Goal: Task Accomplishment & Management: Use online tool/utility

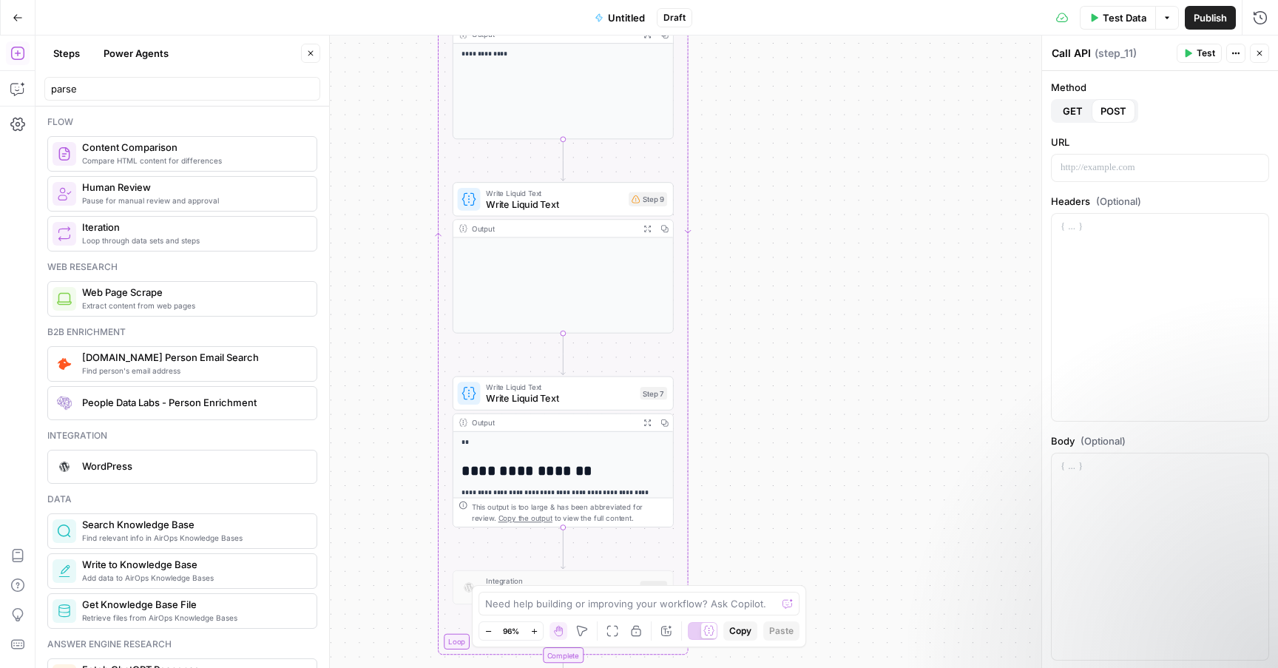
scroll to position [103, 0]
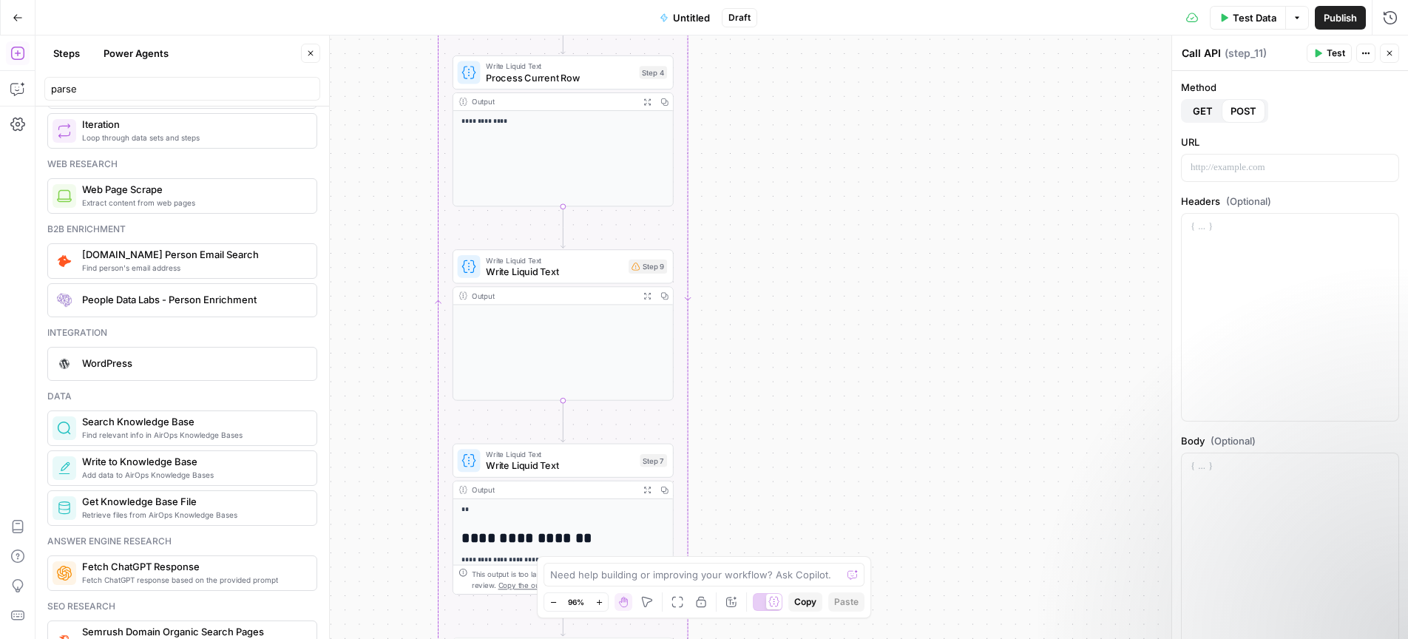
drag, startPoint x: 876, startPoint y: 501, endPoint x: 855, endPoint y: 322, distance: 180.2
click at [856, 330] on div "Workflow Input Settings Inputs Read from Grid Read from Grid Step 1 Output Expa…" at bounding box center [721, 336] width 1372 height 603
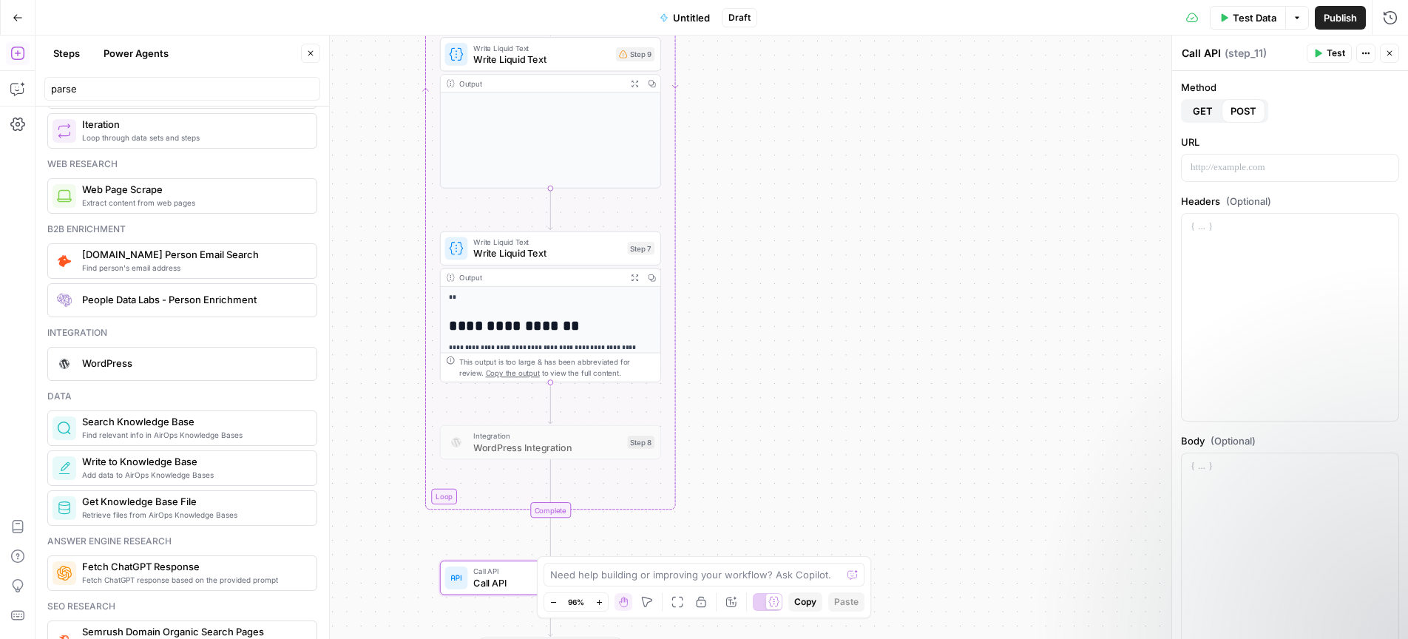
drag, startPoint x: 855, startPoint y: 430, endPoint x: 866, endPoint y: 367, distance: 63.8
click at [866, 368] on div "Workflow Input Settings Inputs Read from Grid Read from Grid Step 1 Output Expa…" at bounding box center [721, 336] width 1372 height 603
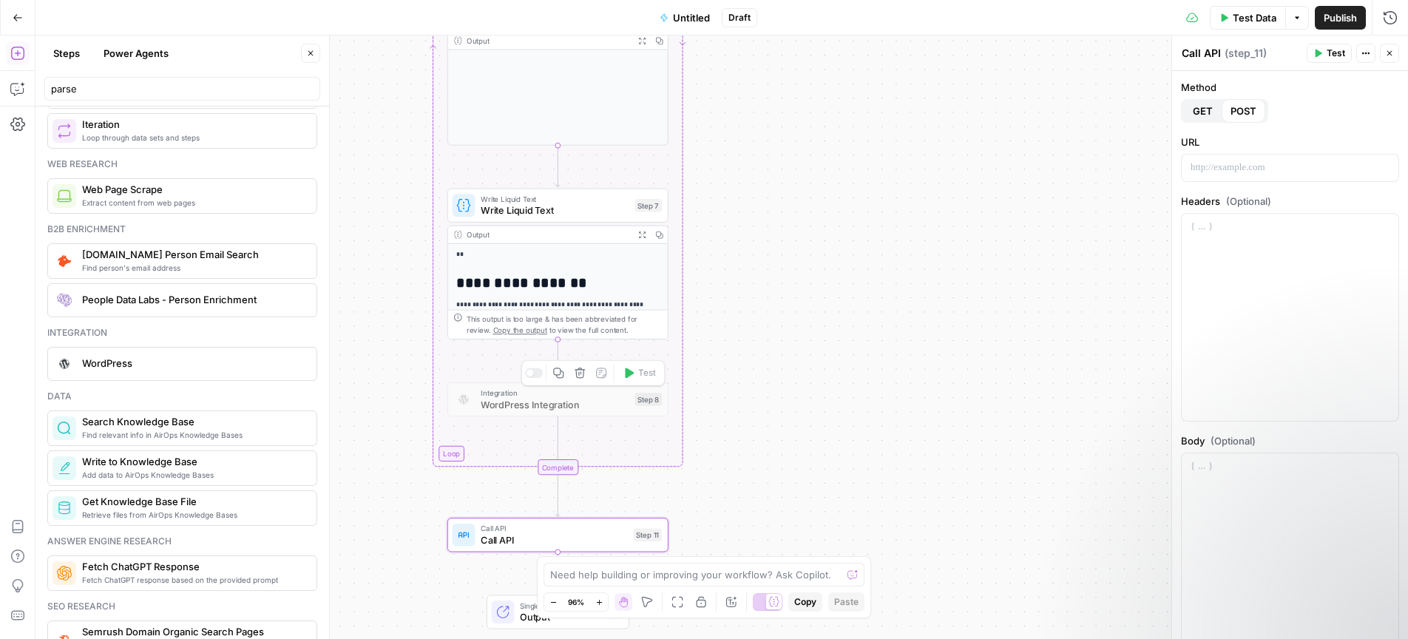
click at [588, 405] on span "WordPress Integration" at bounding box center [555, 404] width 149 height 14
click at [1277, 51] on icon "button" at bounding box center [1389, 53] width 9 height 9
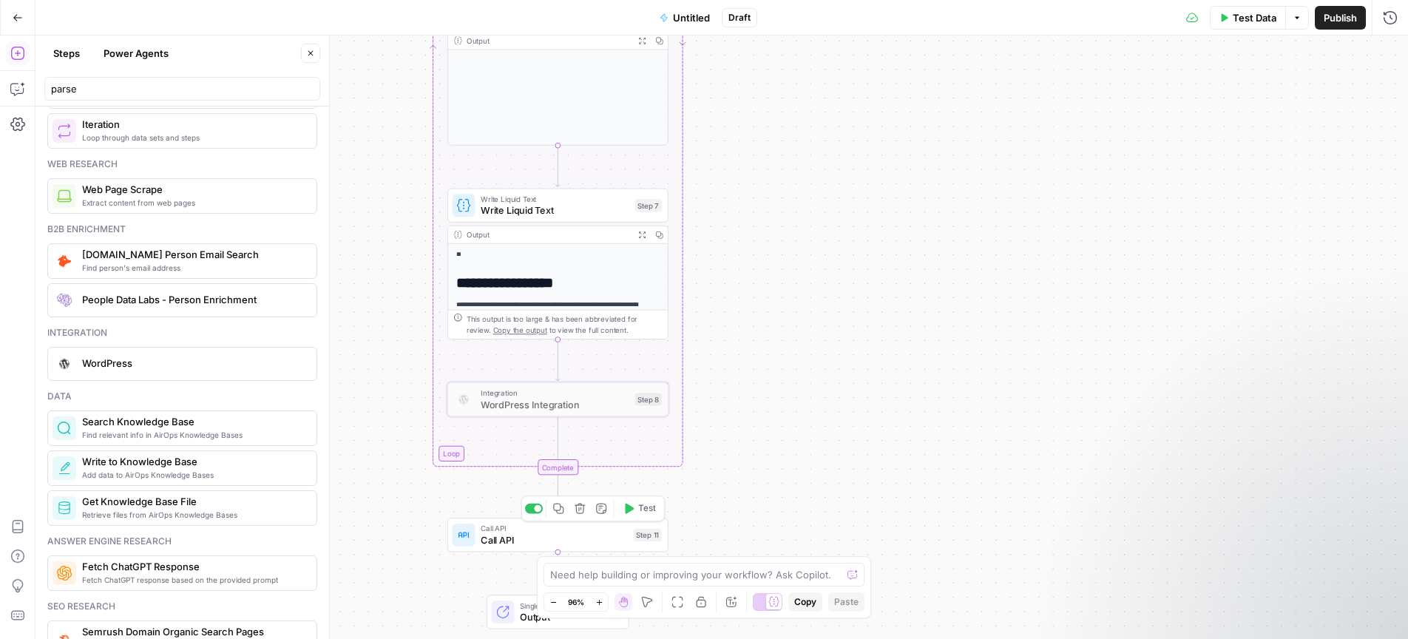
click at [573, 537] on span "Call API" at bounding box center [554, 539] width 147 height 14
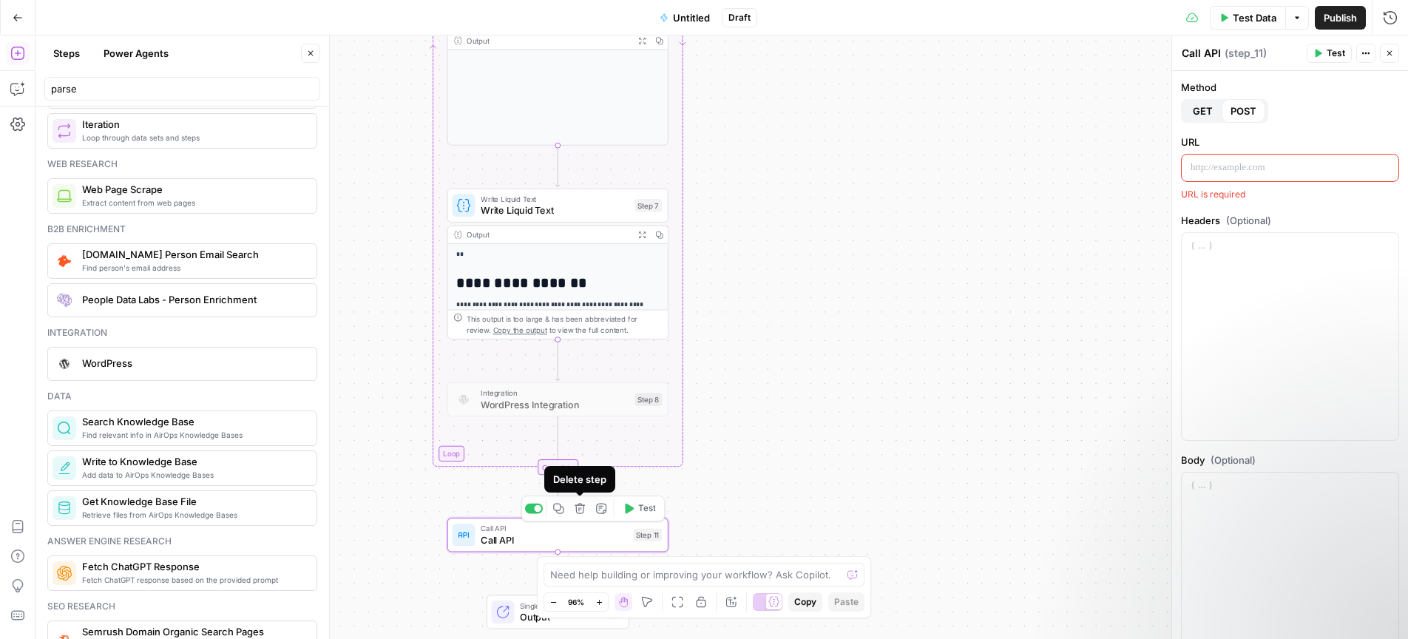
click at [585, 510] on icon "button" at bounding box center [579, 508] width 11 height 11
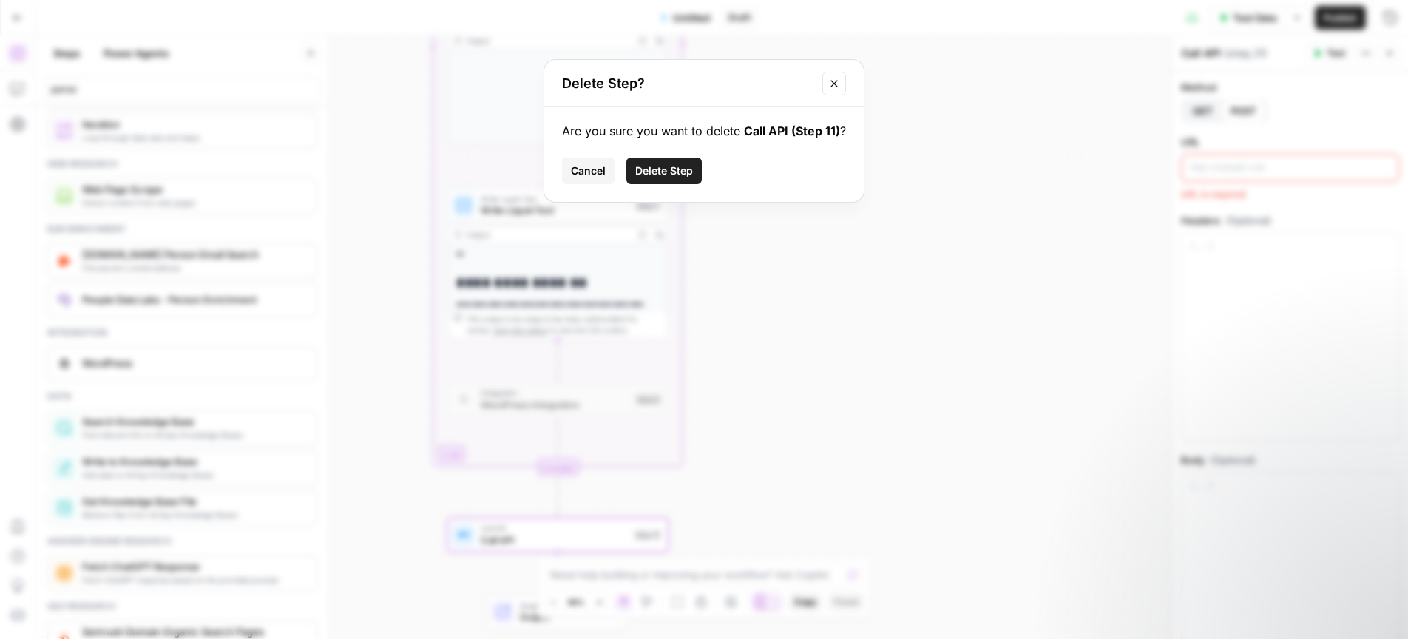
click at [676, 174] on span "Delete Step" at bounding box center [664, 170] width 58 height 15
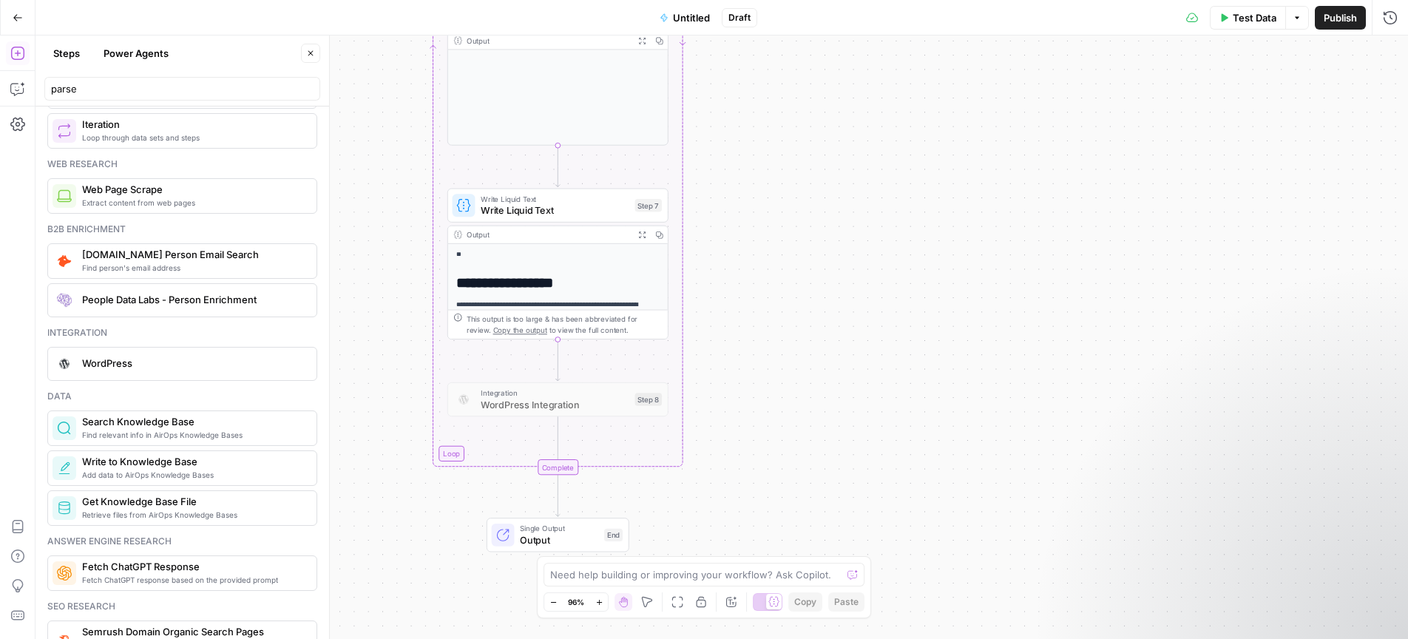
click at [600, 396] on span "Integration" at bounding box center [555, 392] width 149 height 11
click at [532, 373] on div at bounding box center [529, 373] width 7 height 7
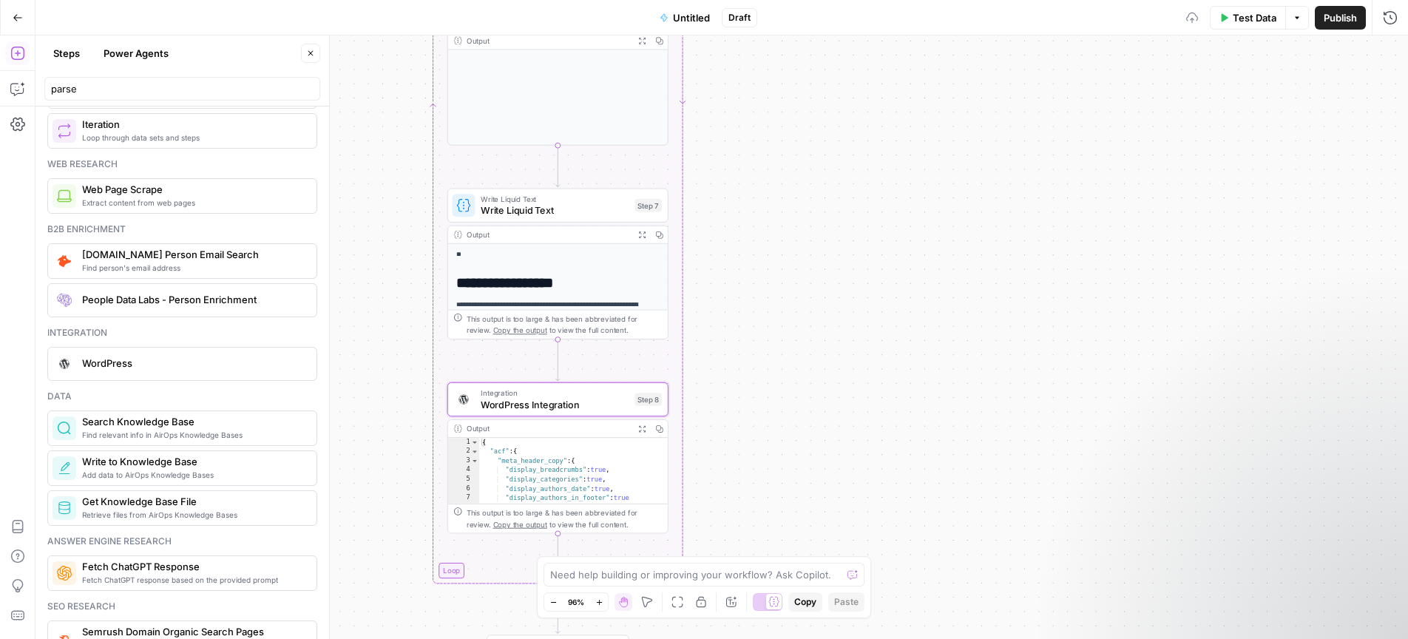
click at [846, 425] on div "Workflow Input Settings Inputs Read from Grid Read from Grid Step 1 Output Expa…" at bounding box center [721, 336] width 1372 height 603
click at [583, 410] on span "WordPress Integration" at bounding box center [555, 404] width 149 height 14
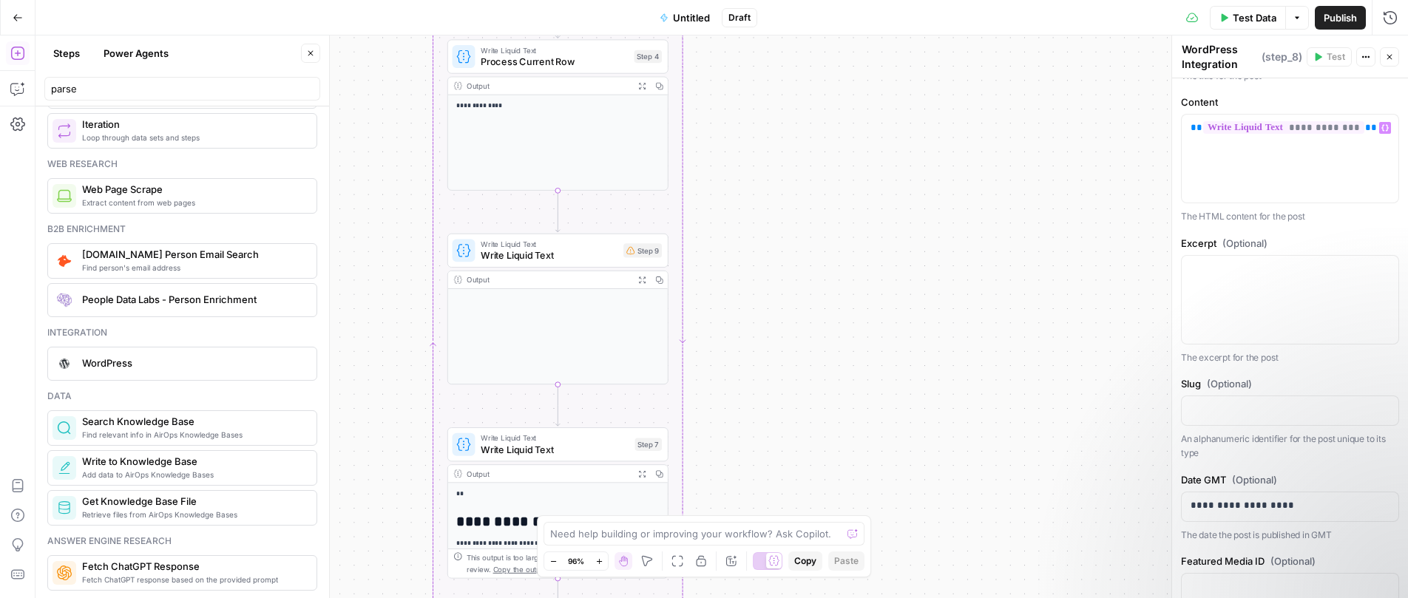
scroll to position [0, 0]
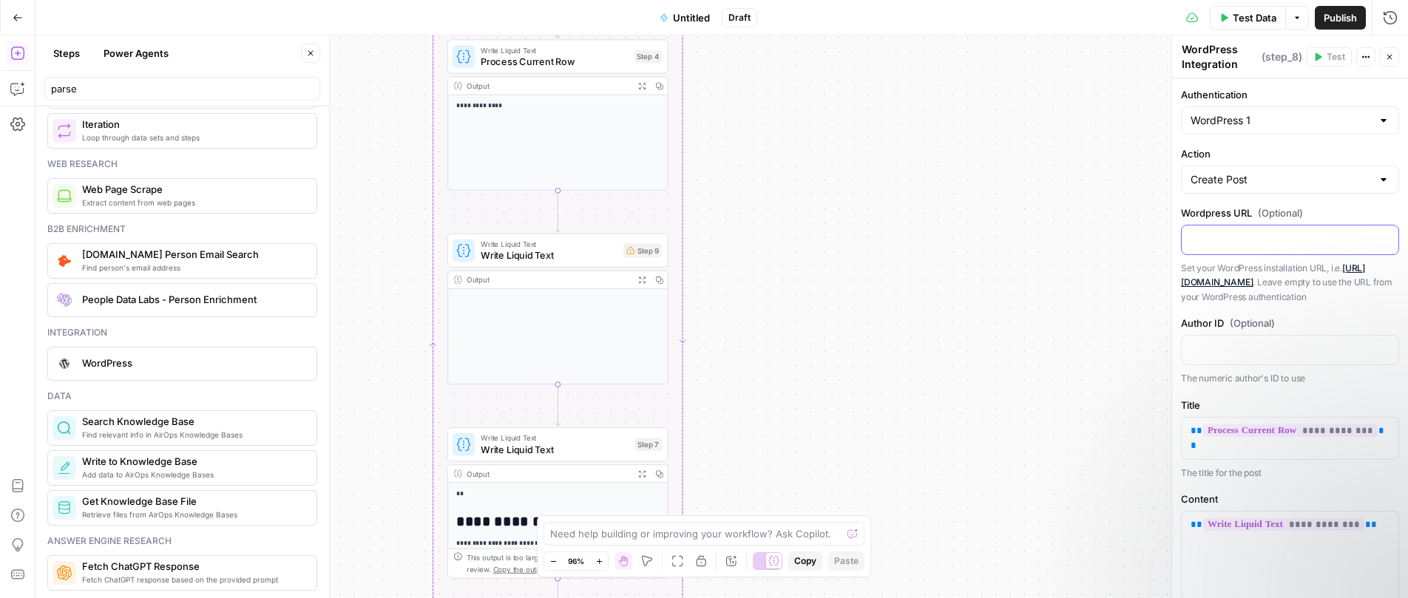
click at [1264, 242] on p at bounding box center [1289, 238] width 199 height 15
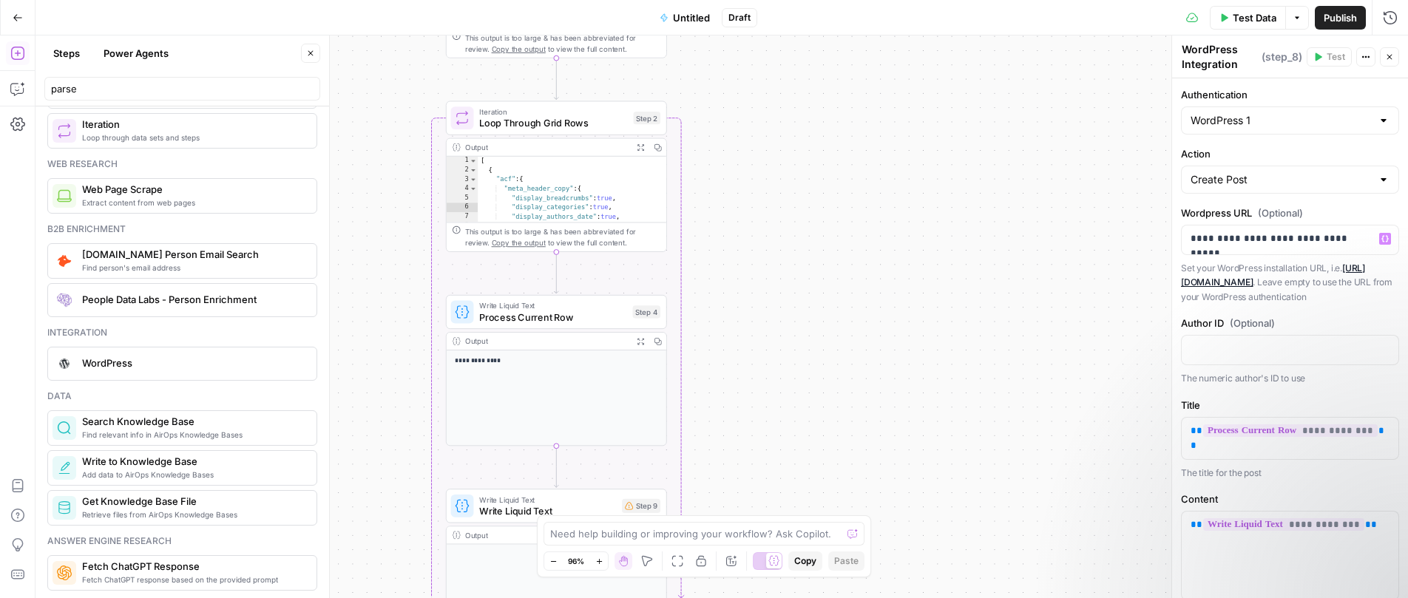
drag, startPoint x: 789, startPoint y: 206, endPoint x: 787, endPoint y: 272, distance: 66.6
click at [787, 272] on div "Workflow Input Settings Inputs Read from Grid Read from Grid Step 1 Output Expa…" at bounding box center [721, 316] width 1372 height 563
click at [596, 121] on span "Loop Through Grid Rows" at bounding box center [553, 123] width 149 height 14
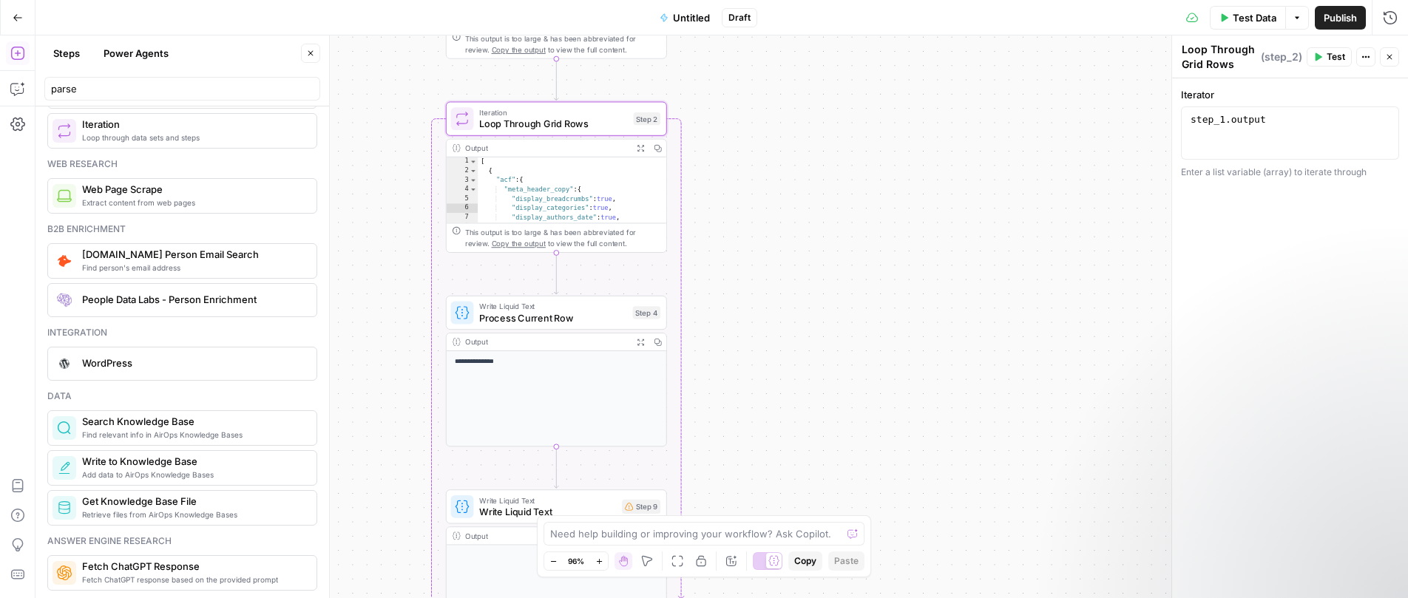
drag, startPoint x: 791, startPoint y: 194, endPoint x: 807, endPoint y: 339, distance: 145.7
click at [807, 339] on div "Workflow Input Settings Inputs Read from Grid Read from Grid Step 1 Output Expa…" at bounding box center [721, 316] width 1372 height 563
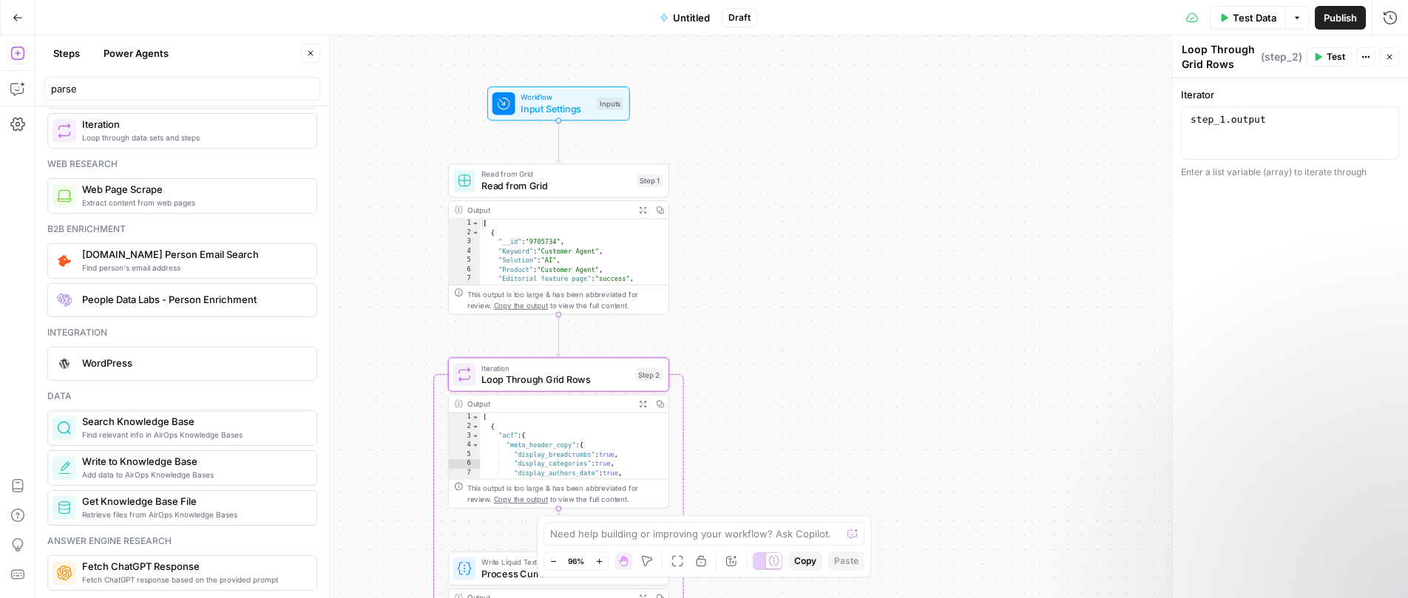
drag, startPoint x: 762, startPoint y: 180, endPoint x: 749, endPoint y: 284, distance: 104.4
click at [749, 284] on div "Workflow Input Settings Inputs Read from Grid Read from Grid Step 1 Output Expa…" at bounding box center [721, 316] width 1372 height 563
click at [563, 183] on span "Read from Grid" at bounding box center [556, 186] width 150 height 14
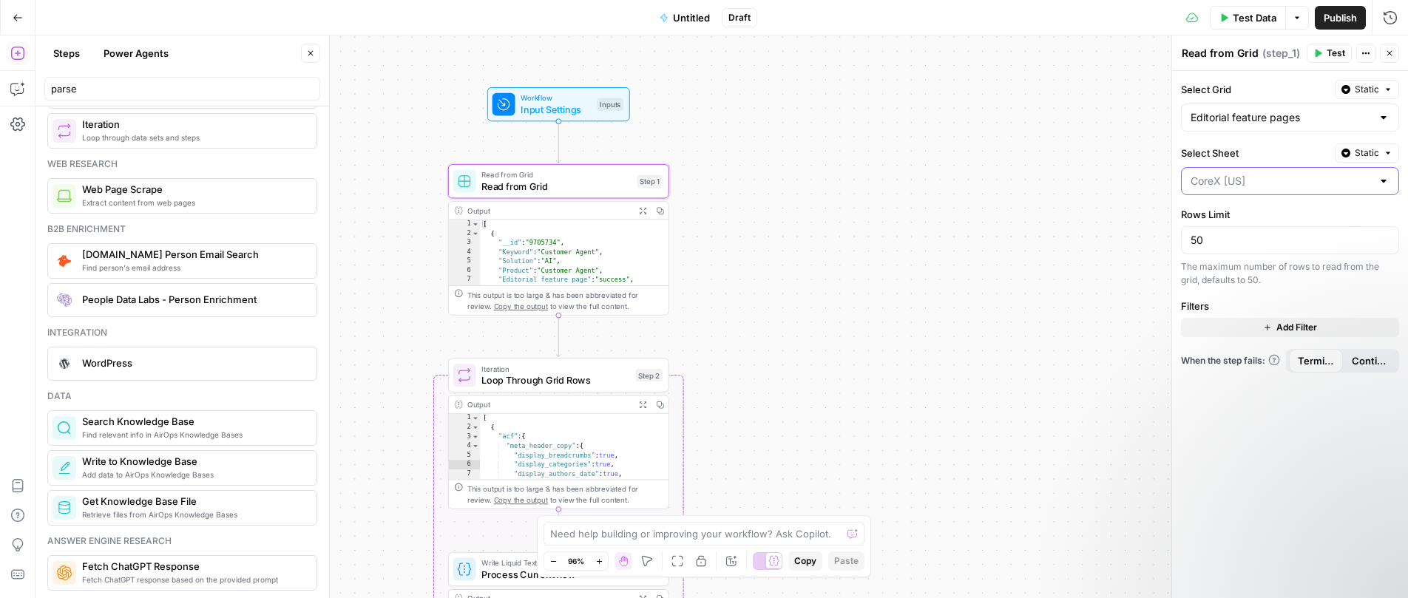
click at [1261, 181] on input "Select Sheet" at bounding box center [1280, 181] width 181 height 15
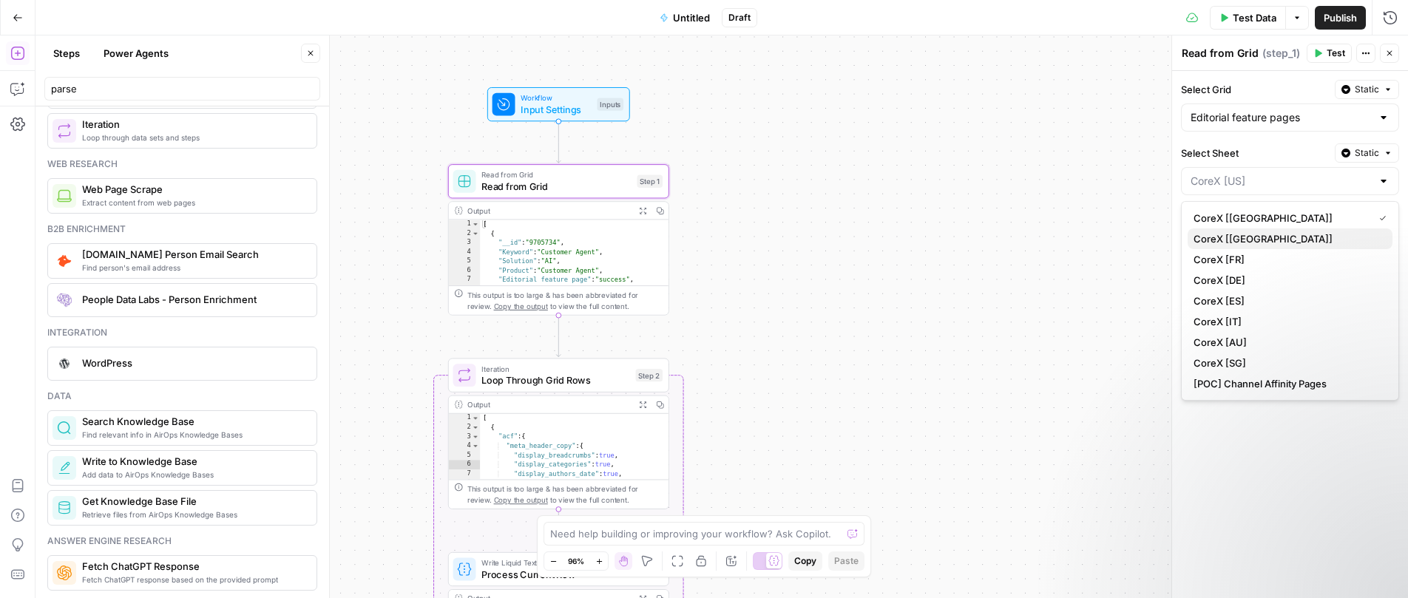
click at [1257, 236] on span "CoreX [[GEOGRAPHIC_DATA]]" at bounding box center [1286, 238] width 187 height 15
type input "CoreX [[GEOGRAPHIC_DATA]]"
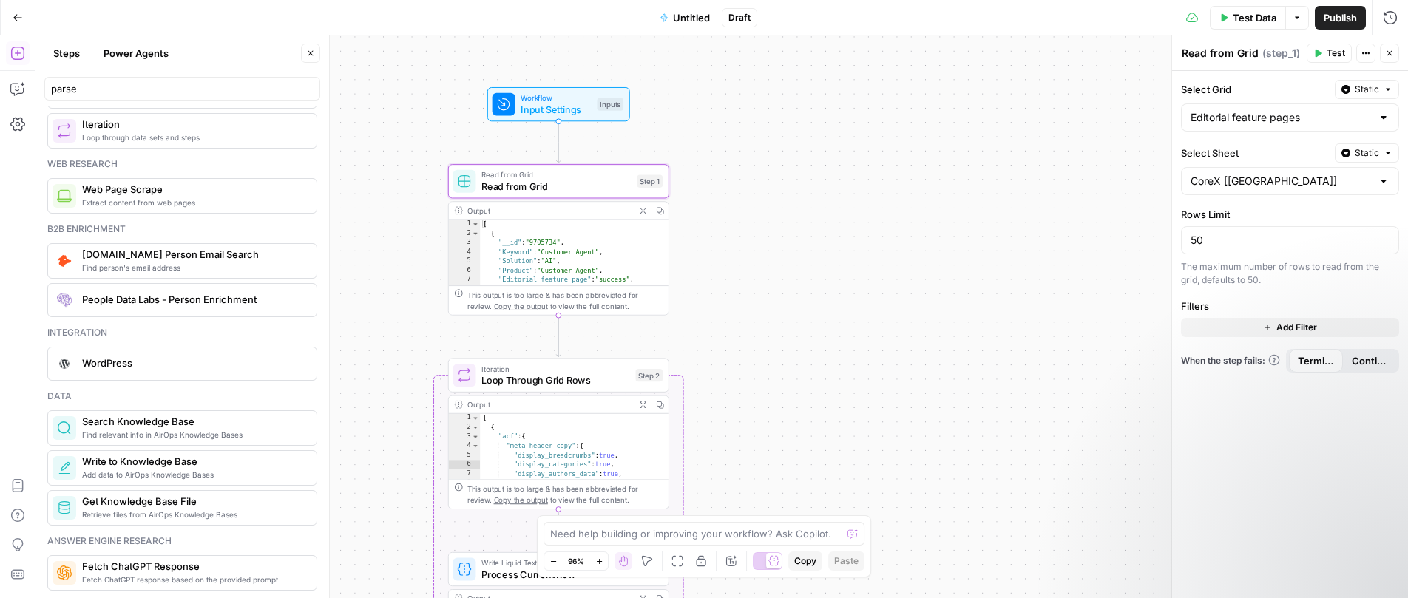
click at [851, 203] on div "Workflow Input Settings Inputs Read from Grid Read from Grid Step 1 Output Expa…" at bounding box center [721, 316] width 1372 height 563
click at [628, 152] on icon "button" at bounding box center [629, 155] width 9 height 10
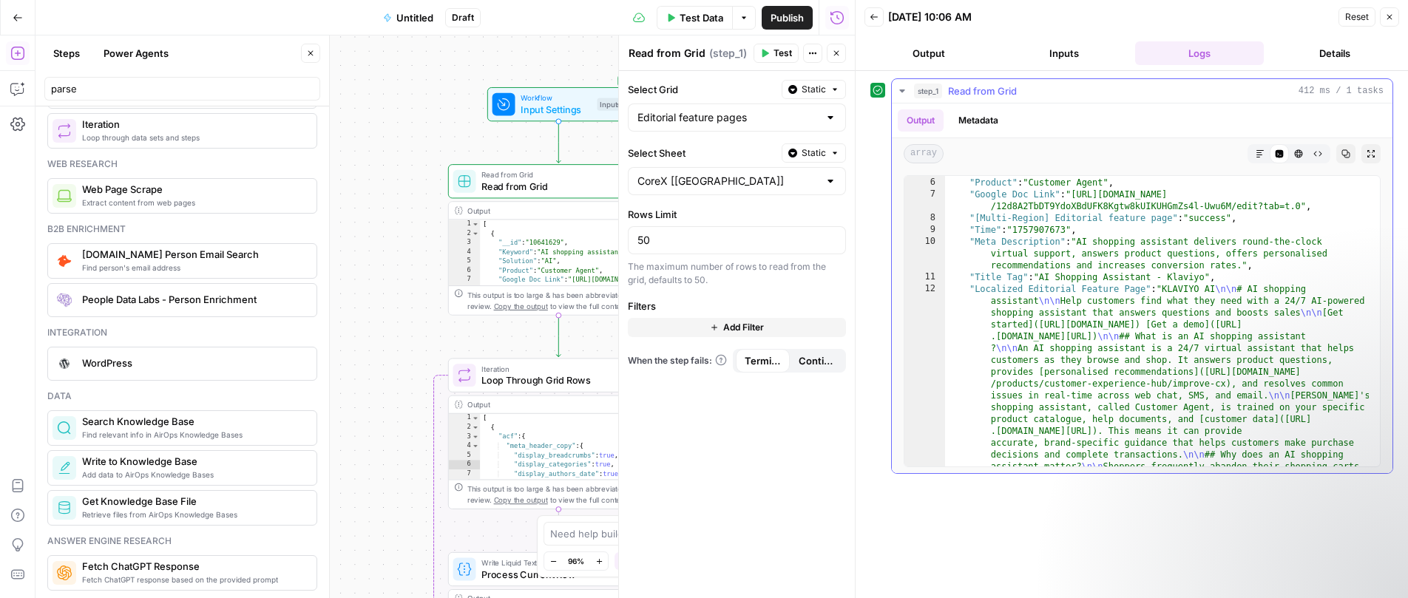
scroll to position [58, 0]
type textarea "**********"
drag, startPoint x: 974, startPoint y: 279, endPoint x: 1022, endPoint y: 278, distance: 47.3
type textarea "**********"
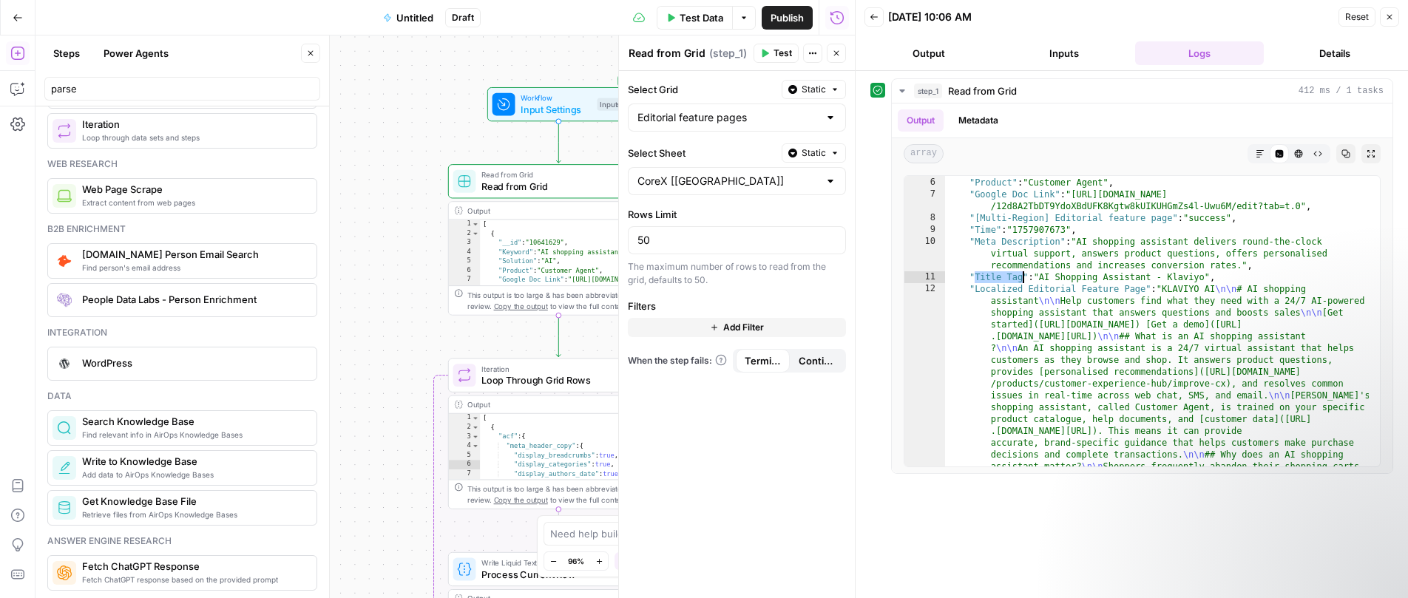
click at [569, 265] on div "[ { "__id" : "10641629" , "Keyword" : "AI shopping assistant" , "Solution" : "A…" at bounding box center [574, 276] width 189 height 113
click at [377, 350] on div "**********" at bounding box center [444, 316] width 819 height 563
click at [384, 394] on div "**********" at bounding box center [444, 316] width 819 height 563
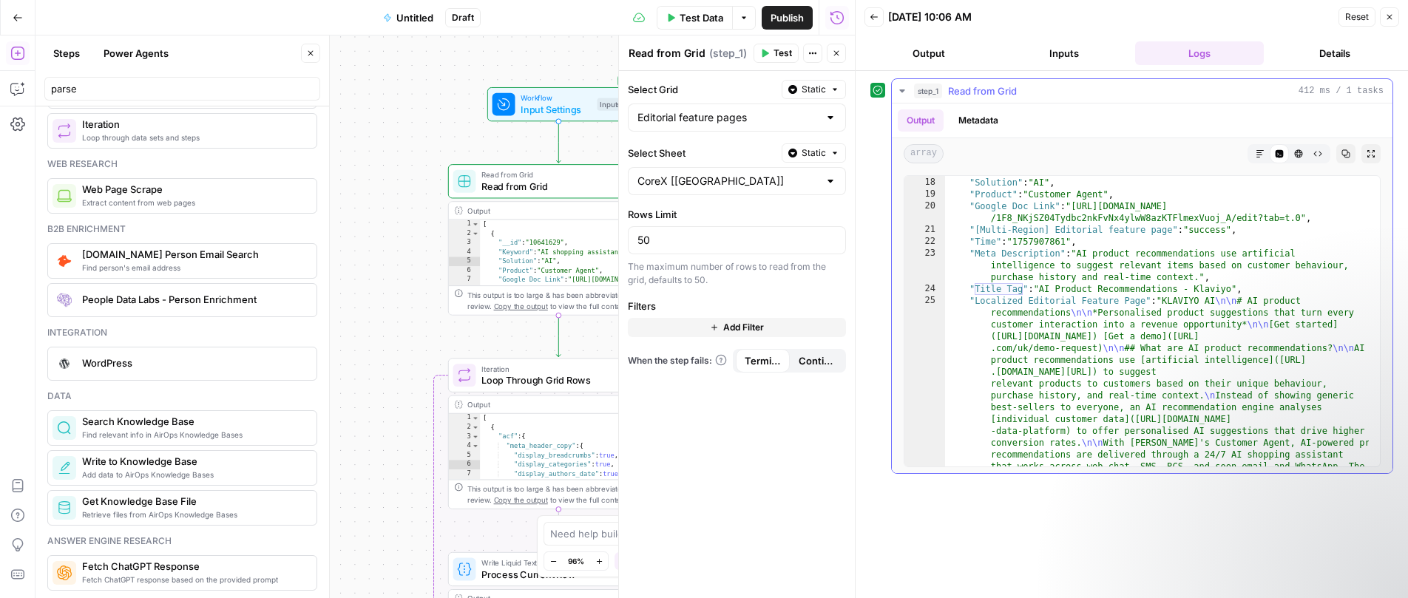
scroll to position [1020, 0]
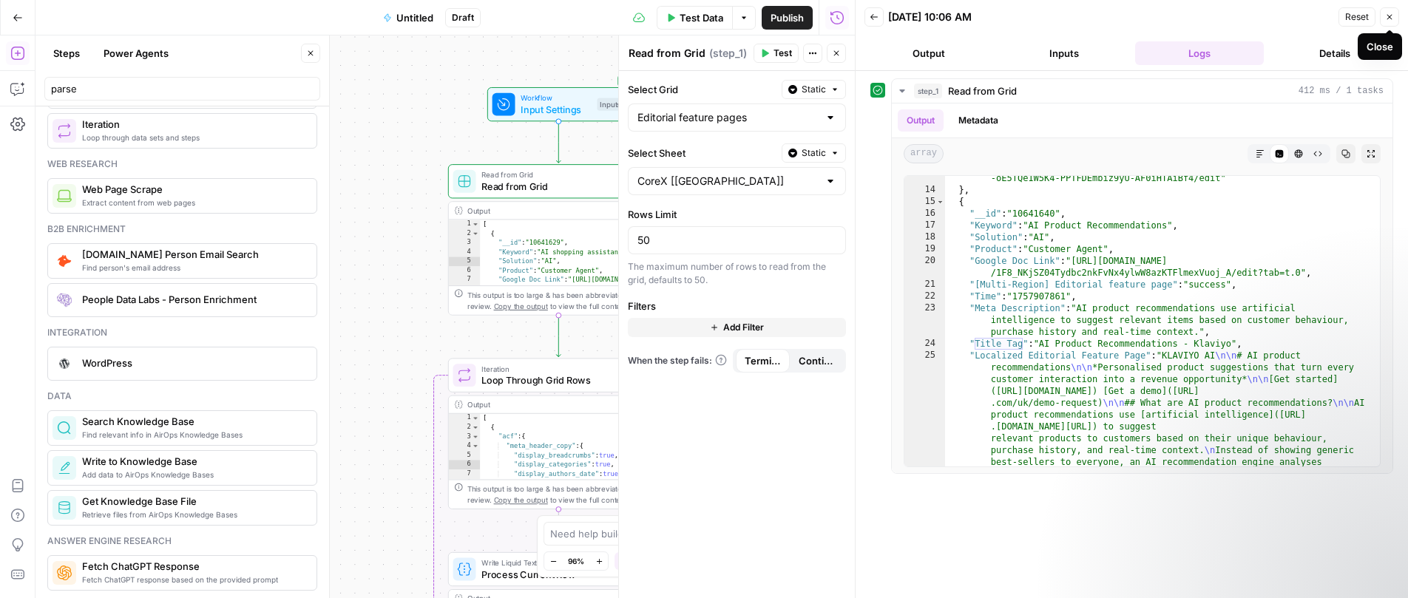
click at [1277, 16] on icon "button" at bounding box center [1389, 17] width 9 height 9
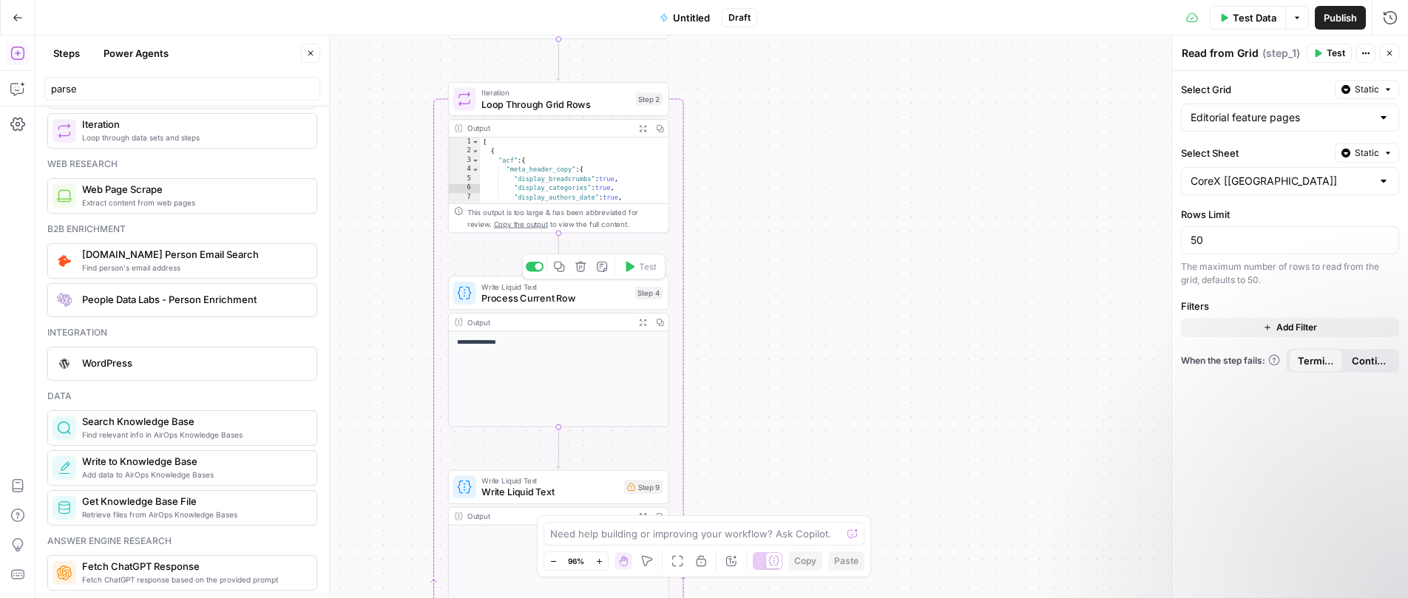
click at [576, 300] on span "Process Current Row" at bounding box center [555, 298] width 148 height 14
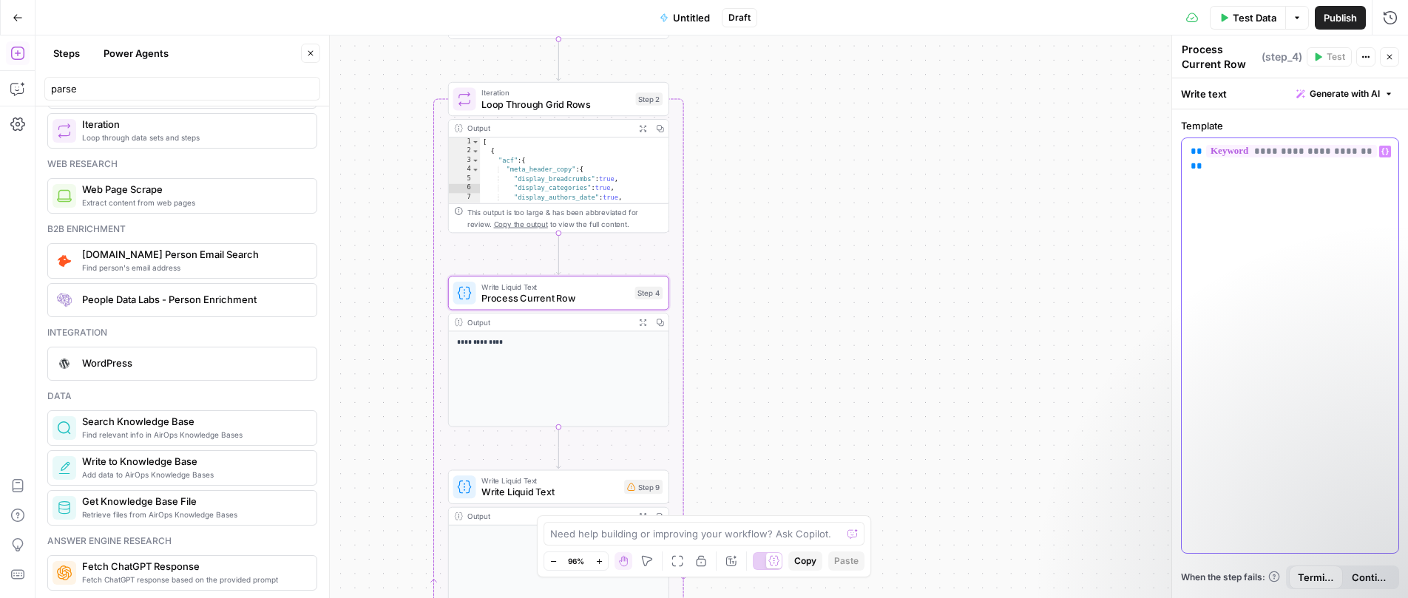
click at [1277, 151] on span "**********" at bounding box center [1291, 151] width 171 height 13
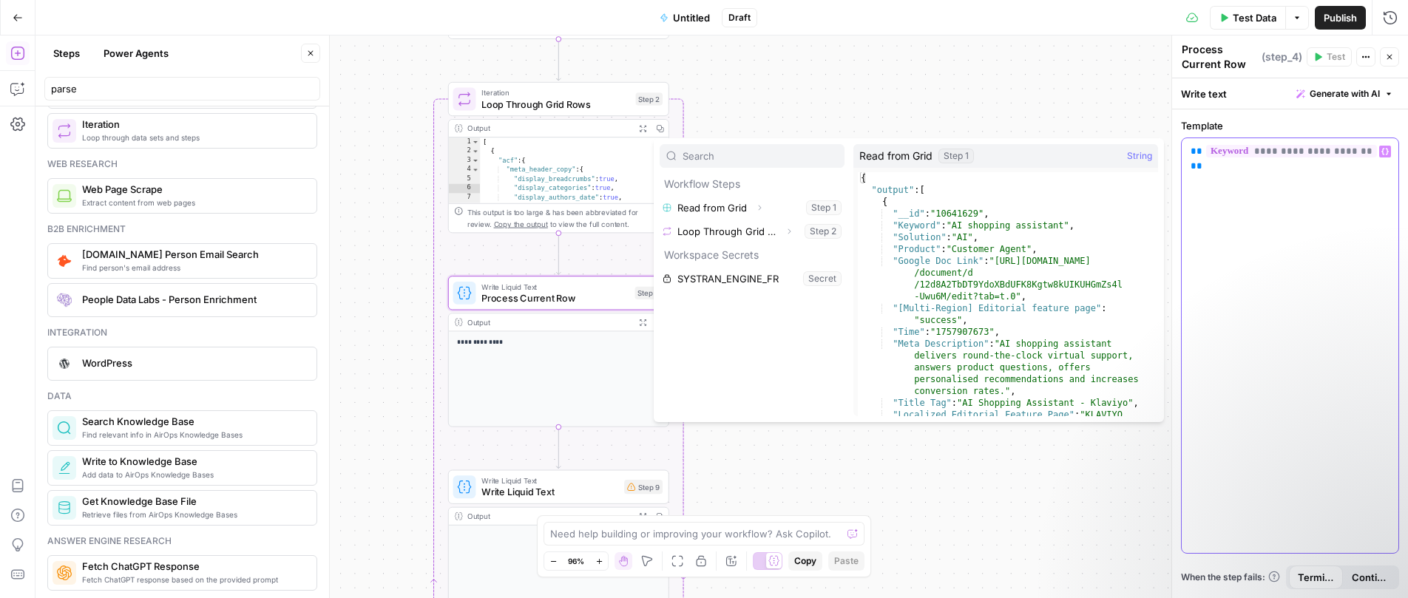
click at [1277, 154] on span "**********" at bounding box center [1291, 151] width 171 height 13
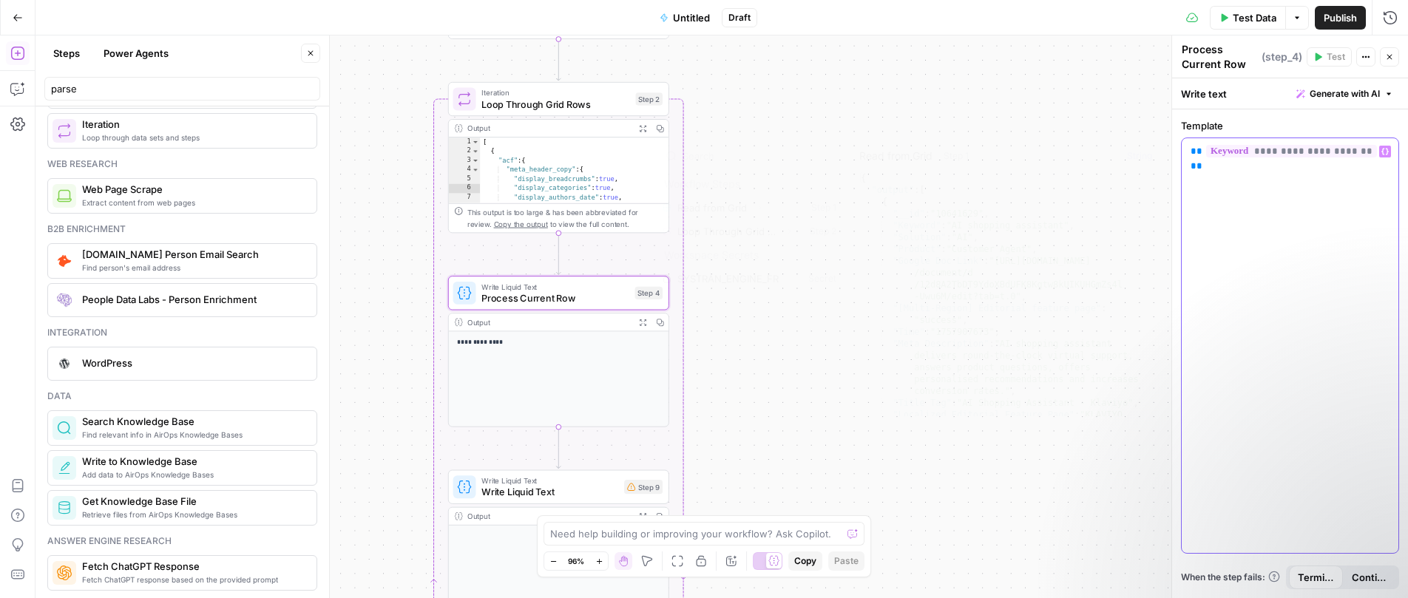
click at [1277, 154] on span "**********" at bounding box center [1291, 151] width 171 height 13
click at [855, 352] on div "**********" at bounding box center [721, 316] width 1372 height 563
click at [492, 546] on div "Output Expand Output Copy" at bounding box center [558, 563] width 221 height 114
click at [561, 489] on span "Write Liquid Text" at bounding box center [549, 491] width 137 height 14
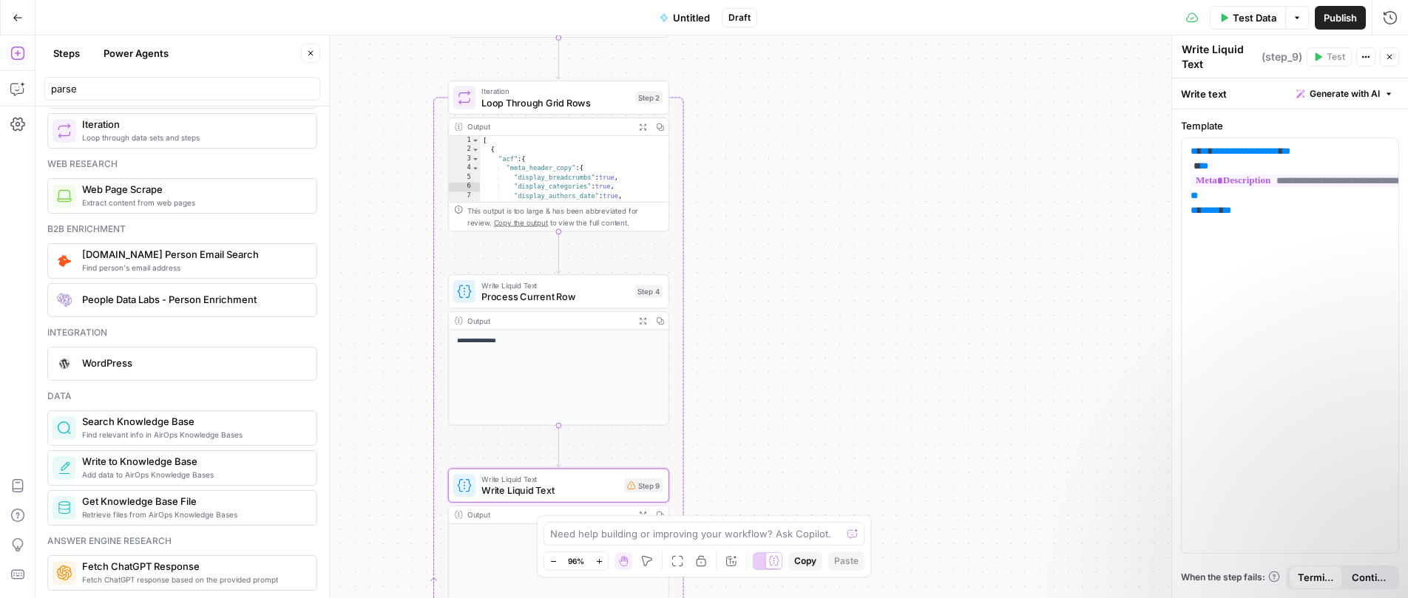
click at [569, 131] on div "Output" at bounding box center [548, 126] width 163 height 11
click at [569, 121] on div "Output" at bounding box center [548, 126] width 163 height 11
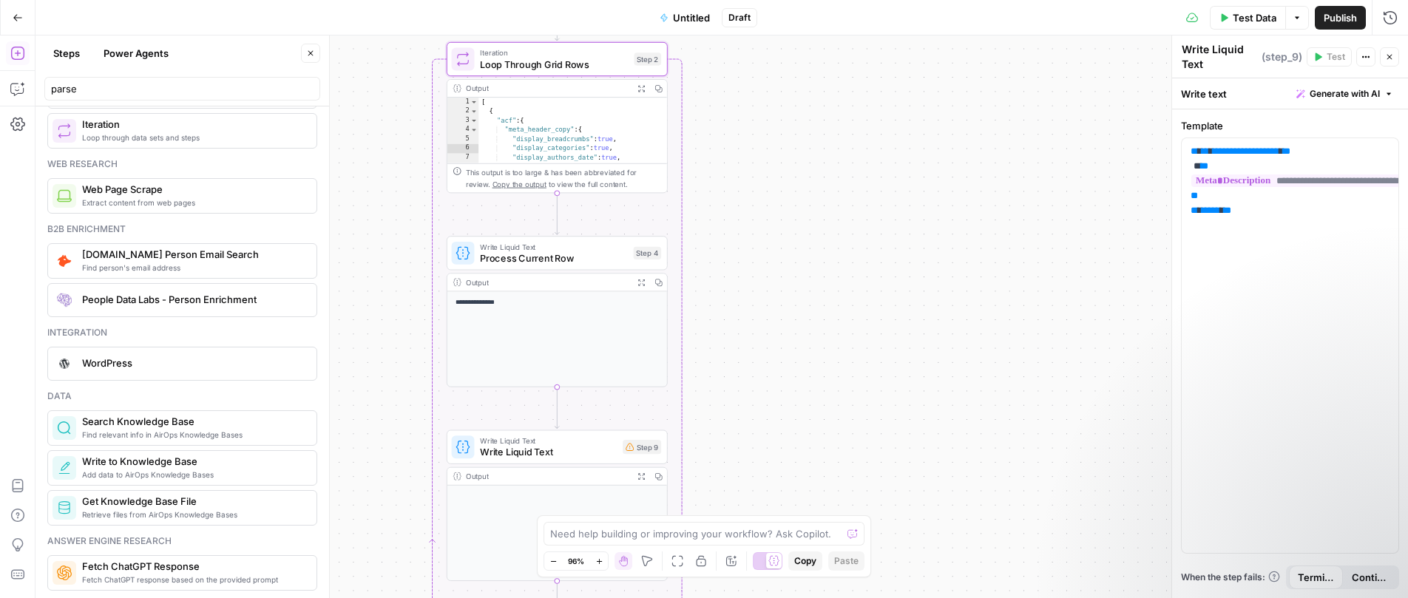
drag, startPoint x: 745, startPoint y: 333, endPoint x: 735, endPoint y: 191, distance: 142.3
click at [736, 189] on div "**********" at bounding box center [721, 316] width 1372 height 563
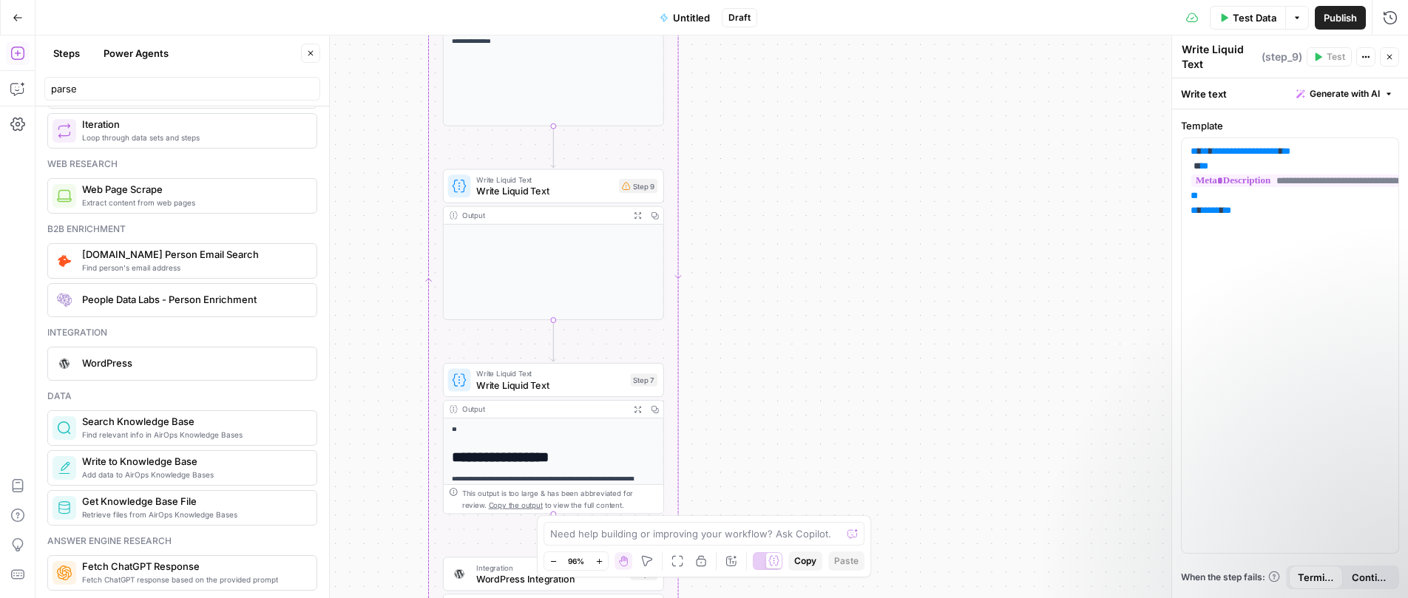
drag, startPoint x: 751, startPoint y: 370, endPoint x: 756, endPoint y: 231, distance: 139.8
click at [756, 231] on div "**********" at bounding box center [721, 316] width 1372 height 563
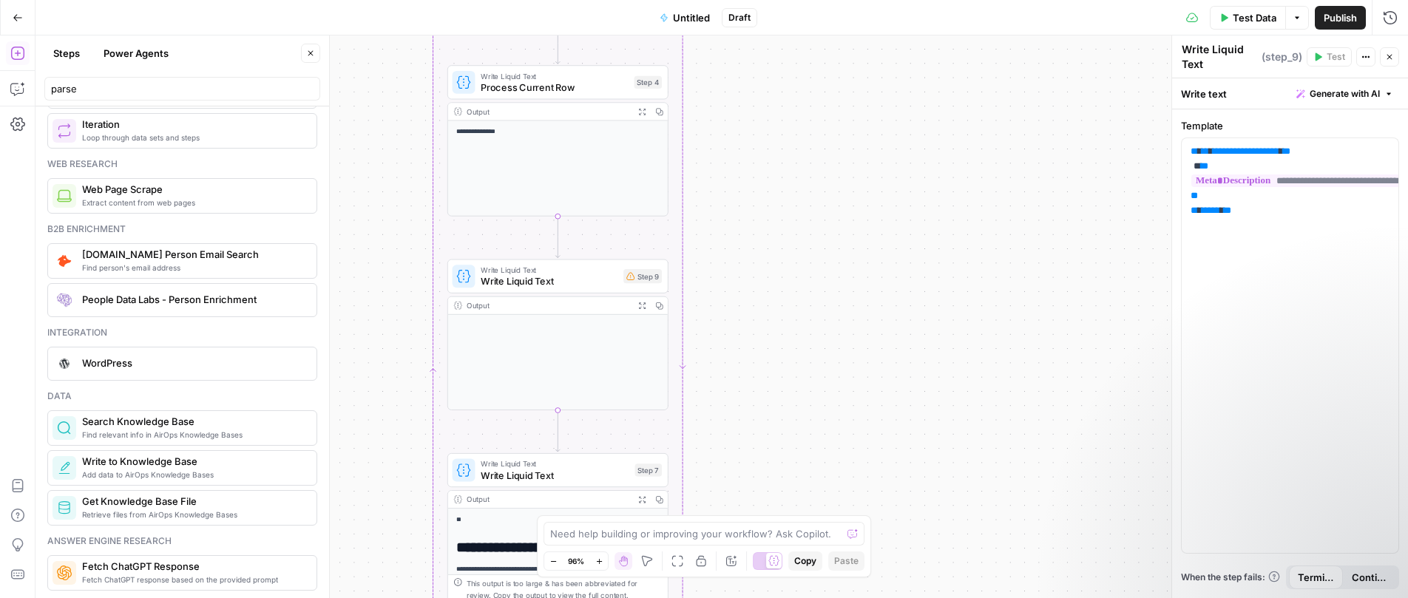
drag, startPoint x: 806, startPoint y: 421, endPoint x: 810, endPoint y: 469, distance: 48.2
click at [810, 478] on div "**********" at bounding box center [721, 316] width 1372 height 563
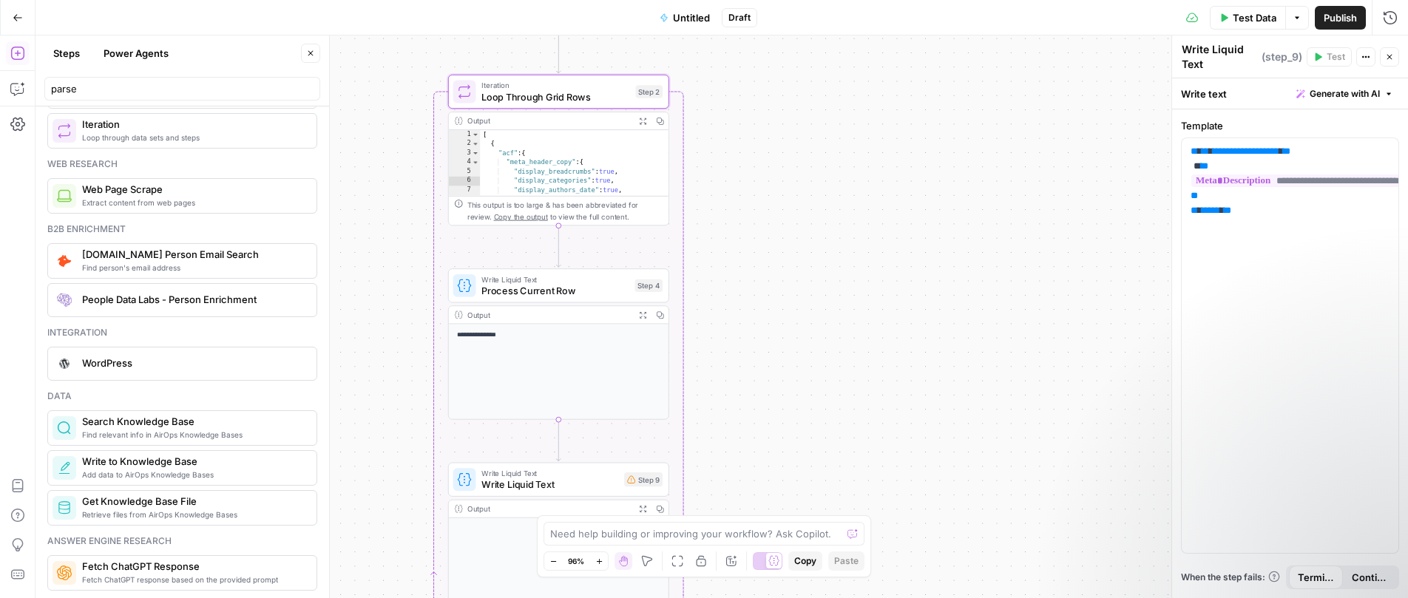
drag, startPoint x: 791, startPoint y: 399, endPoint x: 789, endPoint y: 461, distance: 62.1
click at [789, 465] on div "**********" at bounding box center [721, 316] width 1372 height 563
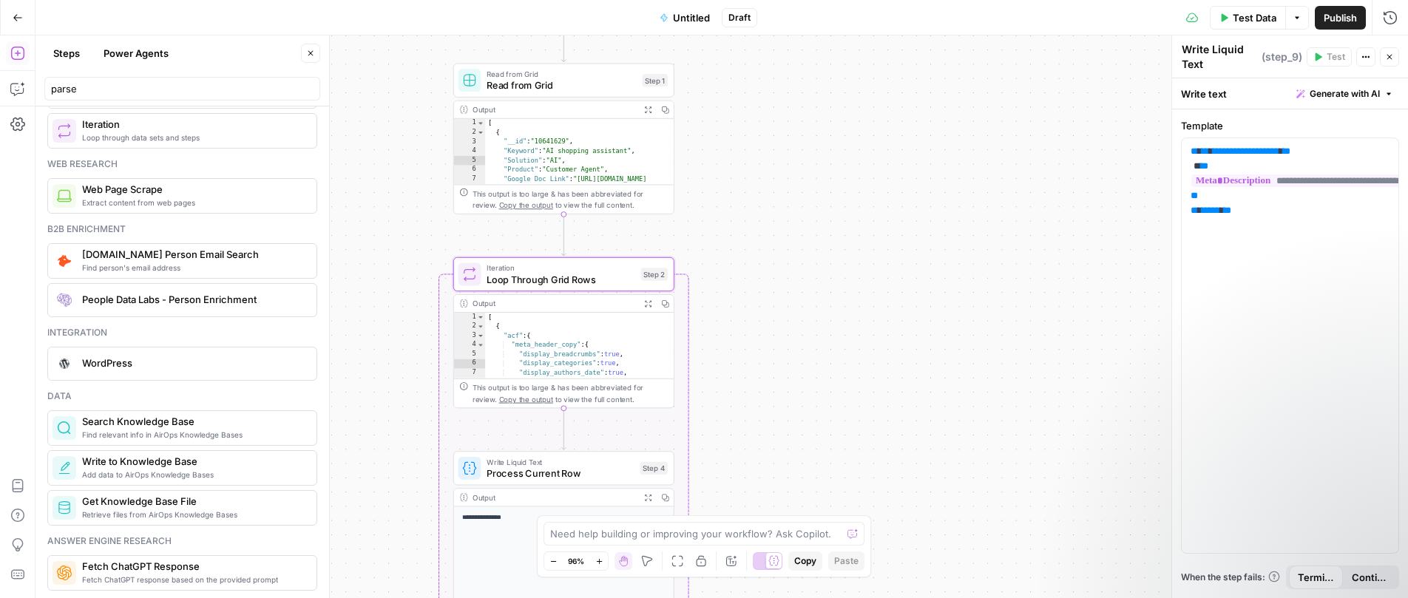
drag, startPoint x: 789, startPoint y: 371, endPoint x: 793, endPoint y: 495, distance: 124.3
click at [793, 495] on div "**********" at bounding box center [721, 316] width 1372 height 563
drag, startPoint x: 785, startPoint y: 331, endPoint x: 790, endPoint y: 350, distance: 19.7
click at [790, 350] on div "**********" at bounding box center [721, 316] width 1372 height 563
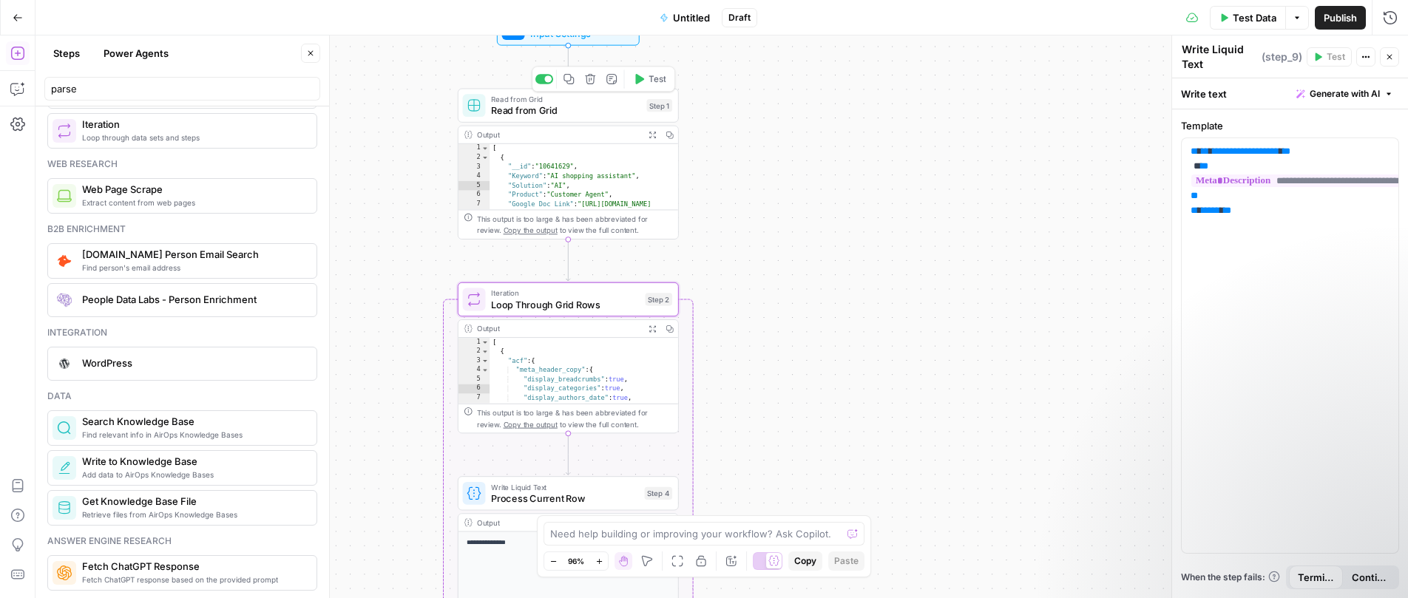
click at [607, 108] on span "Read from Grid" at bounding box center [566, 111] width 150 height 14
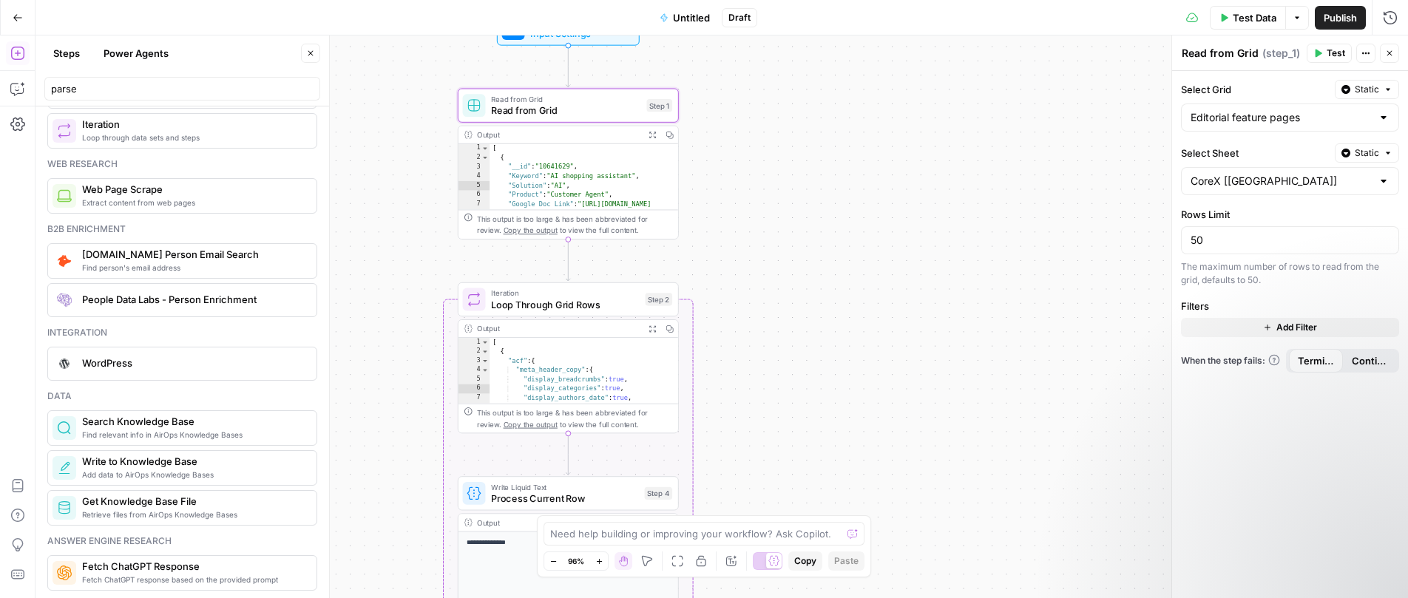
click at [618, 183] on div "[ { "__id" : "10641629" , "Keyword" : "AI shopping assistant" , "Solution" : "A…" at bounding box center [583, 200] width 189 height 113
drag, startPoint x: 510, startPoint y: 160, endPoint x: 638, endPoint y: 160, distance: 127.9
type textarea "**********"
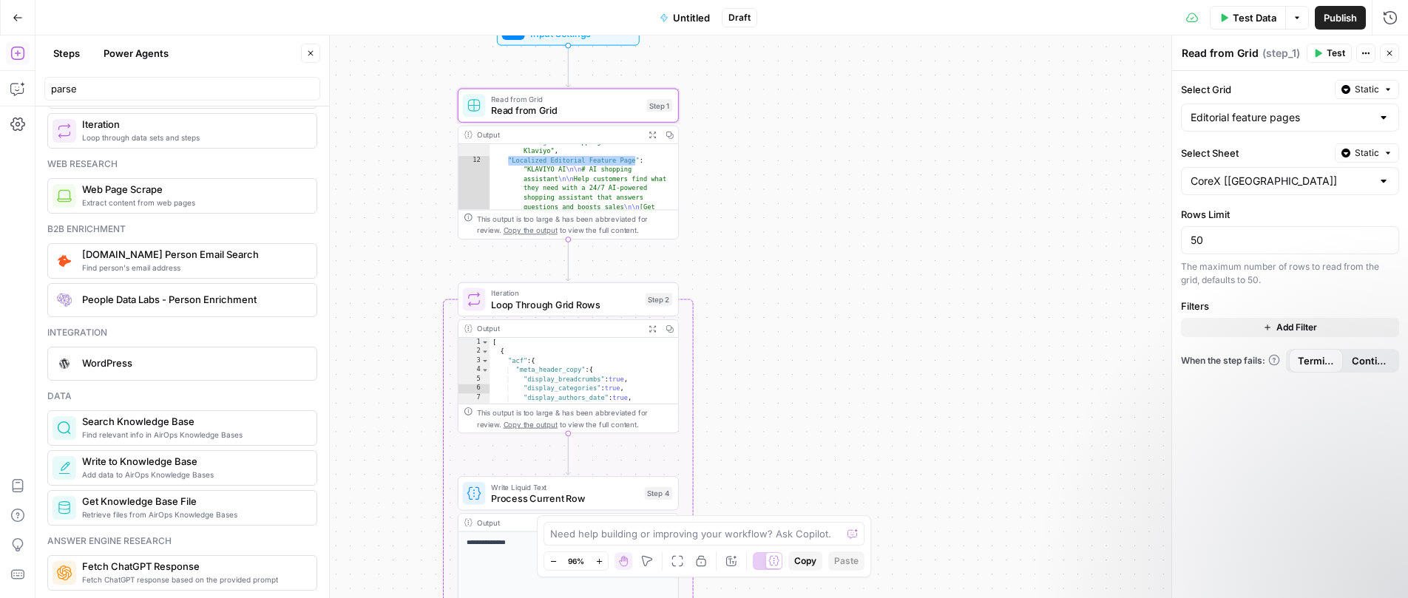
drag, startPoint x: 849, startPoint y: 353, endPoint x: 793, endPoint y: 104, distance: 256.3
click at [793, 108] on div "**********" at bounding box center [721, 316] width 1372 height 563
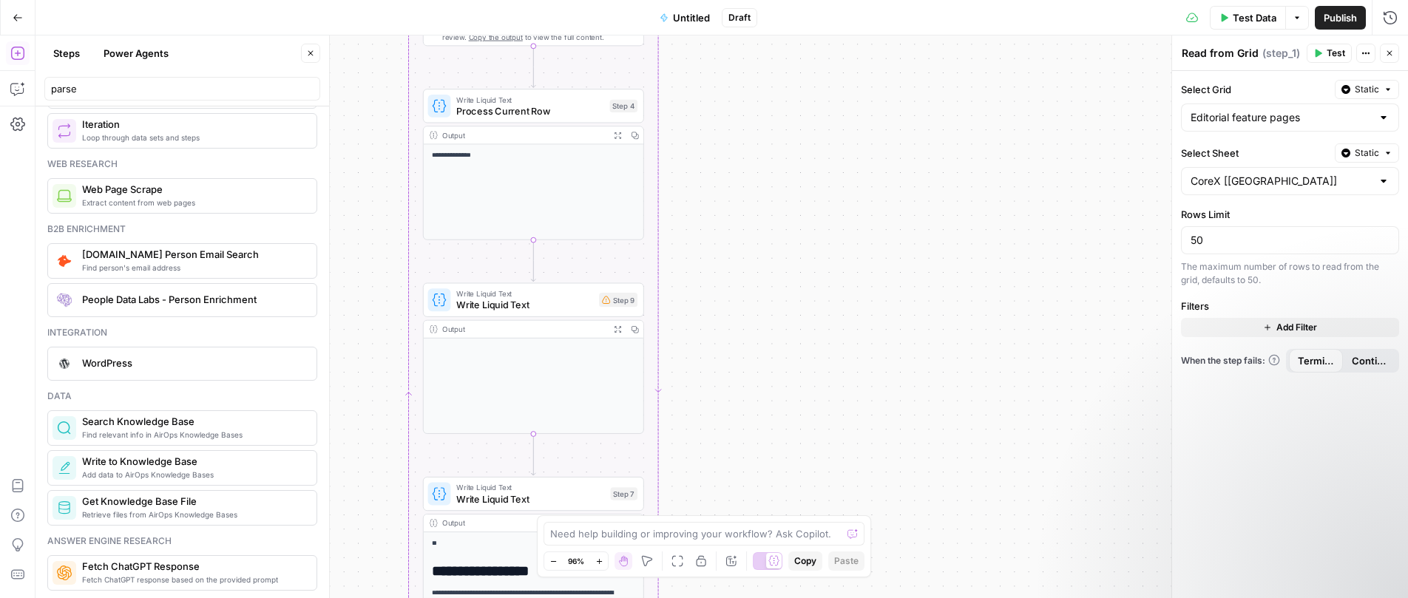
drag, startPoint x: 810, startPoint y: 275, endPoint x: 831, endPoint y: 84, distance: 192.6
click at [831, 84] on div "**********" at bounding box center [721, 316] width 1372 height 563
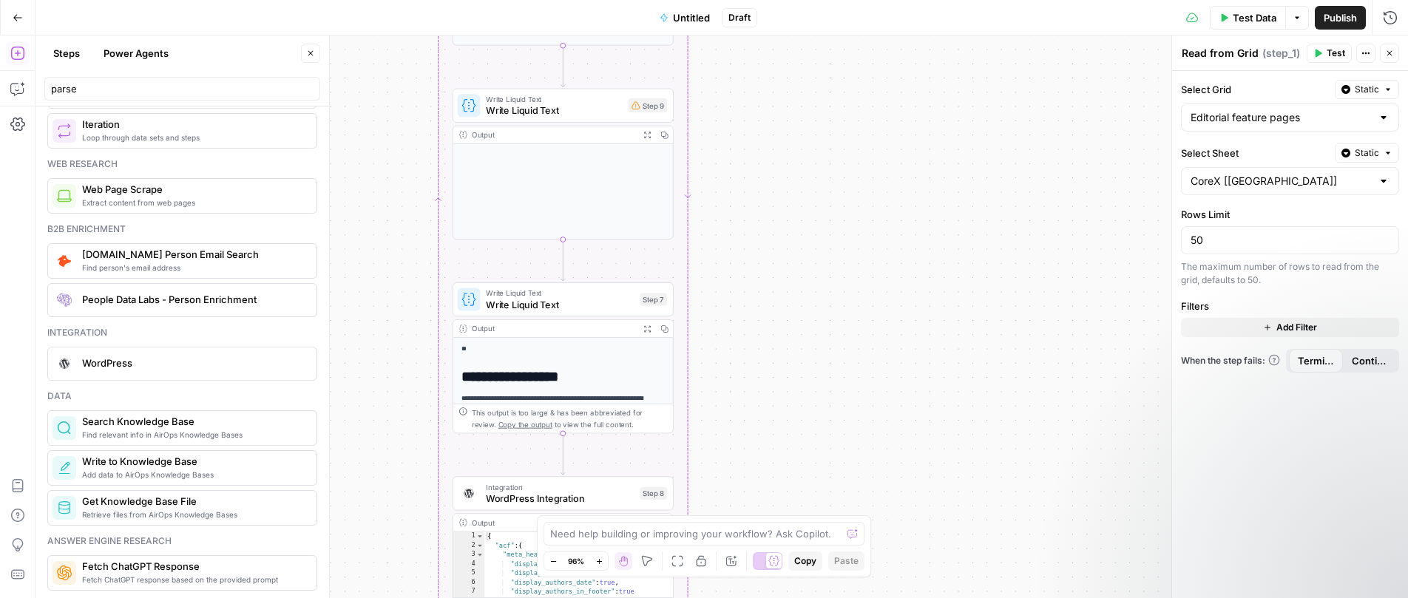
drag, startPoint x: 762, startPoint y: 303, endPoint x: 801, endPoint y: 129, distance: 178.1
click at [801, 130] on div "**********" at bounding box center [721, 316] width 1372 height 563
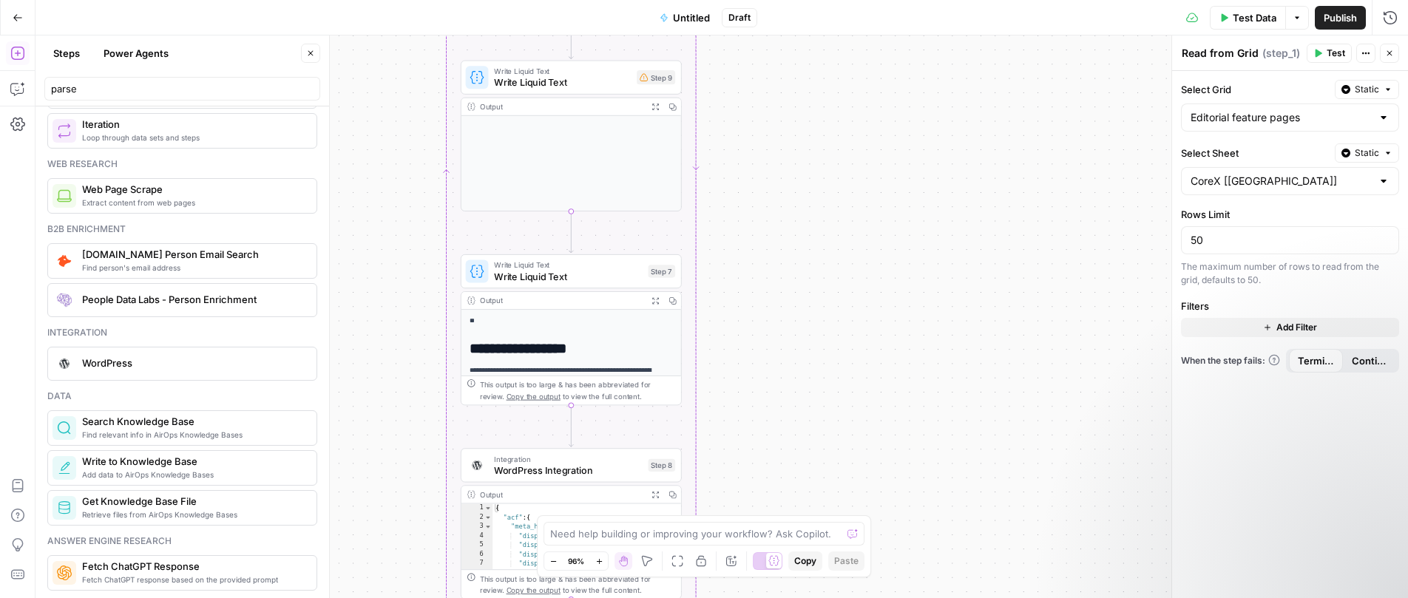
click at [548, 350] on h1 "**********" at bounding box center [565, 348] width 192 height 17
click at [552, 300] on div "Output" at bounding box center [561, 300] width 163 height 11
click at [563, 273] on span "Write Liquid Text" at bounding box center [568, 276] width 149 height 14
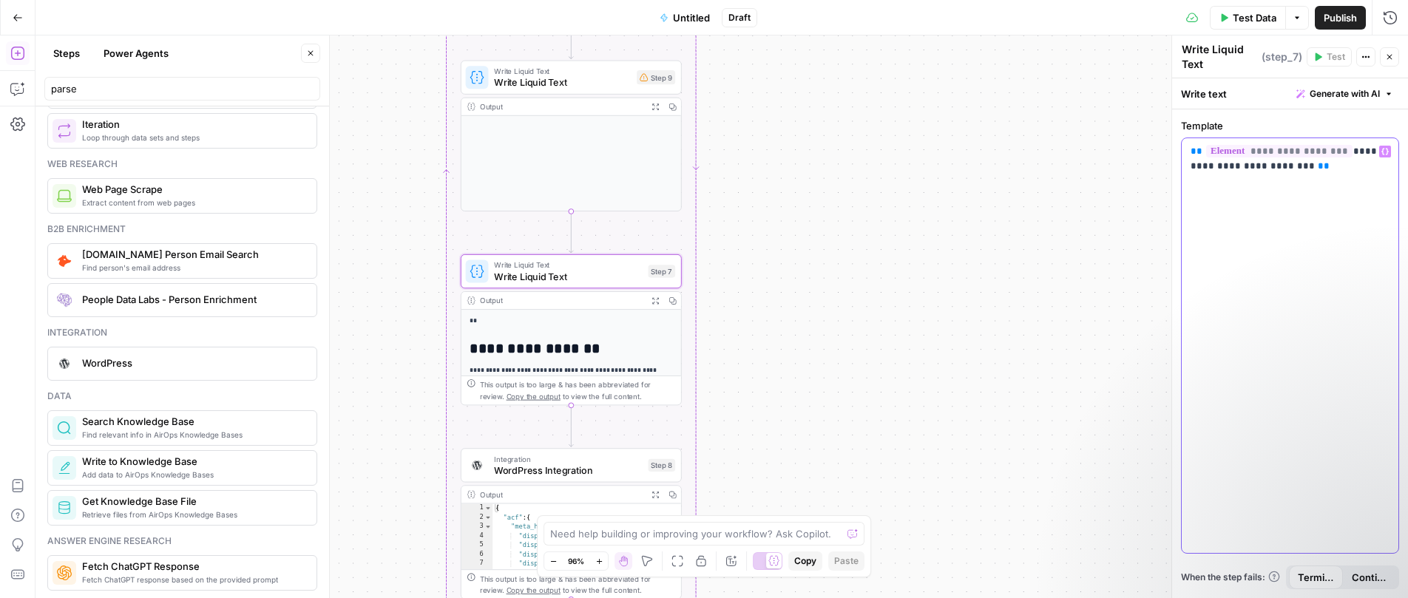
click at [1277, 150] on span "**********" at bounding box center [1279, 151] width 146 height 13
click at [1277, 152] on span "**********" at bounding box center [1279, 151] width 146 height 13
drag, startPoint x: 1328, startPoint y: 152, endPoint x: 1289, endPoint y: 168, distance: 42.4
click at [1277, 168] on p "**********" at bounding box center [1289, 159] width 199 height 30
click at [1104, 231] on div "**********" at bounding box center [721, 316] width 1372 height 563
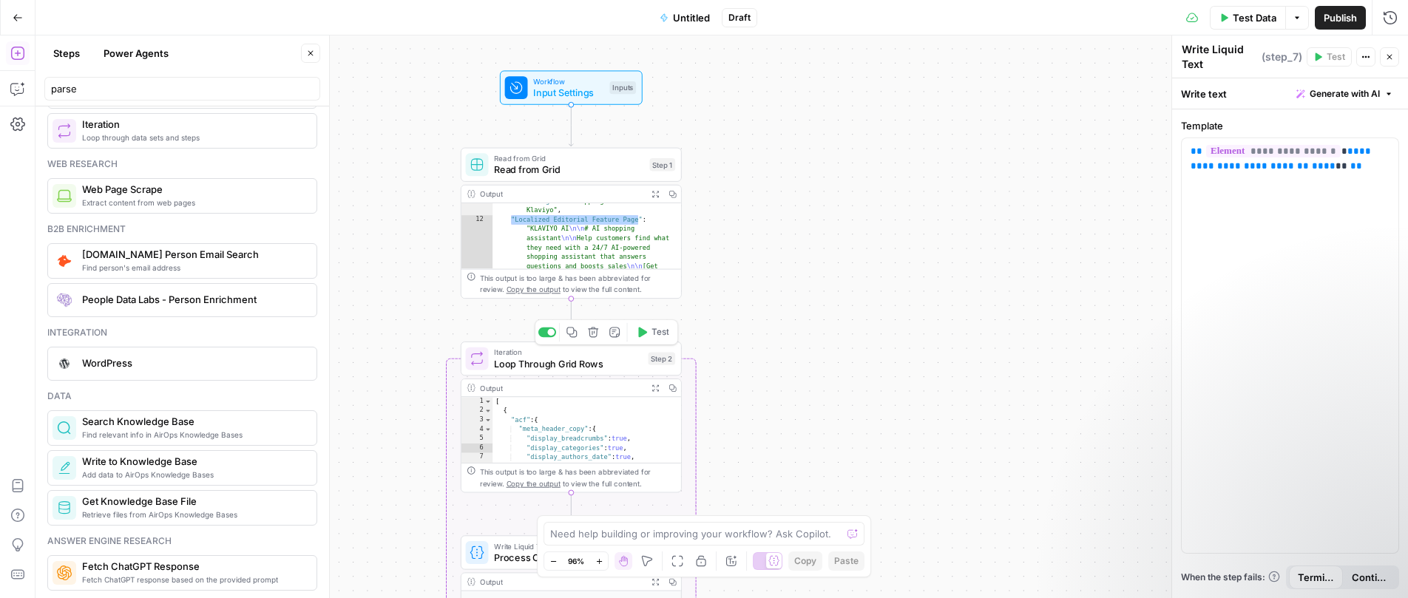
click at [639, 339] on button "Test" at bounding box center [652, 332] width 44 height 18
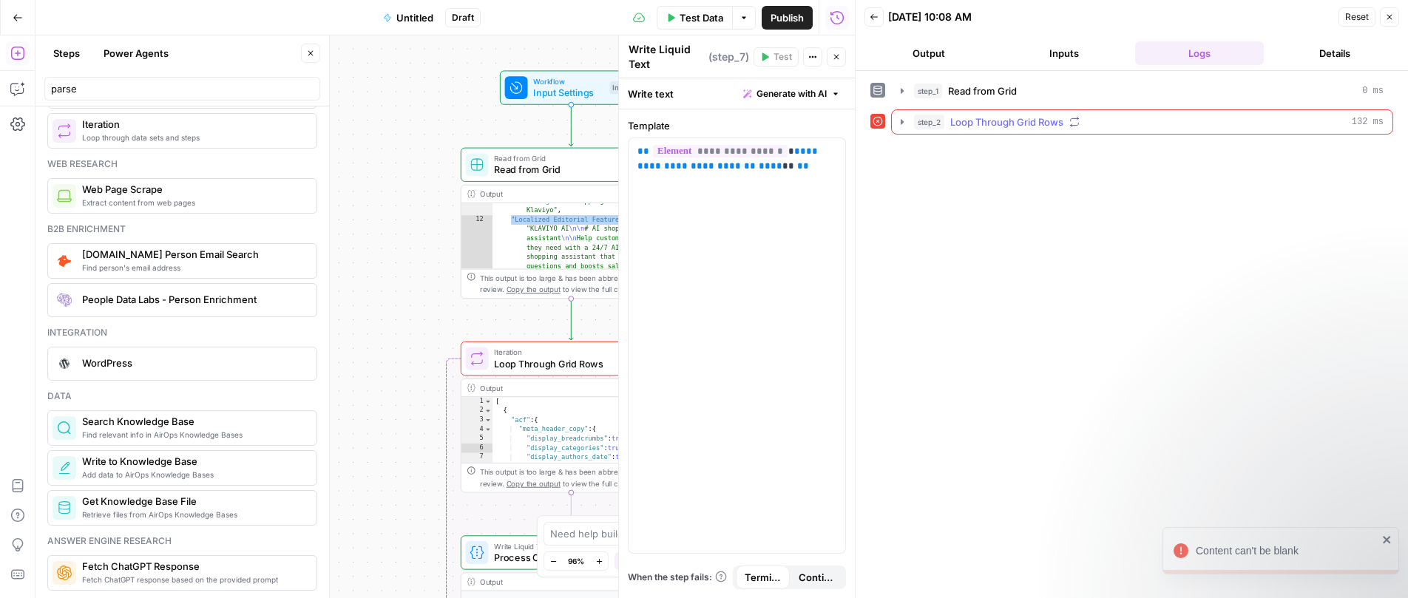
click at [903, 121] on icon "button" at bounding box center [901, 121] width 3 height 5
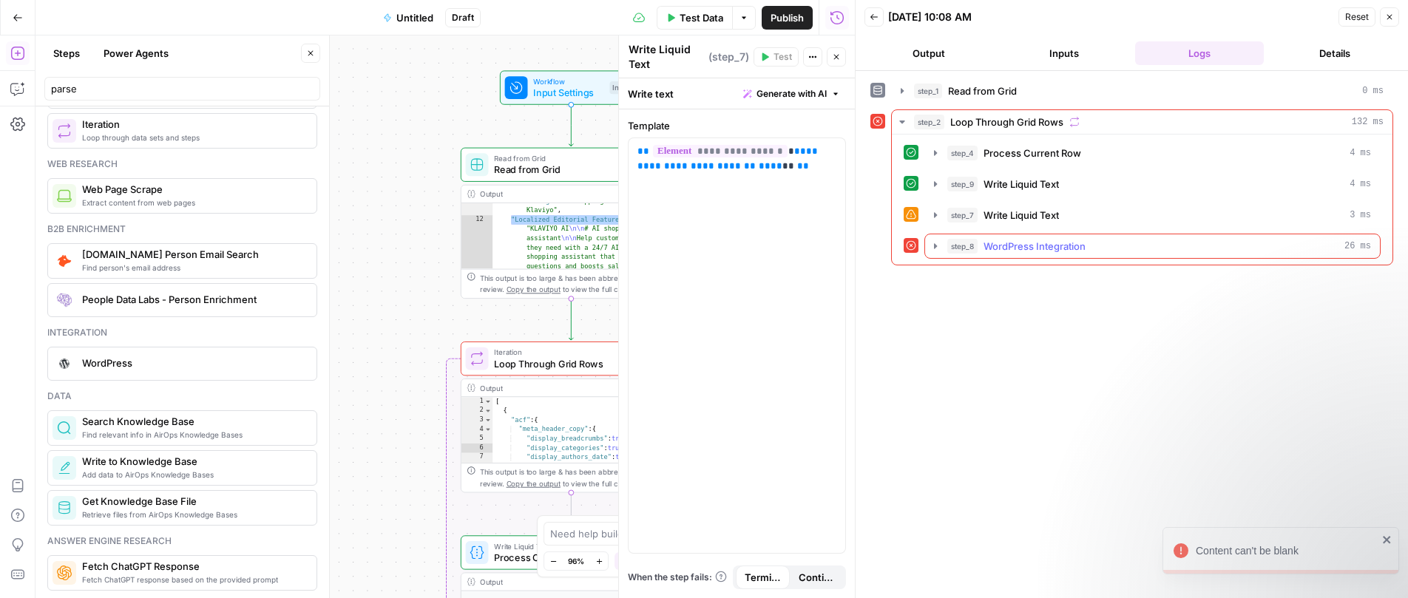
click at [935, 246] on icon "button" at bounding box center [935, 245] width 3 height 5
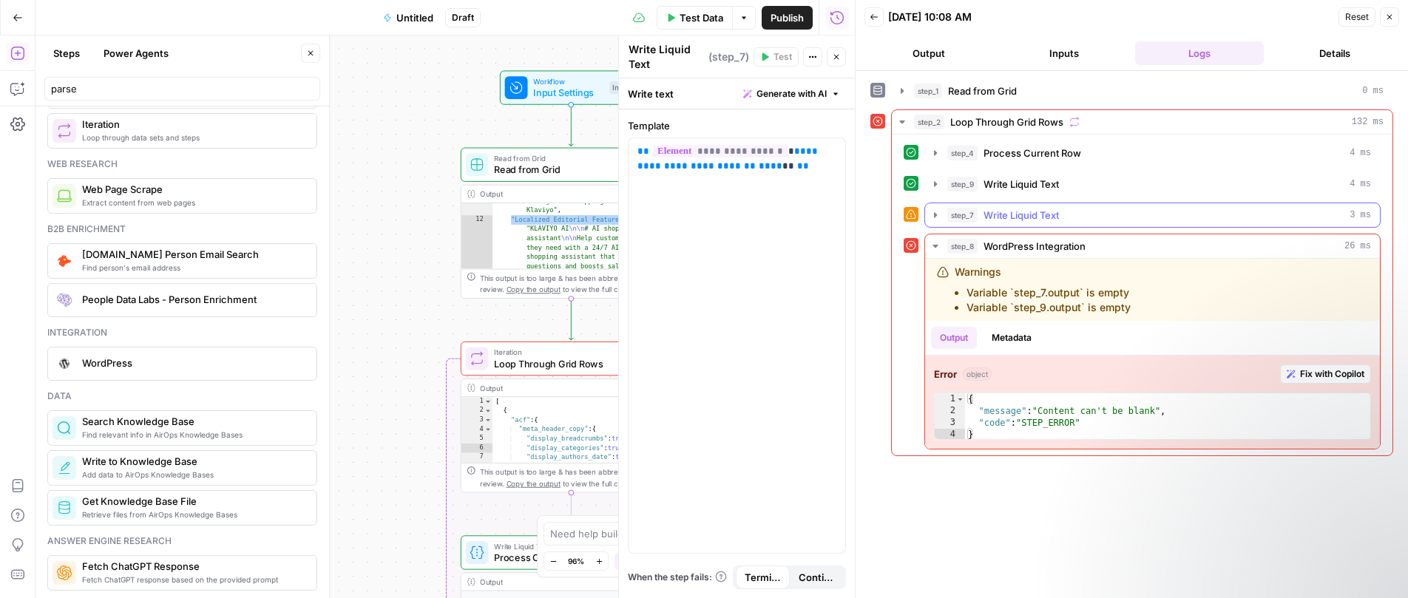
click at [937, 214] on icon "button" at bounding box center [935, 215] width 12 height 12
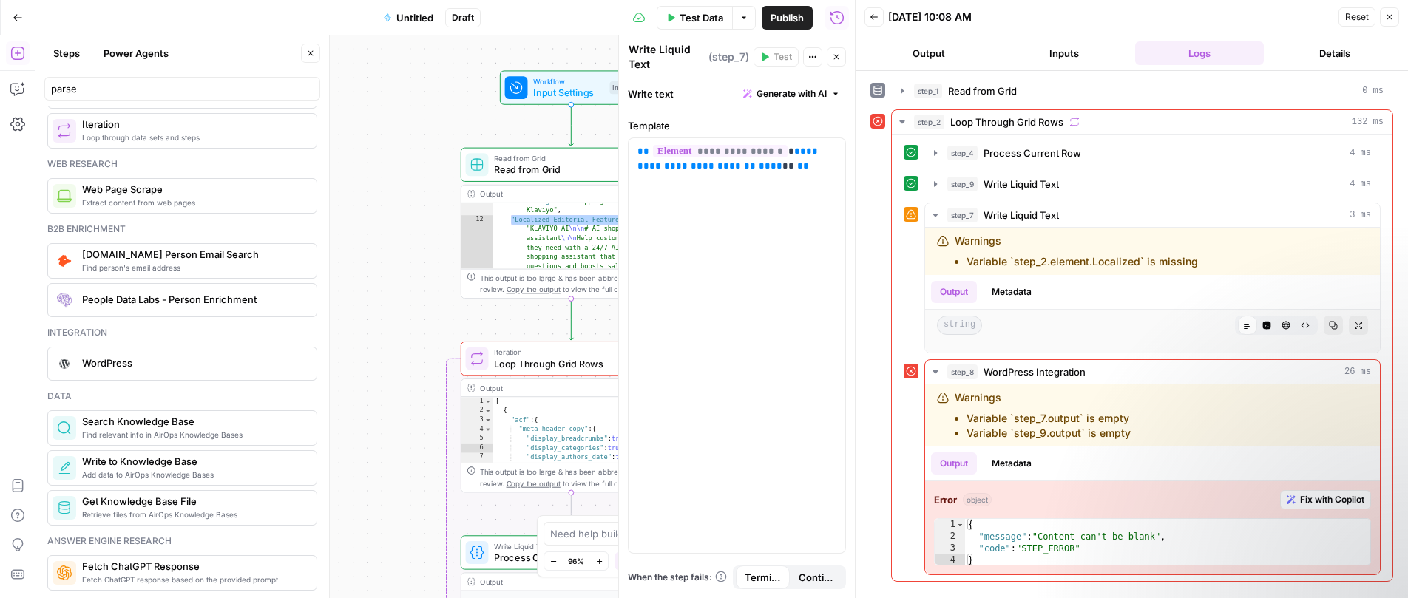
click at [1277, 16] on icon "button" at bounding box center [1389, 17] width 9 height 9
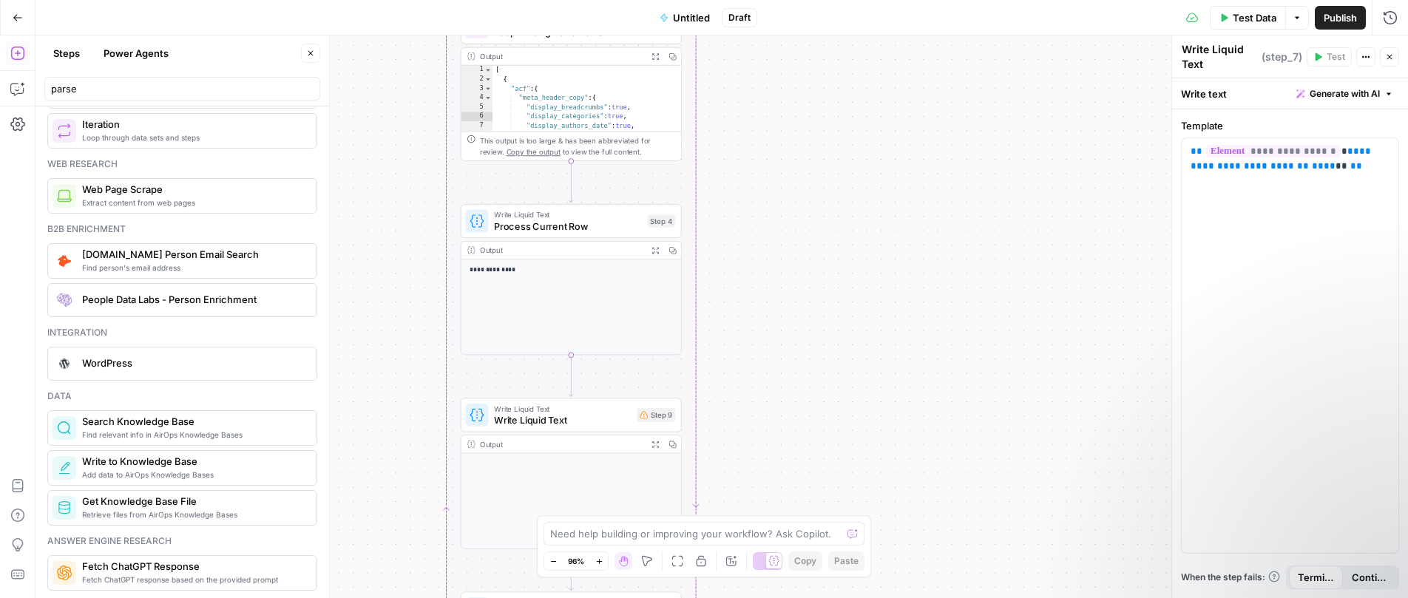
click at [573, 416] on span "Write Liquid Text" at bounding box center [562, 420] width 137 height 14
click at [604, 305] on div "**********" at bounding box center [571, 306] width 220 height 95
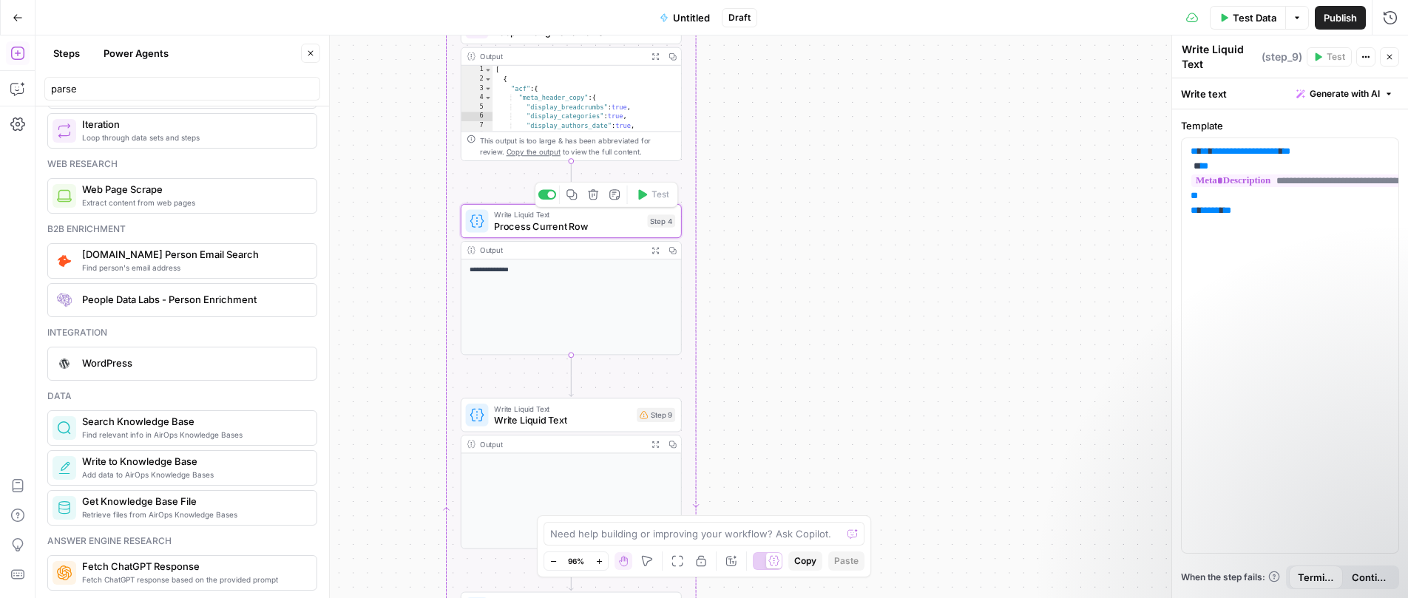
click at [577, 225] on span "Process Current Row" at bounding box center [568, 226] width 148 height 14
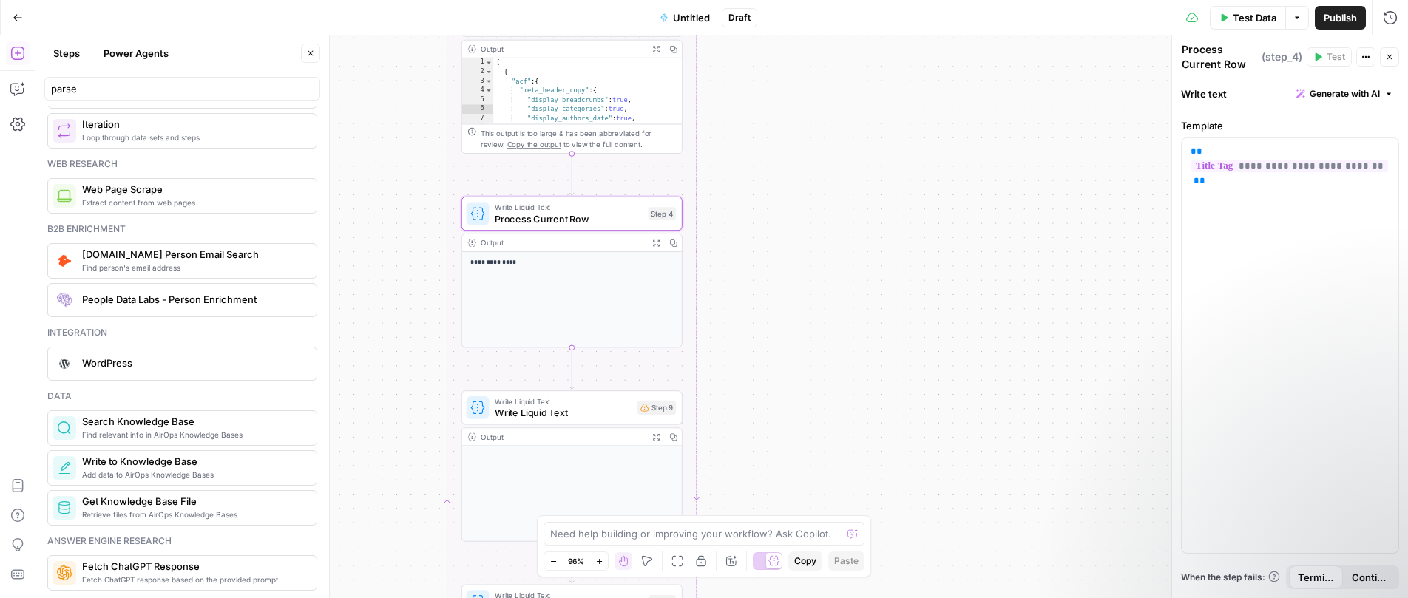
drag, startPoint x: 744, startPoint y: 396, endPoint x: 755, endPoint y: 200, distance: 196.9
click at [755, 215] on div "**********" at bounding box center [721, 316] width 1372 height 563
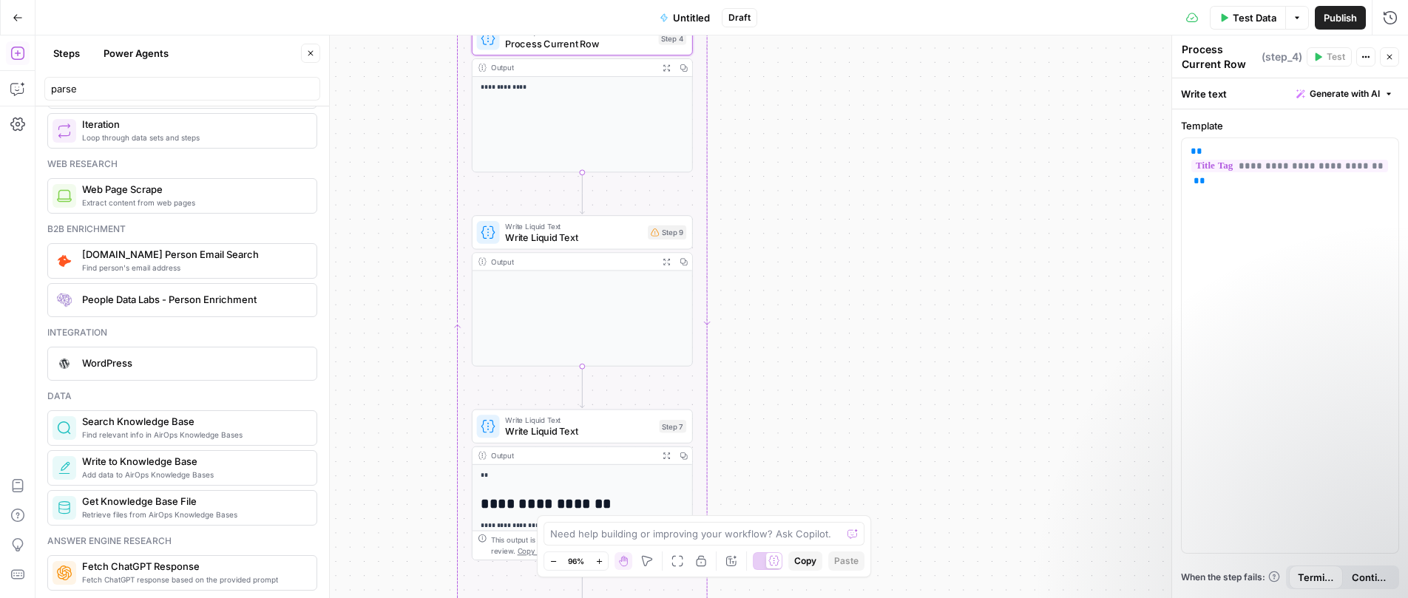
click at [790, 380] on div "**********" at bounding box center [721, 316] width 1372 height 563
click at [578, 447] on div "Output" at bounding box center [572, 452] width 163 height 11
click at [580, 426] on span "Write Liquid Text" at bounding box center [579, 428] width 149 height 14
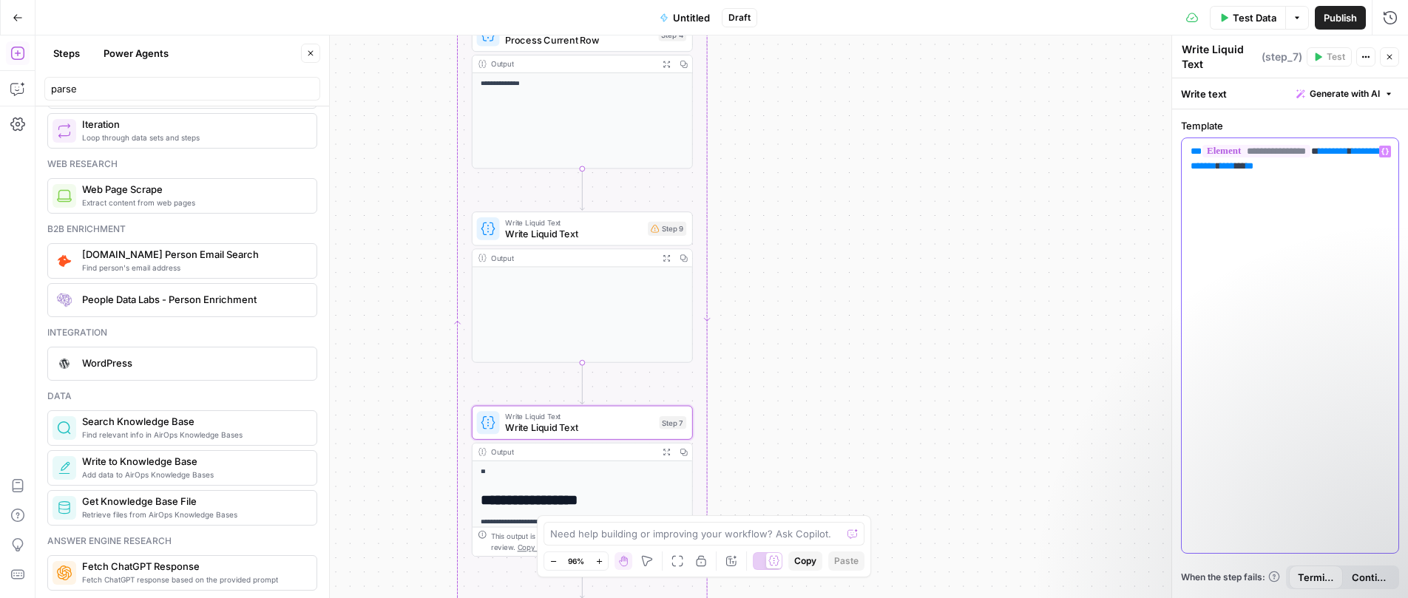
click at [1277, 149] on p "**********" at bounding box center [1289, 159] width 199 height 30
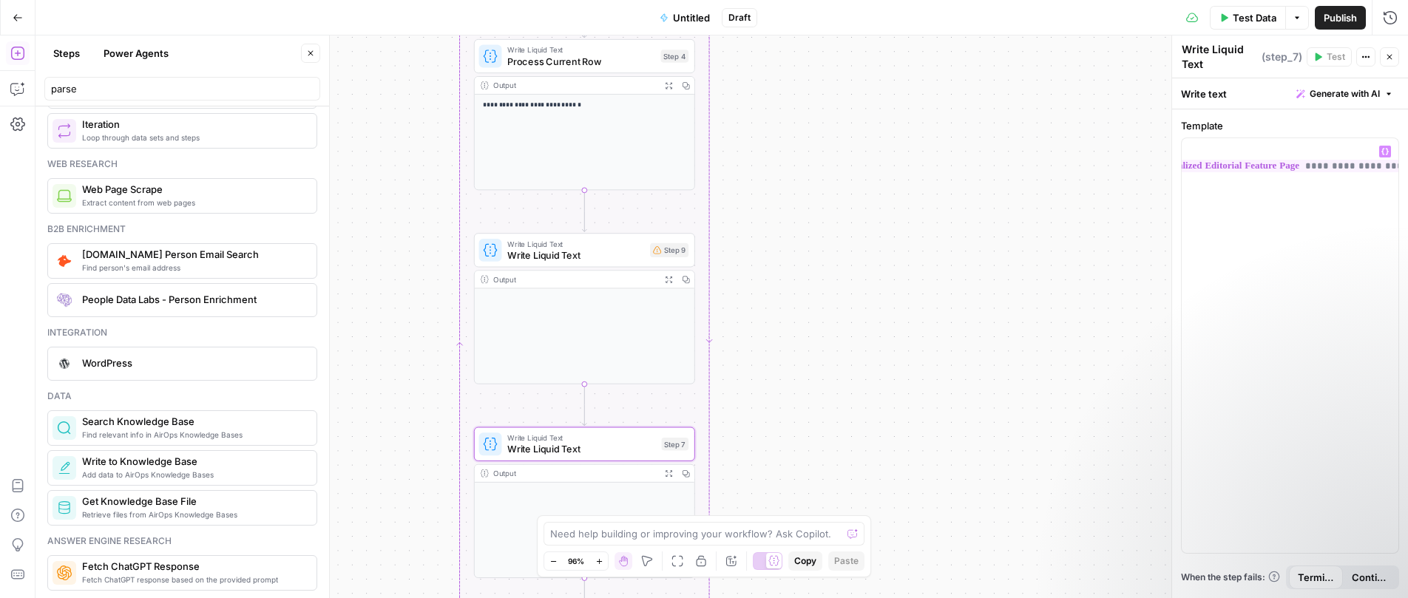
drag, startPoint x: 866, startPoint y: 269, endPoint x: 875, endPoint y: 404, distance: 134.9
click at [882, 441] on div "**********" at bounding box center [721, 316] width 1372 height 563
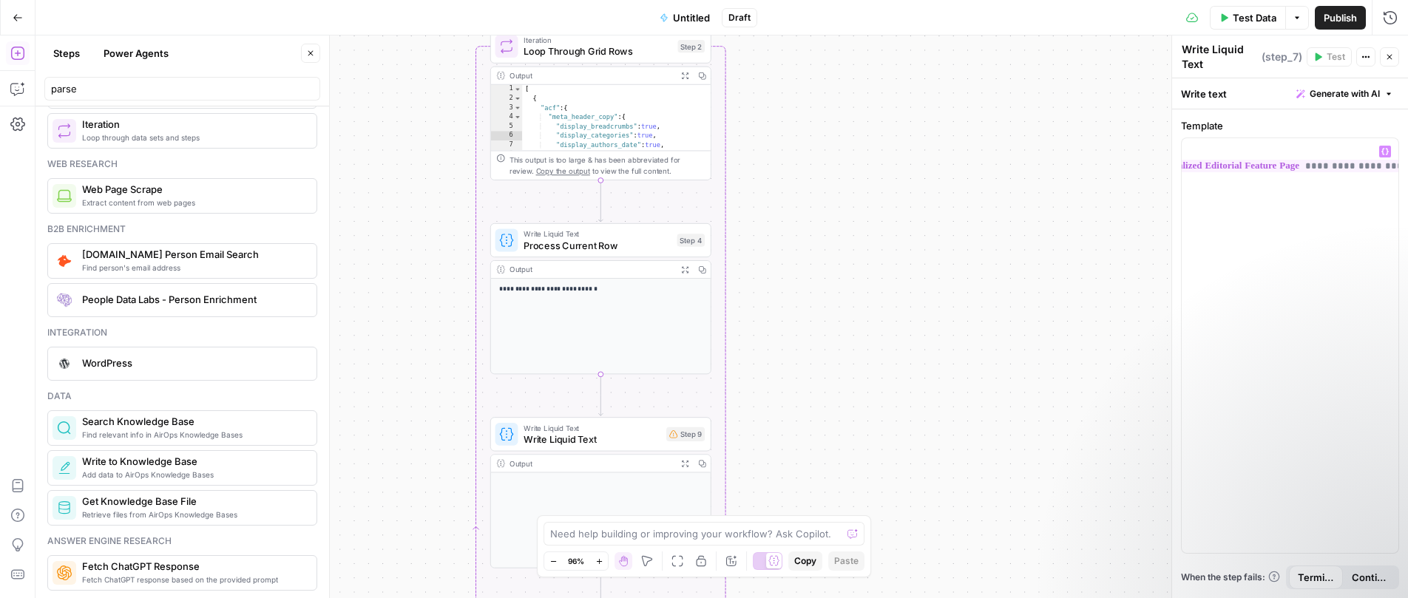
drag, startPoint x: 835, startPoint y: 208, endPoint x: 830, endPoint y: 448, distance: 239.6
click at [831, 441] on div "**********" at bounding box center [721, 316] width 1372 height 563
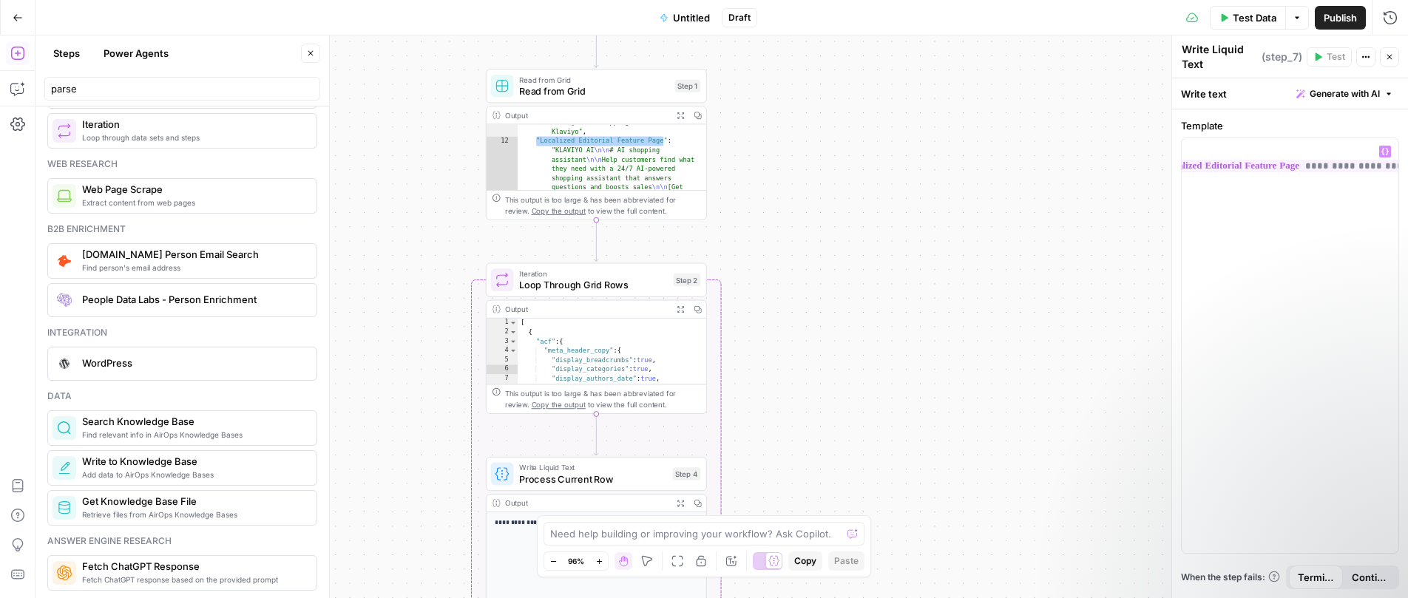
drag, startPoint x: 821, startPoint y: 265, endPoint x: 821, endPoint y: 273, distance: 8.2
click at [821, 272] on div "**********" at bounding box center [721, 316] width 1372 height 563
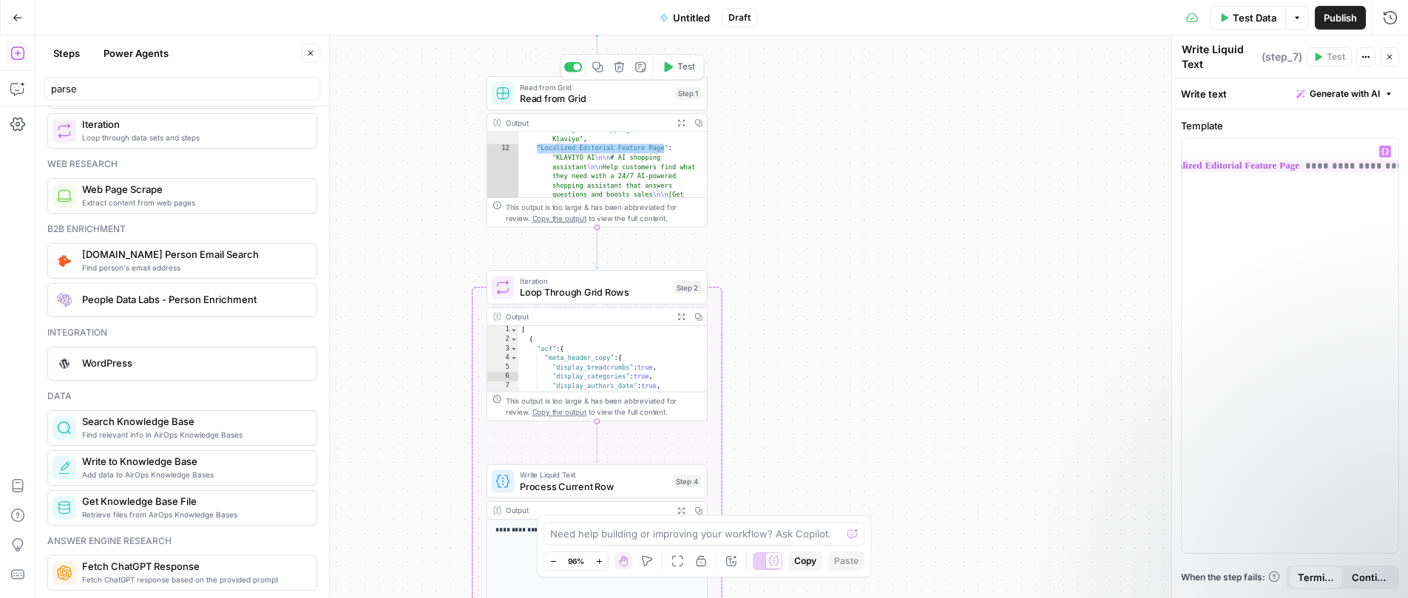
click at [679, 64] on span "Test" at bounding box center [685, 67] width 17 height 13
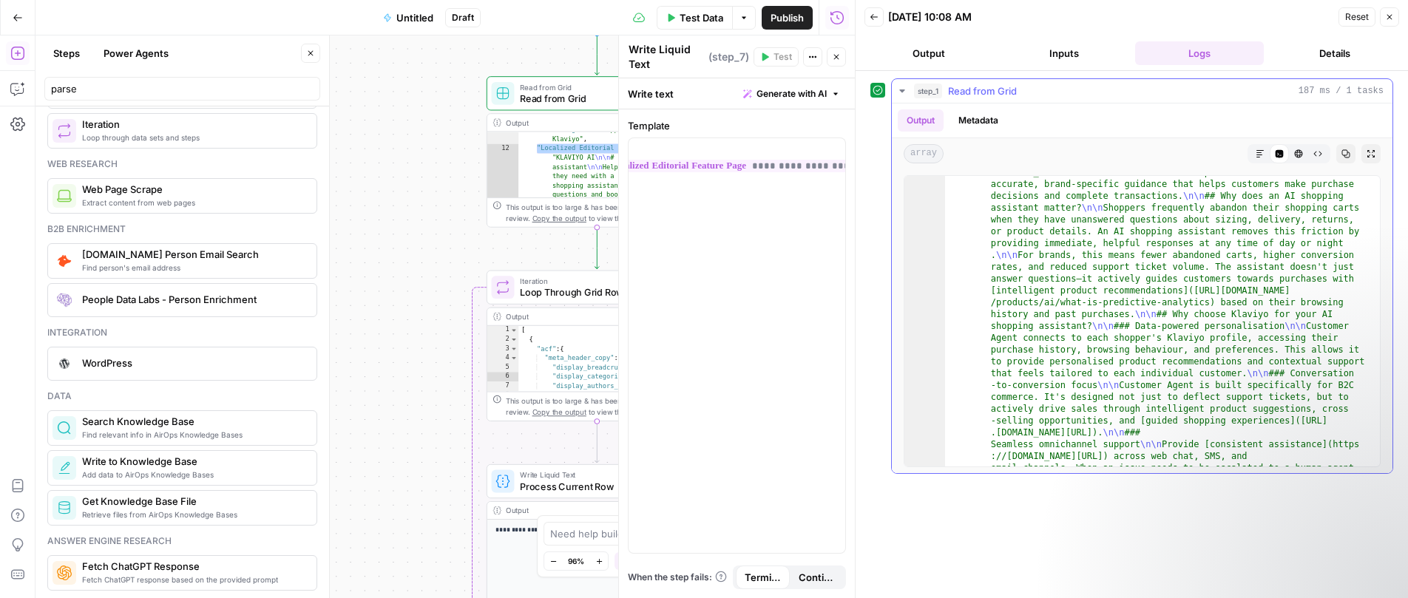
scroll to position [762, 0]
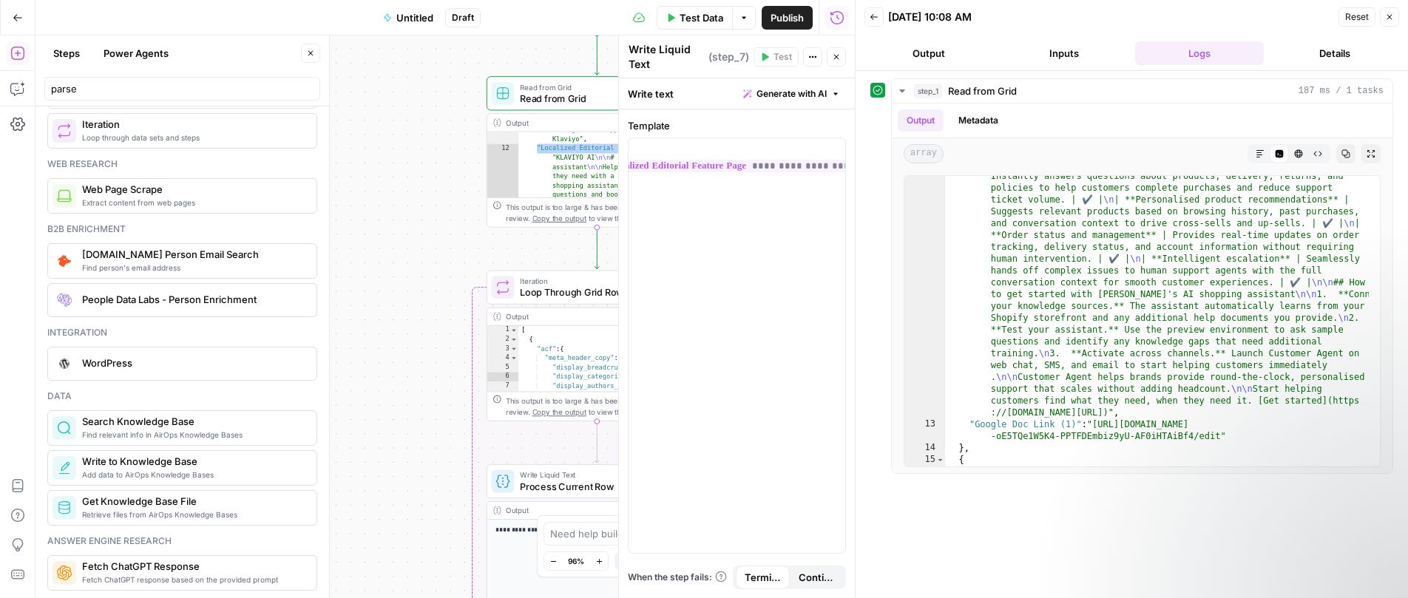
click at [884, 21] on div "Back [DATE] 10:08 AM Reset Close" at bounding box center [1131, 17] width 535 height 22
click at [872, 19] on icon "button" at bounding box center [873, 17] width 7 height 6
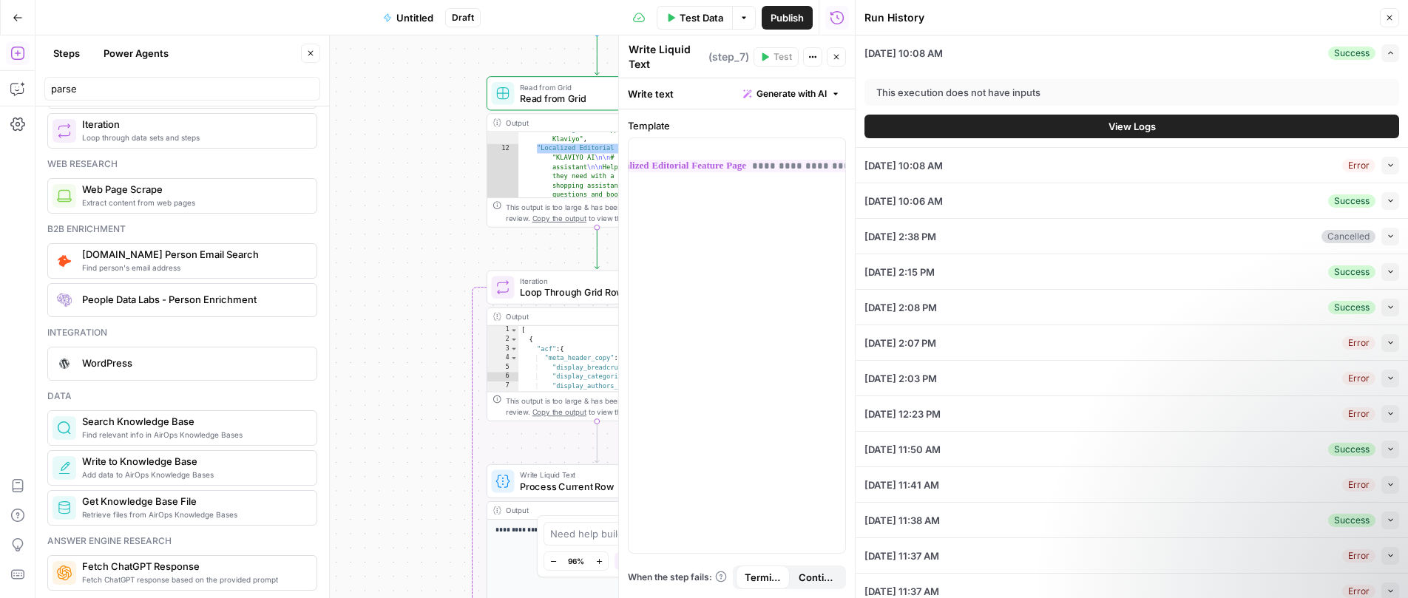
click at [1277, 15] on icon "button" at bounding box center [1389, 17] width 9 height 9
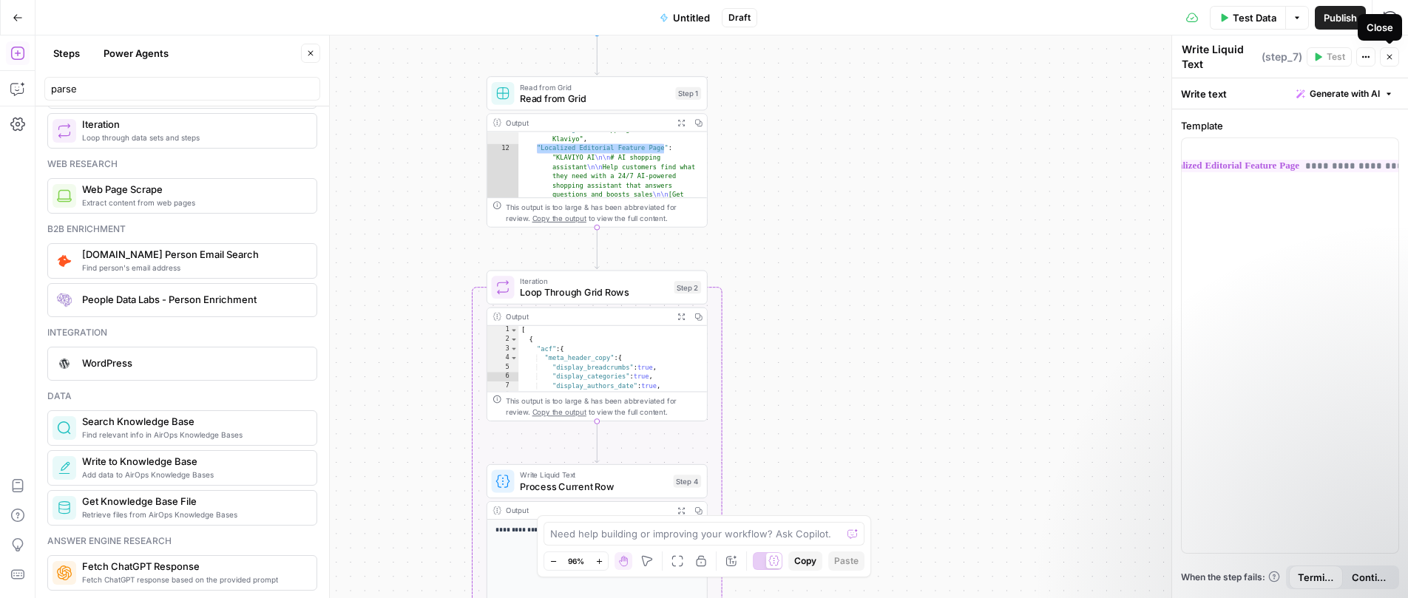
click at [1277, 53] on icon "button" at bounding box center [1389, 56] width 9 height 9
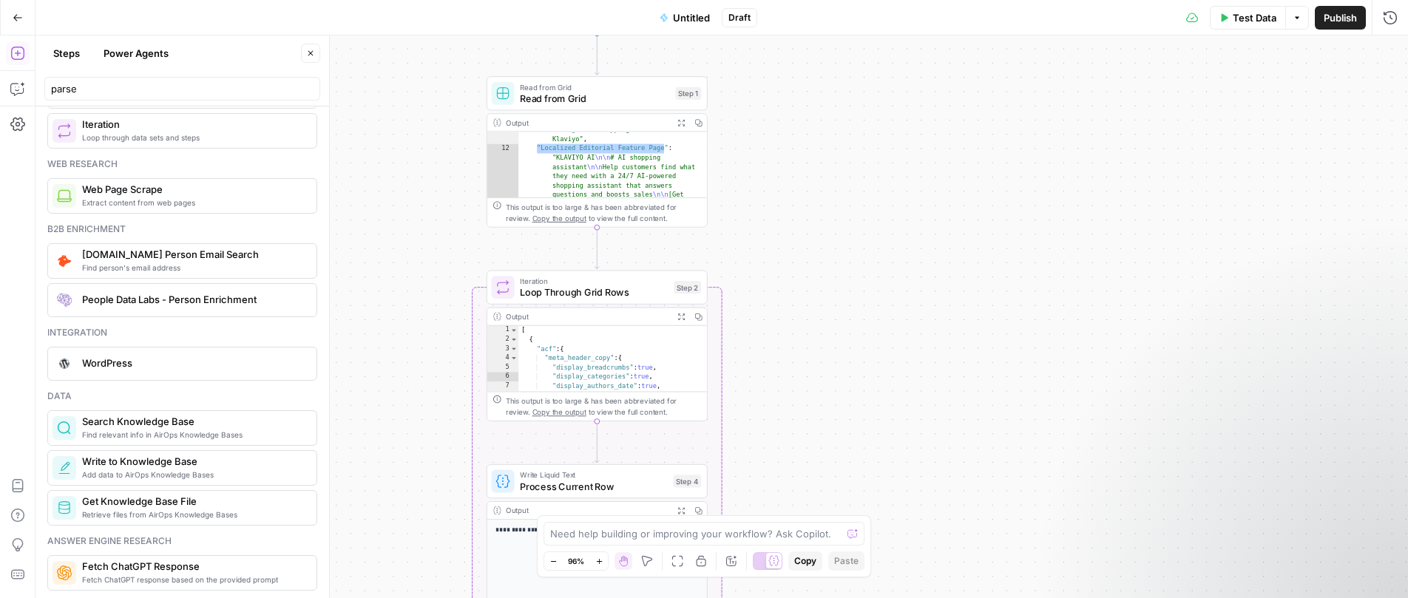
click at [734, 255] on div "**********" at bounding box center [721, 316] width 1372 height 563
click at [668, 263] on icon "button" at bounding box center [668, 261] width 9 height 10
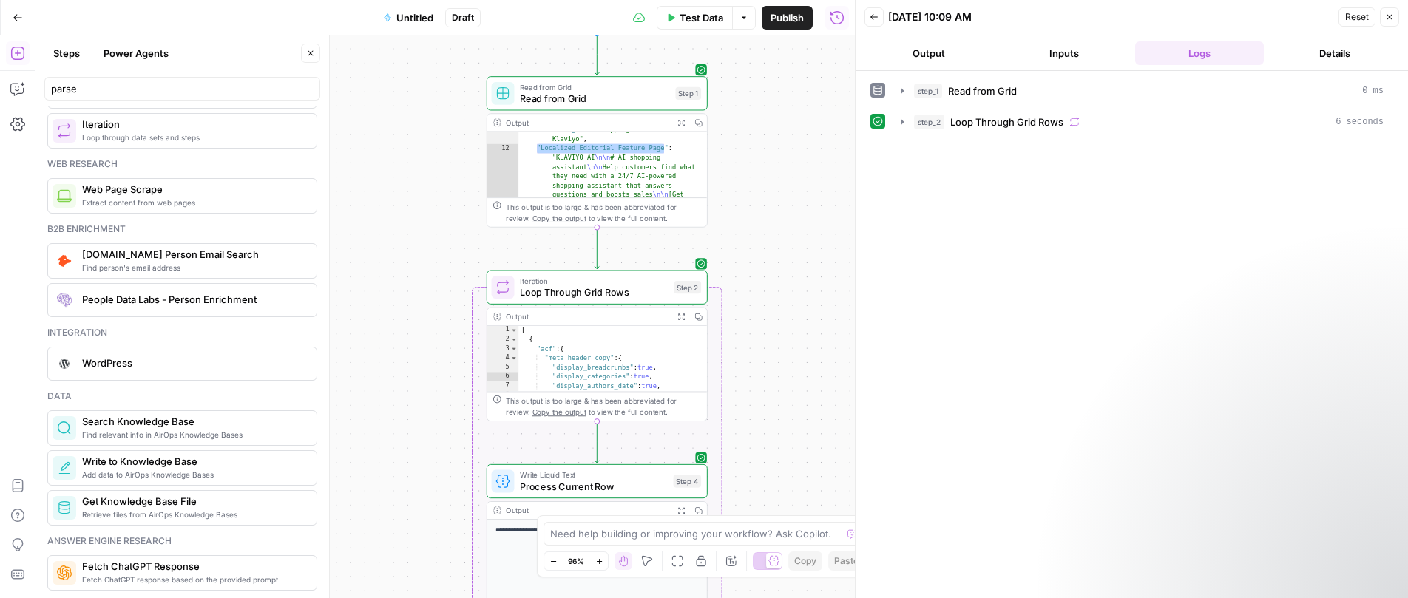
click at [1277, 15] on icon "button" at bounding box center [1389, 17] width 5 height 5
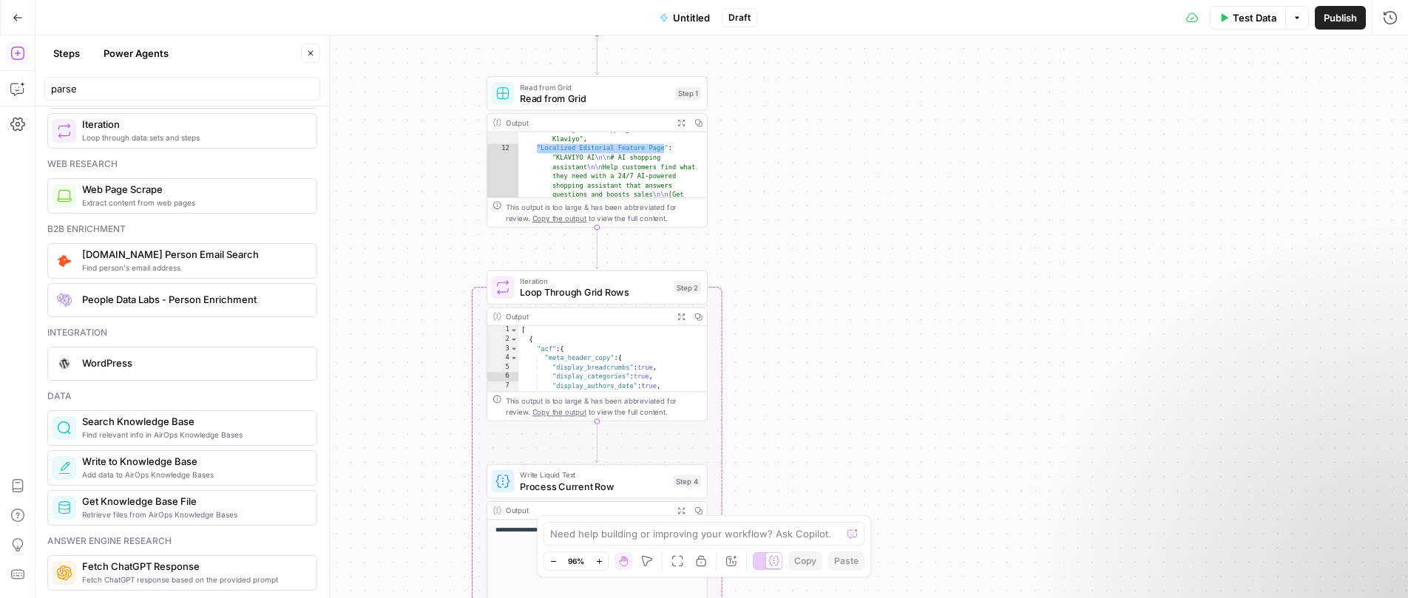
click at [847, 239] on div "**********" at bounding box center [721, 316] width 1372 height 563
click at [675, 264] on button "Test" at bounding box center [678, 260] width 44 height 18
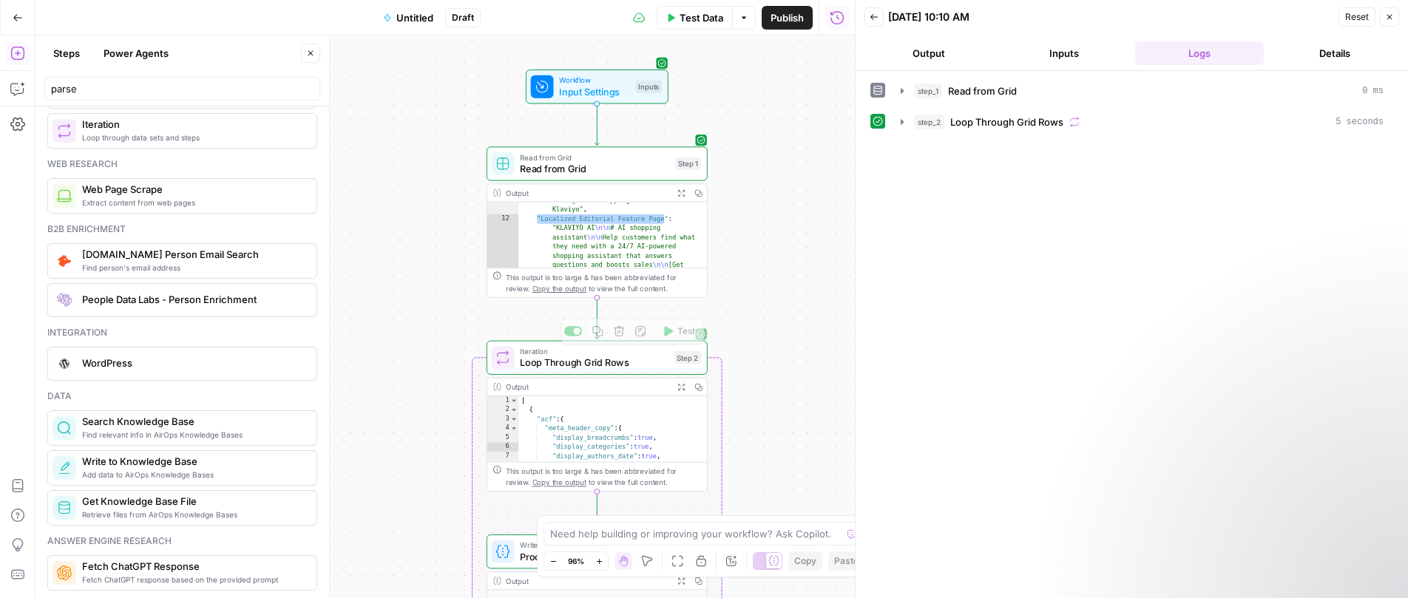
click at [673, 334] on button "Test" at bounding box center [678, 331] width 44 height 18
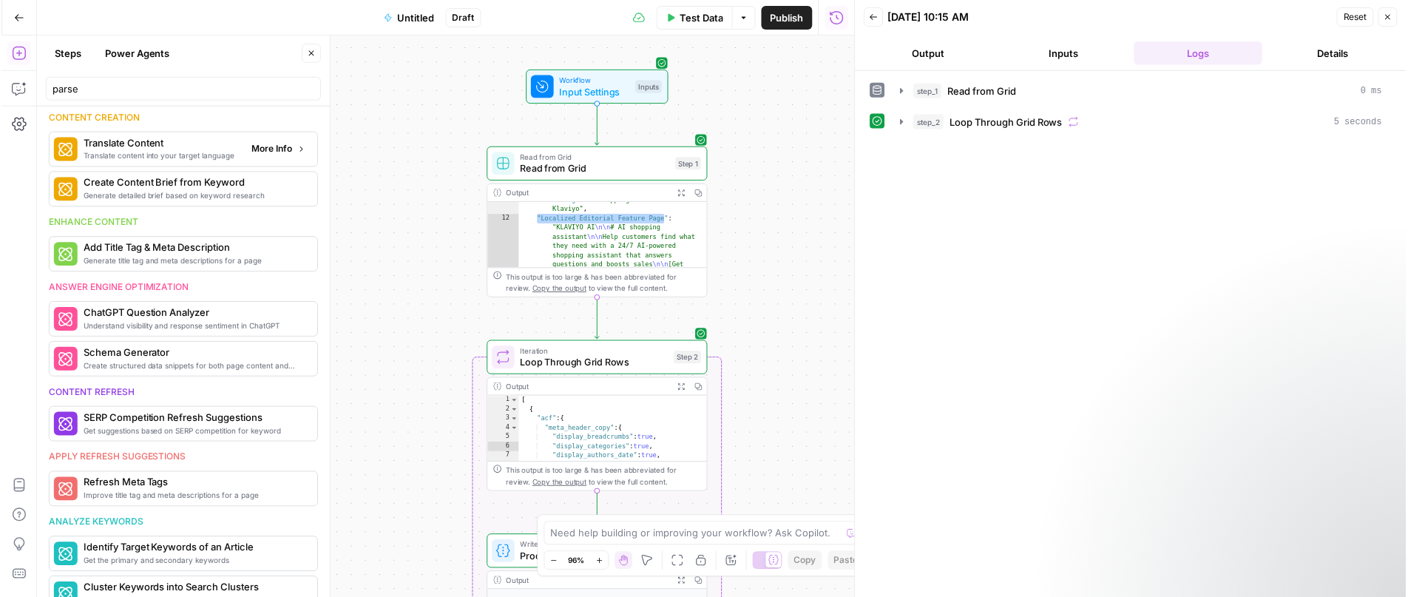
scroll to position [1683, 0]
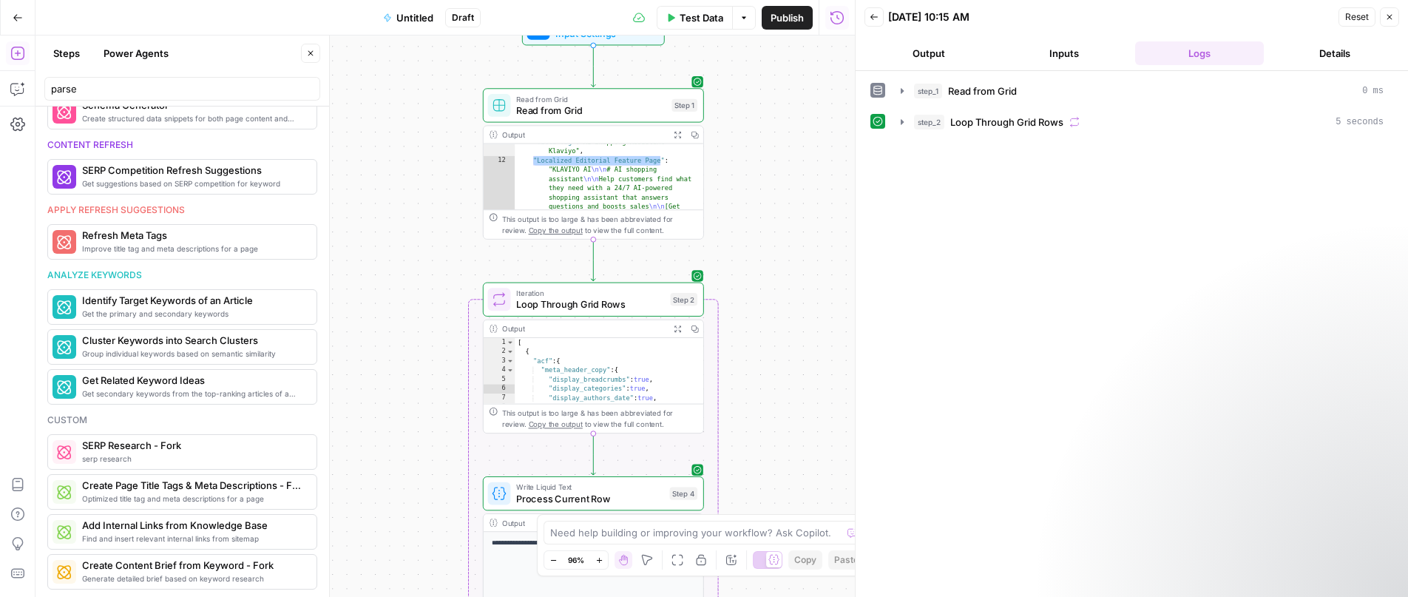
drag, startPoint x: 767, startPoint y: 302, endPoint x: 762, endPoint y: 229, distance: 72.6
click at [762, 224] on div "**********" at bounding box center [444, 315] width 819 height 561
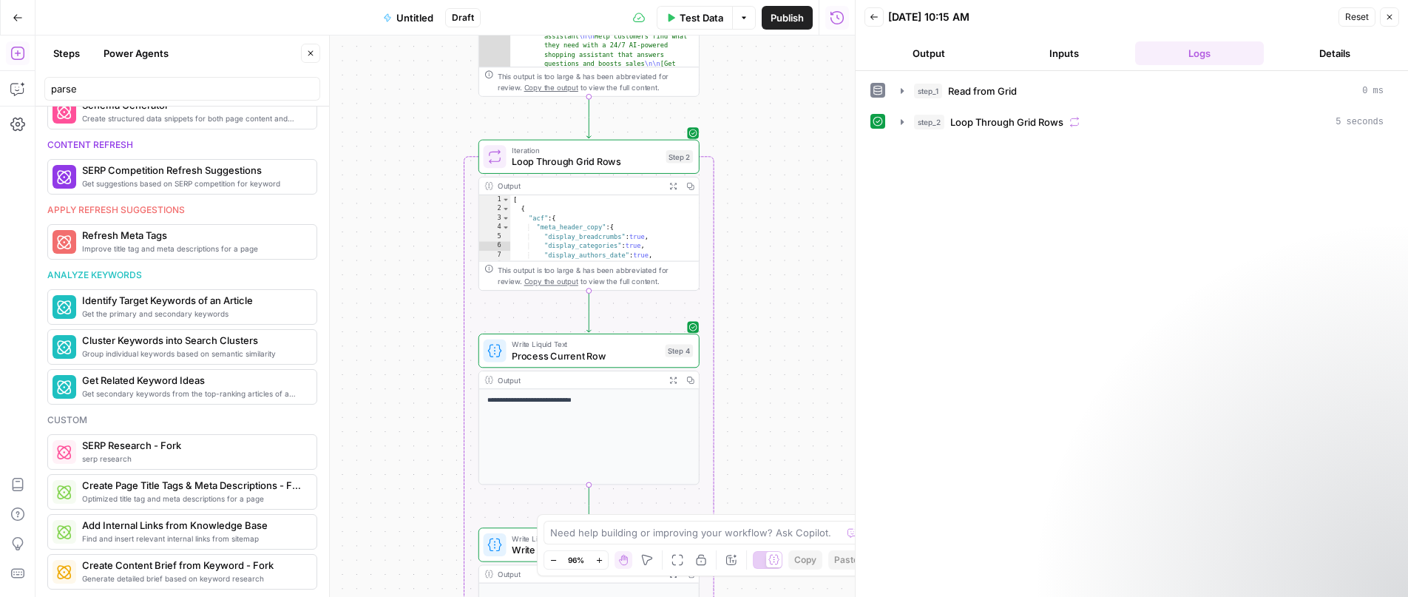
drag, startPoint x: 772, startPoint y: 386, endPoint x: 767, endPoint y: 244, distance: 142.0
click at [768, 248] on div "**********" at bounding box center [444, 315] width 819 height 561
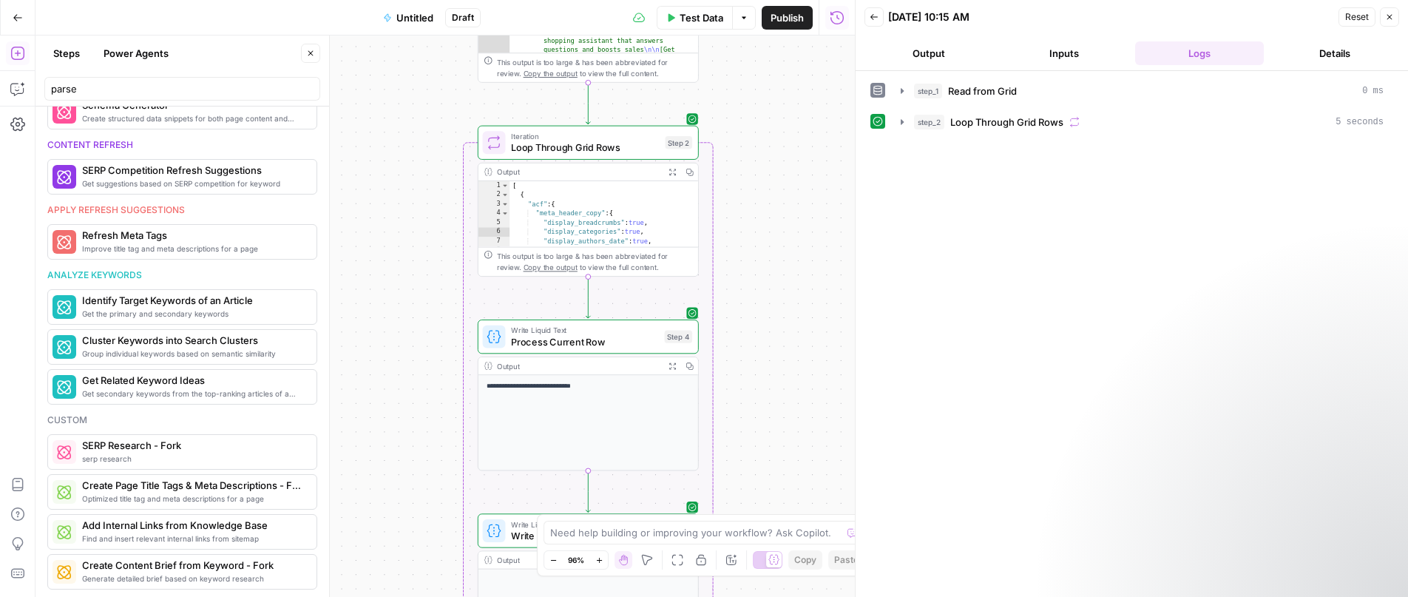
drag, startPoint x: 754, startPoint y: 377, endPoint x: 753, endPoint y: 248, distance: 128.6
click at [753, 250] on div "**********" at bounding box center [444, 315] width 819 height 561
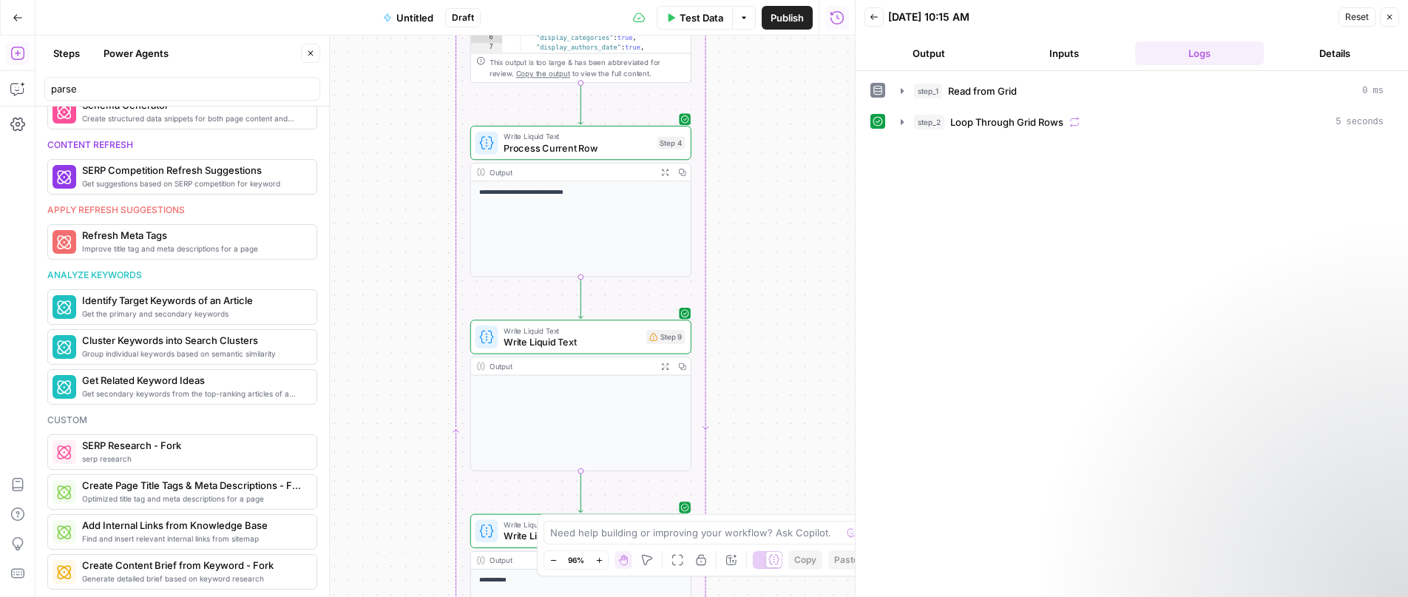
drag, startPoint x: 753, startPoint y: 319, endPoint x: 744, endPoint y: 230, distance: 89.1
click at [744, 230] on div "**********" at bounding box center [444, 315] width 819 height 561
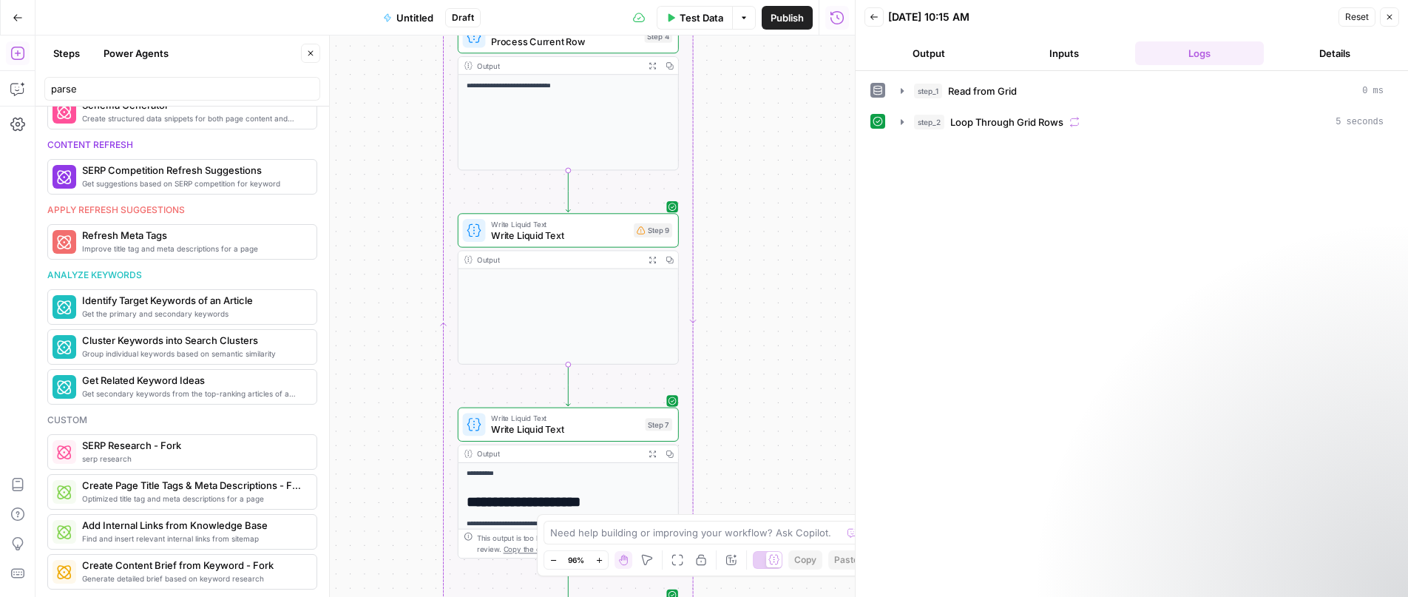
drag, startPoint x: 775, startPoint y: 360, endPoint x: 762, endPoint y: 268, distance: 93.3
click at [763, 268] on div "**********" at bounding box center [444, 315] width 819 height 561
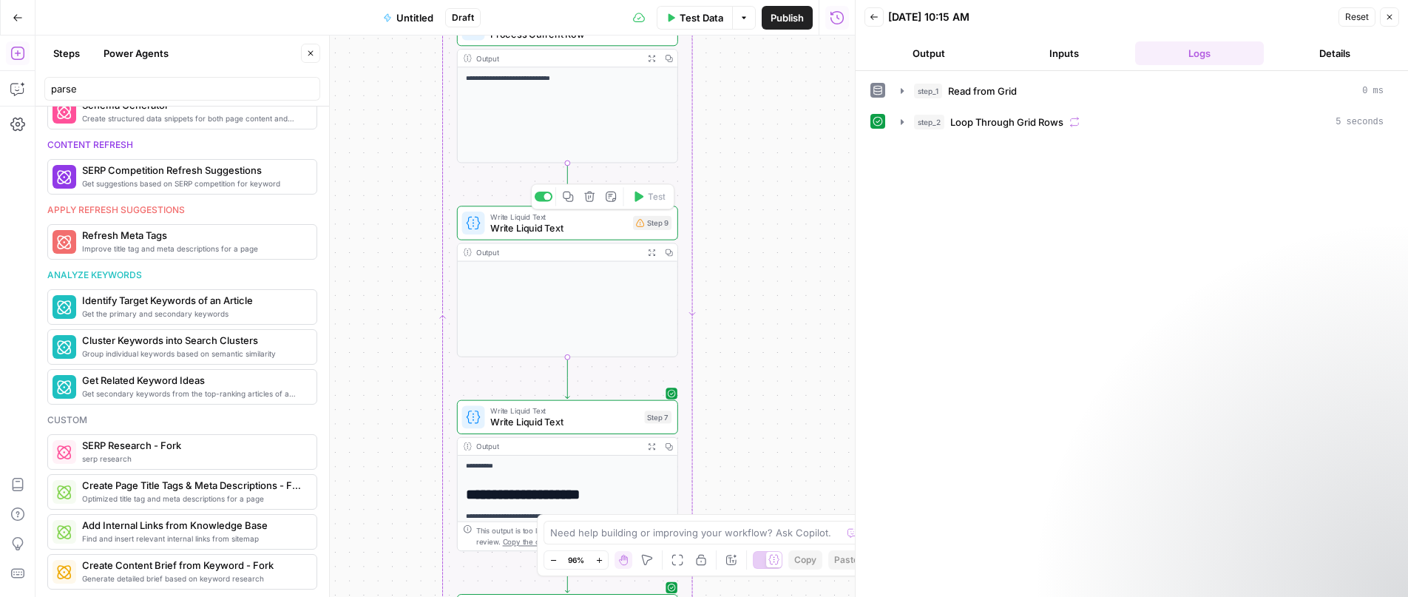
click at [605, 225] on span "Write Liquid Text" at bounding box center [558, 228] width 137 height 14
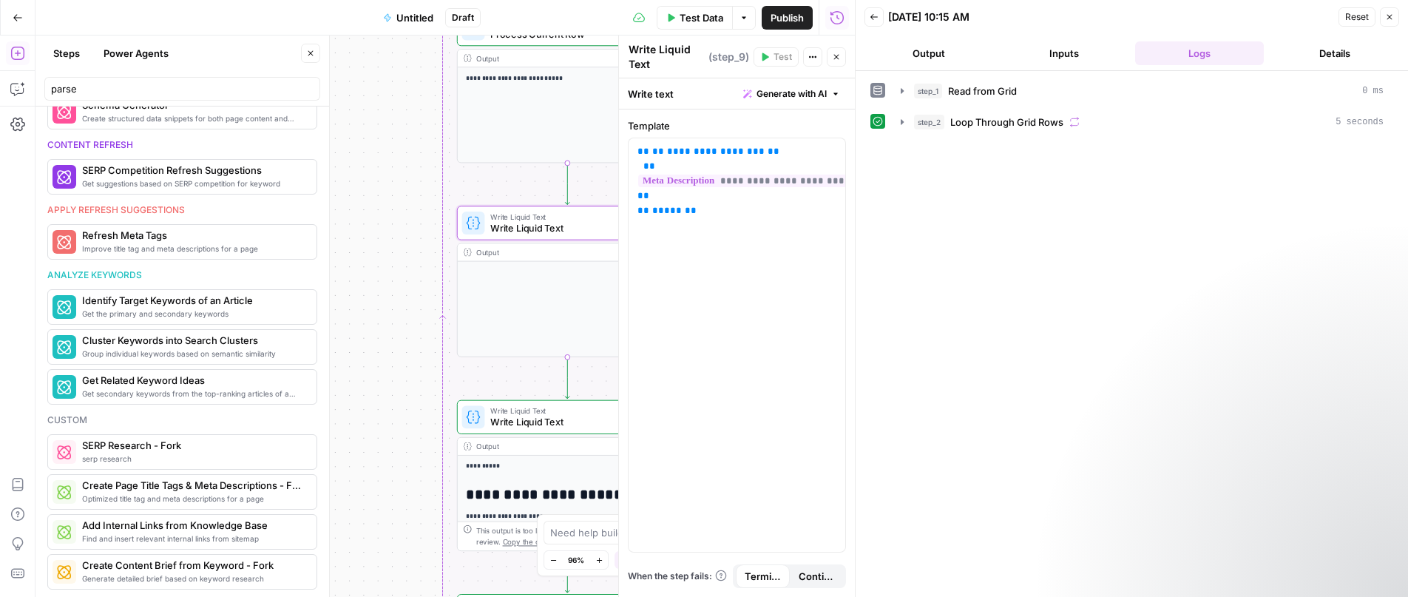
click at [394, 319] on div "**********" at bounding box center [444, 315] width 819 height 561
click at [833, 54] on icon "button" at bounding box center [836, 56] width 9 height 9
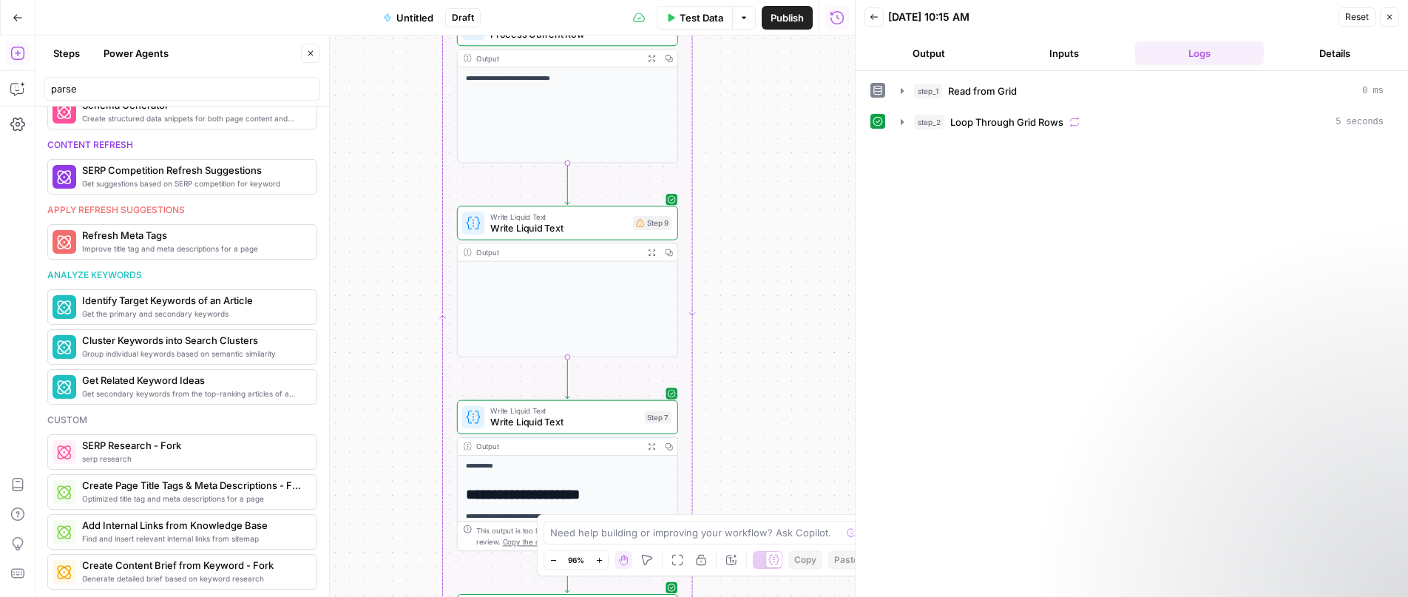
click at [1277, 12] on button "Close" at bounding box center [1389, 16] width 19 height 19
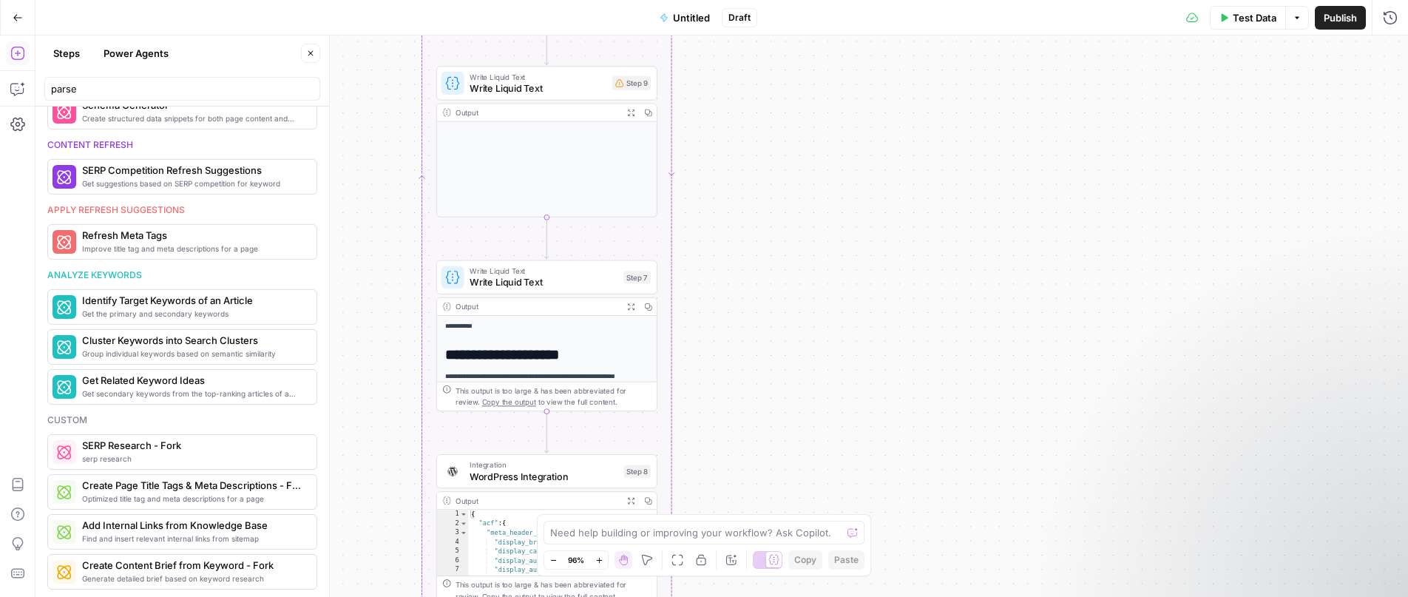
drag, startPoint x: 927, startPoint y: 372, endPoint x: 906, endPoint y: 208, distance: 165.5
click at [906, 212] on div "**********" at bounding box center [721, 315] width 1372 height 561
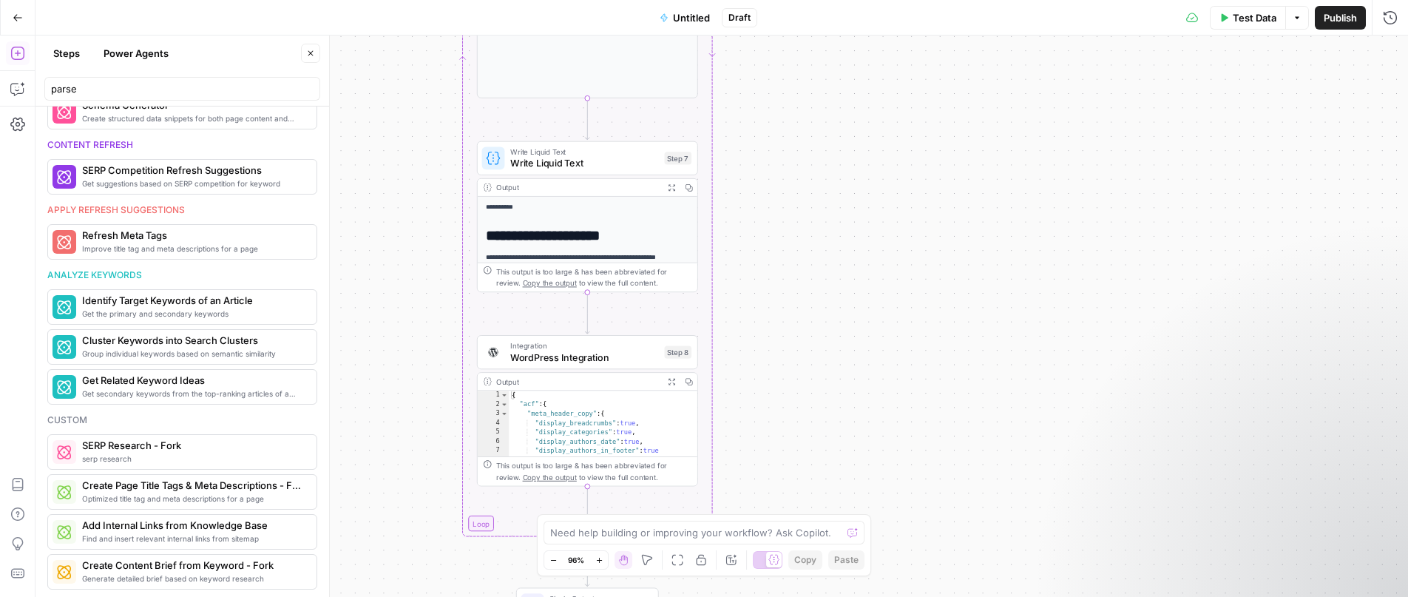
drag, startPoint x: 856, startPoint y: 354, endPoint x: 900, endPoint y: 251, distance: 112.3
click at [900, 251] on div "**********" at bounding box center [721, 315] width 1372 height 561
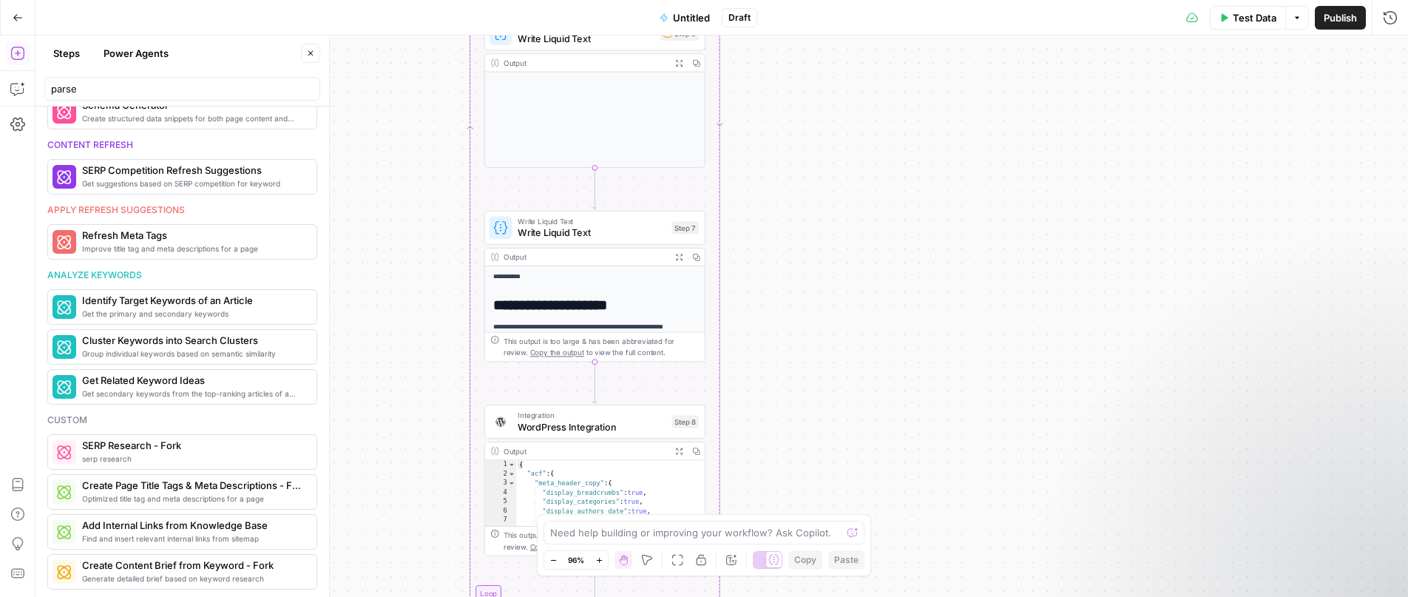
drag, startPoint x: 812, startPoint y: 208, endPoint x: 845, endPoint y: 403, distance: 198.0
click at [842, 414] on div "**********" at bounding box center [721, 315] width 1372 height 561
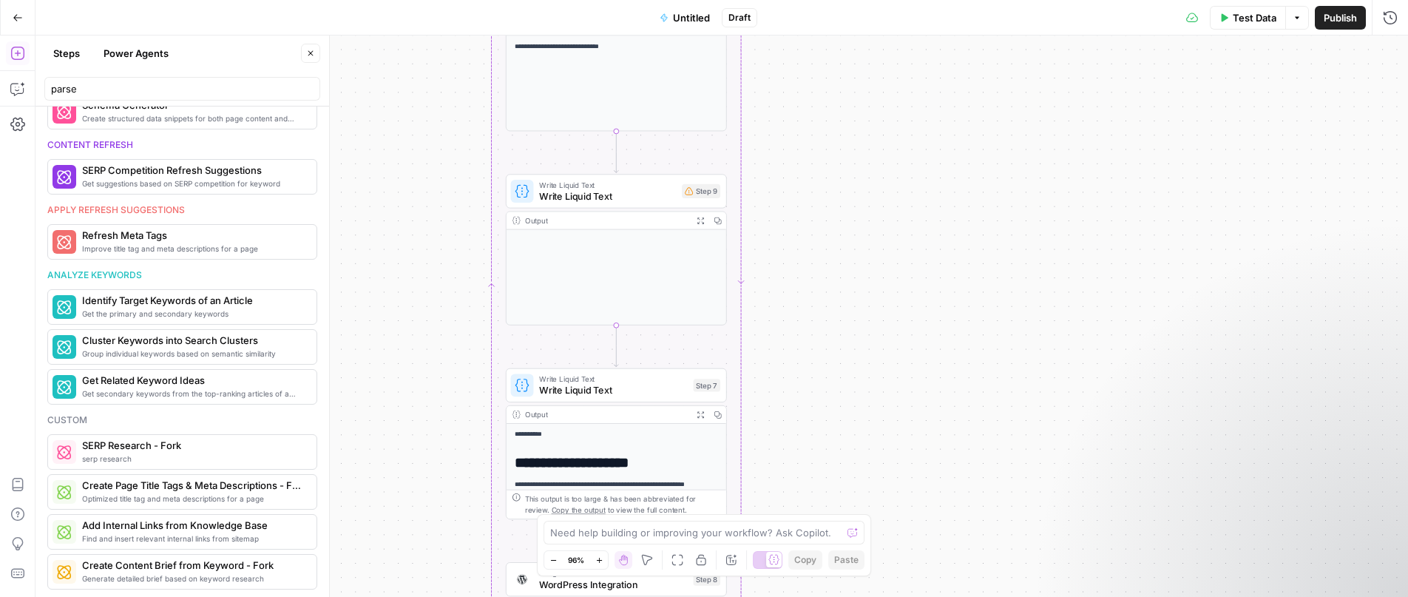
drag, startPoint x: 832, startPoint y: 299, endPoint x: 812, endPoint y: 452, distance: 155.0
click at [812, 449] on div "**********" at bounding box center [721, 315] width 1372 height 561
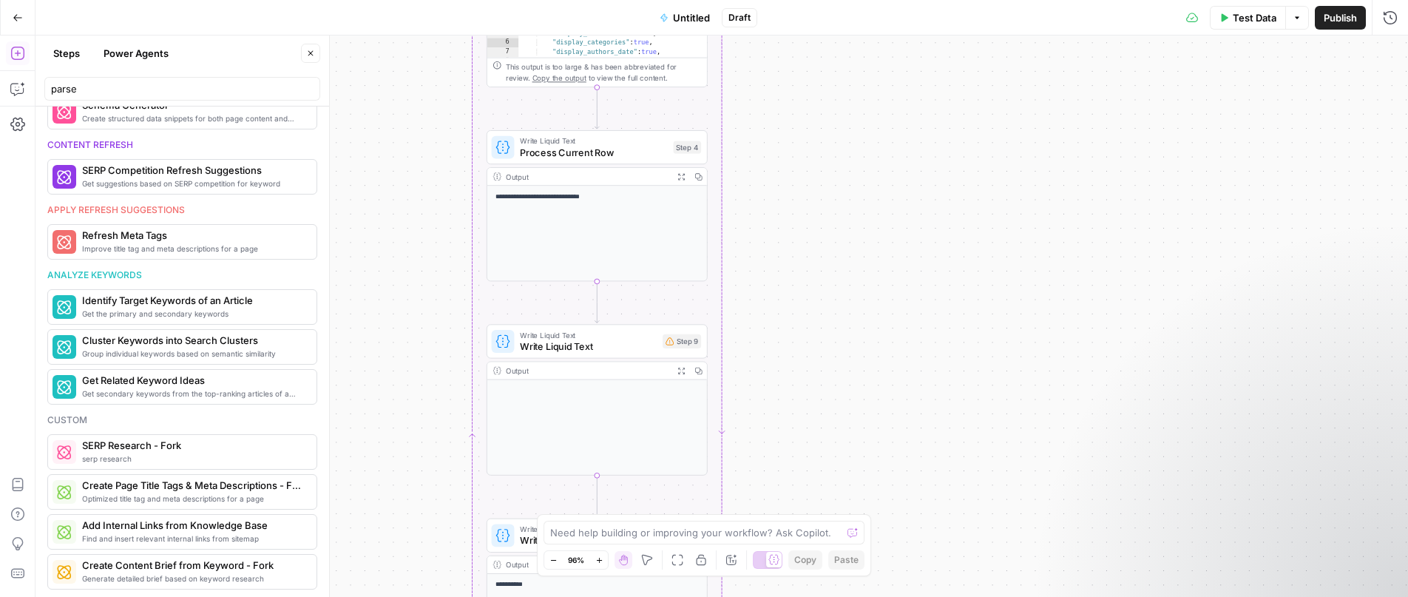
drag, startPoint x: 813, startPoint y: 402, endPoint x: 809, endPoint y: 477, distance: 74.8
click at [809, 473] on div "**********" at bounding box center [721, 315] width 1372 height 561
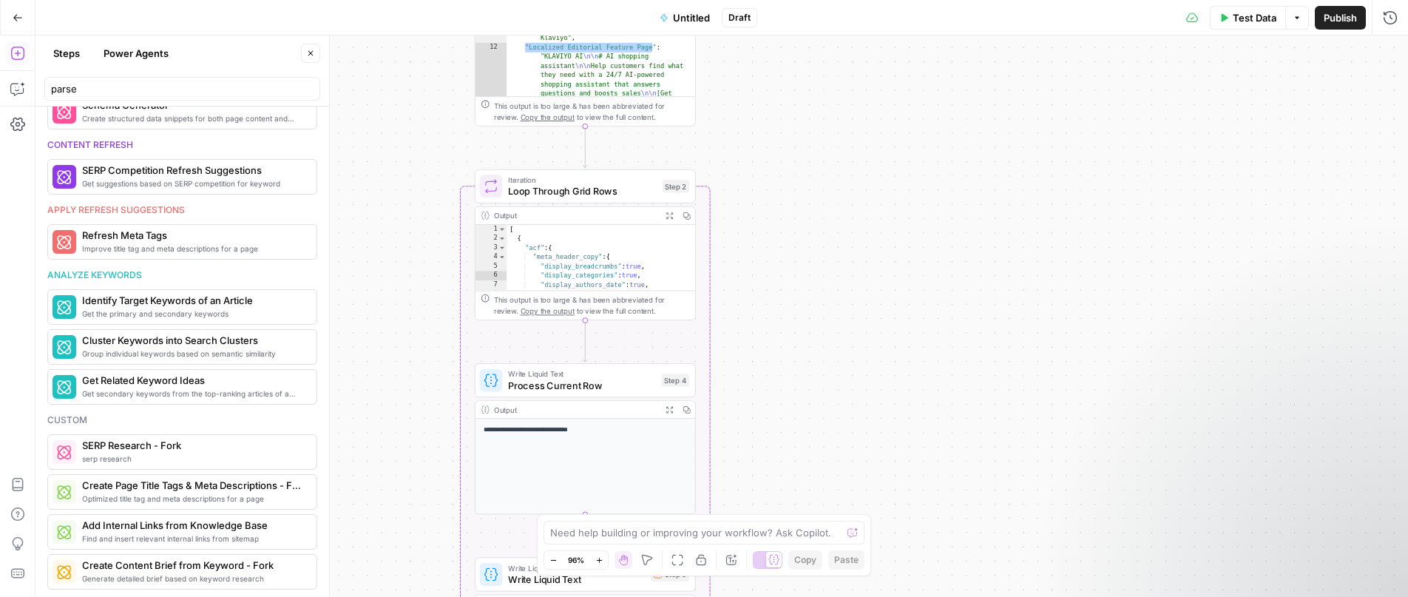
drag, startPoint x: 823, startPoint y: 341, endPoint x: 818, endPoint y: 490, distance: 149.4
click at [818, 489] on div "**********" at bounding box center [721, 315] width 1372 height 561
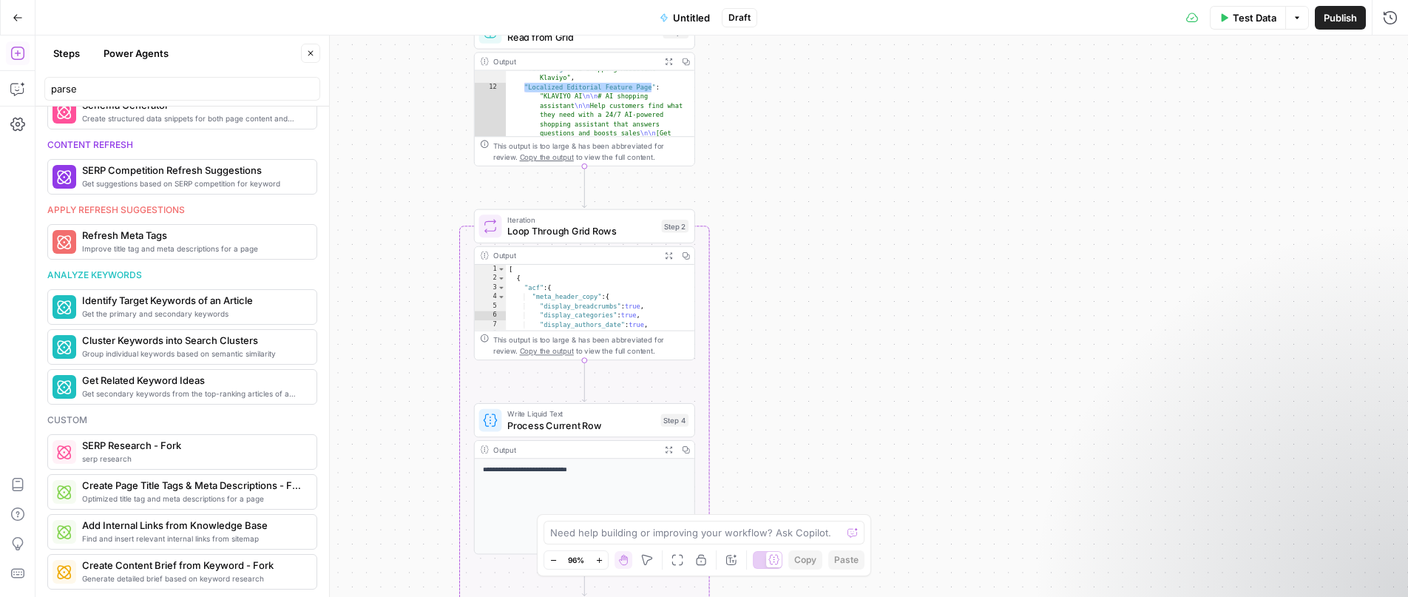
drag, startPoint x: 840, startPoint y: 324, endPoint x: 844, endPoint y: 468, distance: 144.2
click at [843, 465] on div "**********" at bounding box center [721, 315] width 1372 height 561
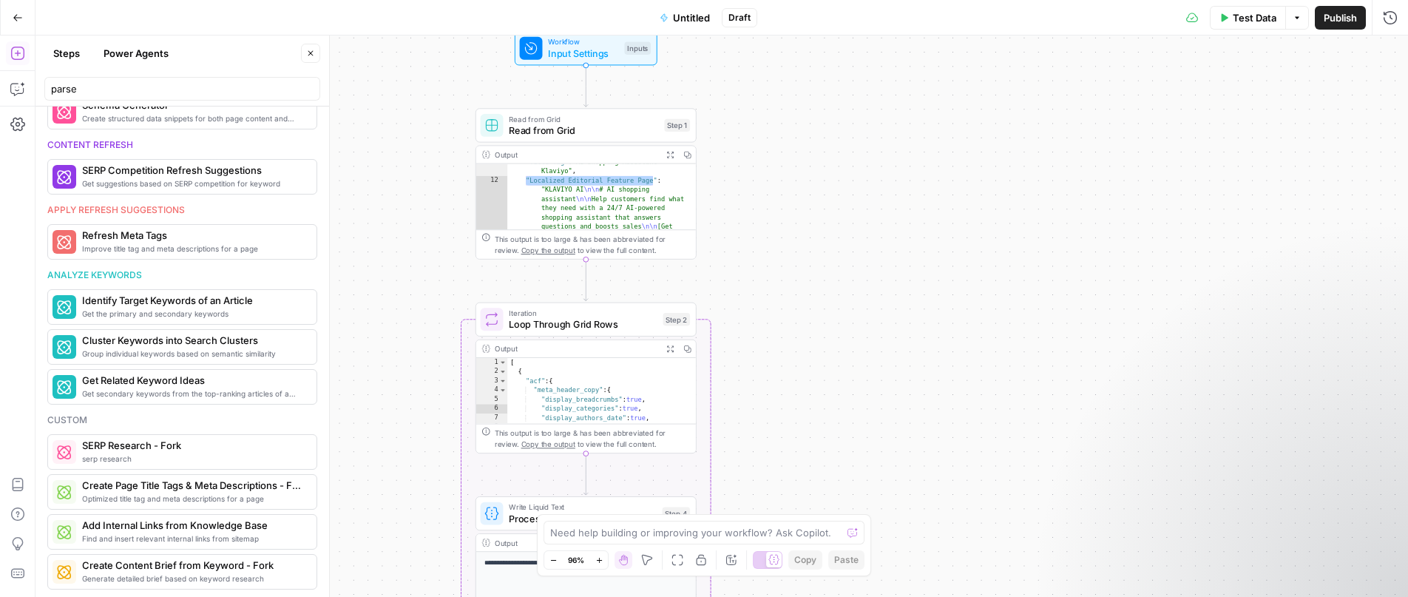
drag, startPoint x: 844, startPoint y: 469, endPoint x: 828, endPoint y: 220, distance: 248.9
click at [829, 231] on div "**********" at bounding box center [721, 315] width 1372 height 561
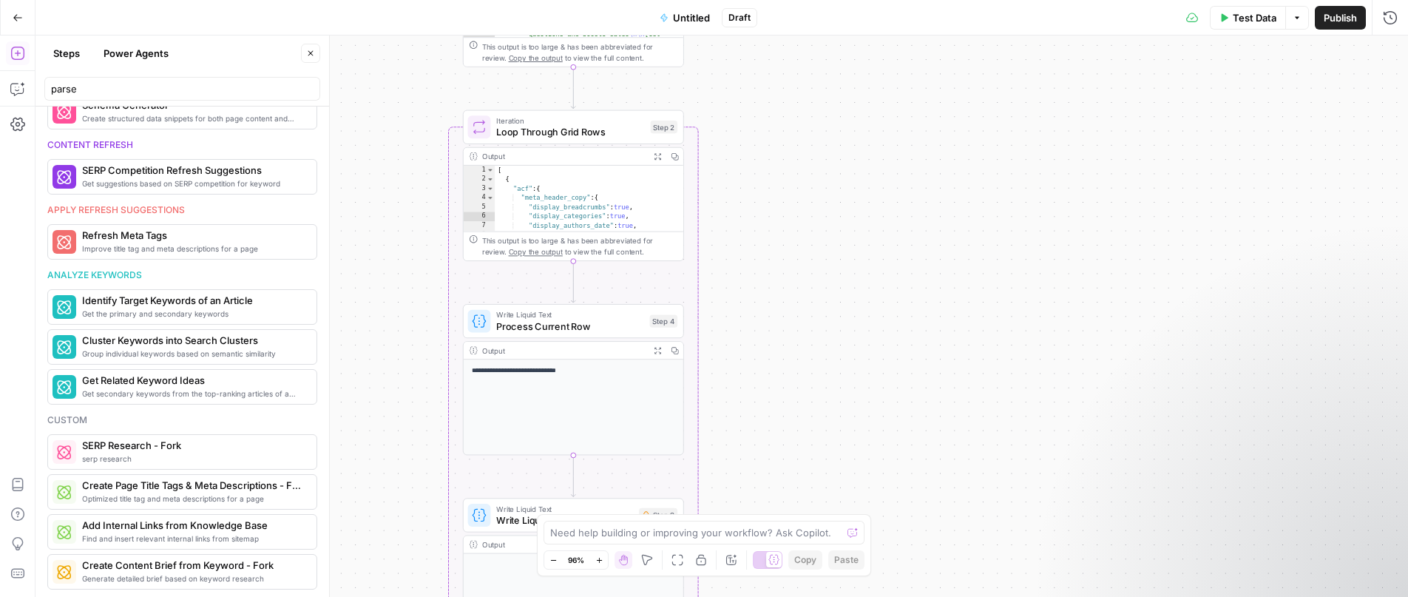
drag, startPoint x: 840, startPoint y: 424, endPoint x: 832, endPoint y: 248, distance: 175.4
click at [835, 280] on div "**********" at bounding box center [721, 315] width 1372 height 561
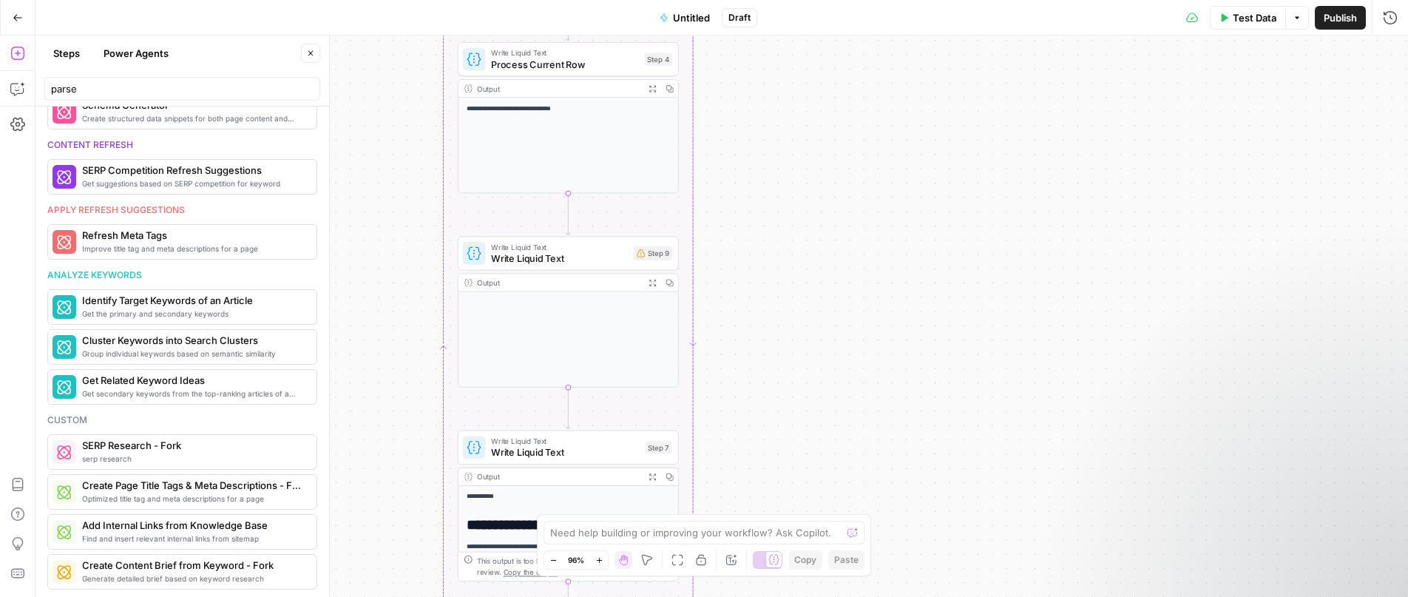
drag, startPoint x: 836, startPoint y: 386, endPoint x: 835, endPoint y: 239, distance: 147.1
click at [836, 251] on div "**********" at bounding box center [721, 315] width 1372 height 561
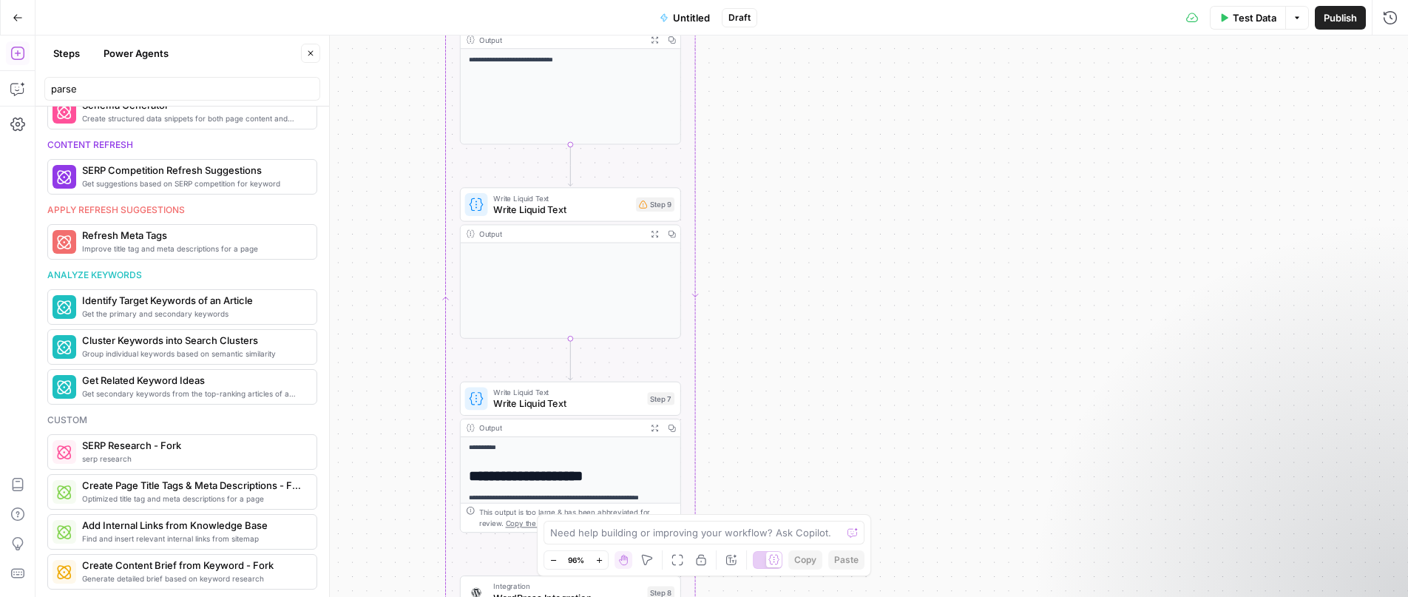
drag, startPoint x: 833, startPoint y: 348, endPoint x: 835, endPoint y: 240, distance: 108.0
click at [835, 263] on div "**********" at bounding box center [721, 315] width 1372 height 561
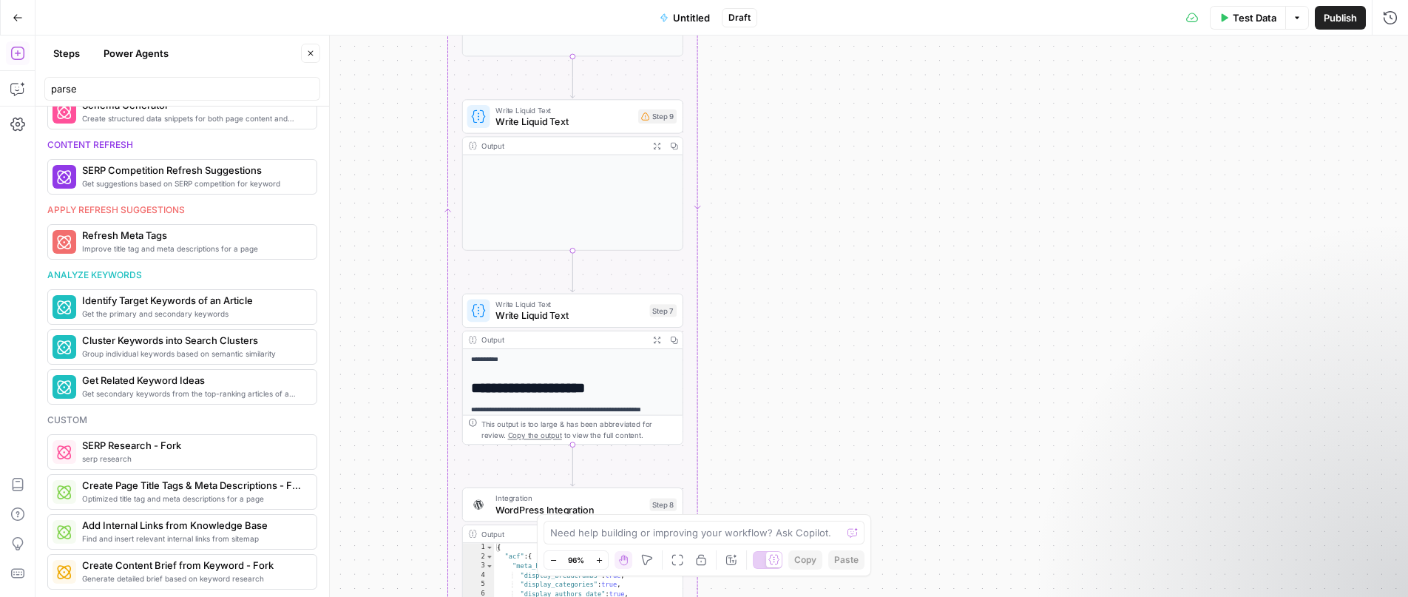
drag, startPoint x: 826, startPoint y: 391, endPoint x: 822, endPoint y: 267, distance: 124.3
click at [823, 282] on div "**********" at bounding box center [721, 315] width 1372 height 561
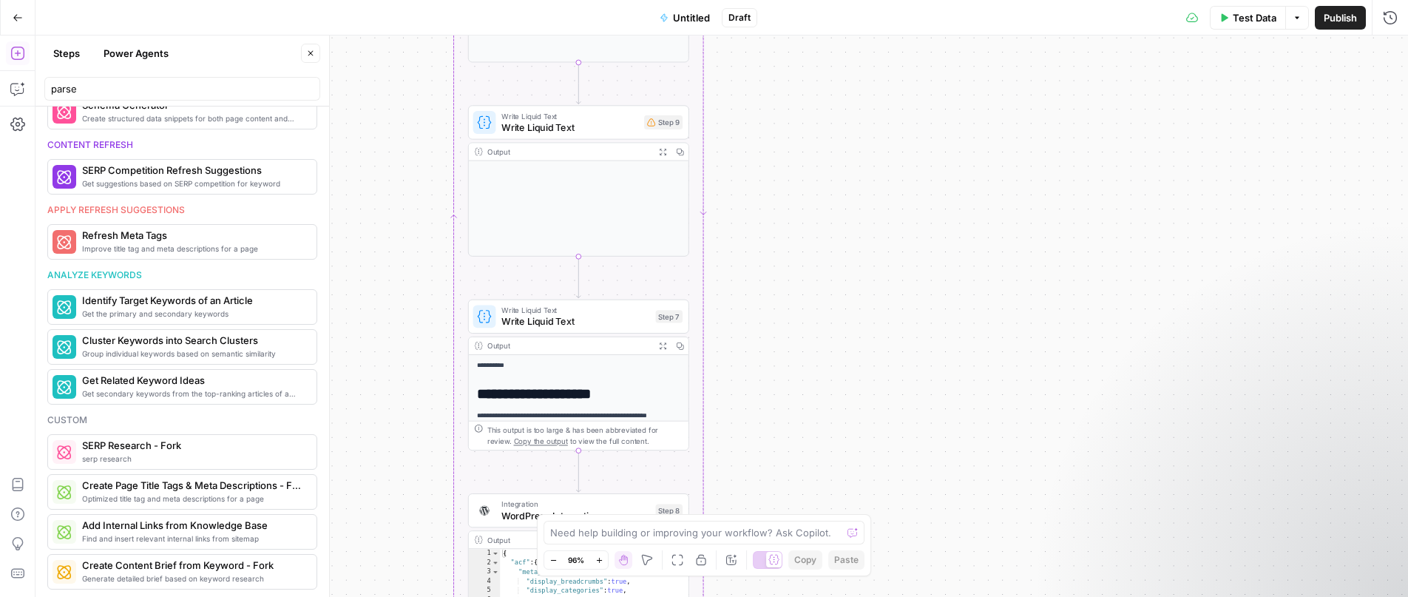
drag, startPoint x: 766, startPoint y: 376, endPoint x: 772, endPoint y: 454, distance: 77.9
click at [772, 463] on div "**********" at bounding box center [721, 315] width 1372 height 561
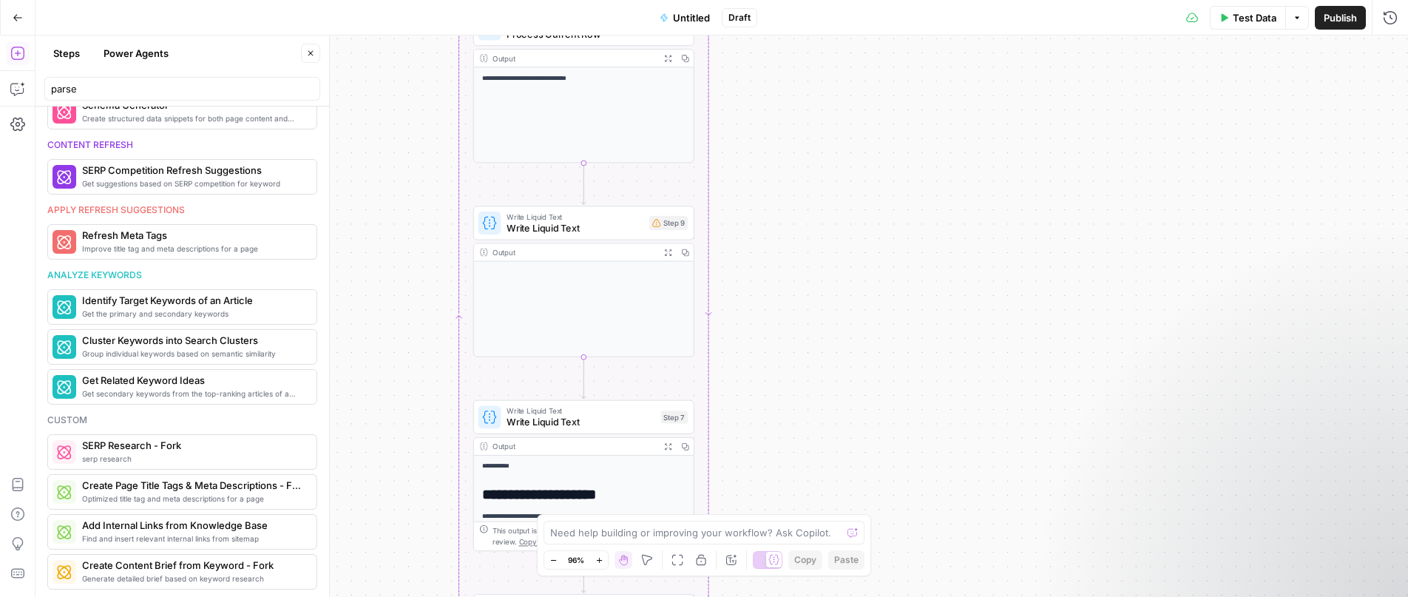
drag, startPoint x: 767, startPoint y: 318, endPoint x: 756, endPoint y: 466, distance: 148.3
click at [756, 467] on div "**********" at bounding box center [721, 315] width 1372 height 561
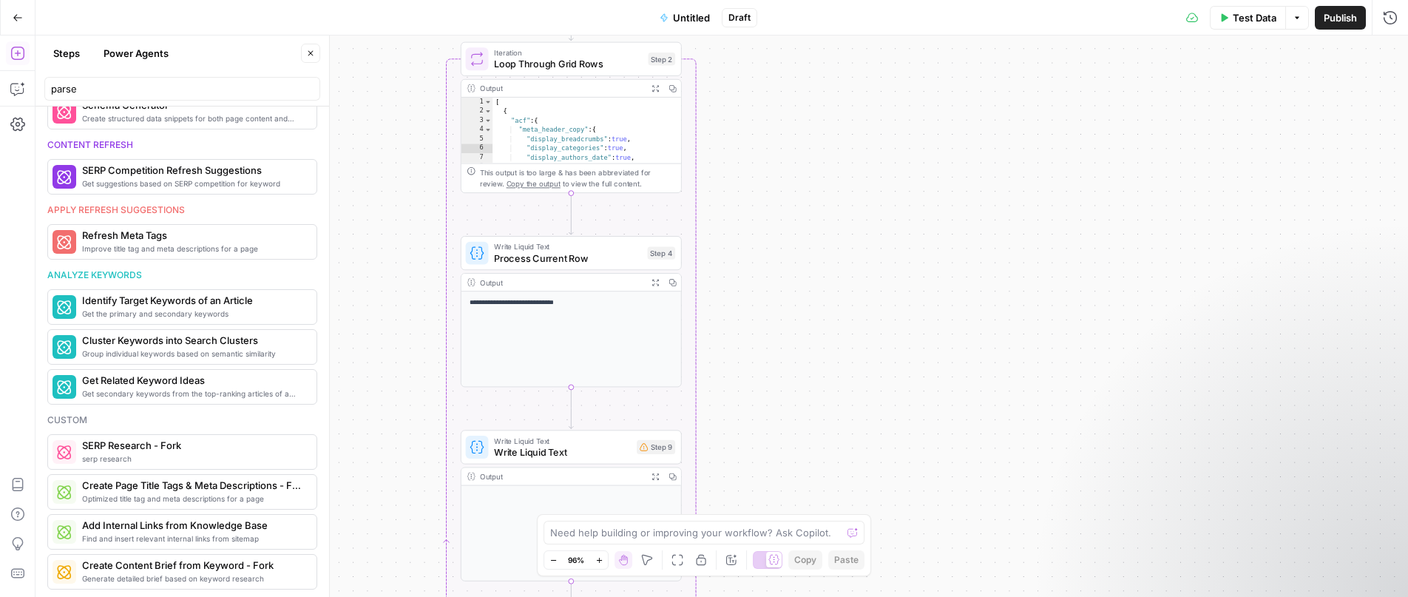
drag, startPoint x: 787, startPoint y: 310, endPoint x: 784, endPoint y: 475, distance: 165.6
click at [784, 475] on div "**********" at bounding box center [721, 315] width 1372 height 561
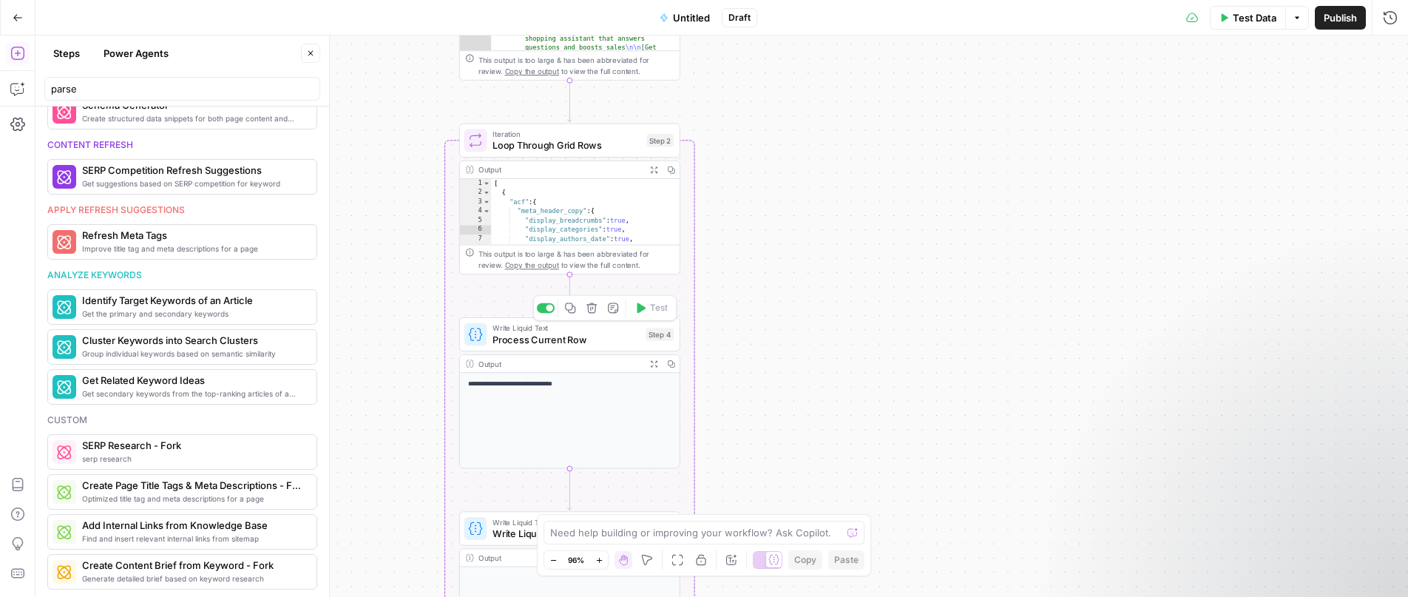
click at [567, 340] on span "Process Current Row" at bounding box center [566, 339] width 148 height 14
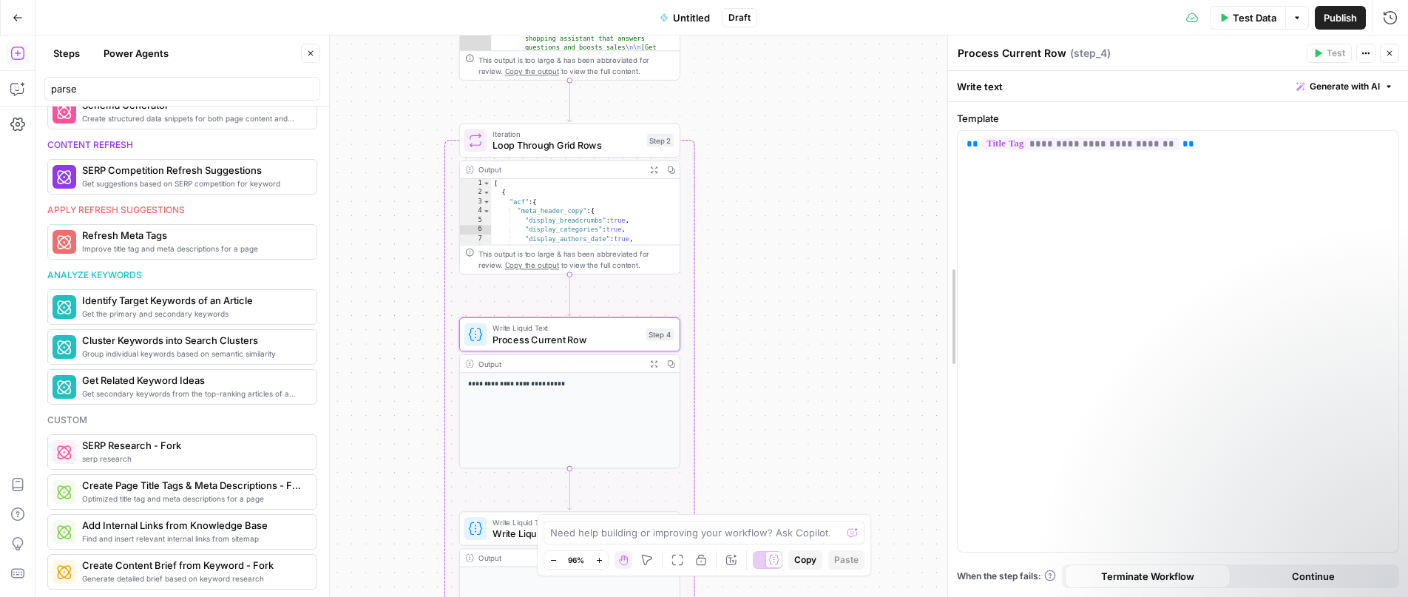
drag, startPoint x: 1173, startPoint y: 222, endPoint x: 949, endPoint y: 235, distance: 224.4
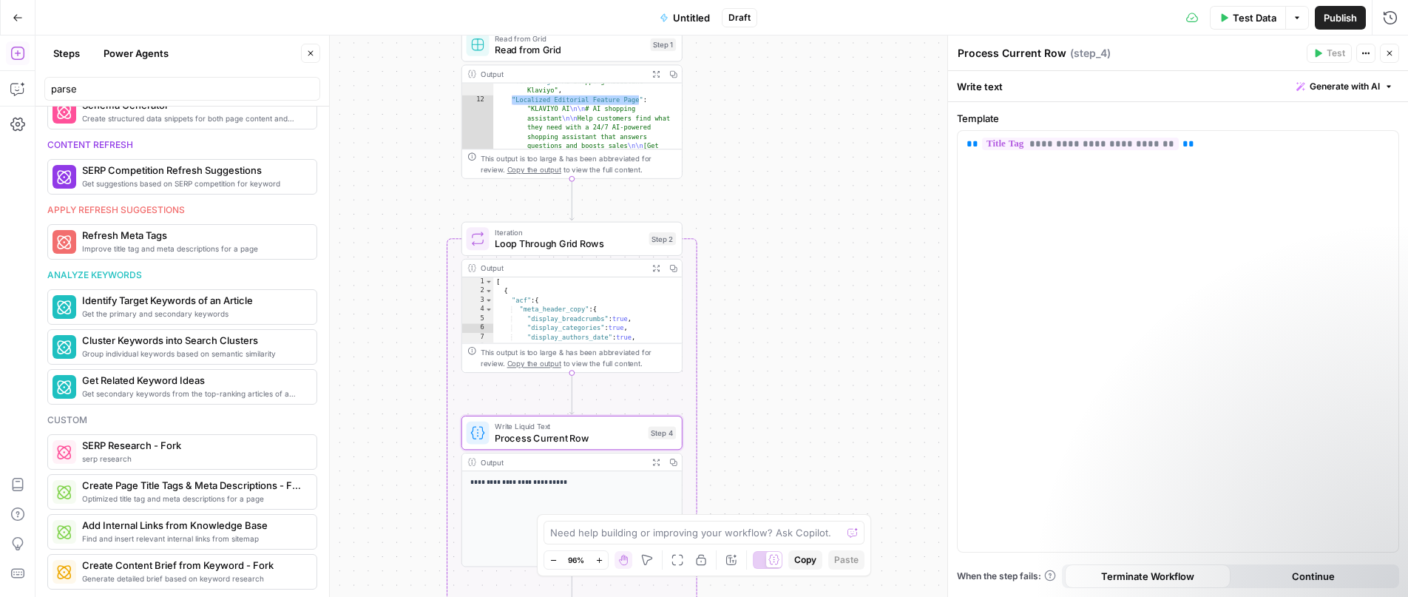
drag, startPoint x: 804, startPoint y: 265, endPoint x: 807, endPoint y: 373, distance: 108.0
click at [807, 373] on div "**********" at bounding box center [721, 315] width 1372 height 561
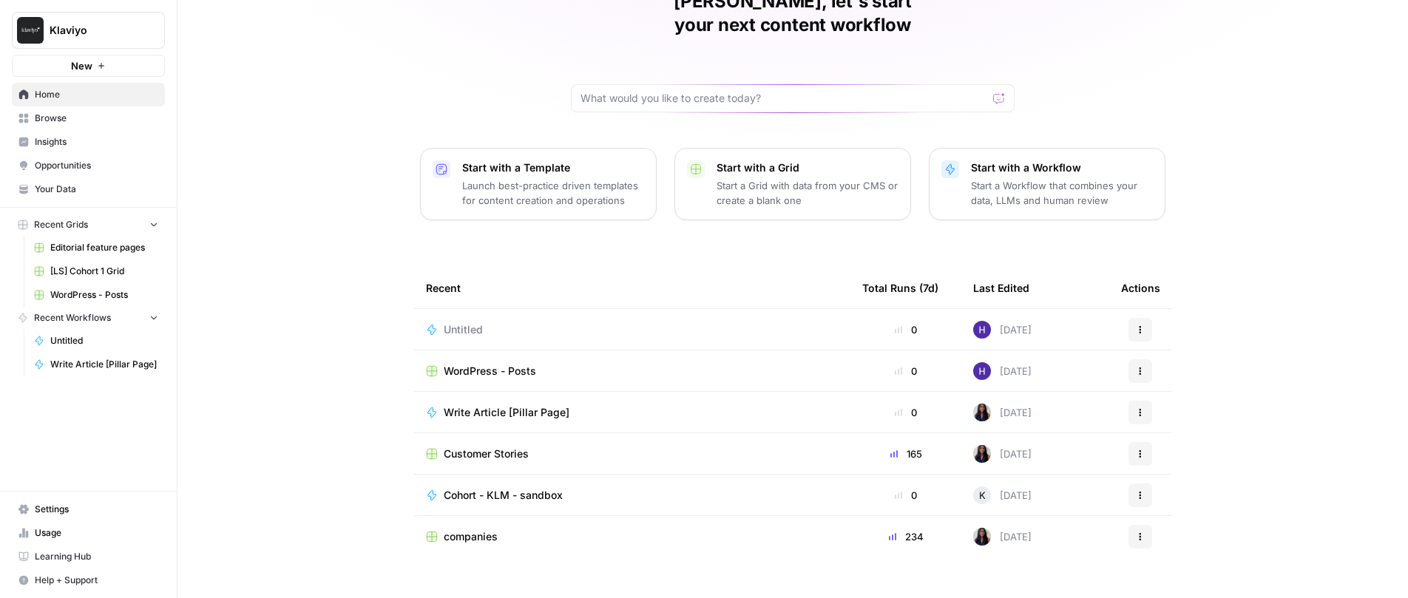
scroll to position [82, 0]
click at [109, 250] on span "Editorial feature pages" at bounding box center [104, 247] width 108 height 13
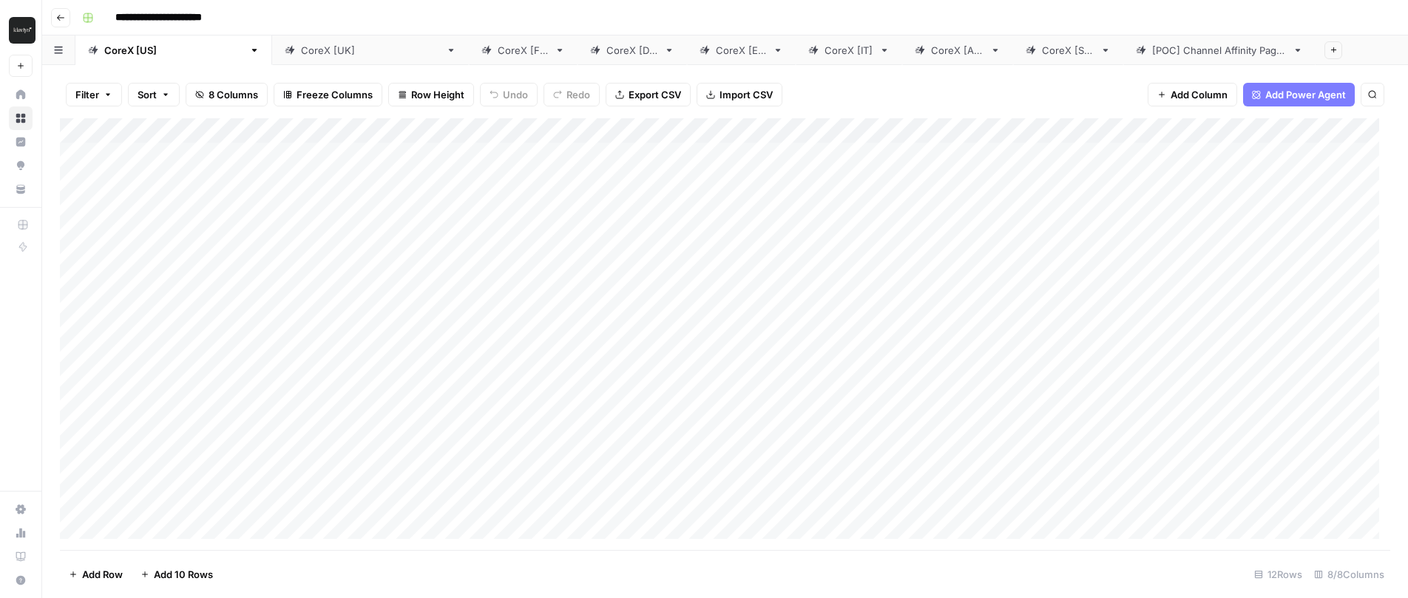
click at [301, 51] on div "CoreX [[GEOGRAPHIC_DATA]]" at bounding box center [370, 50] width 139 height 15
click at [498, 49] on div "CoreX [FR]" at bounding box center [523, 50] width 51 height 15
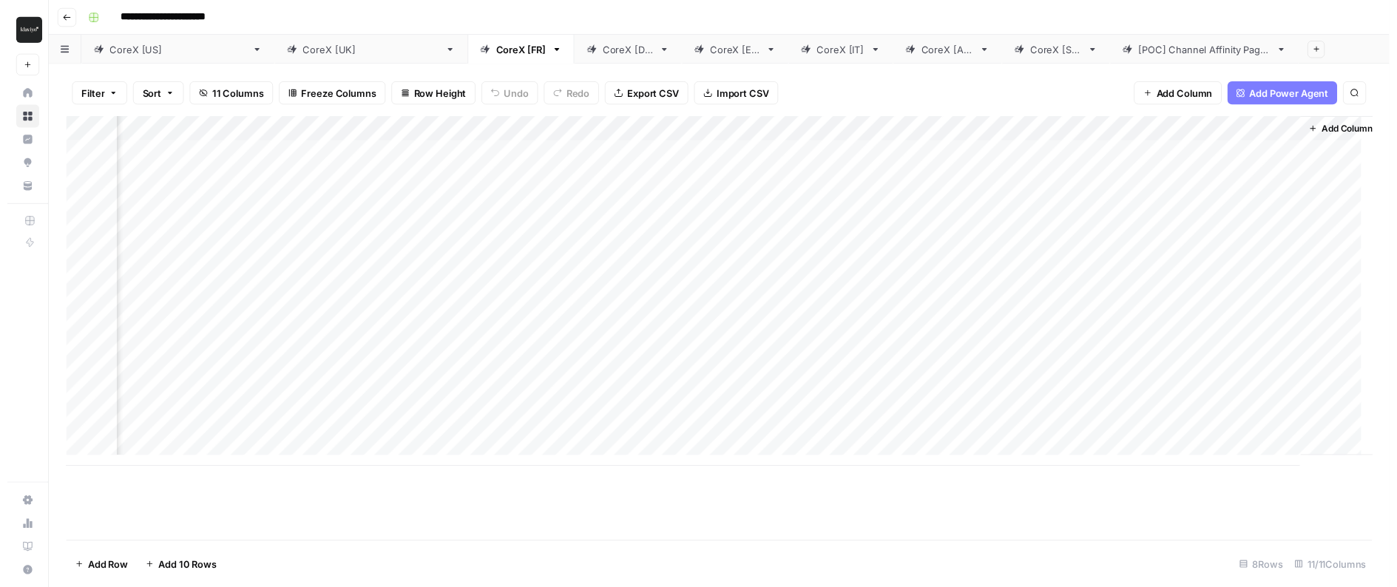
scroll to position [0, 574]
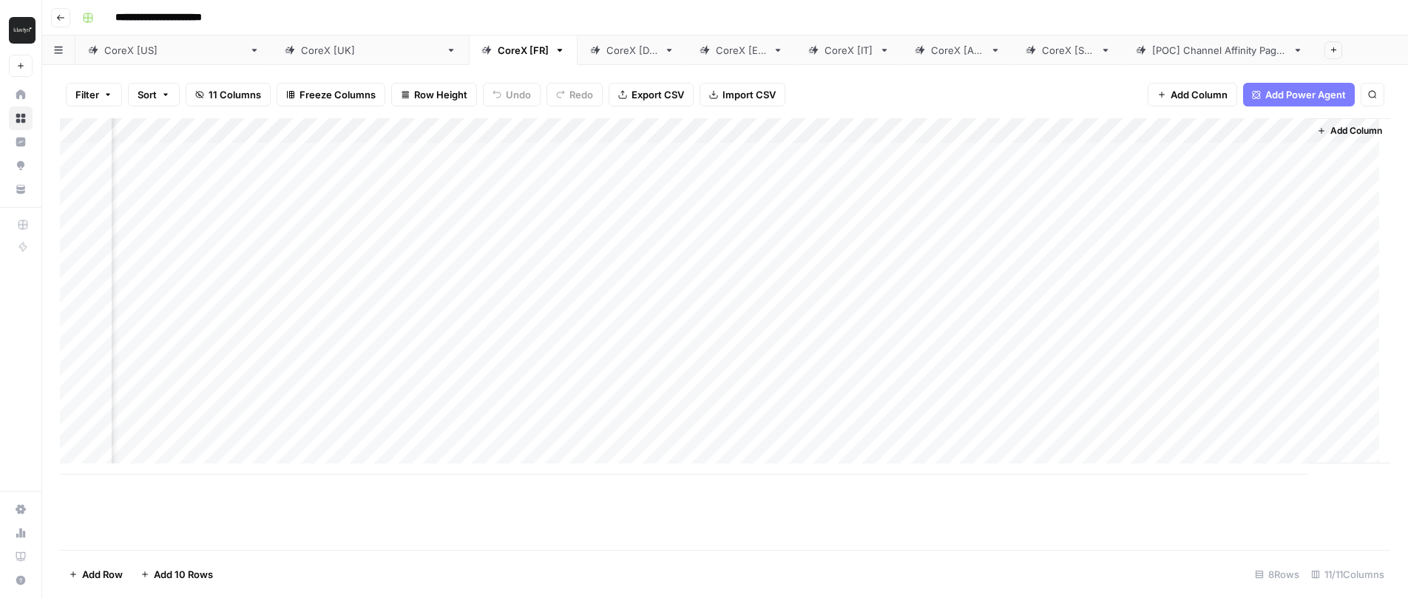
click at [721, 166] on div "Add Column" at bounding box center [725, 296] width 1330 height 356
click at [745, 152] on div "Add Column" at bounding box center [725, 296] width 1330 height 356
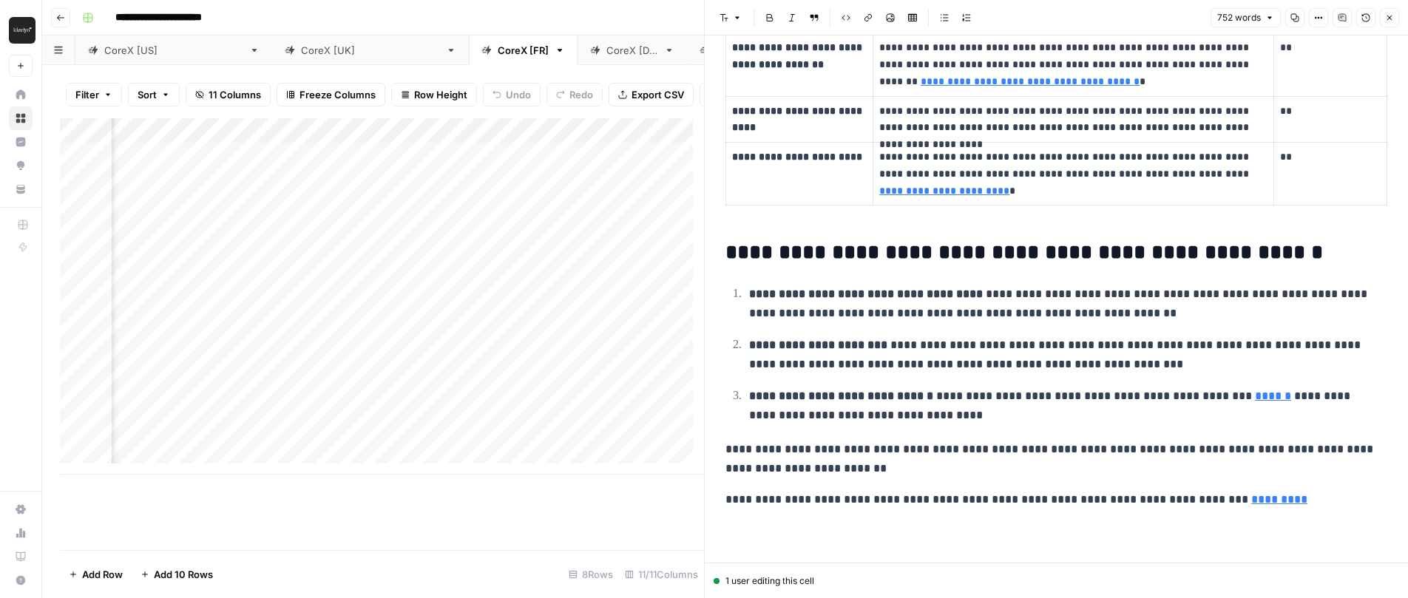
scroll to position [1393, 0]
click at [594, 517] on div "Add Column" at bounding box center [382, 334] width 644 height 432
click at [1393, 18] on span "Close" at bounding box center [1393, 18] width 1 height 1
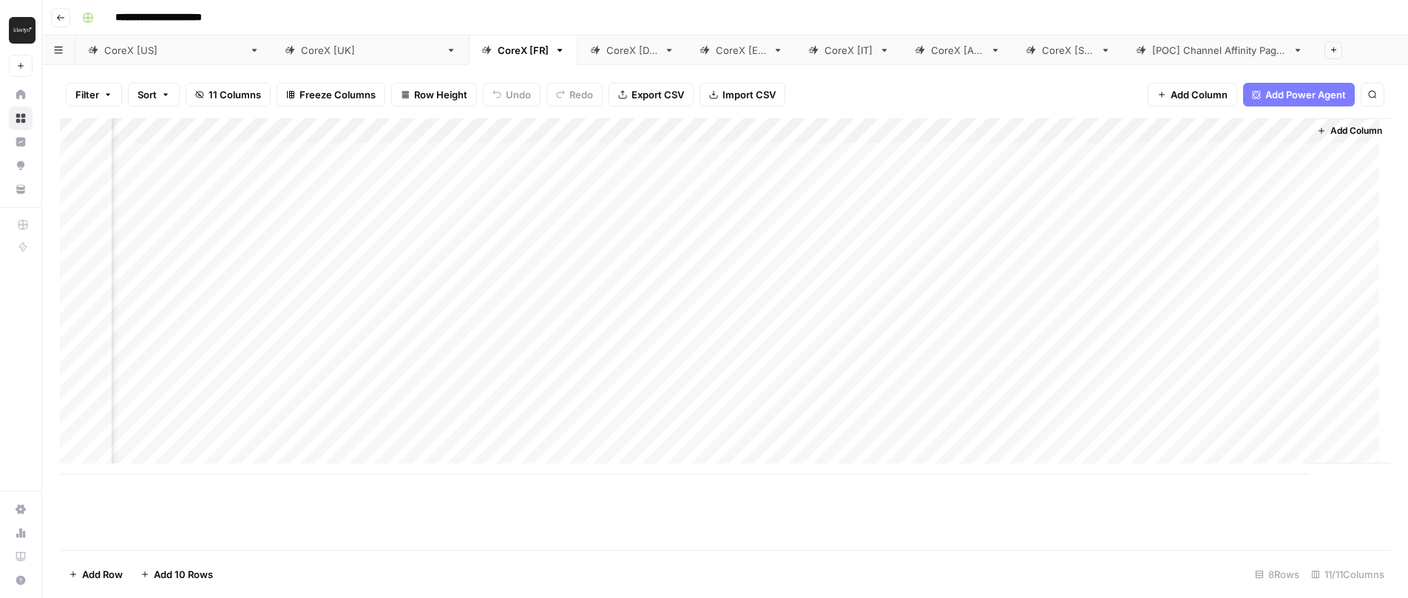
scroll to position [0, 557]
click at [301, 53] on div "CoreX [[GEOGRAPHIC_DATA]]" at bounding box center [370, 50] width 139 height 15
click at [498, 49] on div "CoreX [FR]" at bounding box center [523, 50] width 51 height 15
click at [1152, 56] on div "[POC] Channel Affinity Pages" at bounding box center [1219, 50] width 135 height 15
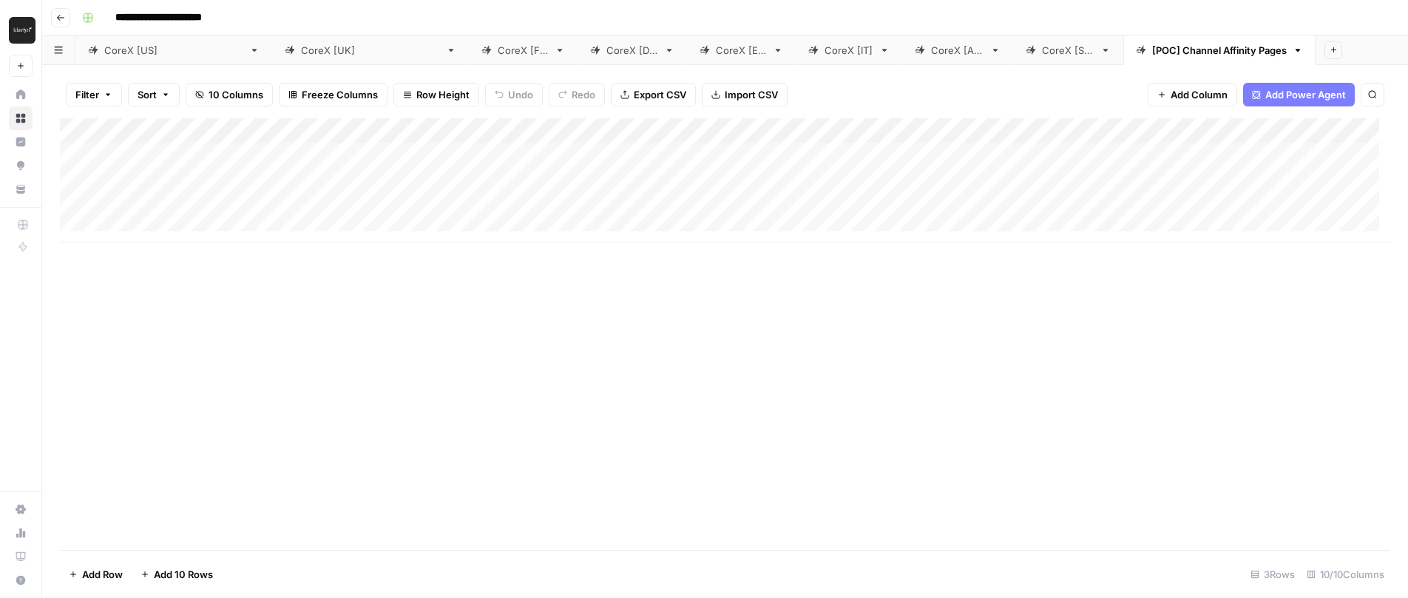
click at [1042, 54] on div "CoreX [SG]" at bounding box center [1068, 50] width 52 height 15
click at [931, 53] on div "CoreX [AU]" at bounding box center [957, 50] width 53 height 15
click at [126, 52] on div "CoreX [[GEOGRAPHIC_DATA]]" at bounding box center [173, 50] width 139 height 15
click at [301, 49] on div "CoreX [[GEOGRAPHIC_DATA]]" at bounding box center [370, 50] width 139 height 15
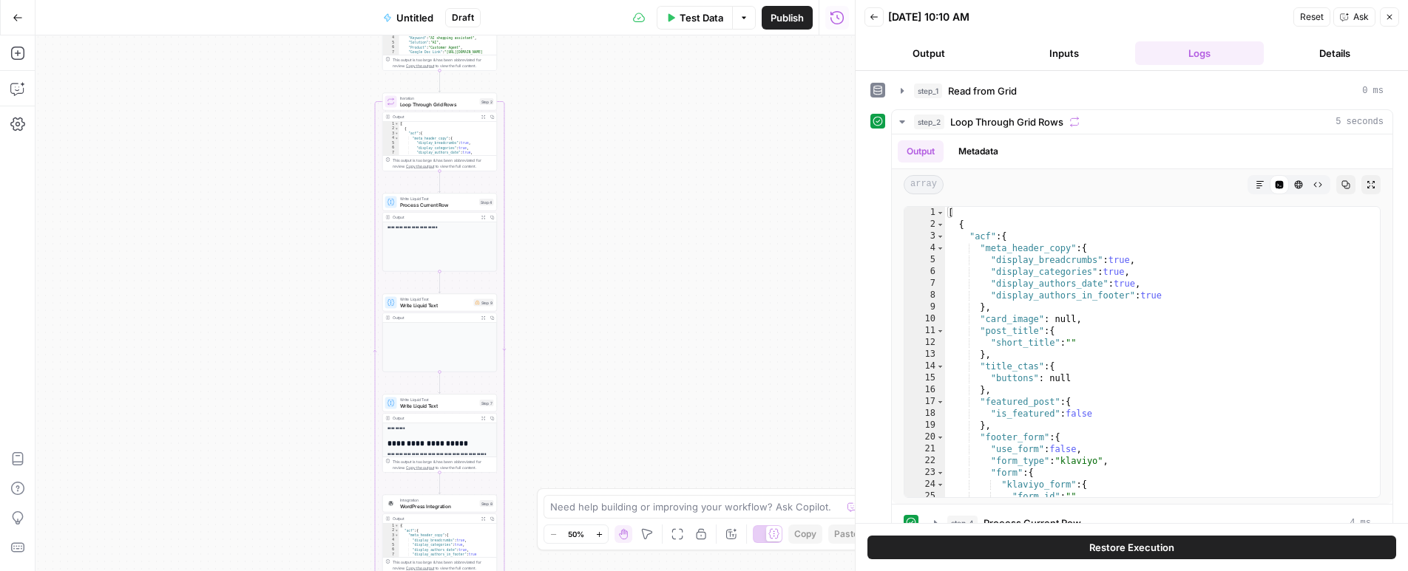
click at [1389, 23] on button "Close" at bounding box center [1389, 16] width 19 height 19
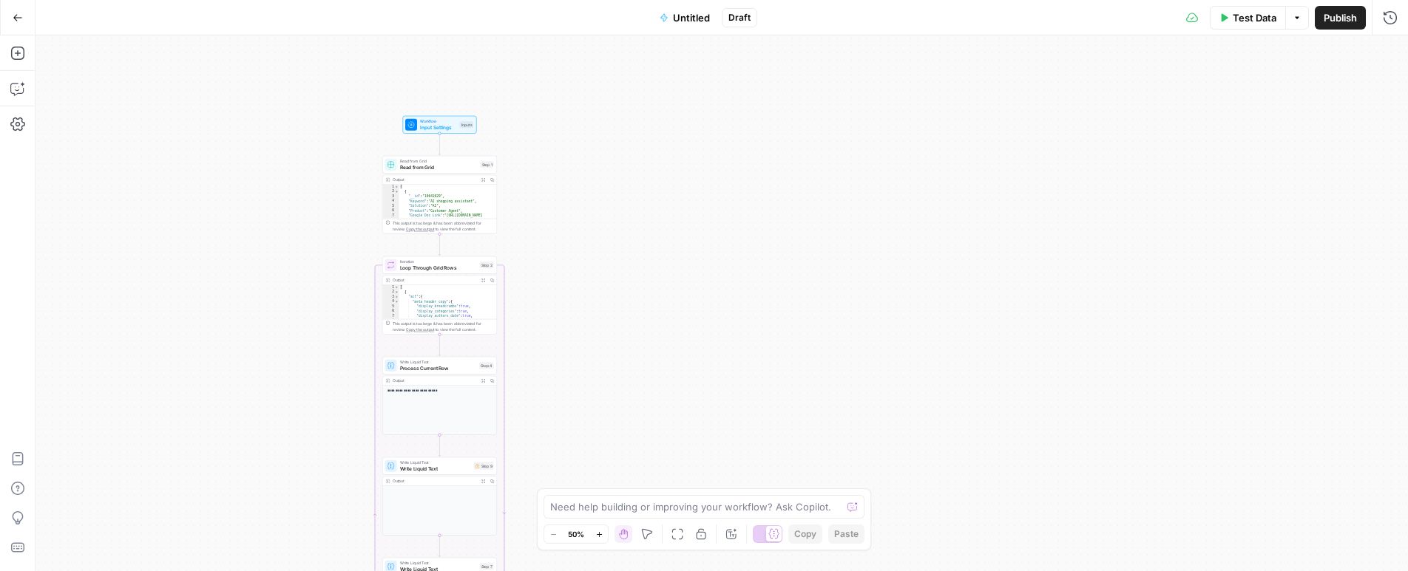
click at [597, 533] on icon "button" at bounding box center [599, 535] width 8 height 8
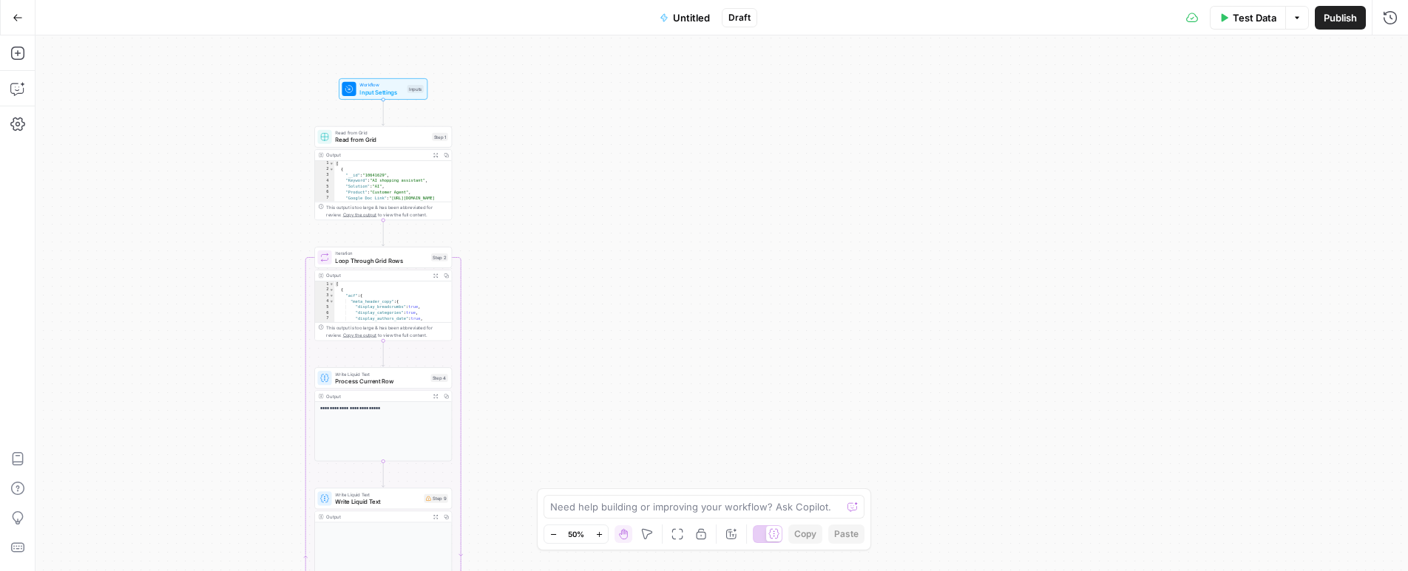
click at [599, 535] on icon "button" at bounding box center [598, 534] width 5 height 5
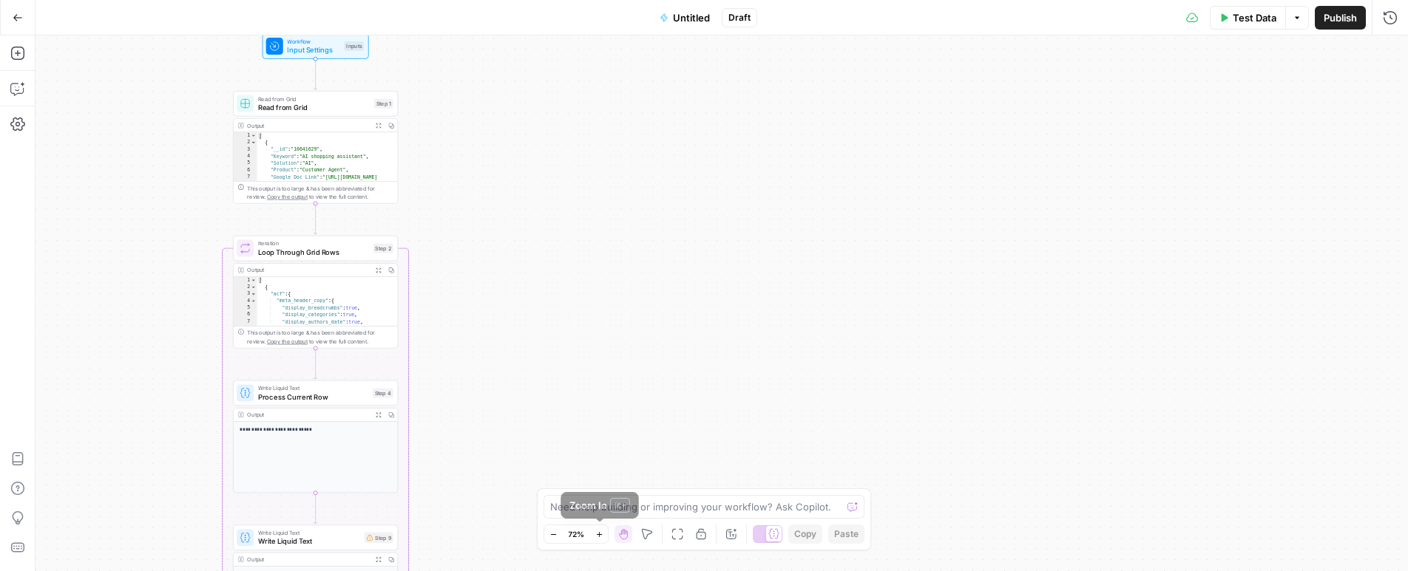
click at [600, 535] on icon "button" at bounding box center [598, 534] width 5 height 5
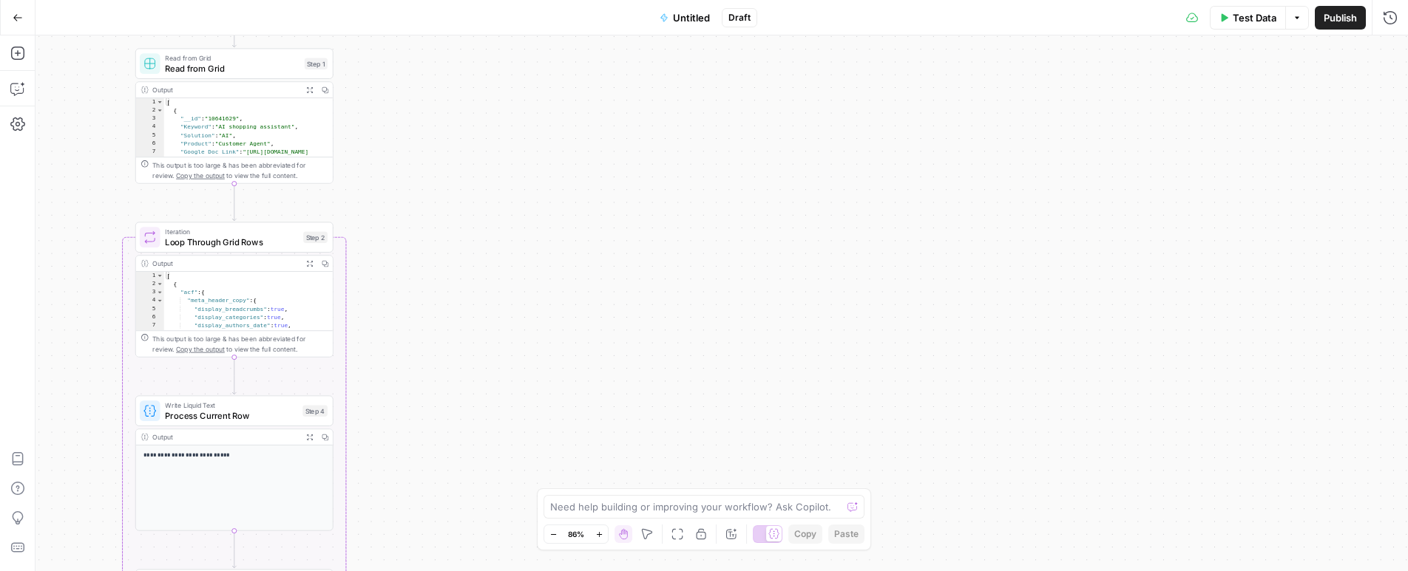
click at [600, 535] on icon "button" at bounding box center [598, 534] width 5 height 5
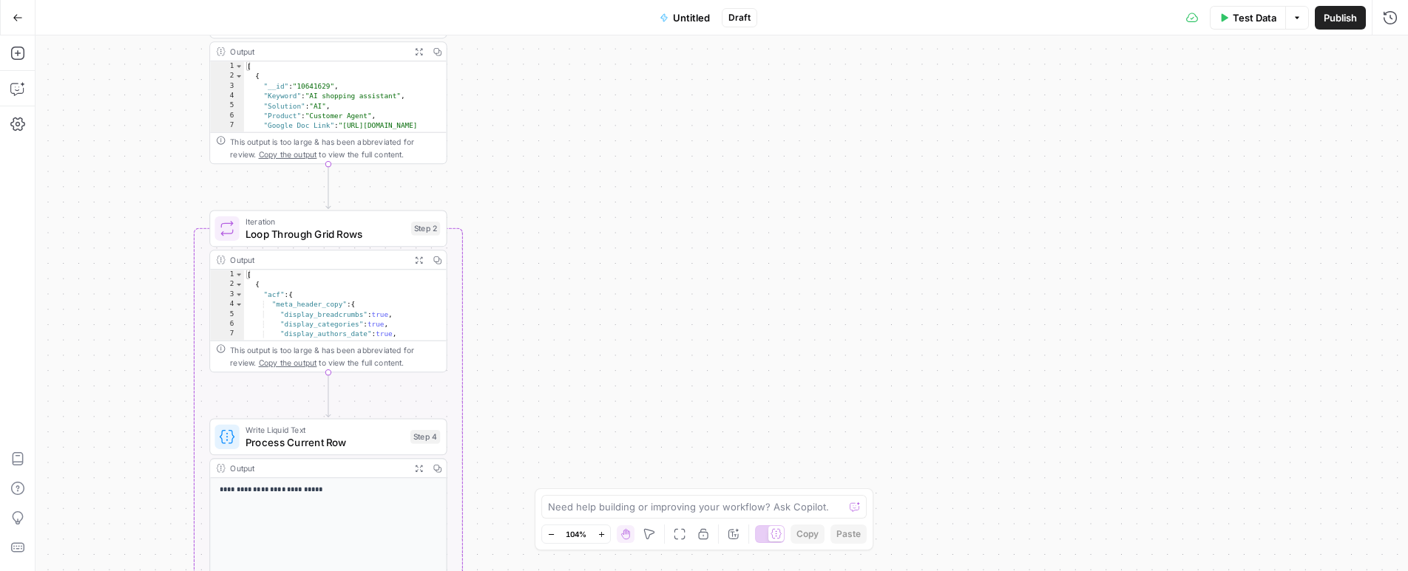
drag, startPoint x: 398, startPoint y: 330, endPoint x: 590, endPoint y: 335, distance: 191.5
click at [590, 335] on div "Workflow Input Settings Inputs Read from Grid Read from Grid Step 1 Output Expa…" at bounding box center [721, 303] width 1372 height 536
drag, startPoint x: 521, startPoint y: 237, endPoint x: 578, endPoint y: 337, distance: 114.9
click at [578, 337] on div "Workflow Input Settings Inputs Read from Grid Read from Grid Step 1 Output Expa…" at bounding box center [721, 303] width 1372 height 536
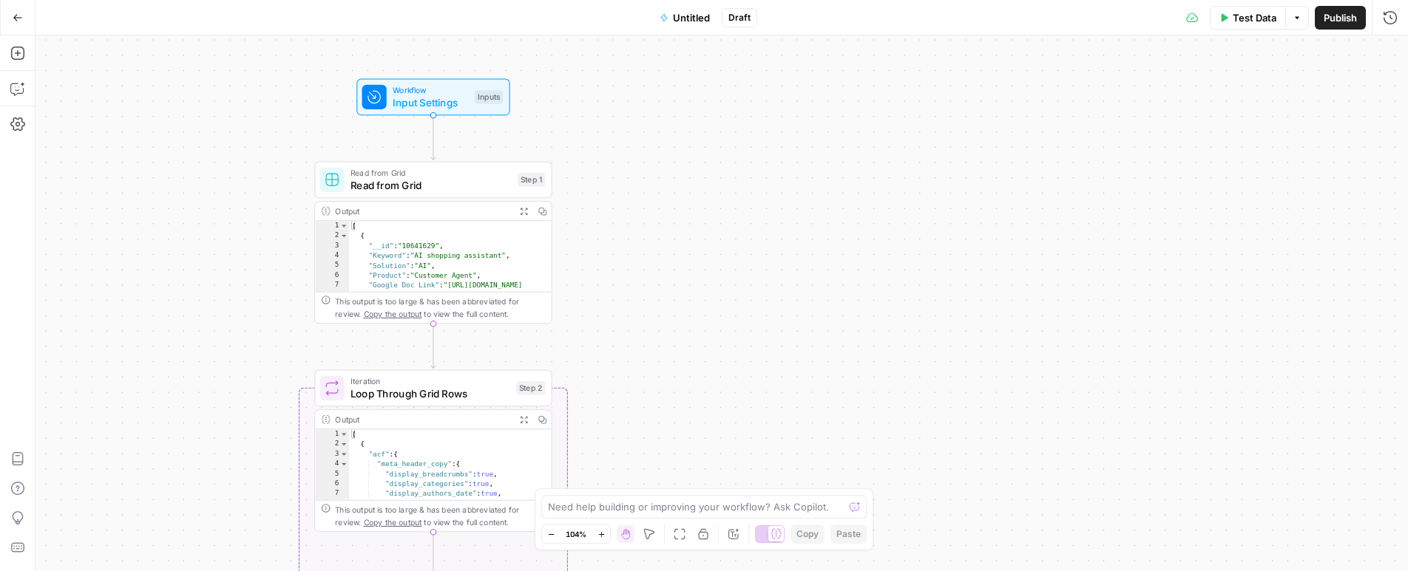
drag, startPoint x: 615, startPoint y: 294, endPoint x: 657, endPoint y: 336, distance: 59.1
click at [657, 336] on div "Workflow Input Settings Inputs Read from Grid Read from Grid Step 1 Output Expa…" at bounding box center [721, 303] width 1372 height 536
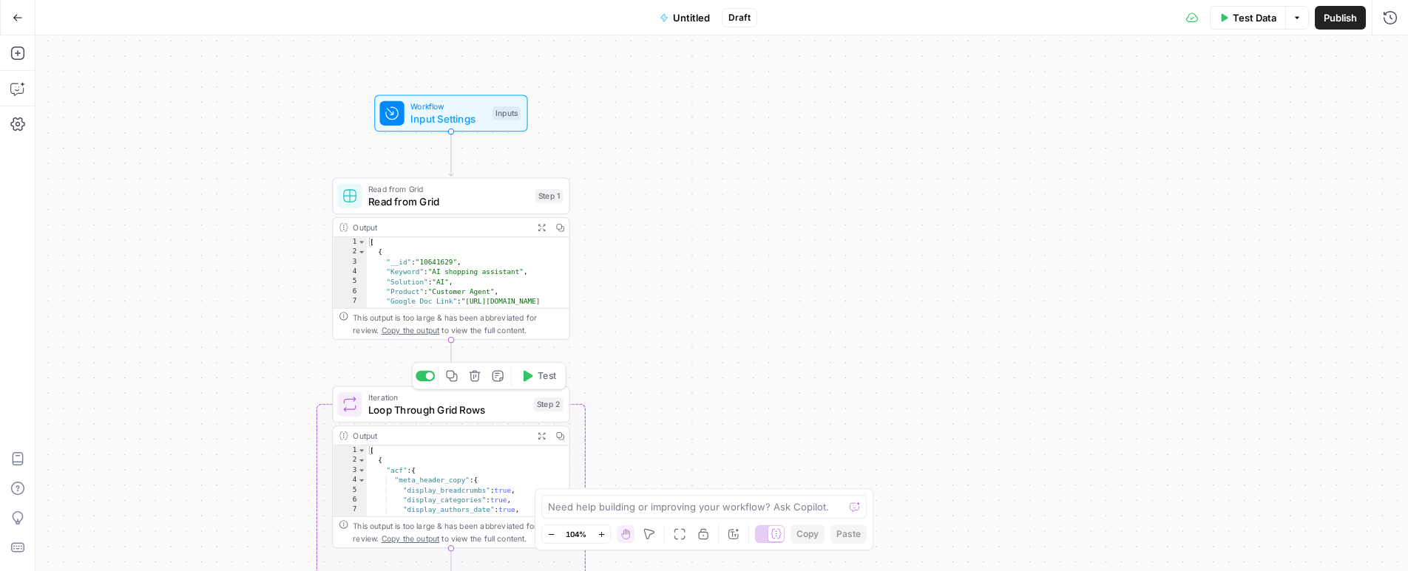
click at [527, 377] on icon "button" at bounding box center [528, 376] width 10 height 11
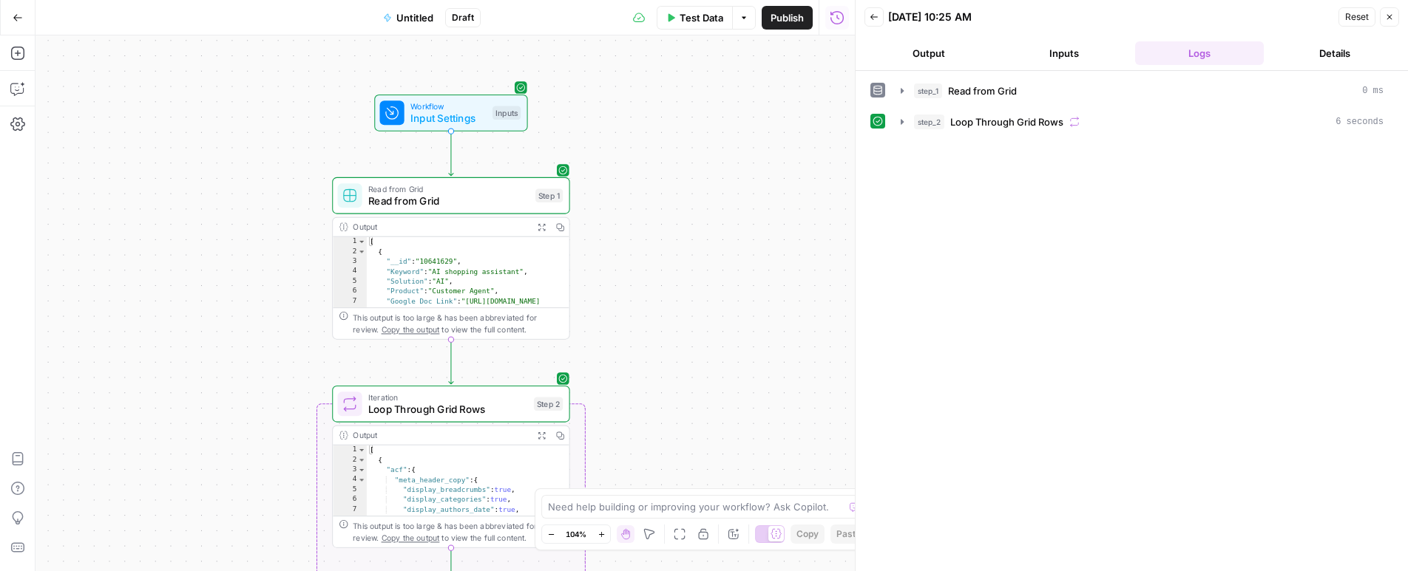
click at [1393, 20] on icon "button" at bounding box center [1389, 17] width 9 height 9
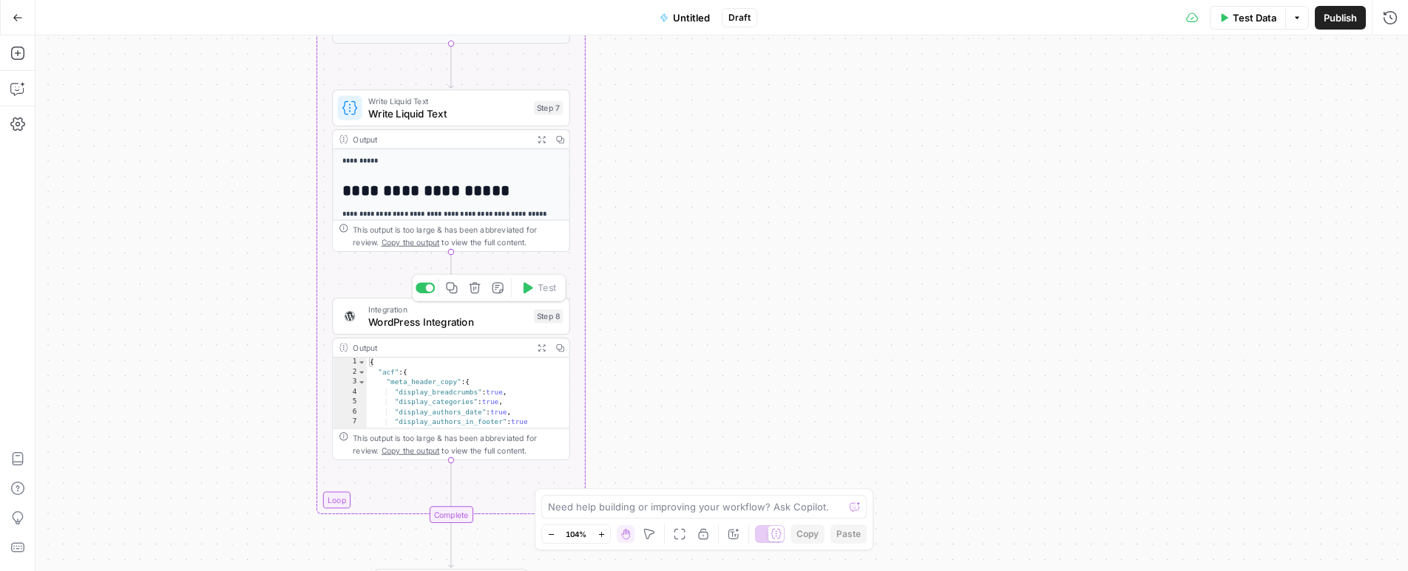
click at [494, 323] on span "WordPress Integration" at bounding box center [448, 322] width 160 height 16
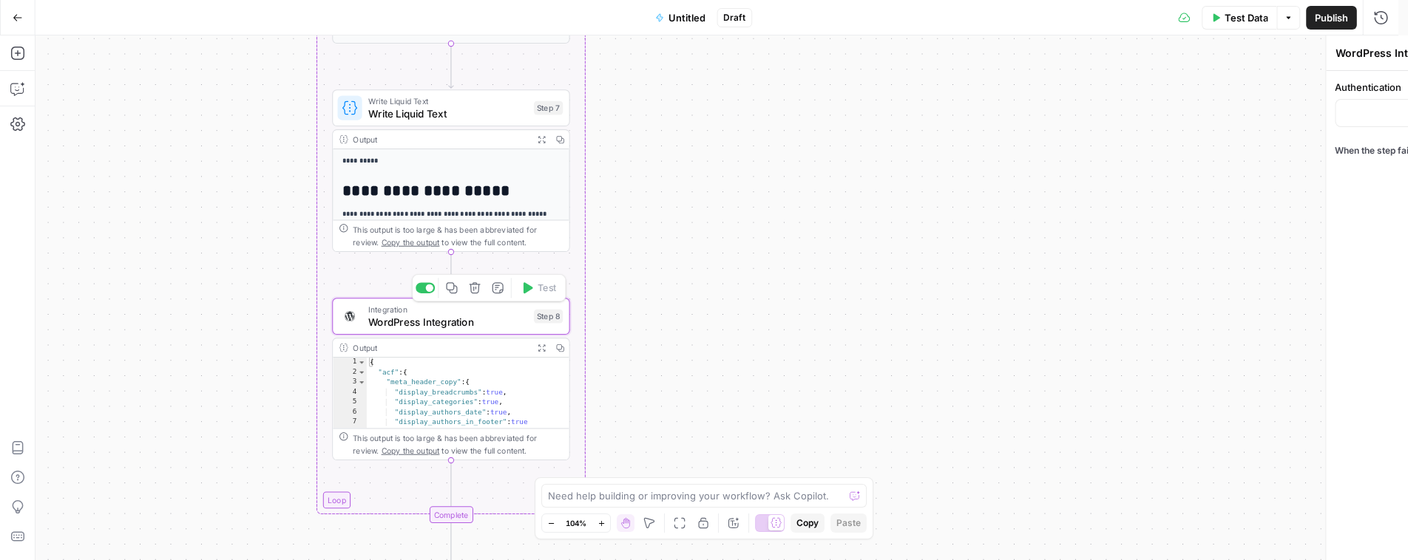
type input "WordPress 1"
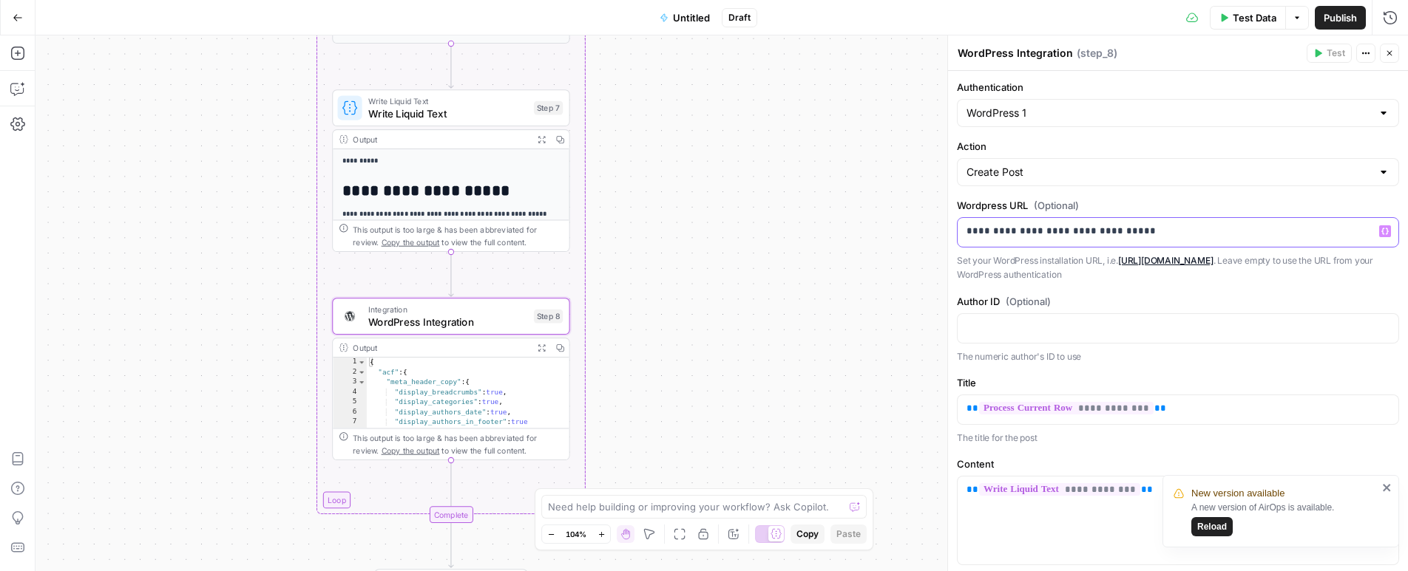
drag, startPoint x: 1114, startPoint y: 234, endPoint x: 1163, endPoint y: 236, distance: 48.8
click at [1156, 234] on p "**********" at bounding box center [1172, 231] width 412 height 15
click at [1164, 236] on p "**********" at bounding box center [1172, 231] width 412 height 15
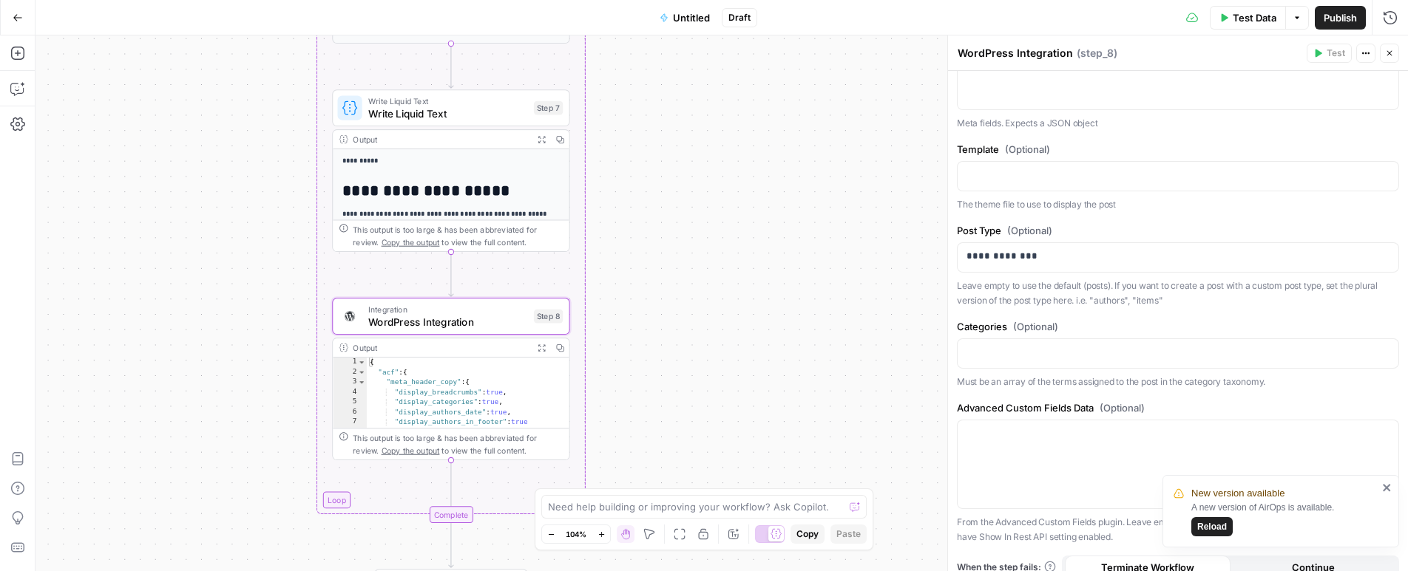
scroll to position [1079, 0]
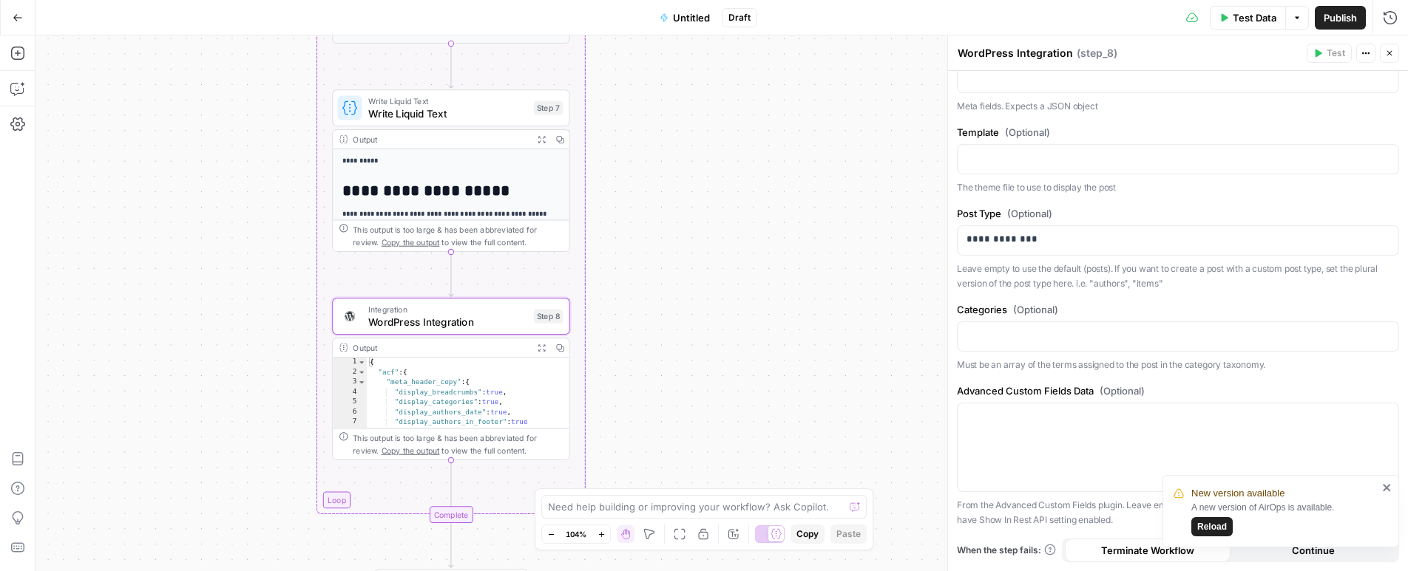
click at [1385, 489] on icon "close" at bounding box center [1385, 487] width 7 height 7
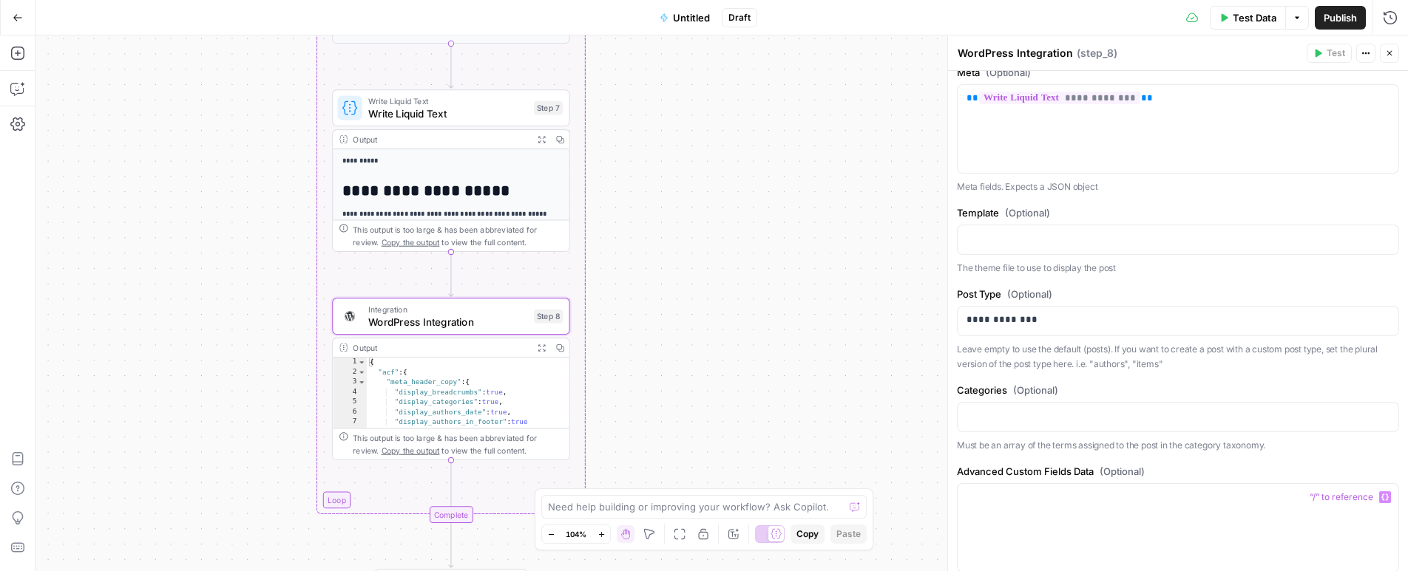
scroll to position [942, 0]
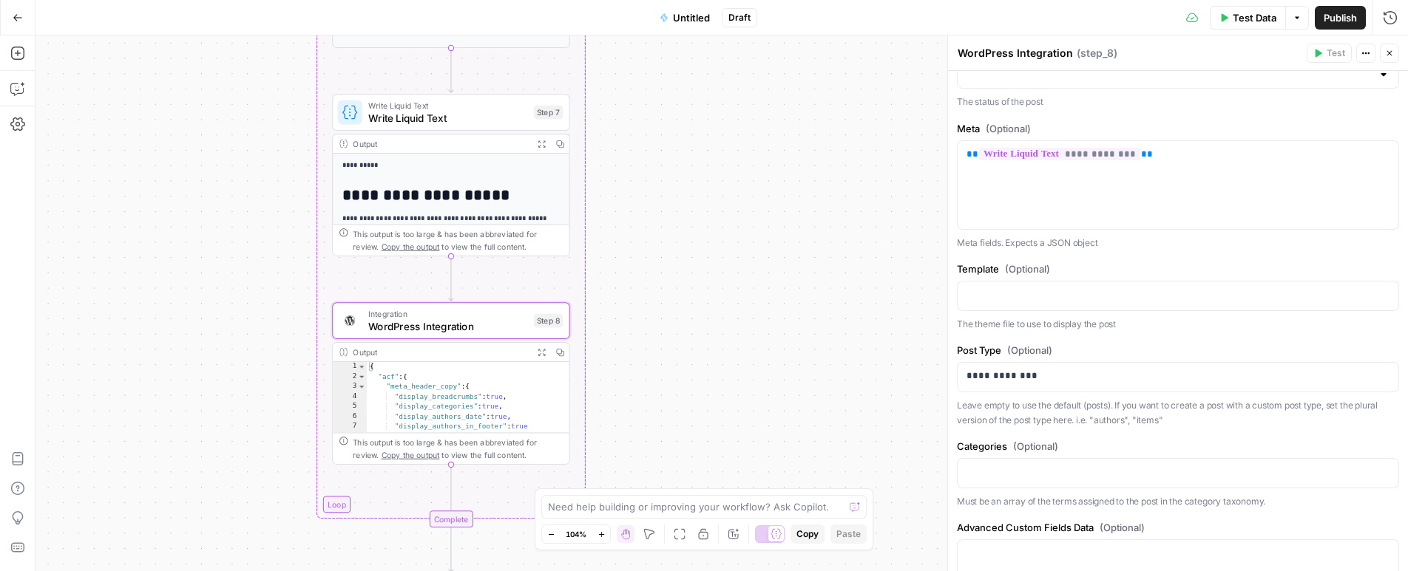
click at [1391, 57] on icon "button" at bounding box center [1389, 53] width 9 height 9
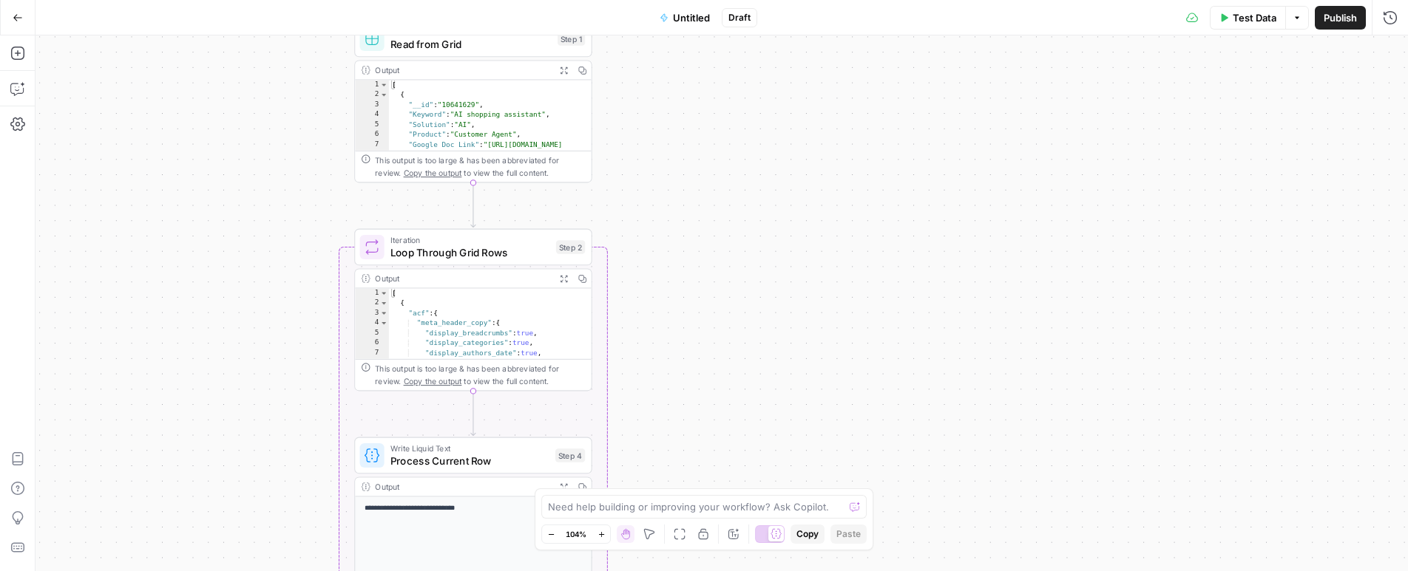
drag, startPoint x: 683, startPoint y: 198, endPoint x: 713, endPoint y: 410, distance: 214.3
click at [713, 409] on div "Workflow Input Settings Inputs Read from Grid Read from Grid Step 1 Output Expa…" at bounding box center [721, 303] width 1372 height 536
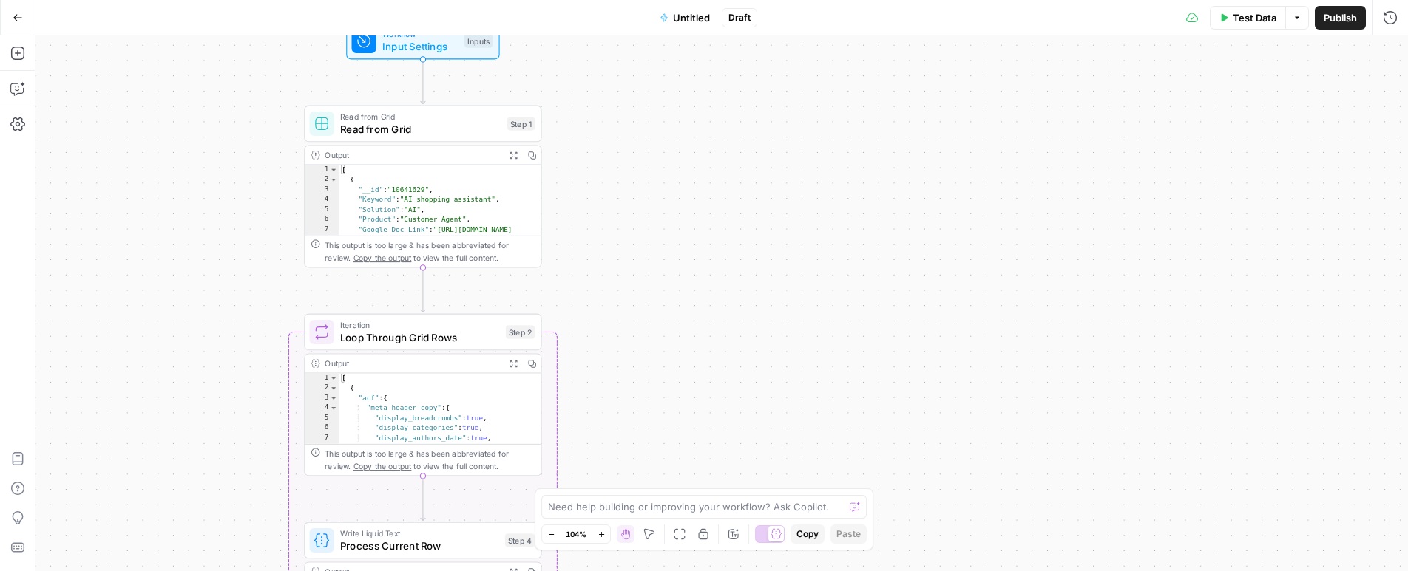
drag, startPoint x: 709, startPoint y: 400, endPoint x: 649, endPoint y: 426, distance: 65.2
click at [650, 435] on div "Workflow Input Settings Inputs Read from Grid Read from Grid Step 1 Output Expa…" at bounding box center [721, 303] width 1372 height 536
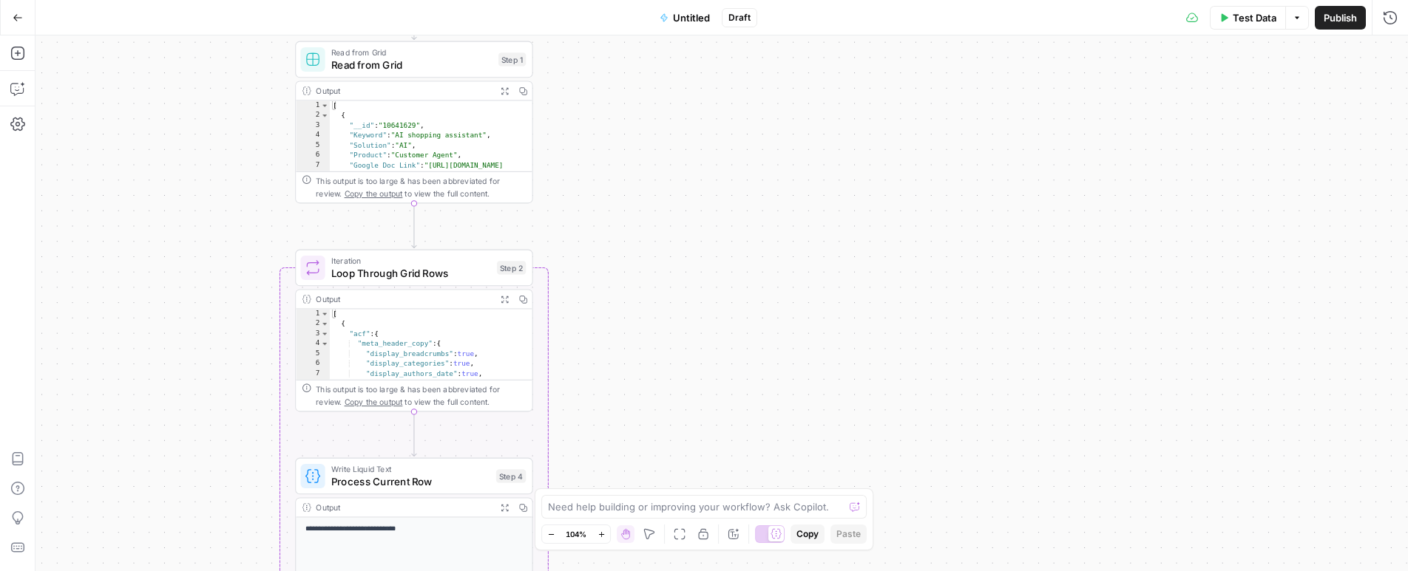
drag, startPoint x: 873, startPoint y: 477, endPoint x: 862, endPoint y: 365, distance: 112.2
click at [863, 370] on div "Workflow Input Settings Inputs Read from Grid Read from Grid Step 1 Output Expa…" at bounding box center [721, 303] width 1372 height 536
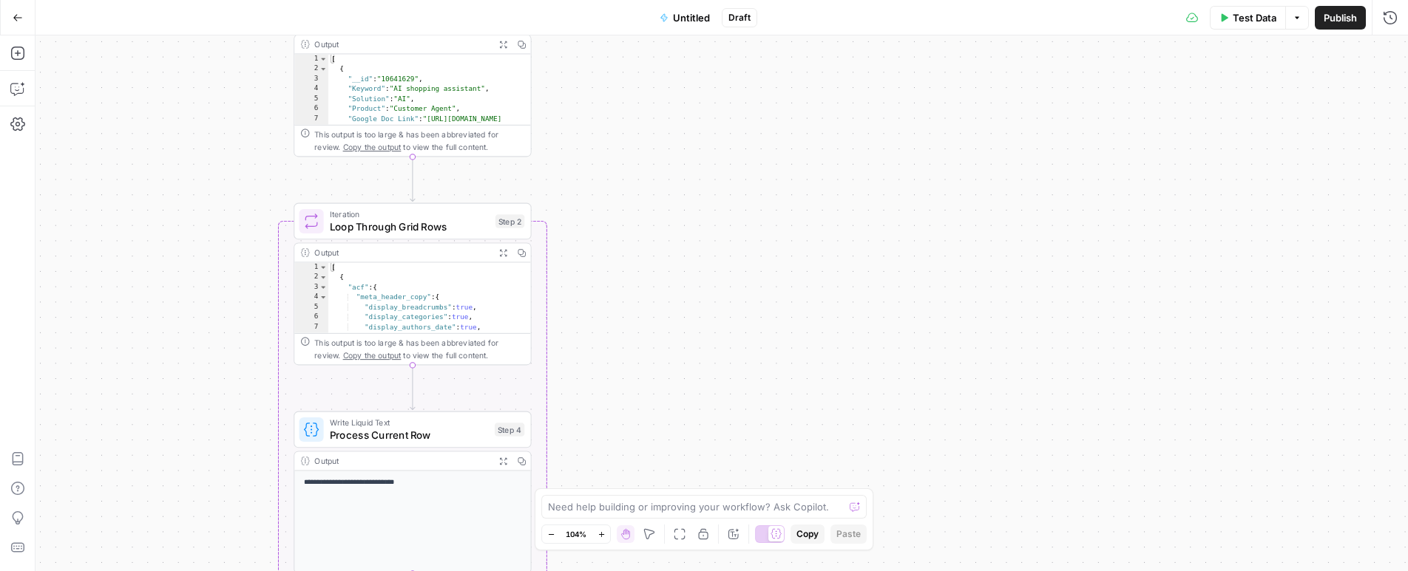
drag, startPoint x: 858, startPoint y: 419, endPoint x: 861, endPoint y: 197, distance: 221.8
click at [861, 204] on div "Workflow Input Settings Inputs Read from Grid Read from Grid Step 1 Output Expa…" at bounding box center [721, 303] width 1372 height 536
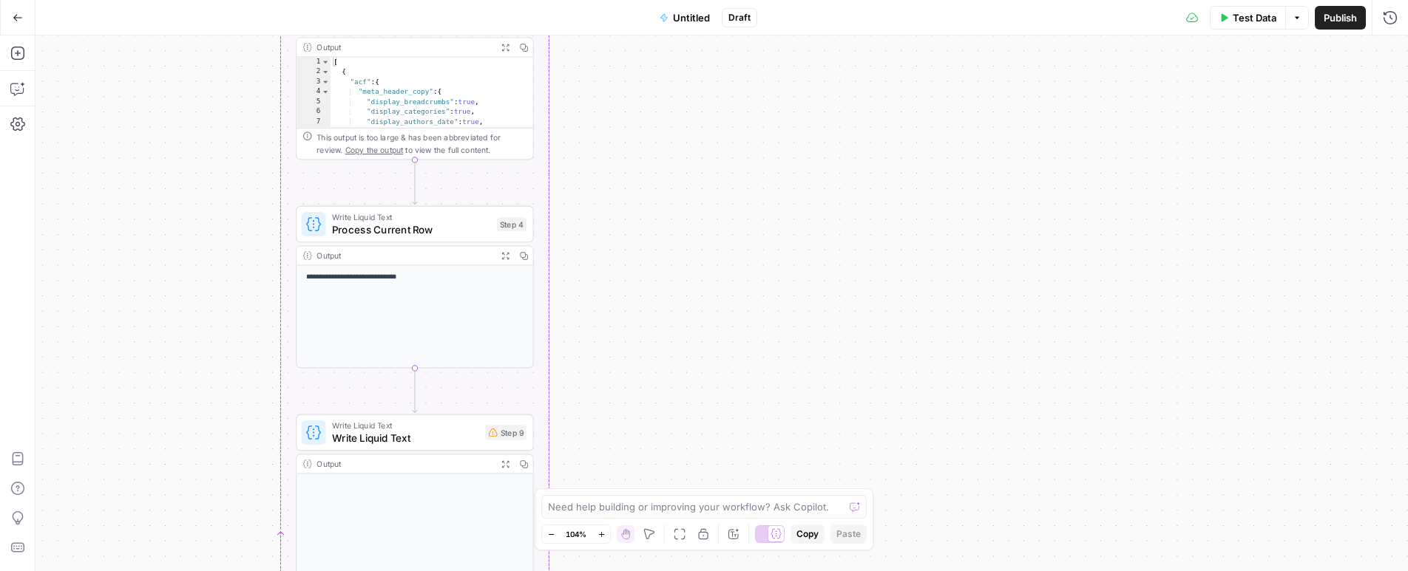
drag, startPoint x: 837, startPoint y: 367, endPoint x: 832, endPoint y: 223, distance: 144.2
click at [832, 229] on div "Workflow Input Settings Inputs Read from Grid Read from Grid Step 1 Output Expa…" at bounding box center [721, 303] width 1372 height 536
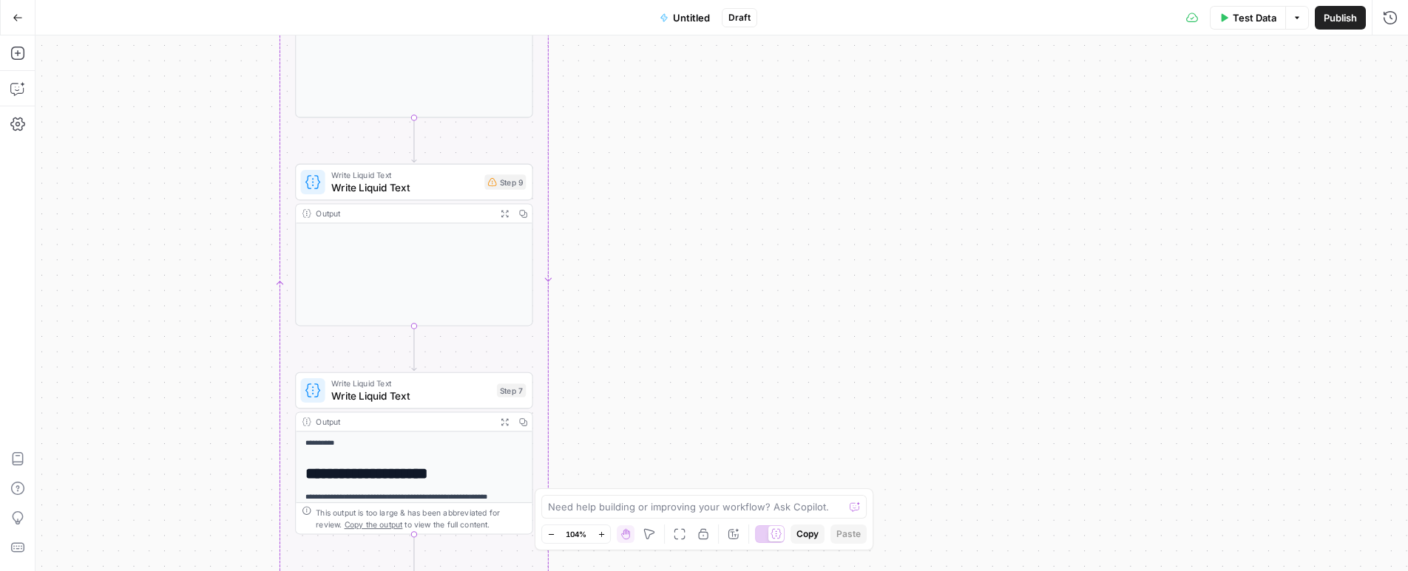
drag, startPoint x: 823, startPoint y: 381, endPoint x: 848, endPoint y: 410, distance: 38.3
click at [852, 424] on div "Workflow Input Settings Inputs Read from Grid Read from Grid Step 1 Output Expa…" at bounding box center [721, 303] width 1372 height 536
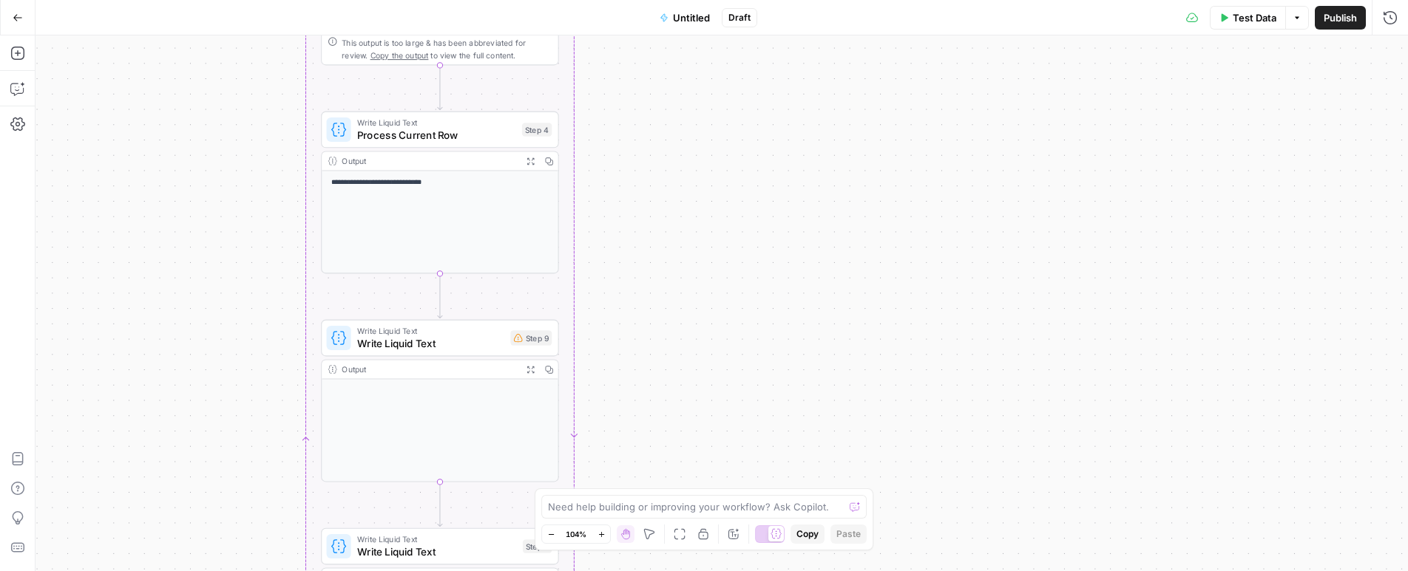
drag, startPoint x: 801, startPoint y: 336, endPoint x: 809, endPoint y: 444, distance: 107.5
click at [809, 444] on div "Workflow Input Settings Inputs Read from Grid Read from Grid Step 1 Output Expa…" at bounding box center [721, 303] width 1372 height 536
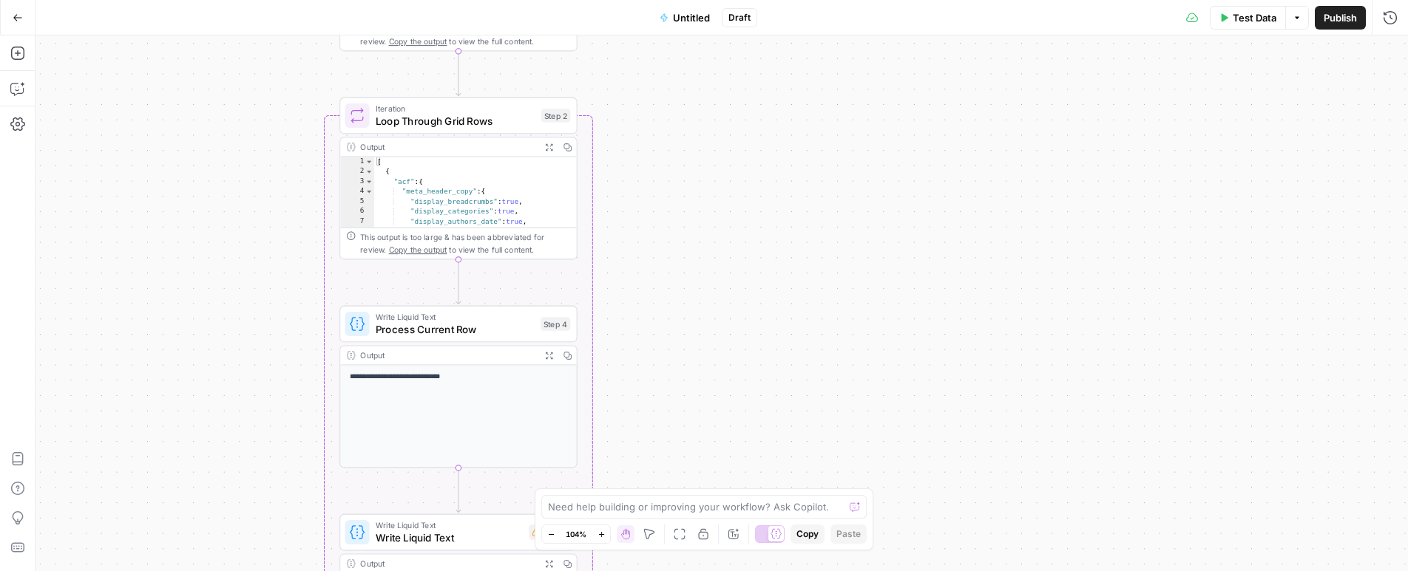
drag, startPoint x: 791, startPoint y: 342, endPoint x: 804, endPoint y: 449, distance: 107.2
click at [806, 468] on div "Workflow Input Settings Inputs Read from Grid Read from Grid Step 1 Output Expa…" at bounding box center [721, 303] width 1372 height 536
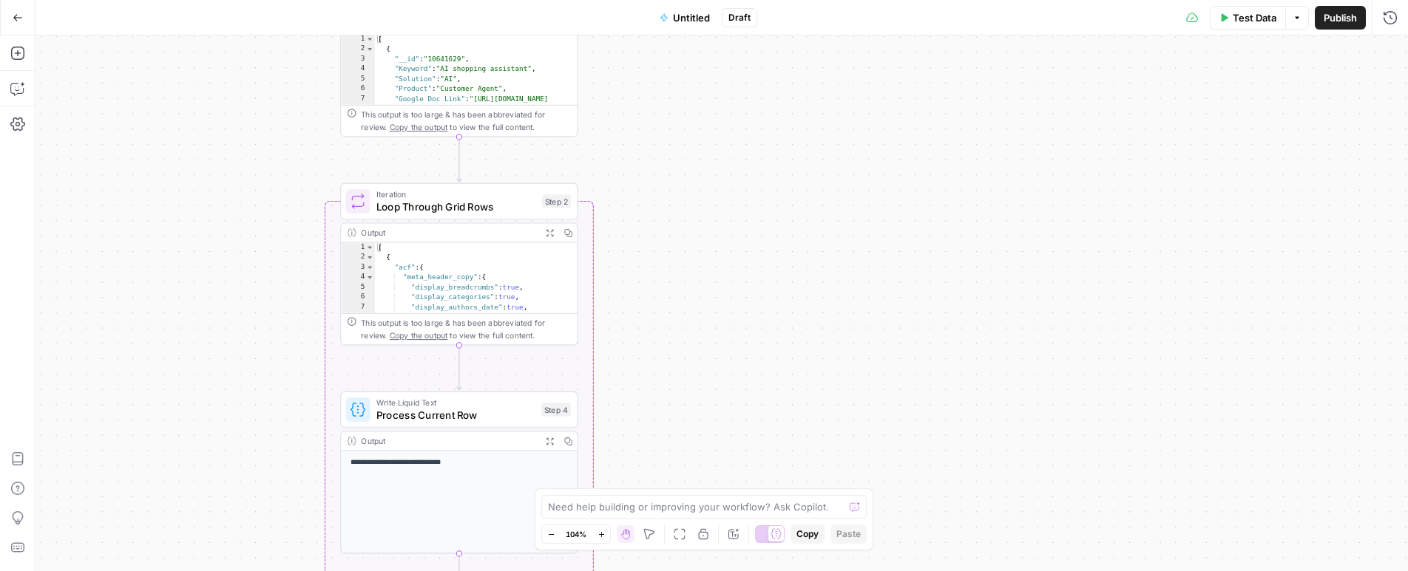
drag, startPoint x: 780, startPoint y: 369, endPoint x: 775, endPoint y: 406, distance: 37.3
click at [779, 396] on div "Workflow Input Settings Inputs Read from Grid Read from Grid Step 1 Output Expa…" at bounding box center [721, 303] width 1372 height 536
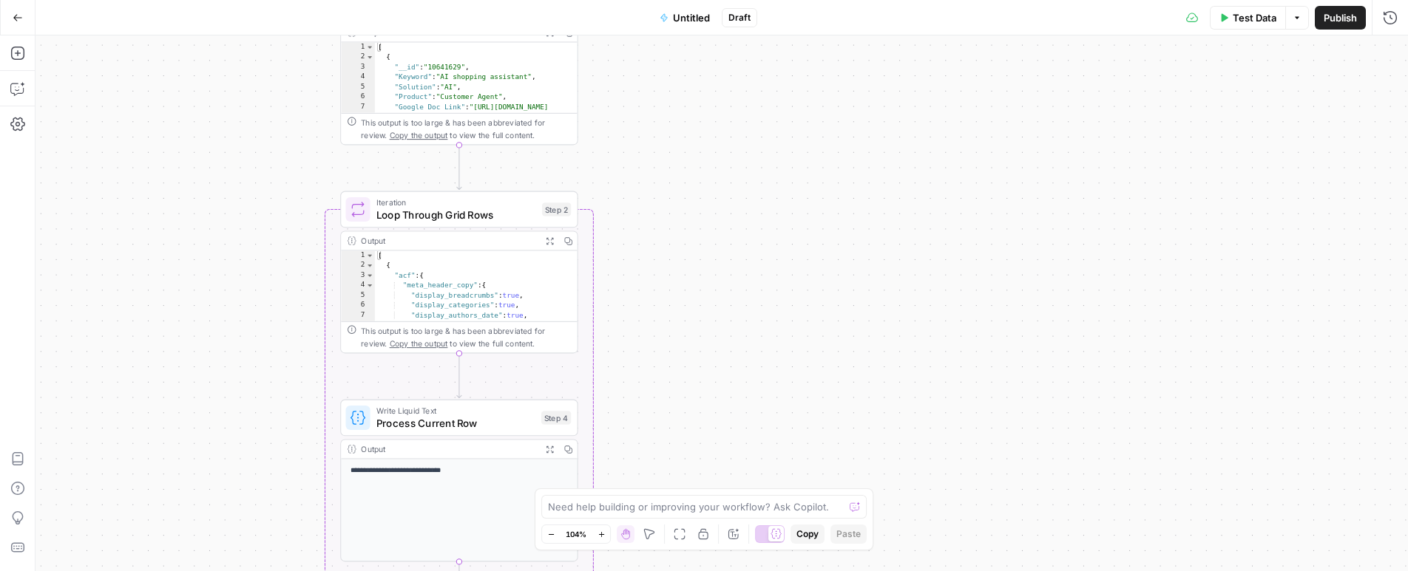
click at [546, 531] on button "Zoom Out" at bounding box center [551, 535] width 18 height 18
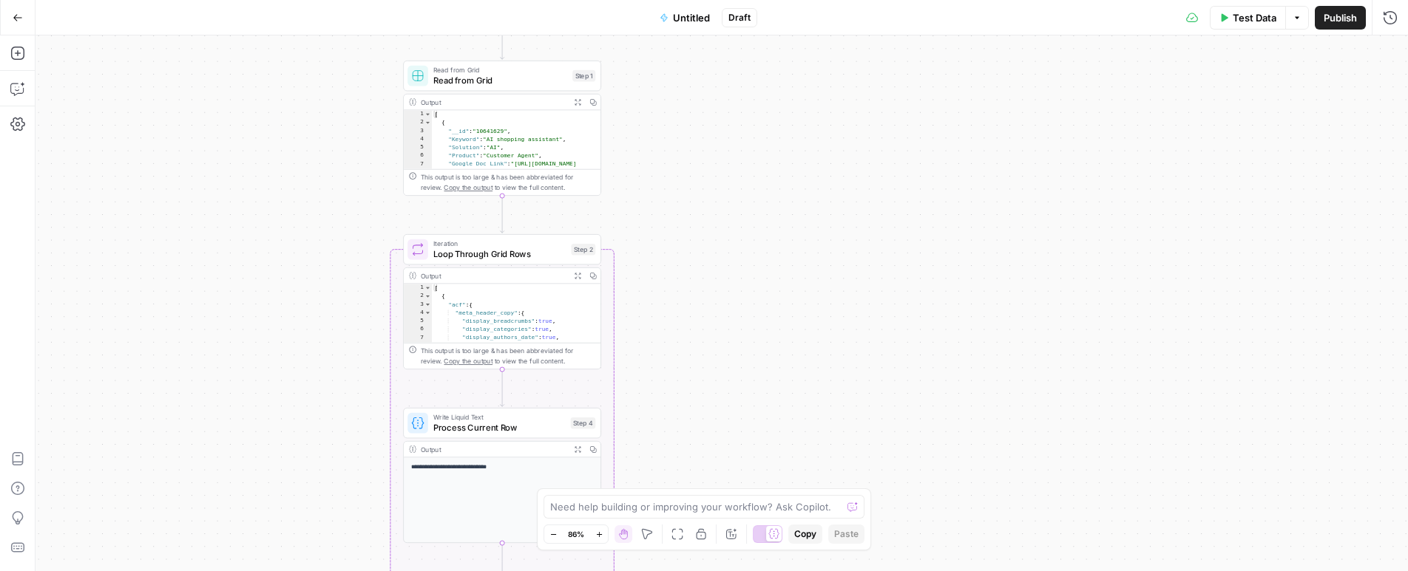
drag, startPoint x: 726, startPoint y: 376, endPoint x: 725, endPoint y: 356, distance: 20.0
click at [725, 356] on div "Workflow Input Settings Inputs Read from Grid Read from Grid Step 1 Output Expa…" at bounding box center [721, 303] width 1372 height 536
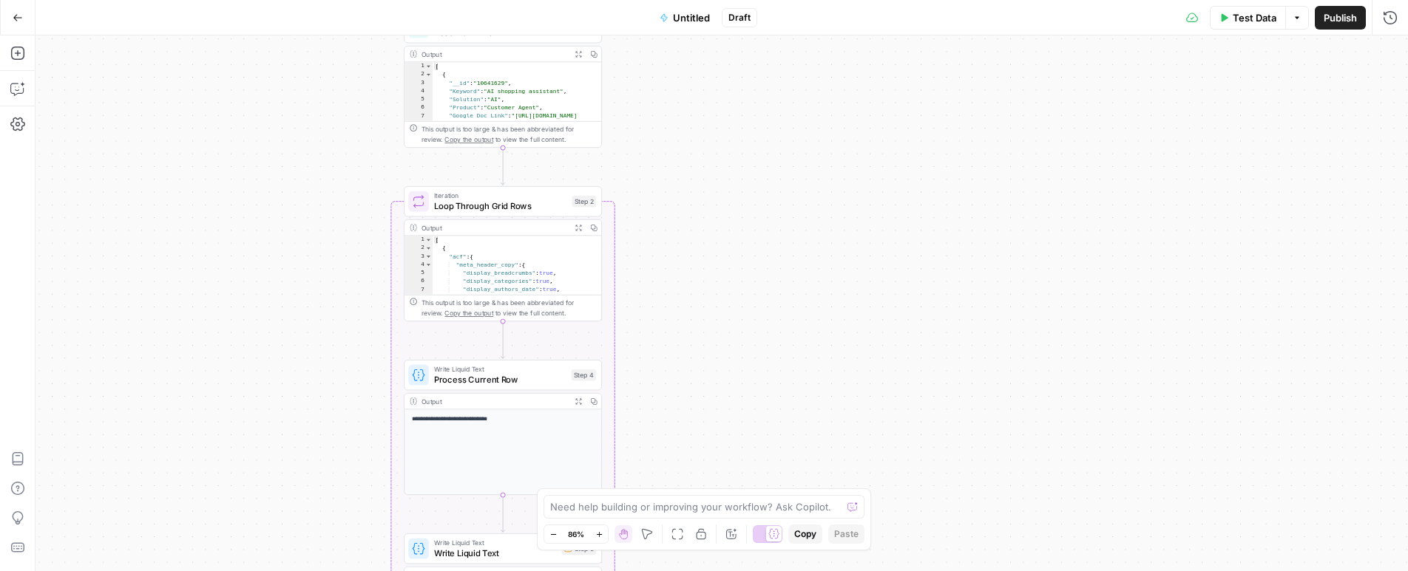
drag, startPoint x: 716, startPoint y: 436, endPoint x: 712, endPoint y: 156, distance: 280.2
click at [713, 168] on div "Workflow Input Settings Inputs Read from Grid Read from Grid Step 1 Output Expa…" at bounding box center [721, 303] width 1372 height 536
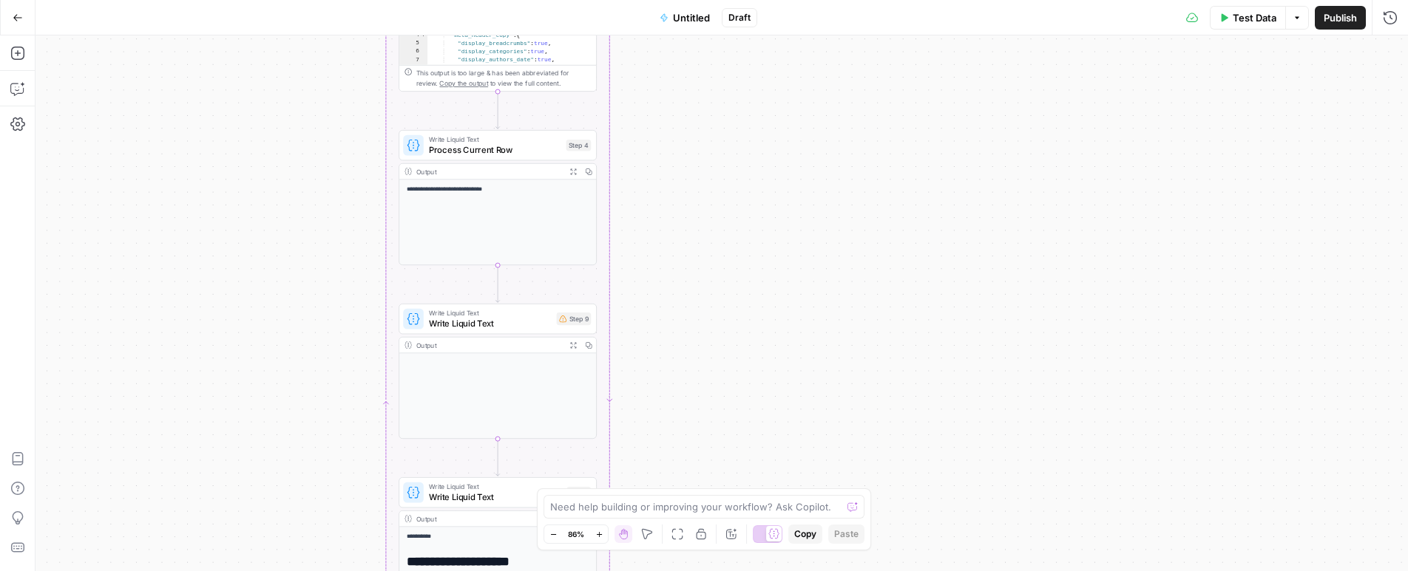
drag, startPoint x: 722, startPoint y: 361, endPoint x: 696, endPoint y: 133, distance: 229.3
click at [696, 135] on div "Workflow Input Settings Inputs Read from Grid Read from Grid Step 1 Output Expa…" at bounding box center [721, 303] width 1372 height 536
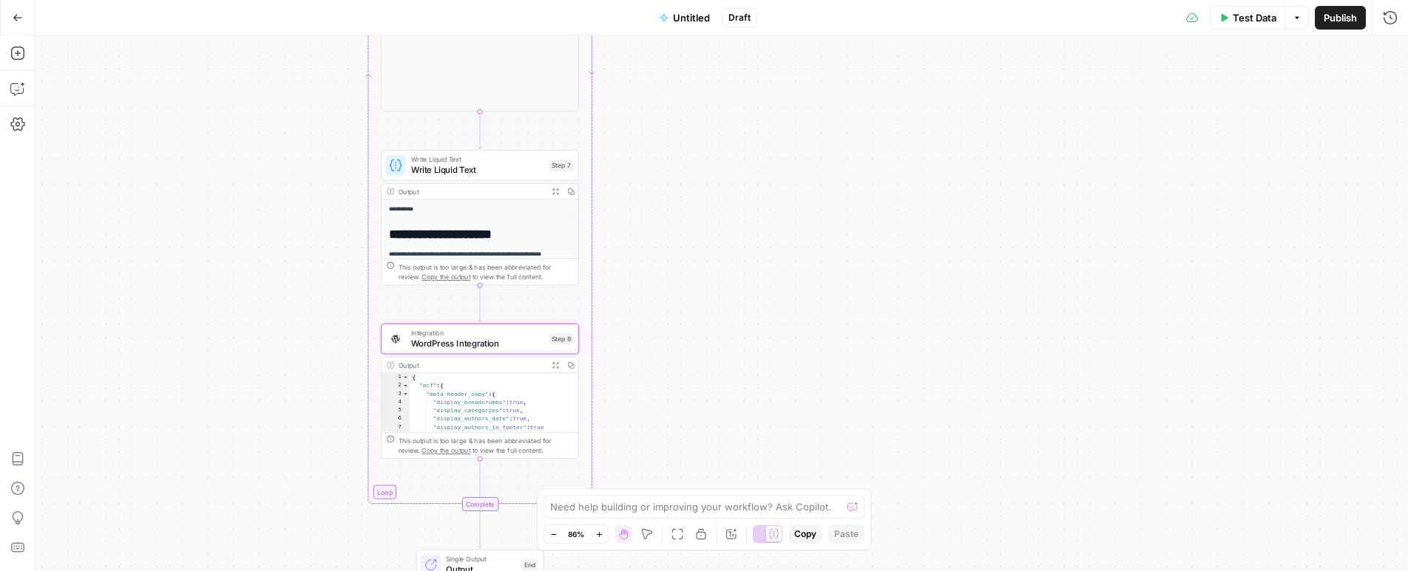
drag, startPoint x: 693, startPoint y: 310, endPoint x: 704, endPoint y: 132, distance: 178.5
click at [702, 186] on div "Workflow Input Settings Inputs Read from Grid Read from Grid Step 1 Output Expa…" at bounding box center [721, 303] width 1372 height 536
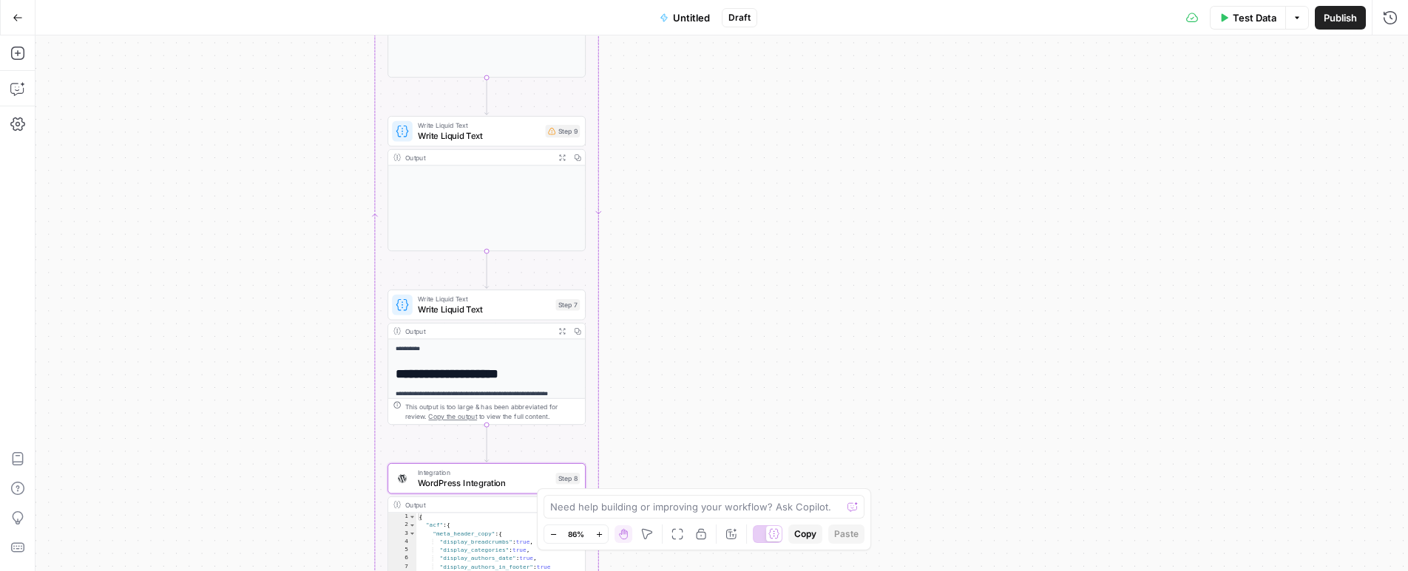
drag, startPoint x: 743, startPoint y: 291, endPoint x: 738, endPoint y: 276, distance: 16.4
click at [745, 319] on div "Workflow Input Settings Inputs Read from Grid Read from Grid Step 1 Output Expa…" at bounding box center [721, 303] width 1372 height 536
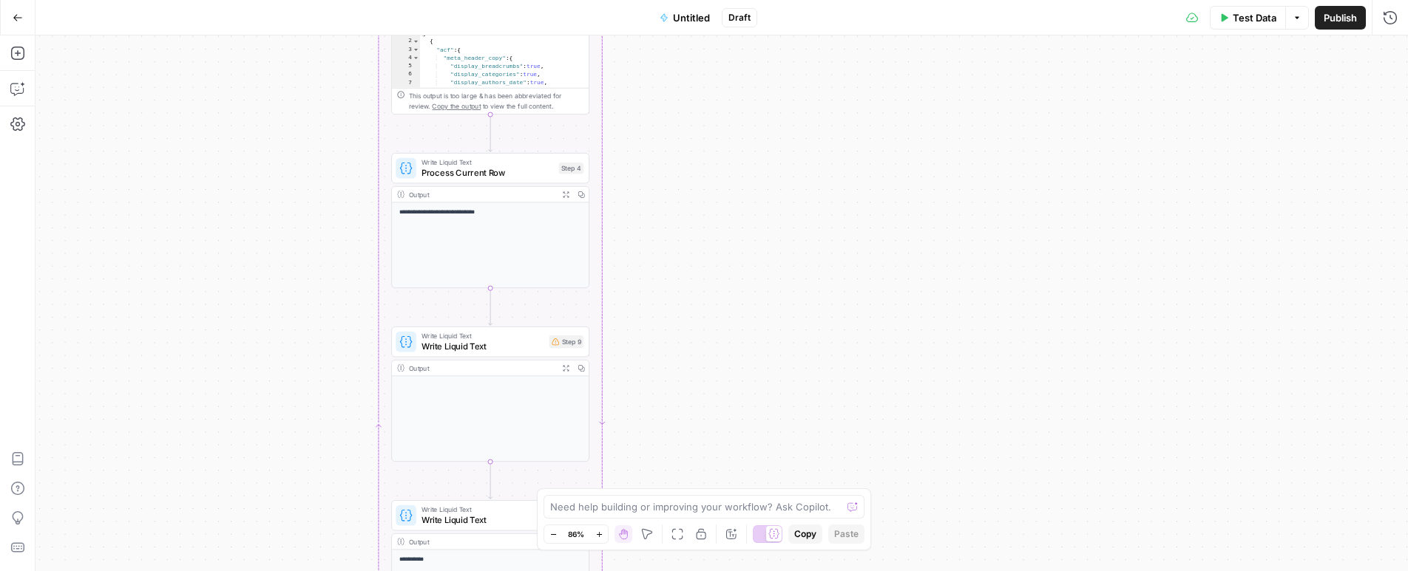
drag, startPoint x: 721, startPoint y: 245, endPoint x: 717, endPoint y: 315, distance: 70.3
click at [717, 325] on div "Workflow Input Settings Inputs Read from Grid Read from Grid Step 1 Output Expa…" at bounding box center [721, 303] width 1372 height 536
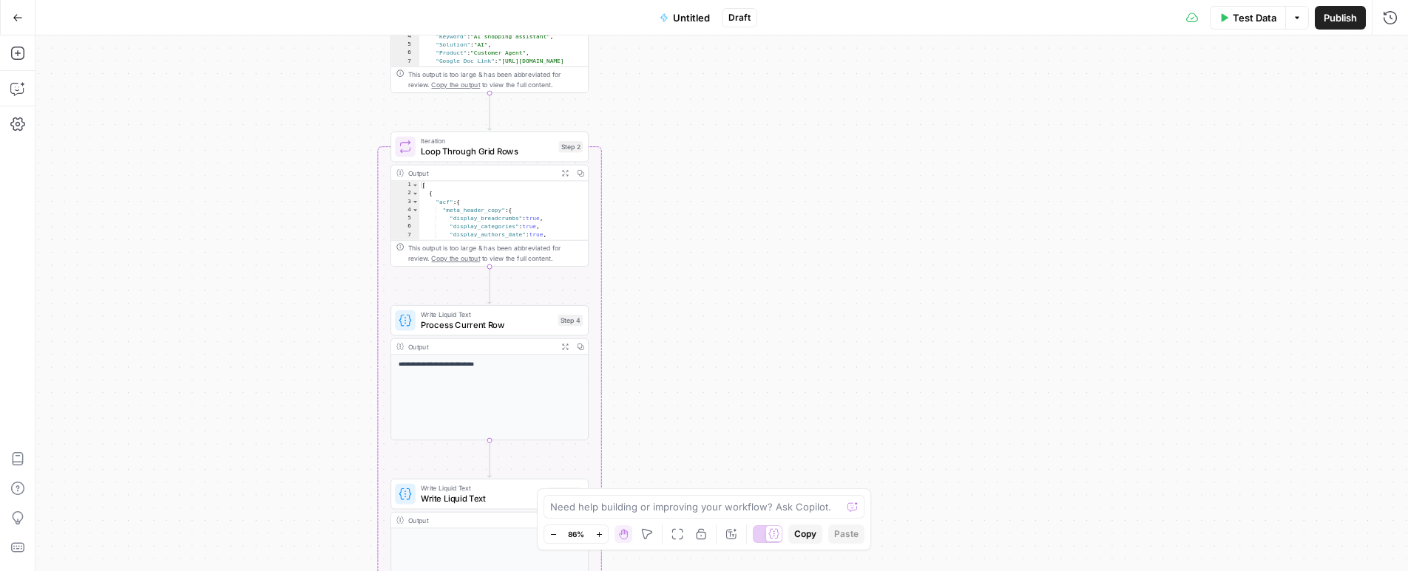
drag, startPoint x: 713, startPoint y: 183, endPoint x: 709, endPoint y: 335, distance: 152.4
click at [709, 333] on div "Workflow Input Settings Inputs Read from Grid Read from Grid Step 1 Output Expa…" at bounding box center [721, 303] width 1372 height 536
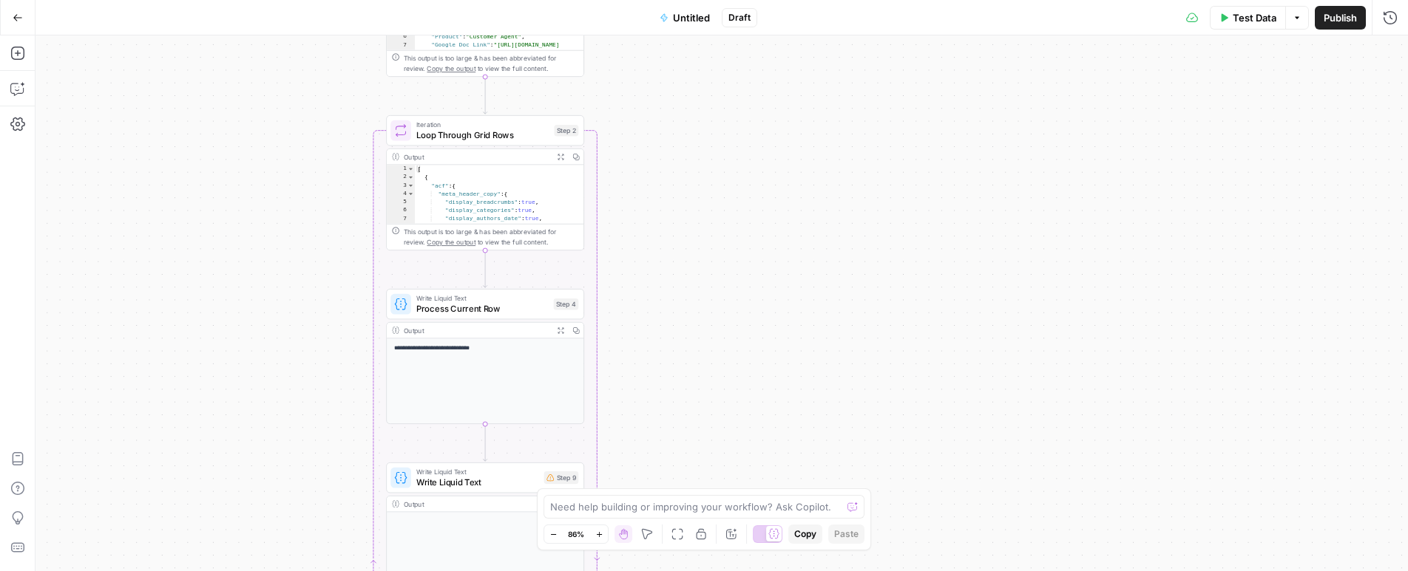
drag, startPoint x: 700, startPoint y: 230, endPoint x: 699, endPoint y: 194, distance: 35.5
click at [699, 194] on div "Workflow Input Settings Inputs Read from Grid Read from Grid Step 1 Output Expa…" at bounding box center [721, 303] width 1372 height 536
click at [552, 535] on icon "button" at bounding box center [552, 535] width 5 height 1
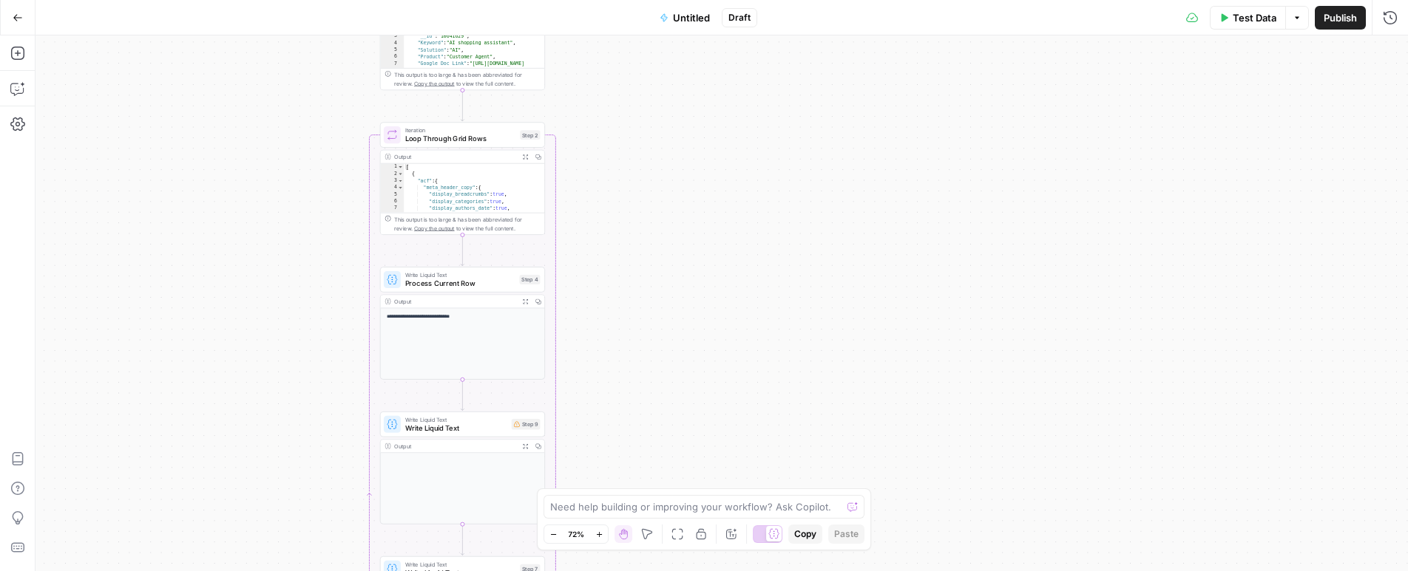
drag, startPoint x: 716, startPoint y: 396, endPoint x: 647, endPoint y: 370, distance: 73.7
click at [647, 370] on div "Workflow Input Settings Inputs Read from Grid Read from Grid Step 1 Output Expa…" at bounding box center [721, 303] width 1372 height 536
click at [557, 535] on button "Zoom Out" at bounding box center [553, 535] width 18 height 18
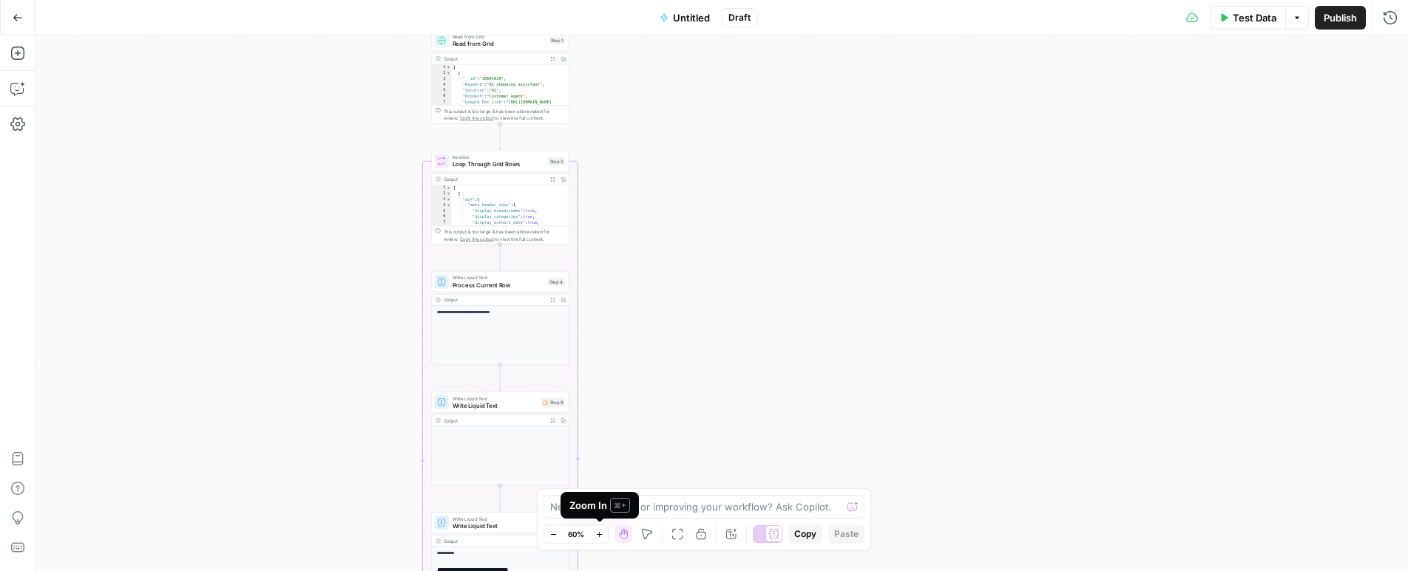
click at [597, 537] on icon "button" at bounding box center [599, 535] width 8 height 8
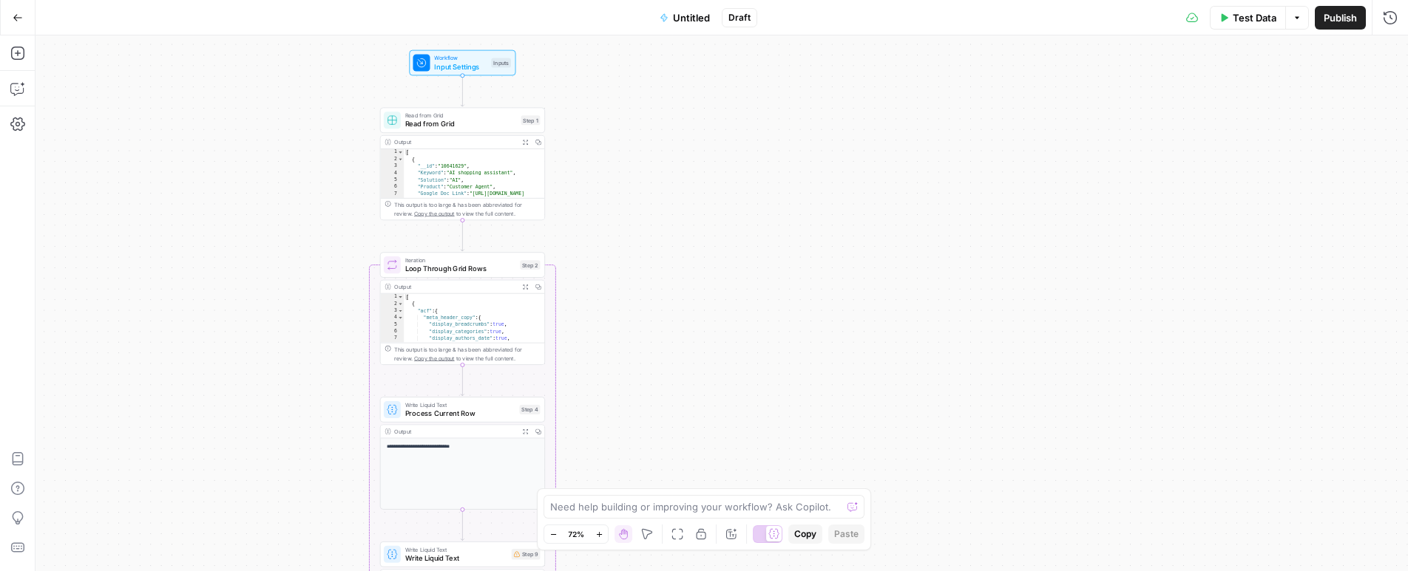
drag, startPoint x: 611, startPoint y: 239, endPoint x: 612, endPoint y: 308, distance: 68.8
click at [612, 308] on div "Workflow Input Settings Inputs Read from Grid Read from Grid Step 1 Output Expa…" at bounding box center [721, 303] width 1372 height 536
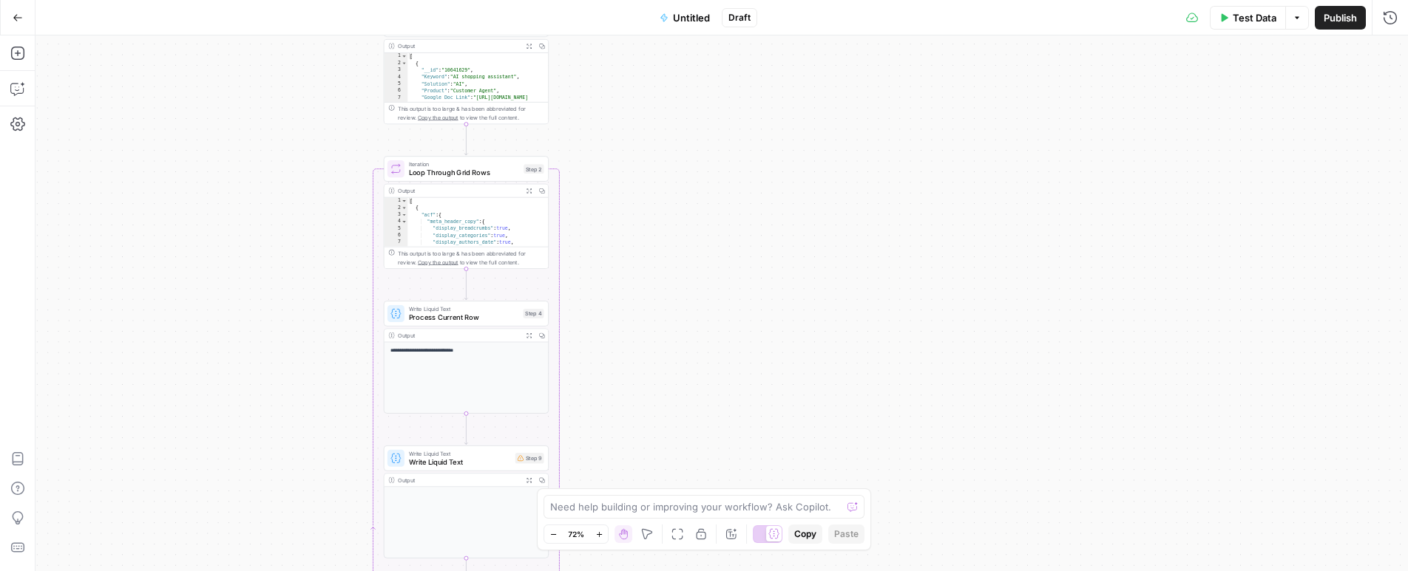
drag, startPoint x: 647, startPoint y: 374, endPoint x: 653, endPoint y: 244, distance: 130.3
click at [652, 247] on div "Workflow Input Settings Inputs Read from Grid Read from Grid Step 1 Output Expa…" at bounding box center [721, 303] width 1372 height 536
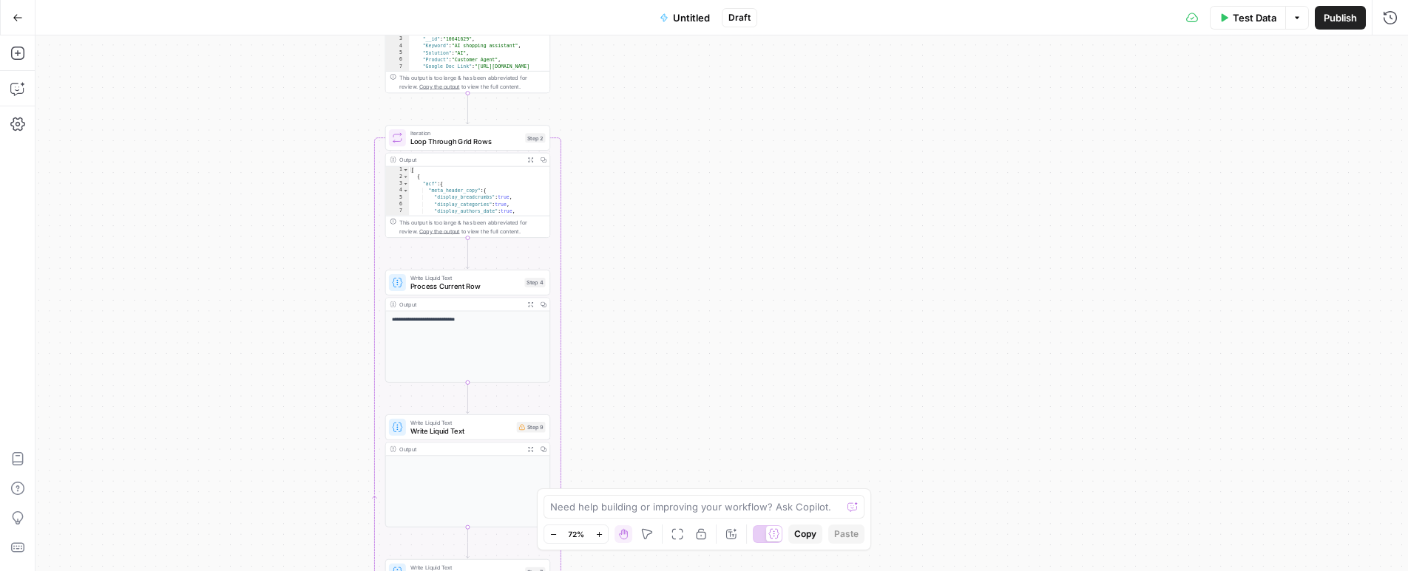
drag, startPoint x: 665, startPoint y: 398, endPoint x: 655, endPoint y: 214, distance: 183.6
click at [656, 223] on div "Workflow Input Settings Inputs Read from Grid Read from Grid Step 1 Output Expa…" at bounding box center [721, 303] width 1372 height 536
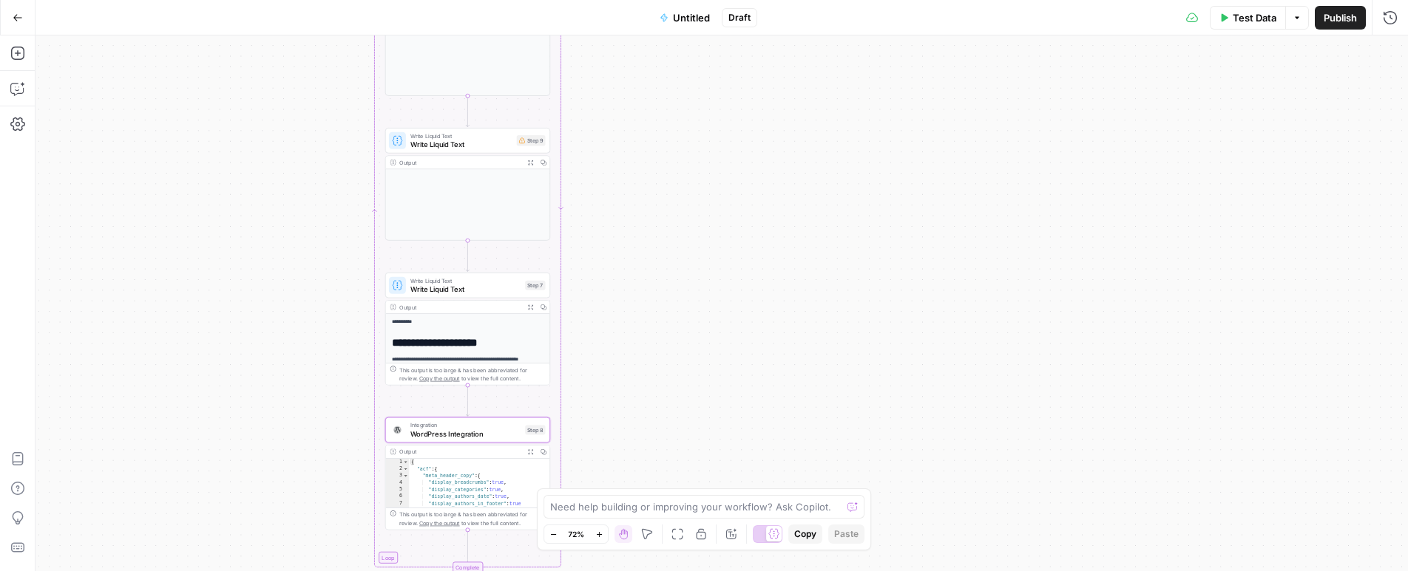
drag, startPoint x: 649, startPoint y: 376, endPoint x: 659, endPoint y: 264, distance: 112.8
click at [659, 264] on div "Workflow Input Settings Inputs Read from Grid Read from Grid Step 1 Output Expa…" at bounding box center [721, 303] width 1372 height 536
click at [489, 438] on span "WordPress Integration" at bounding box center [465, 434] width 111 height 10
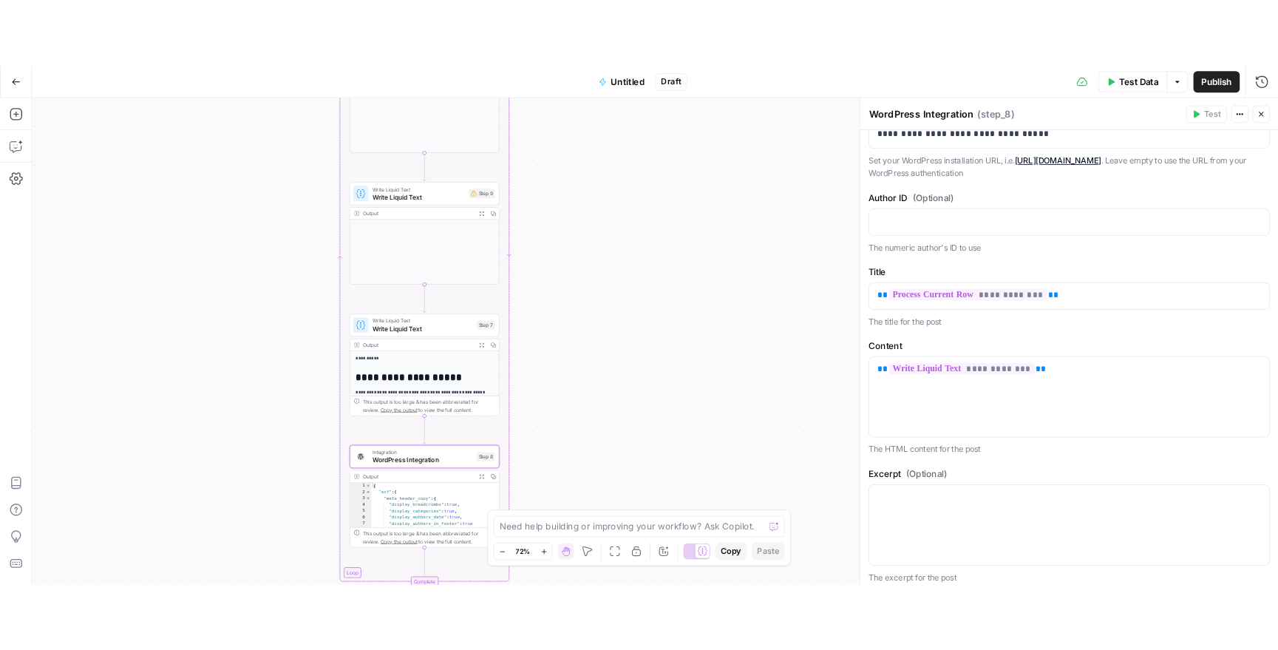
scroll to position [0, 0]
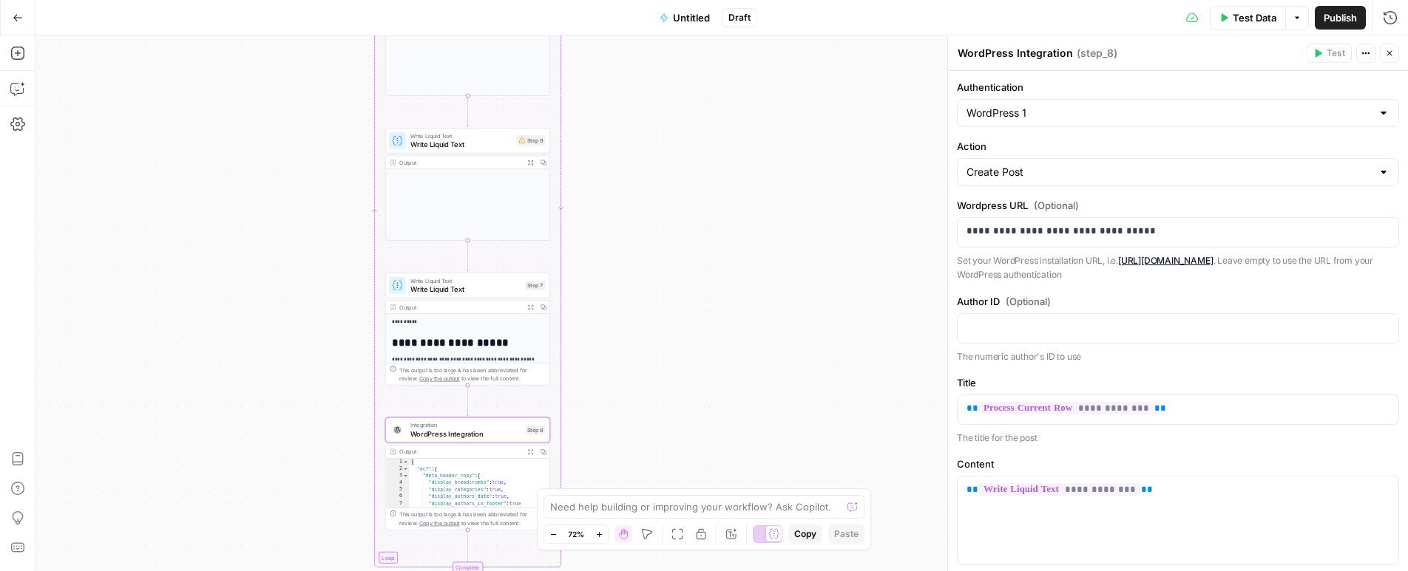
click at [1396, 50] on header "WordPress Integration WordPress Integration ( step_8 ) Test Actions Close" at bounding box center [1178, 52] width 460 height 35
click at [1394, 52] on button "Close" at bounding box center [1389, 53] width 19 height 19
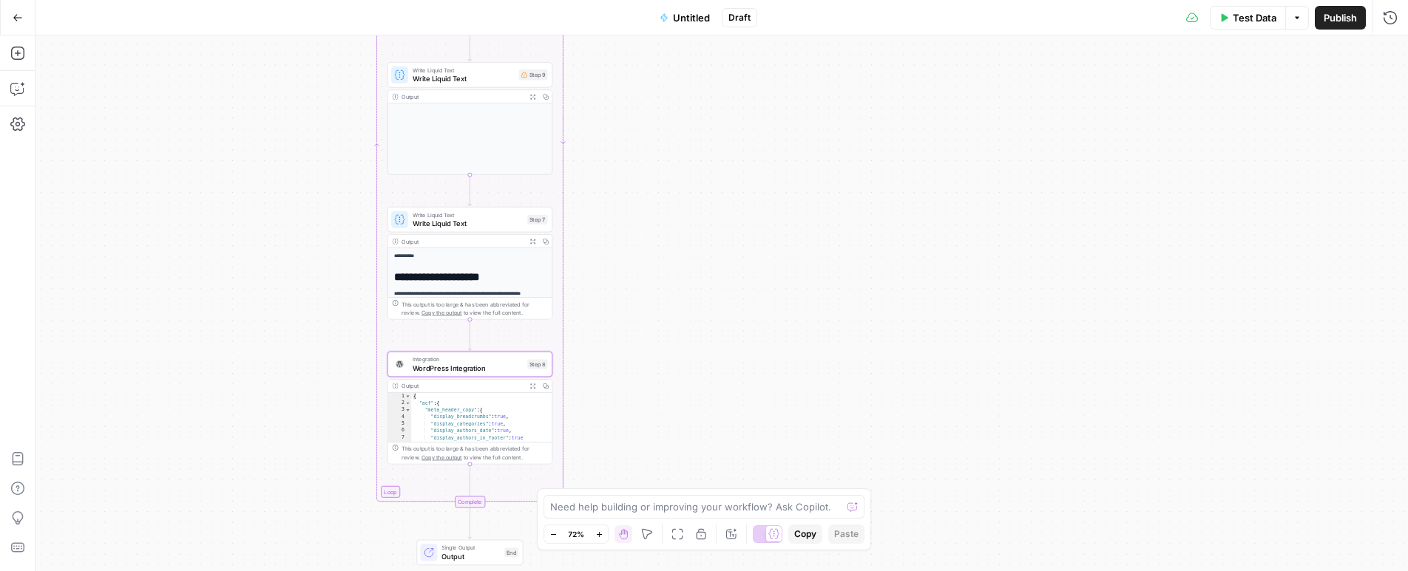
drag, startPoint x: 679, startPoint y: 444, endPoint x: 676, endPoint y: 370, distance: 74.0
click at [680, 386] on div "Workflow Input Settings Inputs Read from Grid Read from Grid Step 1 Output Expa…" at bounding box center [721, 303] width 1372 height 536
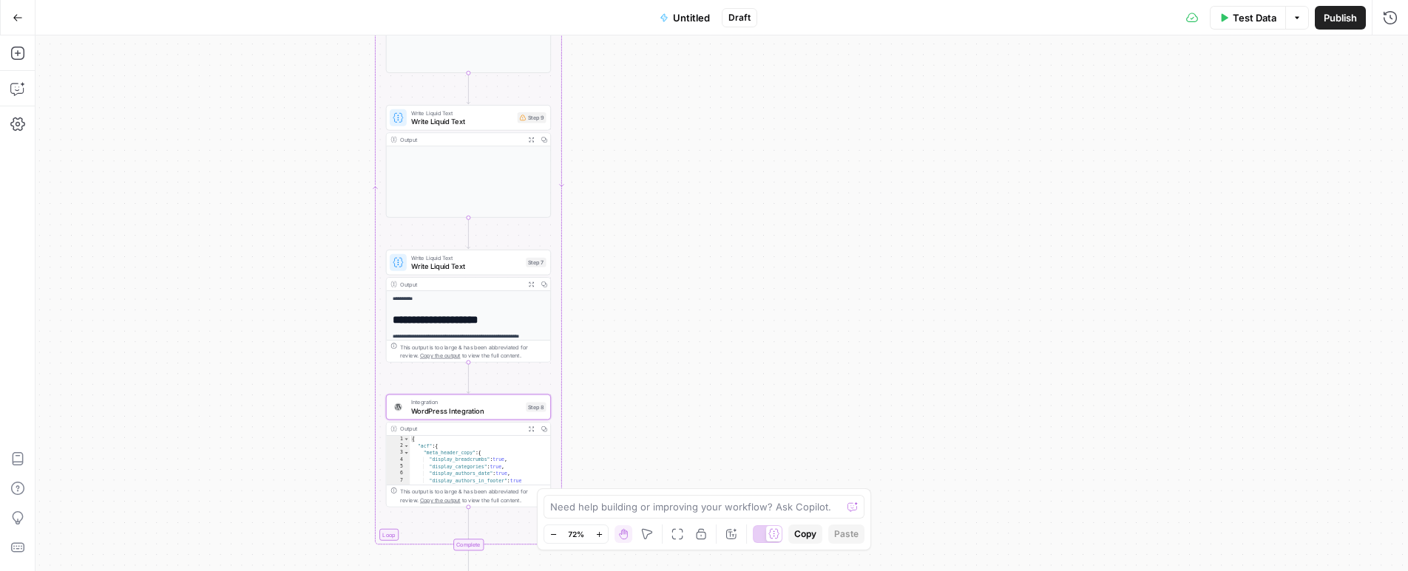
drag, startPoint x: 648, startPoint y: 313, endPoint x: 653, endPoint y: 396, distance: 82.2
click at [651, 410] on div "Workflow Input Settings Inputs Read from Grid Read from Grid Step 1 Output Expa…" at bounding box center [721, 303] width 1372 height 536
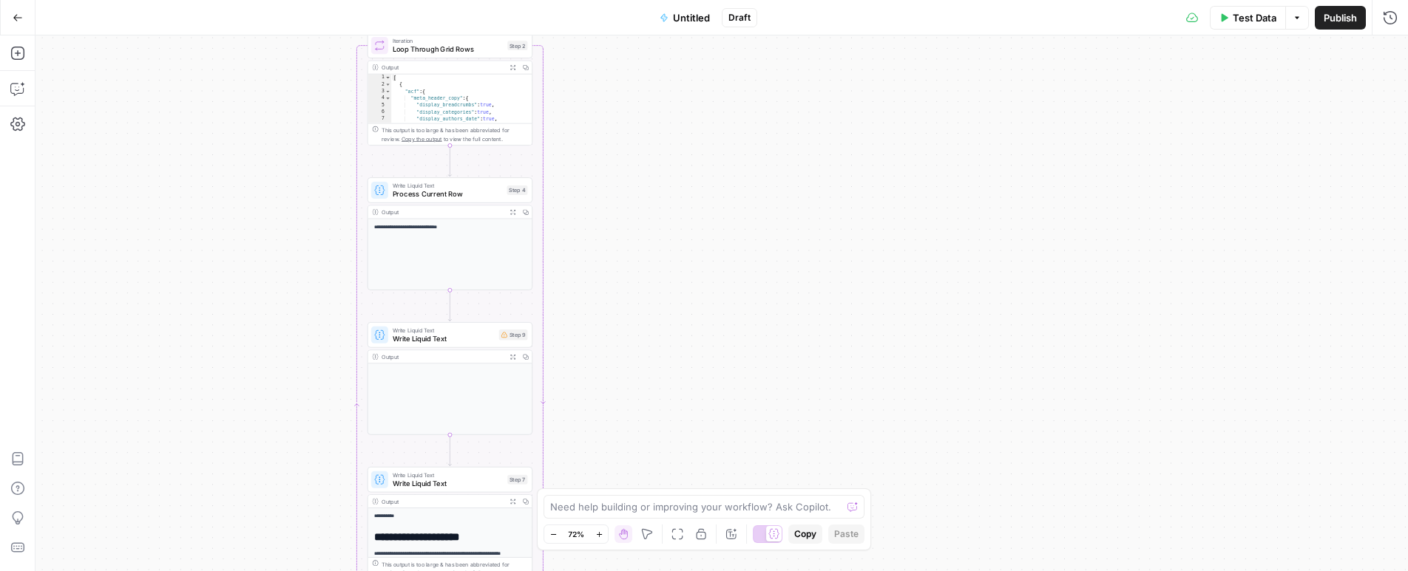
drag, startPoint x: 641, startPoint y: 323, endPoint x: 619, endPoint y: 456, distance: 134.9
click at [619, 456] on div "Workflow Input Settings Inputs Read from Grid Read from Grid Step 1 Output Expa…" at bounding box center [721, 303] width 1372 height 536
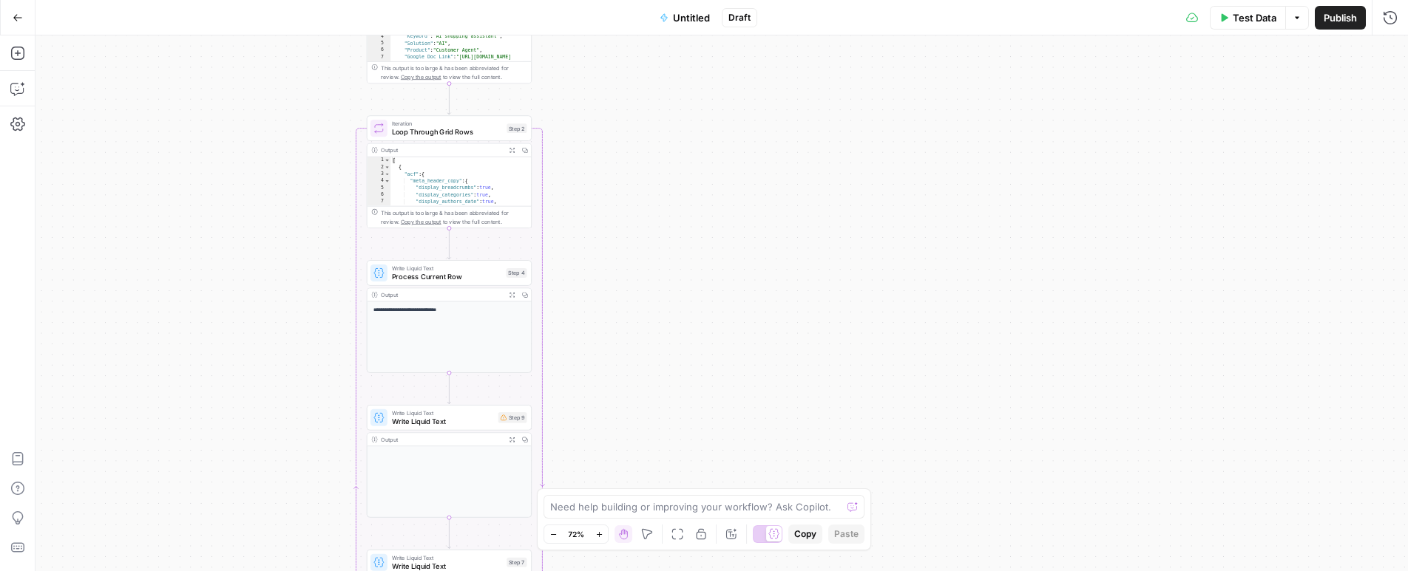
drag, startPoint x: 616, startPoint y: 359, endPoint x: 616, endPoint y: 466, distance: 106.5
click at [616, 469] on div "Workflow Input Settings Inputs Read from Grid Read from Grid Step 1 Output Expa…" at bounding box center [721, 303] width 1372 height 536
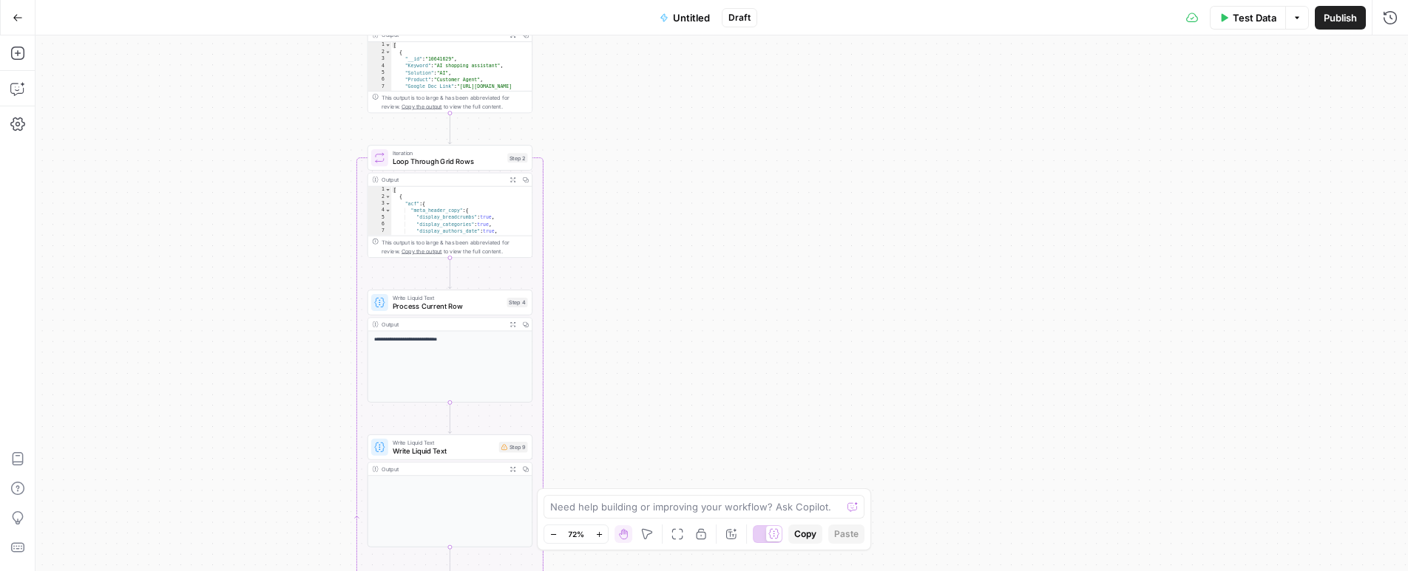
drag, startPoint x: 621, startPoint y: 378, endPoint x: 625, endPoint y: 444, distance: 65.9
click at [625, 444] on div "Workflow Input Settings Inputs Read from Grid Read from Grid Step 1 Output Expa…" at bounding box center [721, 303] width 1372 height 536
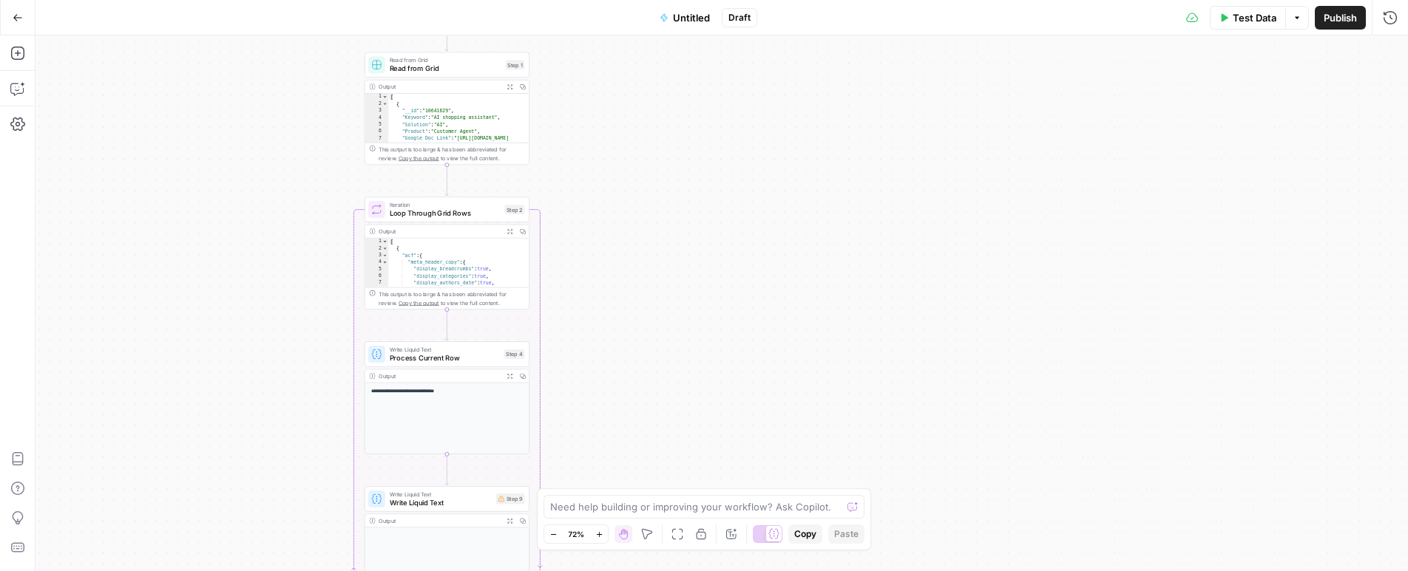
drag, startPoint x: 624, startPoint y: 342, endPoint x: 617, endPoint y: 328, distance: 15.9
click at [617, 328] on div "Workflow Input Settings Inputs Read from Grid Read from Grid Step 1 Output Expa…" at bounding box center [721, 303] width 1372 height 536
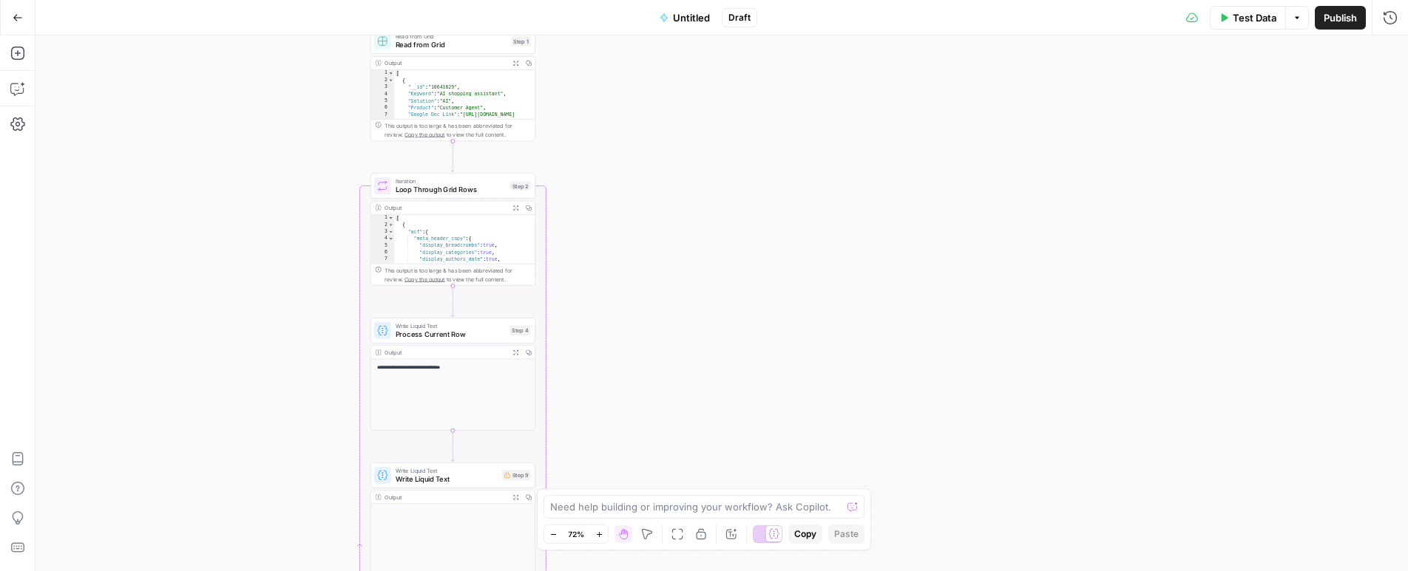
drag, startPoint x: 693, startPoint y: 449, endPoint x: 693, endPoint y: 344, distance: 105.0
click at [693, 348] on div "Workflow Input Settings Inputs Read from Grid Read from Grid Step 1 Output Expa…" at bounding box center [721, 303] width 1372 height 536
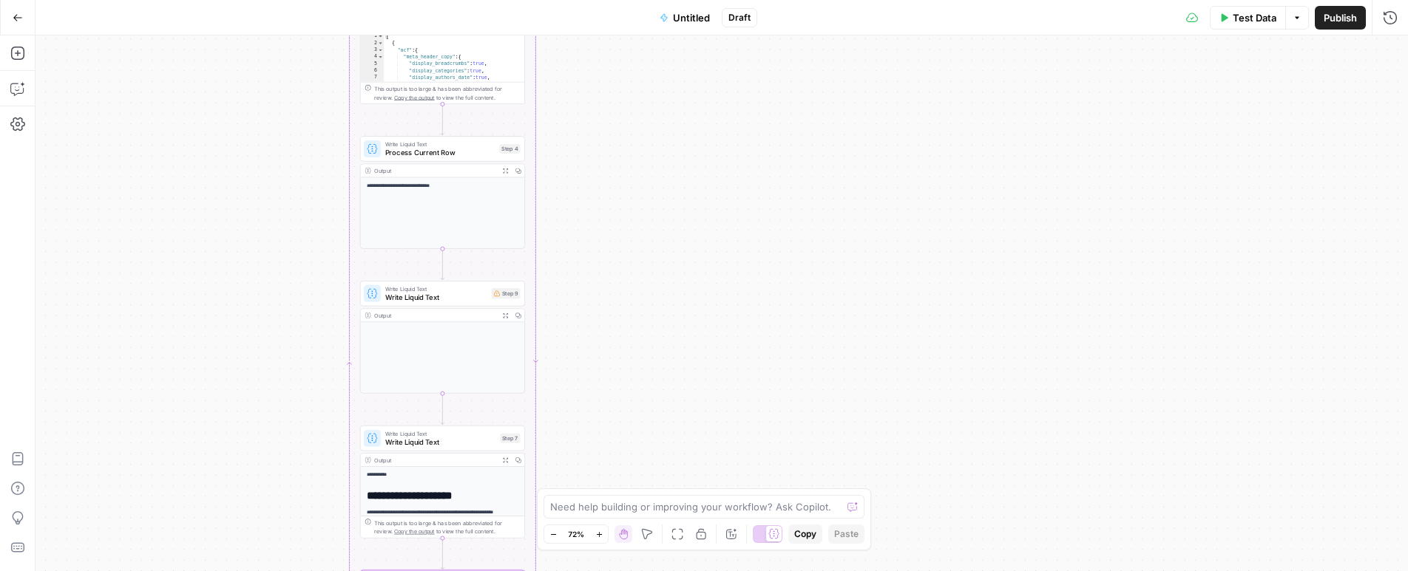
drag, startPoint x: 700, startPoint y: 413, endPoint x: 693, endPoint y: 309, distance: 104.5
click at [694, 313] on div "Workflow Input Settings Inputs Read from Grid Read from Grid Step 1 Output Expa…" at bounding box center [721, 303] width 1372 height 536
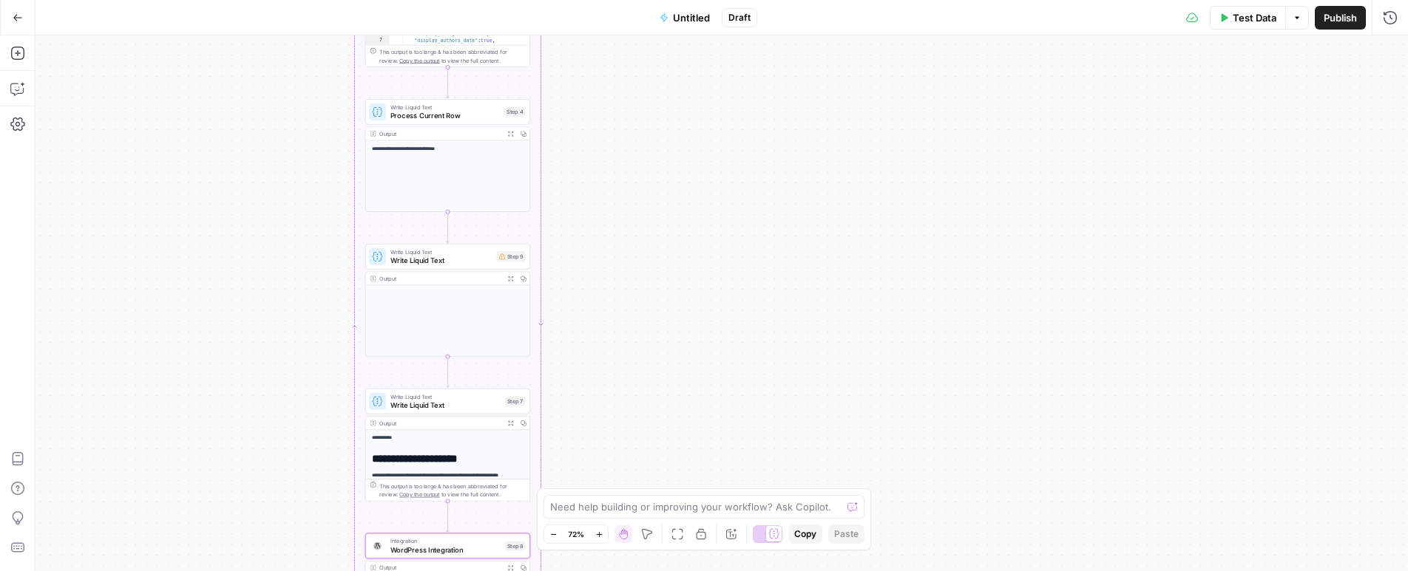
drag, startPoint x: 696, startPoint y: 370, endPoint x: 697, endPoint y: 271, distance: 99.8
click at [699, 282] on div "Workflow Input Settings Inputs Read from Grid Read from Grid Step 1 Output Expa…" at bounding box center [721, 303] width 1372 height 536
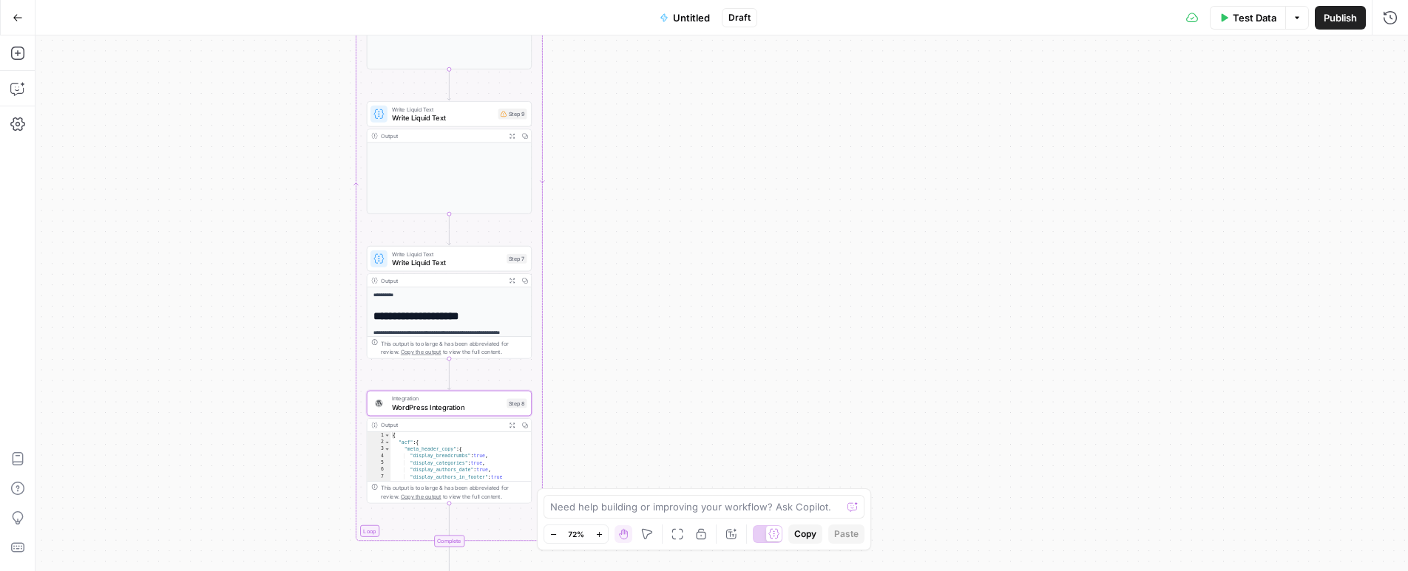
drag, startPoint x: 699, startPoint y: 386, endPoint x: 701, endPoint y: 311, distance: 75.4
click at [701, 311] on div "Workflow Input Settings Inputs Read from Grid Read from Grid Step 1 Output Expa…" at bounding box center [721, 303] width 1372 height 536
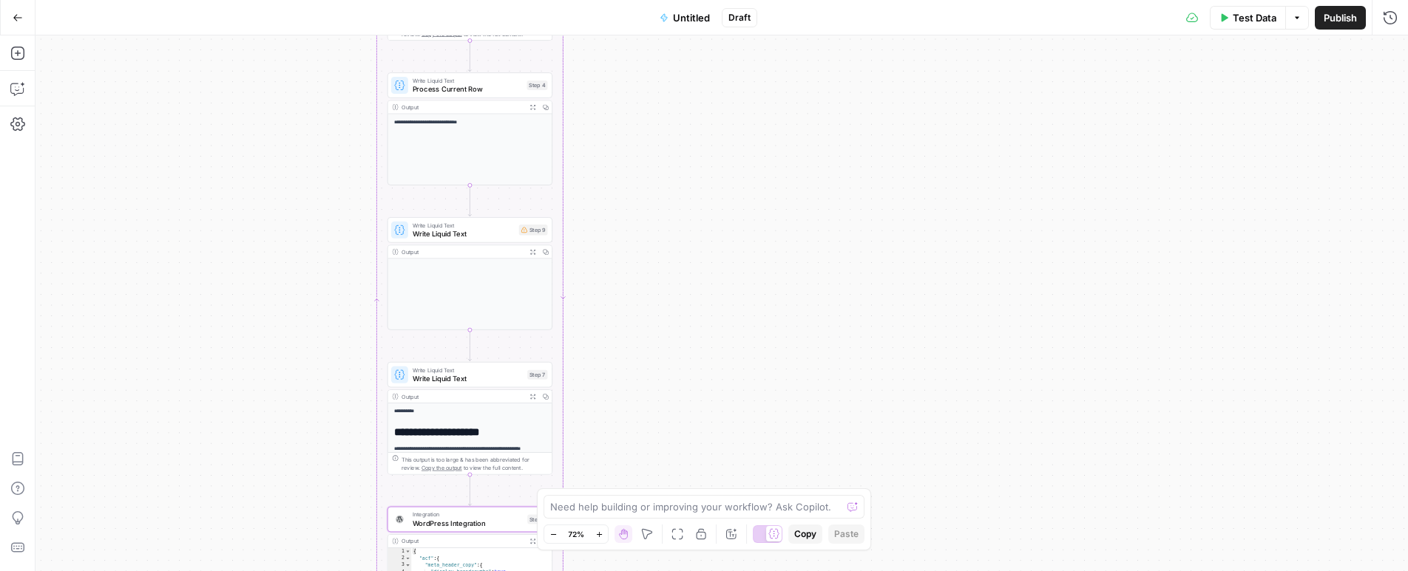
drag, startPoint x: 656, startPoint y: 229, endPoint x: 676, endPoint y: 386, distance: 158.0
click at [676, 384] on div "Workflow Input Settings Inputs Read from Grid Read from Grid Step 1 Output Expa…" at bounding box center [721, 303] width 1372 height 536
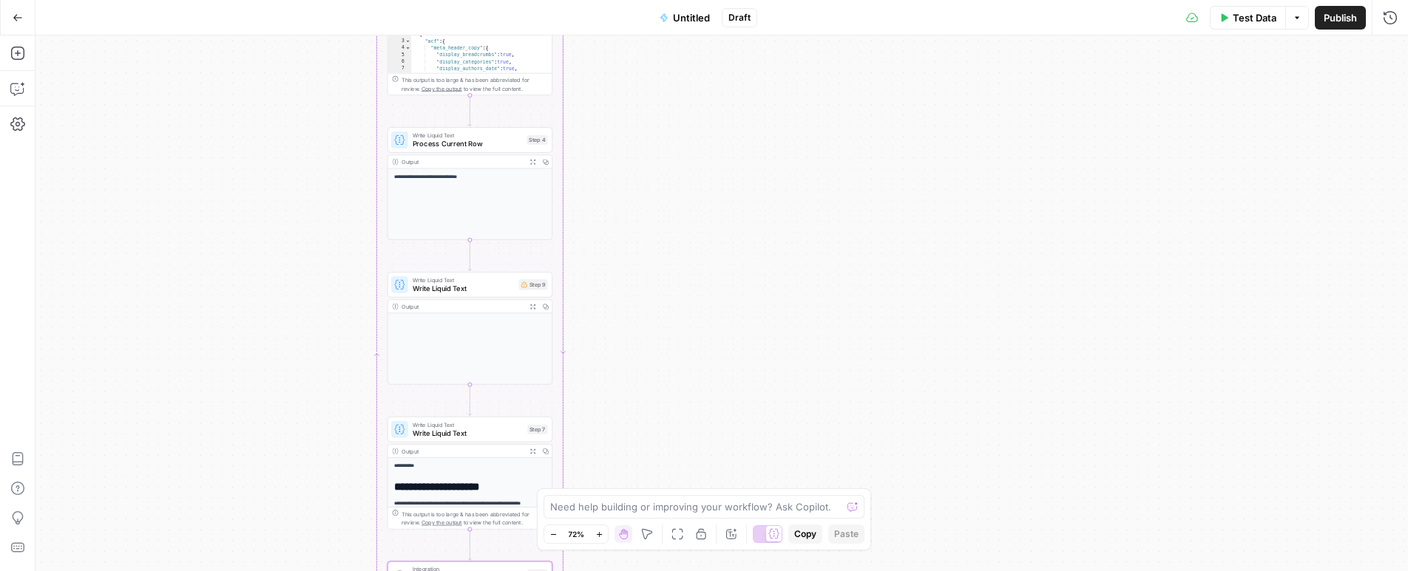
drag, startPoint x: 652, startPoint y: 259, endPoint x: 648, endPoint y: 404, distance: 144.9
click at [649, 406] on div "Workflow Input Settings Inputs Read from Grid Read from Grid Step 1 Output Expa…" at bounding box center [721, 303] width 1372 height 536
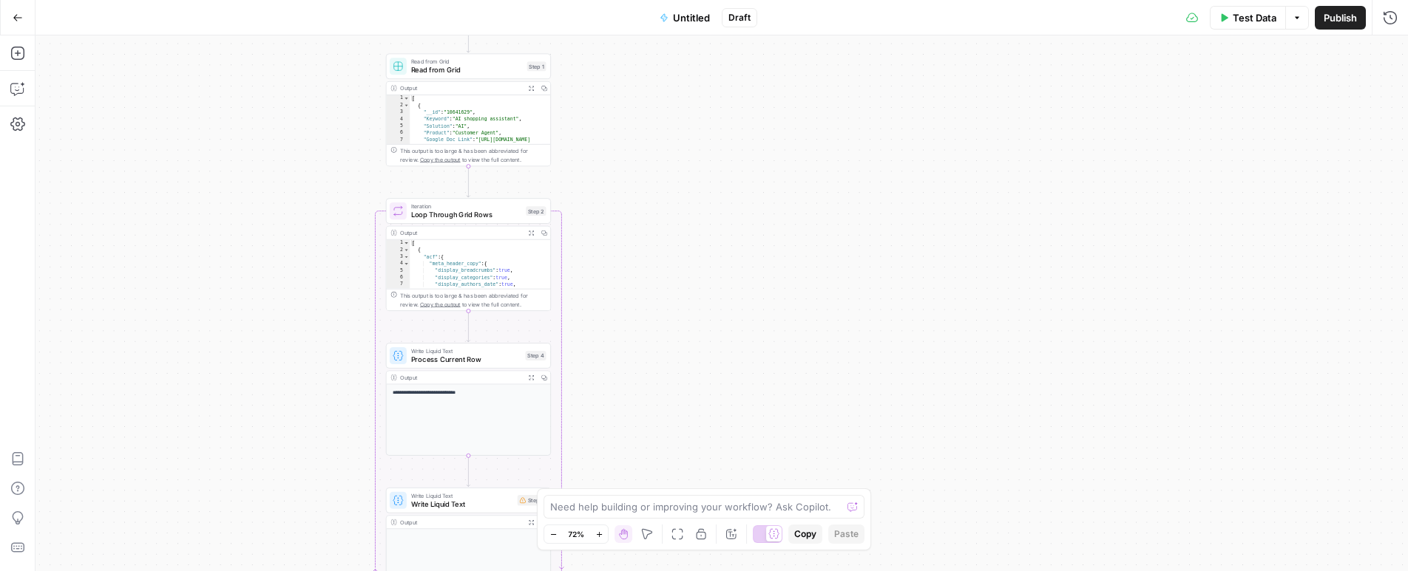
drag, startPoint x: 645, startPoint y: 298, endPoint x: 648, endPoint y: 381, distance: 82.8
click at [648, 381] on div "Workflow Input Settings Inputs Read from Grid Read from Grid Step 1 Output Expa…" at bounding box center [721, 303] width 1372 height 536
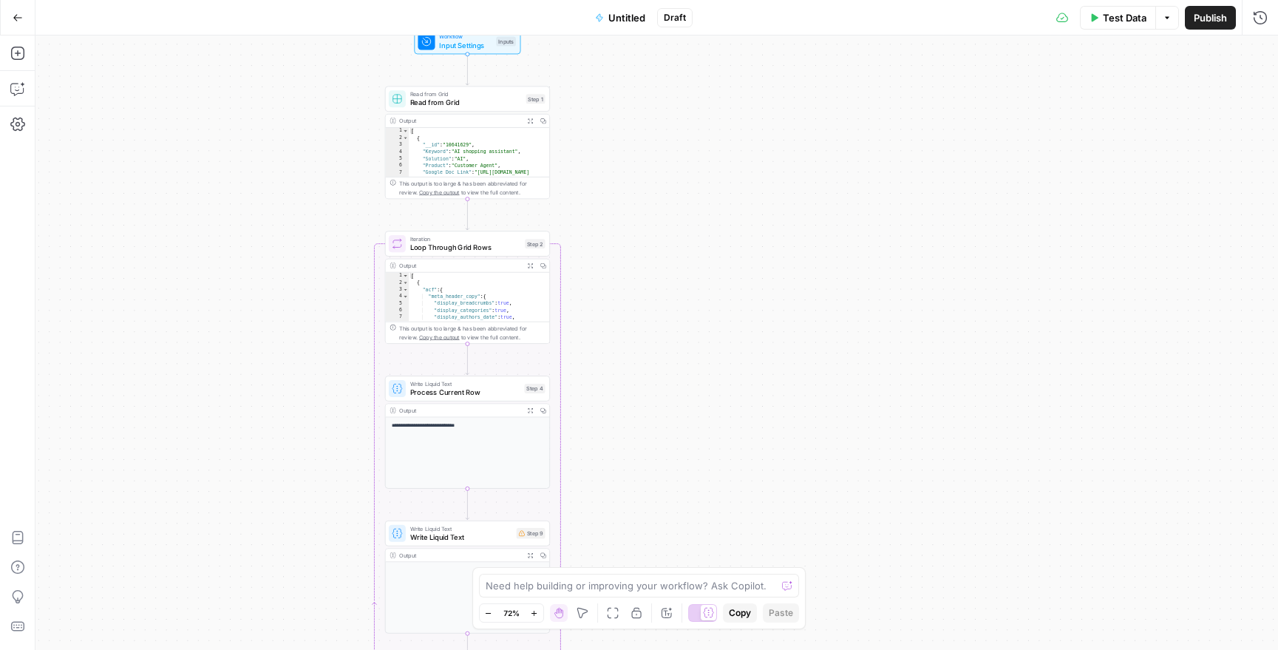
drag, startPoint x: 666, startPoint y: 132, endPoint x: 665, endPoint y: 165, distance: 32.5
click at [665, 165] on div "Workflow Input Settings Inputs Read from Grid Read from Grid Step 1 Output Expa…" at bounding box center [656, 342] width 1243 height 614
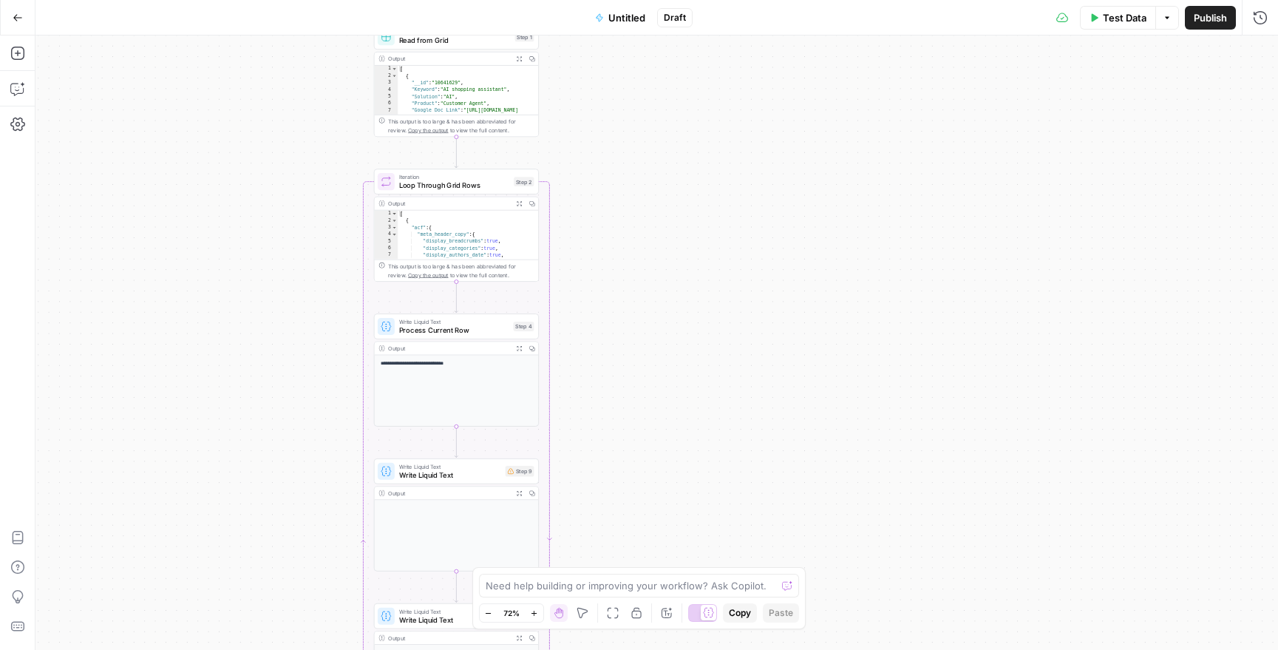
drag, startPoint x: 654, startPoint y: 304, endPoint x: 643, endPoint y: 240, distance: 64.5
click at [643, 240] on div "Workflow Input Settings Inputs Read from Grid Read from Grid Step 1 Output Expa…" at bounding box center [656, 342] width 1243 height 614
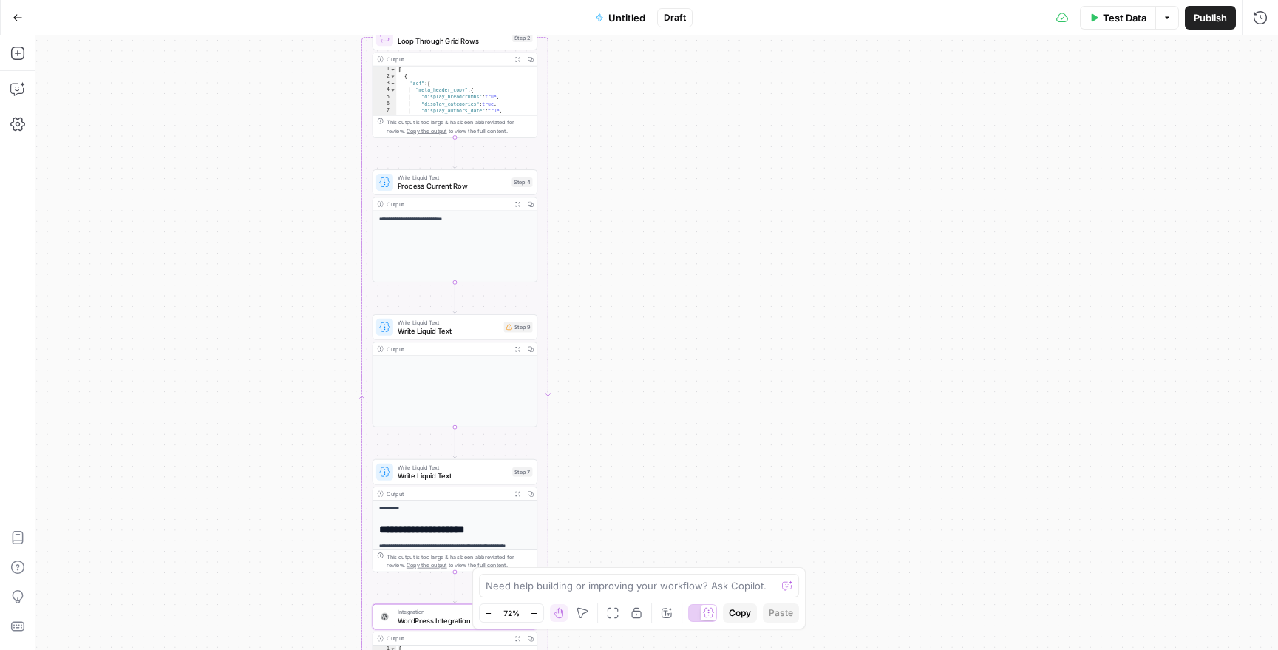
drag, startPoint x: 639, startPoint y: 342, endPoint x: 635, endPoint y: 188, distance: 154.6
click at [635, 177] on div "Workflow Input Settings Inputs Read from Grid Read from Grid Step 1 Output Expa…" at bounding box center [656, 342] width 1243 height 614
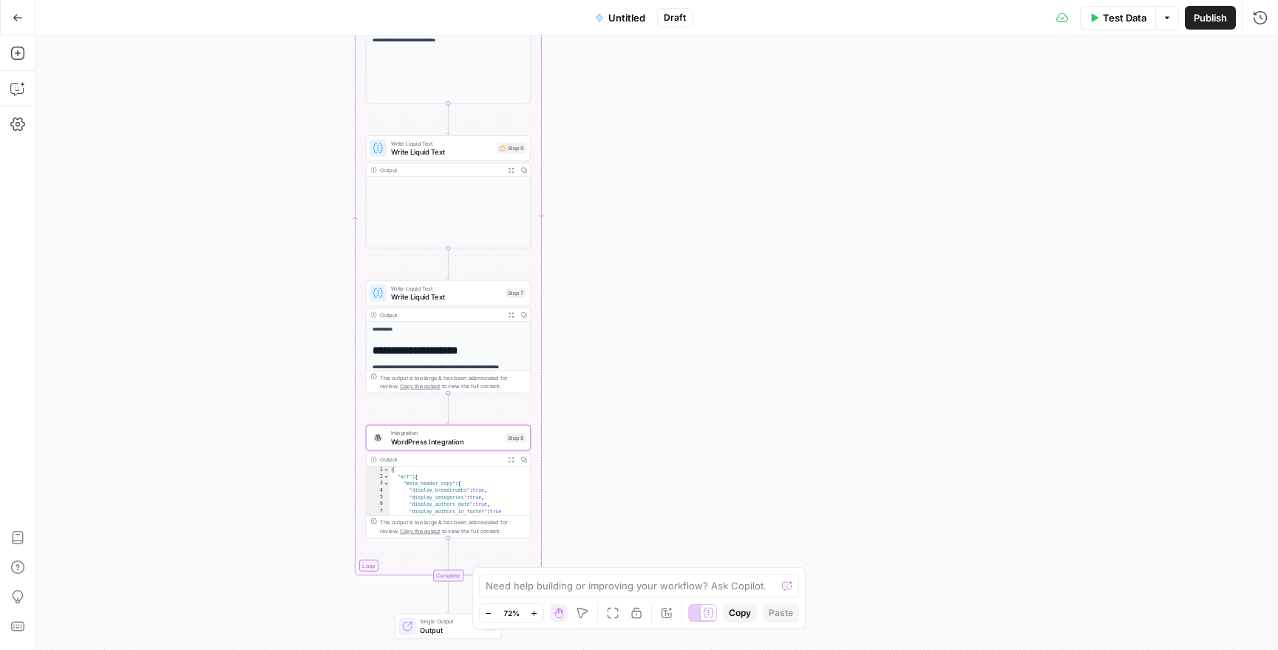
drag, startPoint x: 668, startPoint y: 385, endPoint x: 664, endPoint y: 234, distance: 151.6
click at [664, 234] on div "Workflow Input Settings Inputs Read from Grid Read from Grid Step 1 Output Expa…" at bounding box center [656, 342] width 1243 height 614
click at [466, 438] on span "WordPress Integration" at bounding box center [446, 441] width 111 height 10
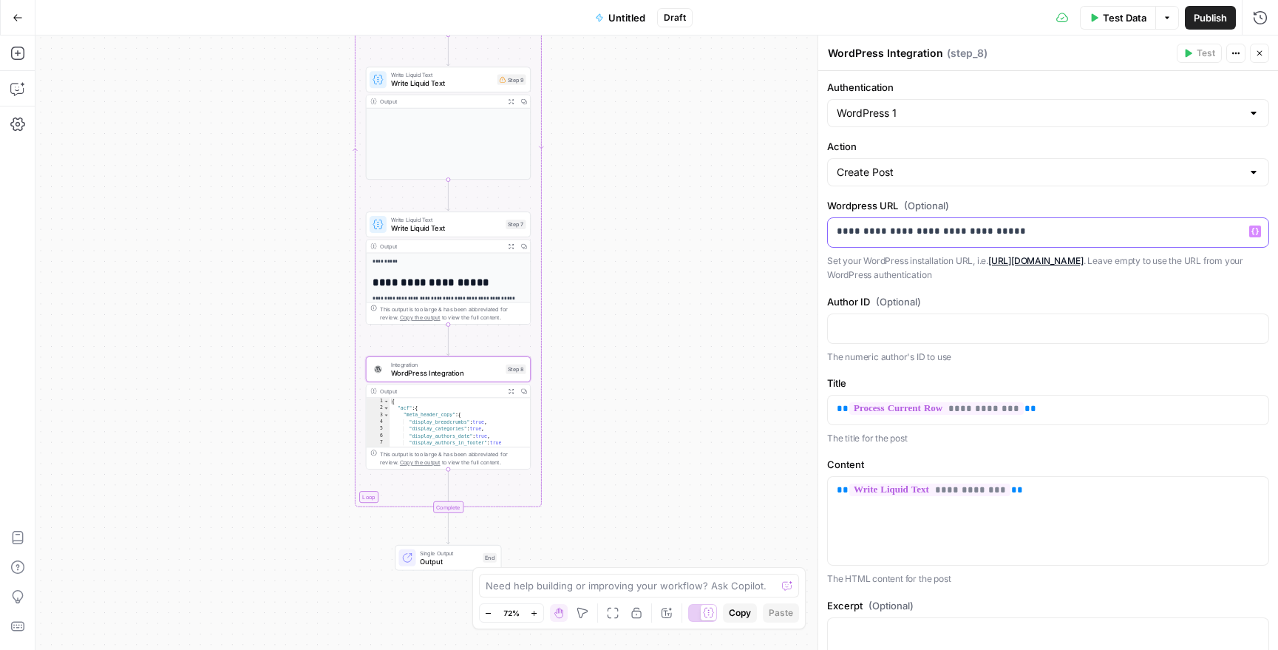
drag, startPoint x: 985, startPoint y: 228, endPoint x: 1021, endPoint y: 231, distance: 36.3
click at [1012, 230] on p "**********" at bounding box center [1043, 231] width 412 height 15
click at [1039, 232] on p "**********" at bounding box center [1043, 231] width 412 height 15
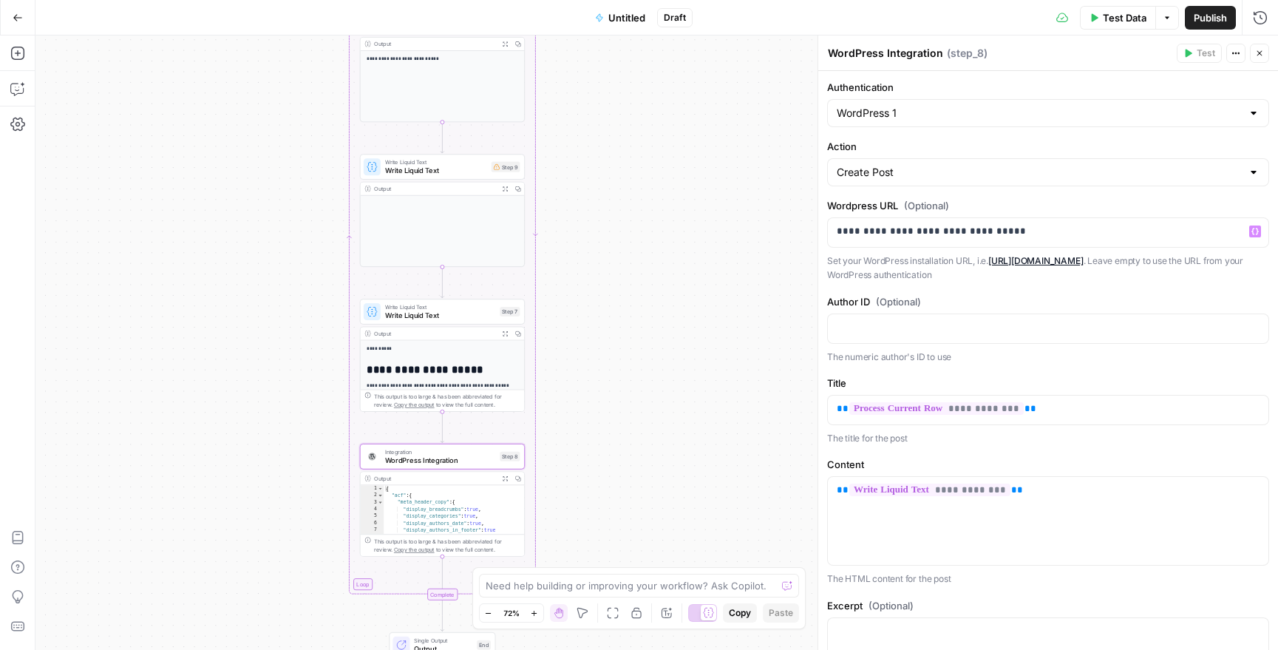
drag, startPoint x: 658, startPoint y: 220, endPoint x: 652, endPoint y: 308, distance: 88.2
click at [652, 308] on div "Workflow Input Settings Inputs Read from Grid Read from Grid Step 1 Output Expa…" at bounding box center [656, 342] width 1243 height 614
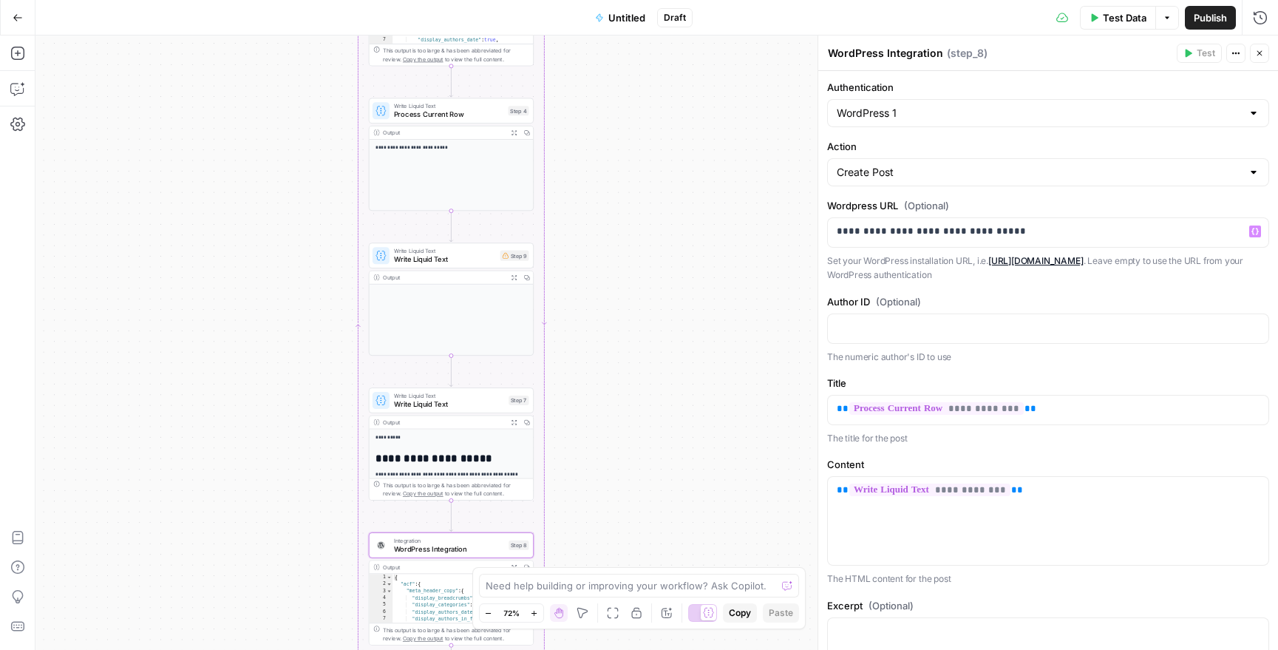
drag, startPoint x: 622, startPoint y: 214, endPoint x: 635, endPoint y: 289, distance: 76.4
click at [634, 313] on div "Workflow Input Settings Inputs Read from Grid Read from Grid Step 1 Output Expa…" at bounding box center [656, 342] width 1243 height 614
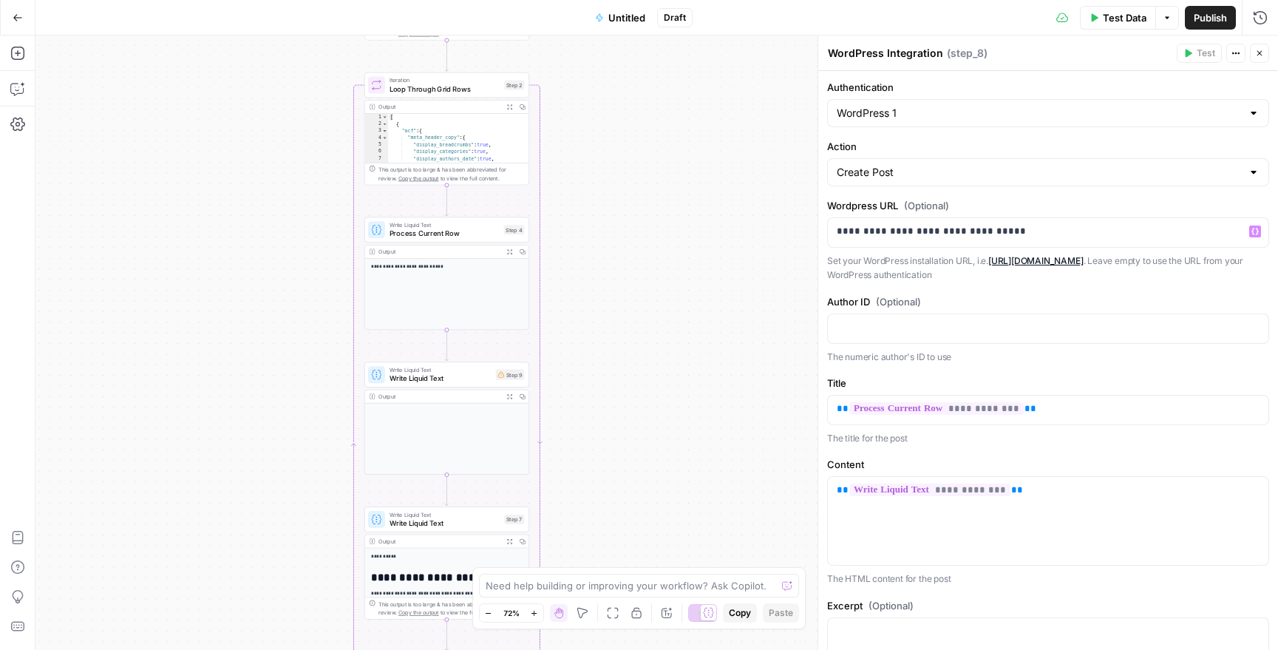
drag, startPoint x: 621, startPoint y: 183, endPoint x: 615, endPoint y: 313, distance: 129.5
click at [615, 313] on div "Workflow Input Settings Inputs Read from Grid Read from Grid Step 1 Output Expa…" at bounding box center [656, 342] width 1243 height 614
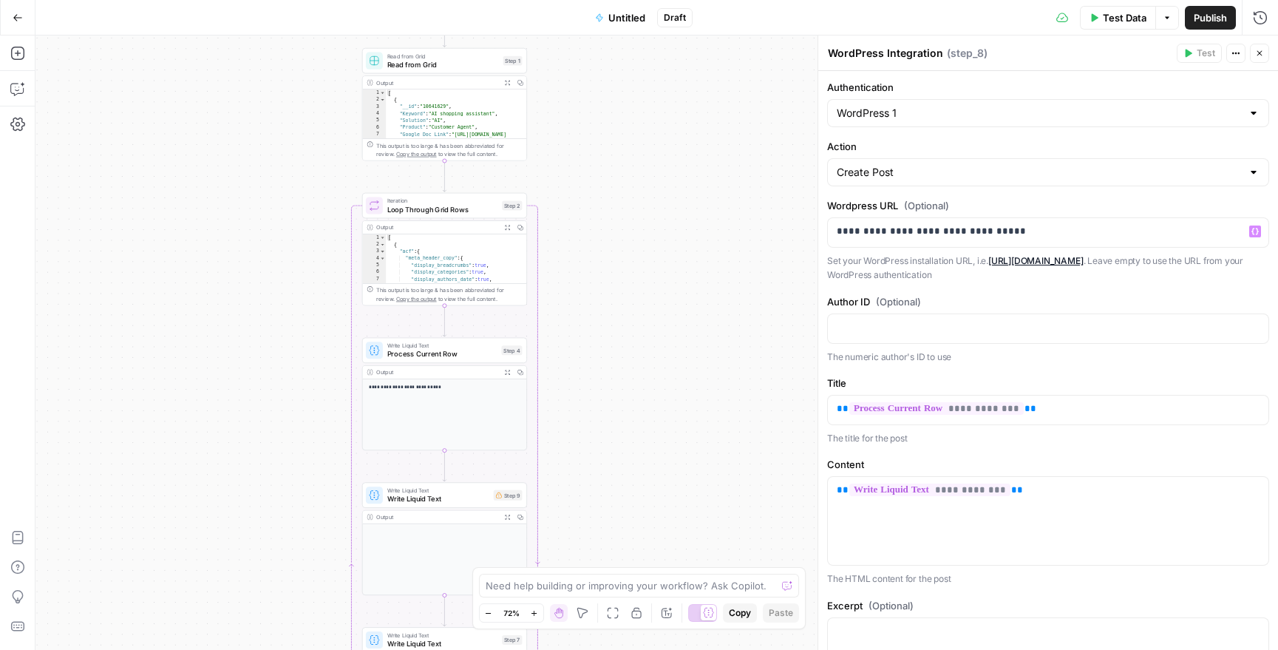
drag, startPoint x: 625, startPoint y: 173, endPoint x: 621, endPoint y: 271, distance: 97.7
click at [621, 271] on div "Workflow Input Settings Inputs Read from Grid Read from Grid Step 1 Output Expa…" at bounding box center [656, 342] width 1243 height 614
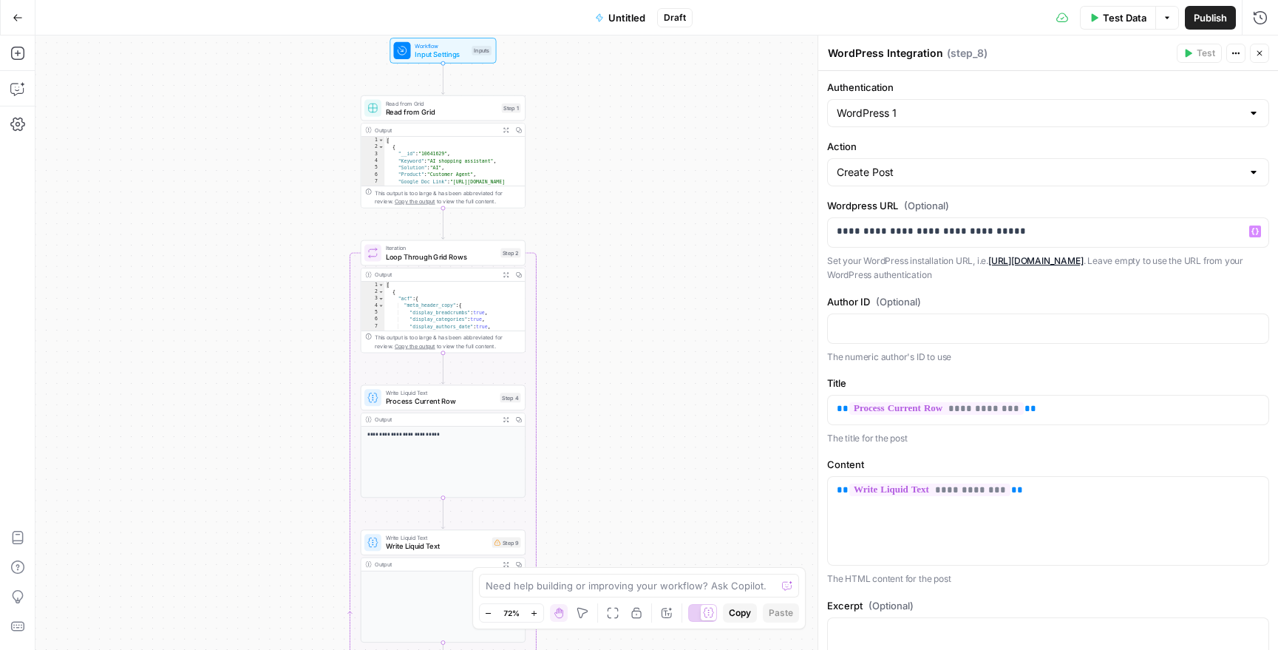
drag, startPoint x: 603, startPoint y: 157, endPoint x: 601, endPoint y: 211, distance: 54.0
click at [601, 211] on div "Workflow Input Settings Inputs Read from Grid Read from Grid Step 1 Output Expa…" at bounding box center [656, 342] width 1243 height 614
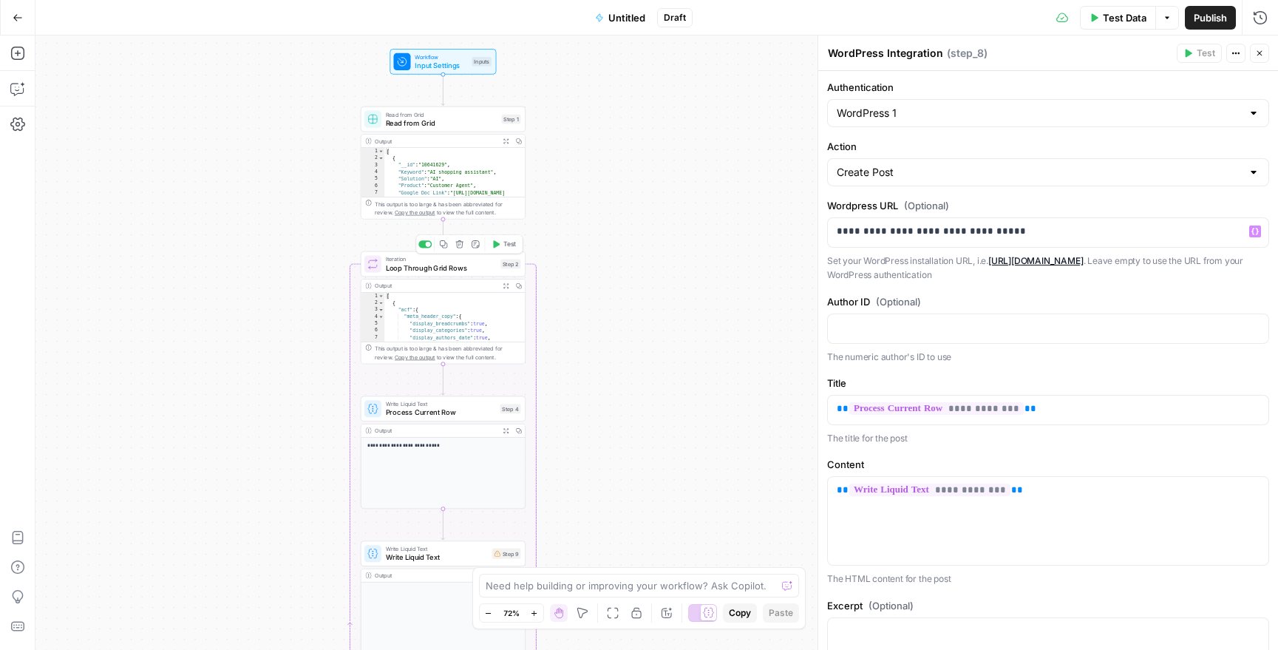
click at [507, 244] on span "Test" at bounding box center [509, 245] width 13 height 10
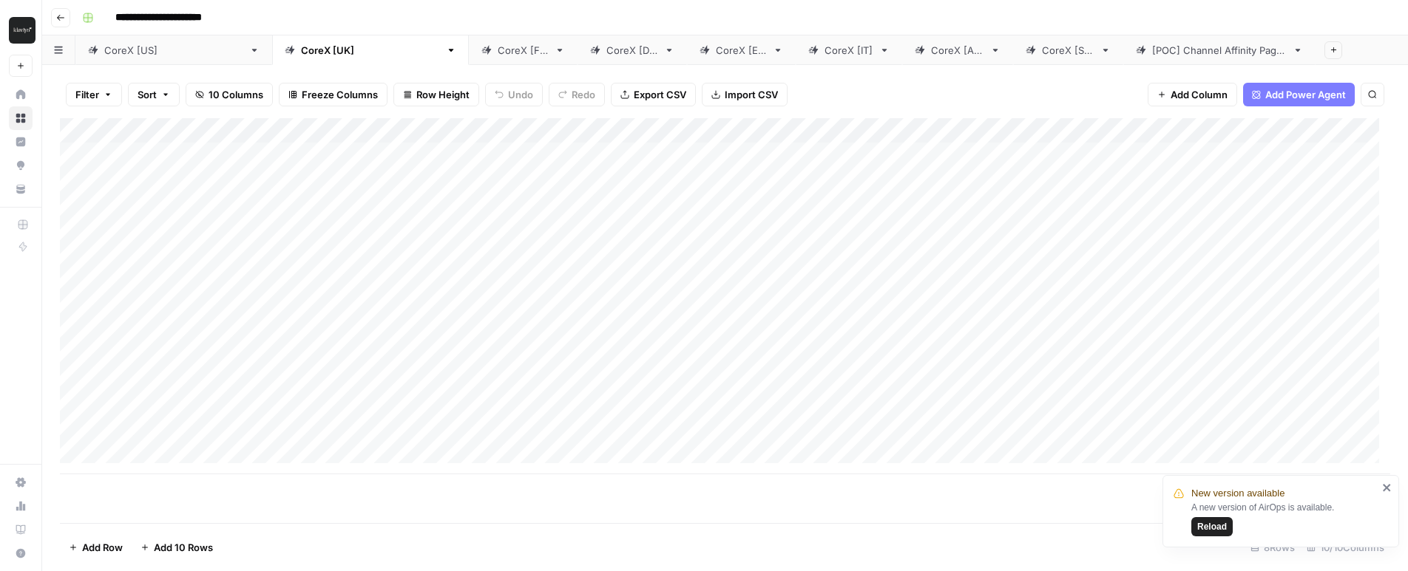
click at [1386, 489] on icon "close" at bounding box center [1387, 488] width 10 height 12
click at [498, 57] on div "CoreX [FR]" at bounding box center [523, 50] width 51 height 15
click at [606, 50] on div "CoreX [DE]" at bounding box center [632, 50] width 52 height 15
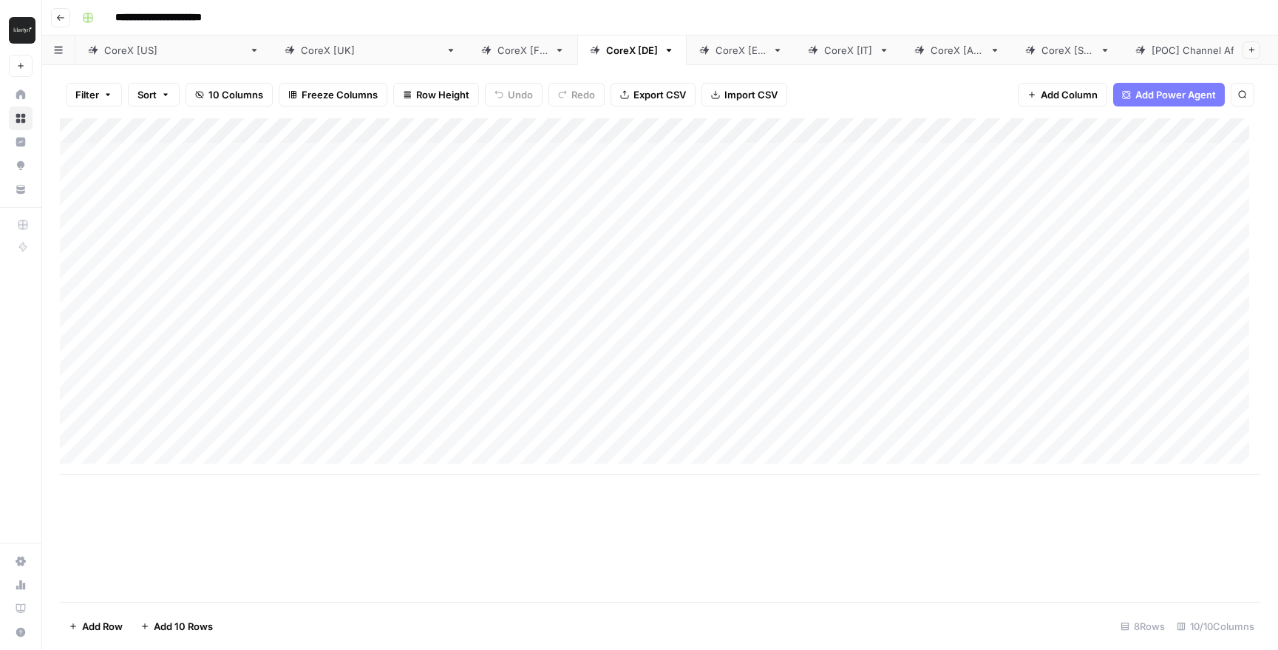
click at [469, 58] on link "CoreX [FR]" at bounding box center [523, 50] width 109 height 30
click at [606, 54] on div "CoreX [DE]" at bounding box center [632, 50] width 52 height 15
